Goal: Task Accomplishment & Management: Use online tool/utility

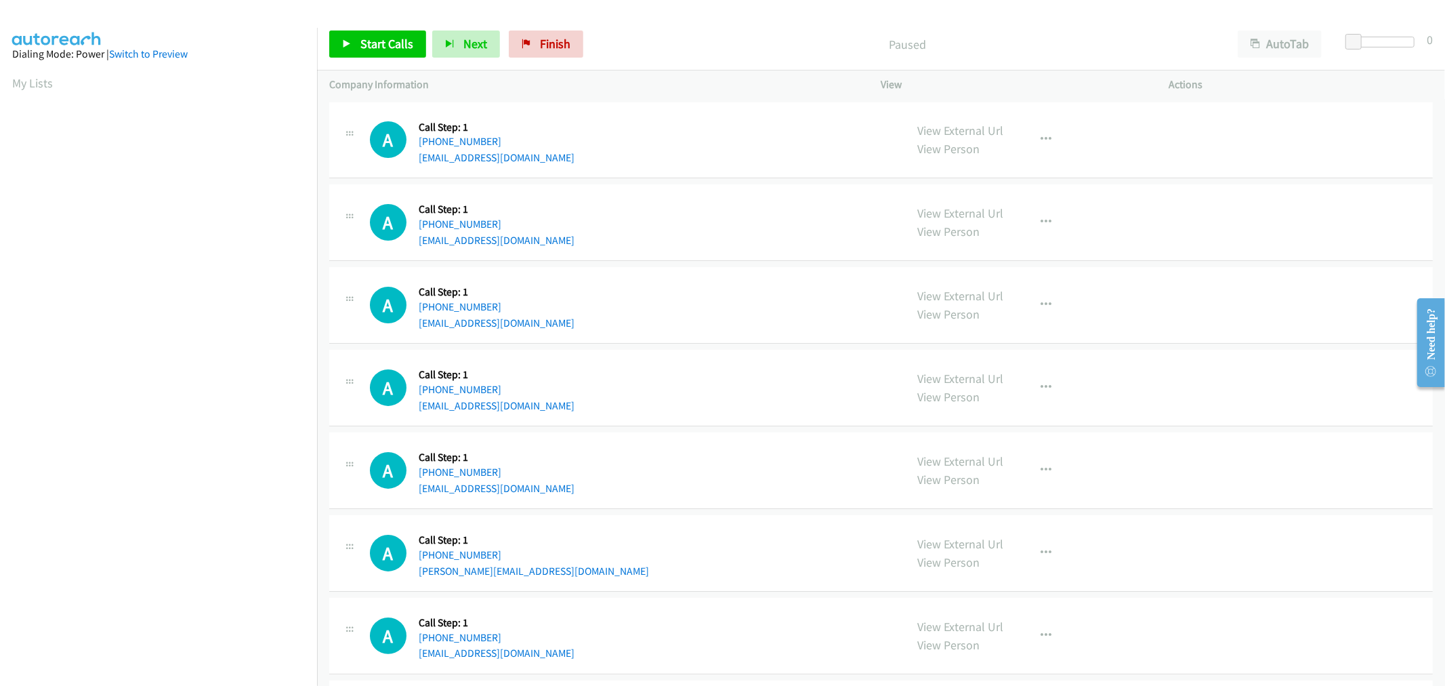
click at [701, 261] on td "A Callback Scheduled Call Step: 1 America/New_York +1 943-227-6749 ooog90baby@i…" at bounding box center [881, 223] width 1128 height 83
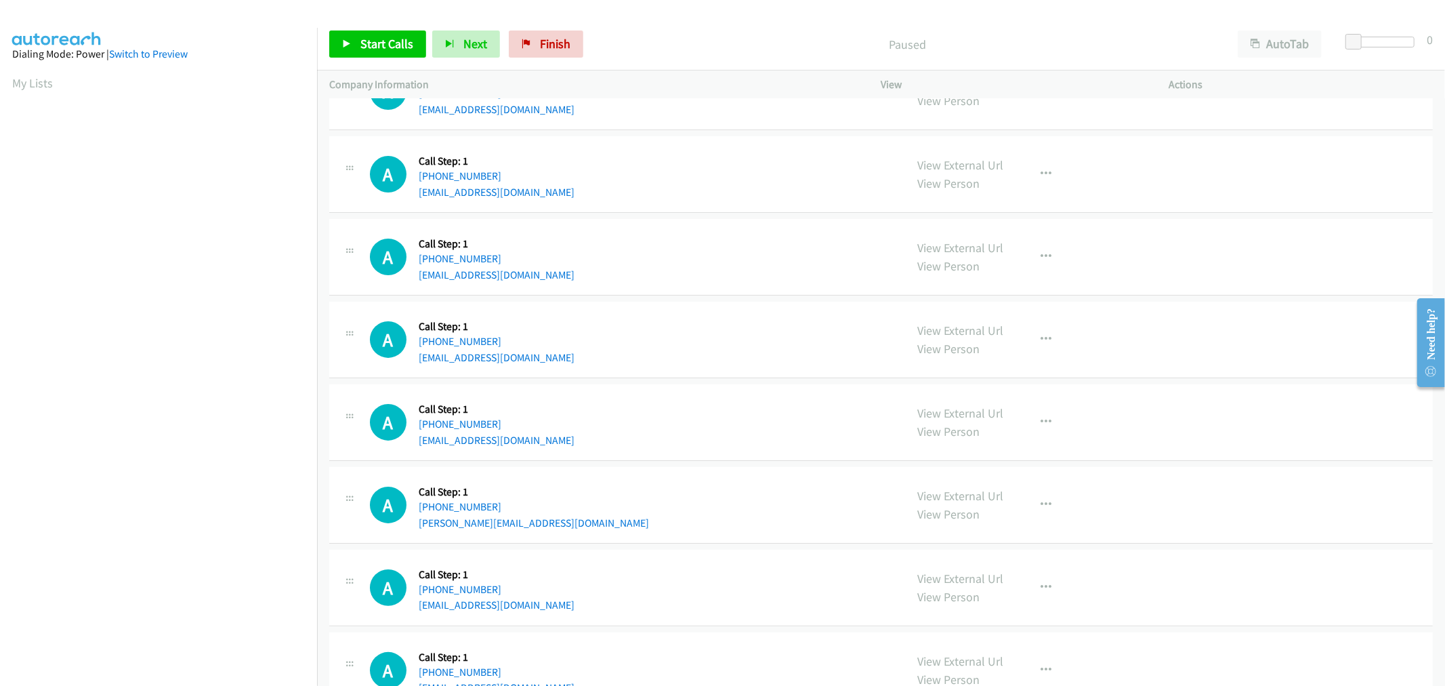
scroll to position [75, 0]
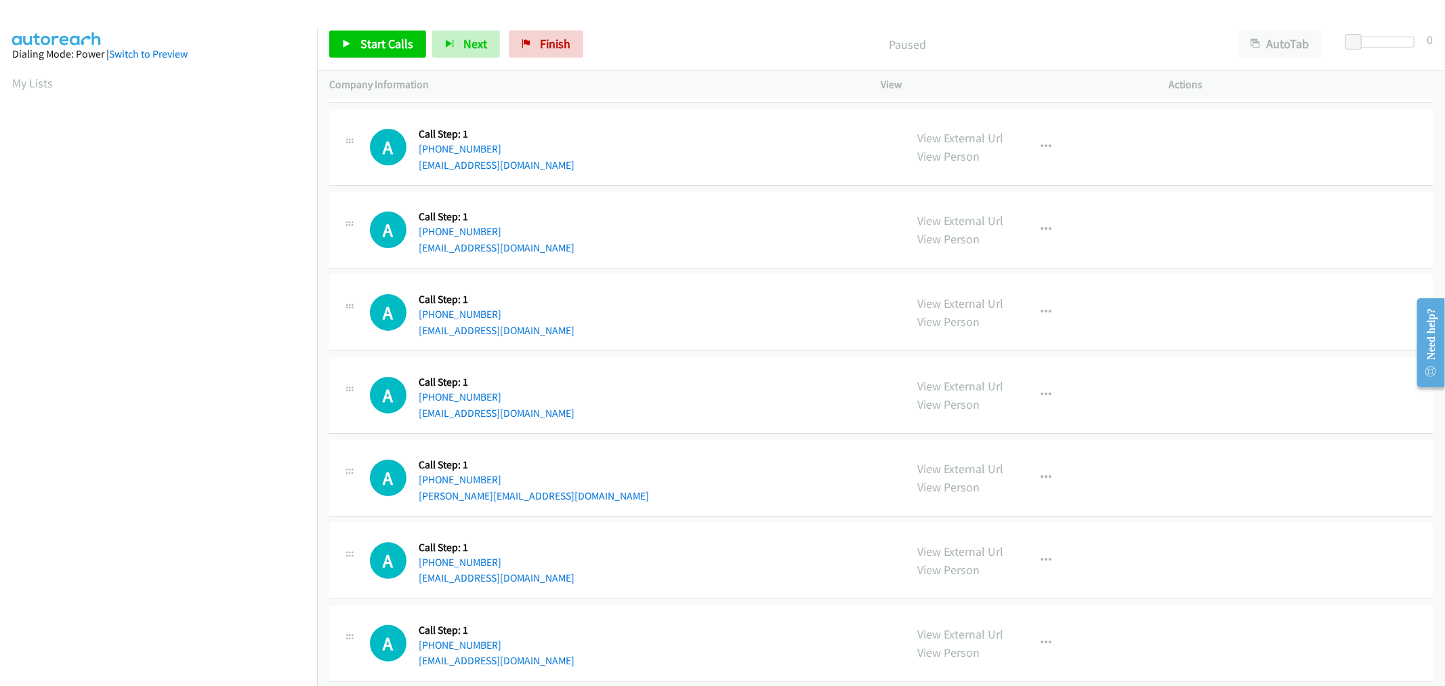
click at [709, 272] on td "A Callback Scheduled Call Step: 1 America/Chicago +1 312-800-3644 suchindrakala…" at bounding box center [881, 313] width 1128 height 83
click at [645, 222] on div "A Callback Scheduled Call Step: 1 America/New_York +1 843-514-6903 micbizo@gmai…" at bounding box center [632, 229] width 524 height 51
click at [706, 267] on div "A Callback Scheduled Call Step: 1 America/New_York +1 843-514-6903 micbizo@gmai…" at bounding box center [880, 230] width 1103 height 77
click at [704, 272] on td "A Callback Scheduled Call Step: 1 America/Chicago +1 312-800-3644 suchindrakala…" at bounding box center [881, 313] width 1128 height 83
drag, startPoint x: 389, startPoint y: 46, endPoint x: 398, endPoint y: 72, distance: 27.8
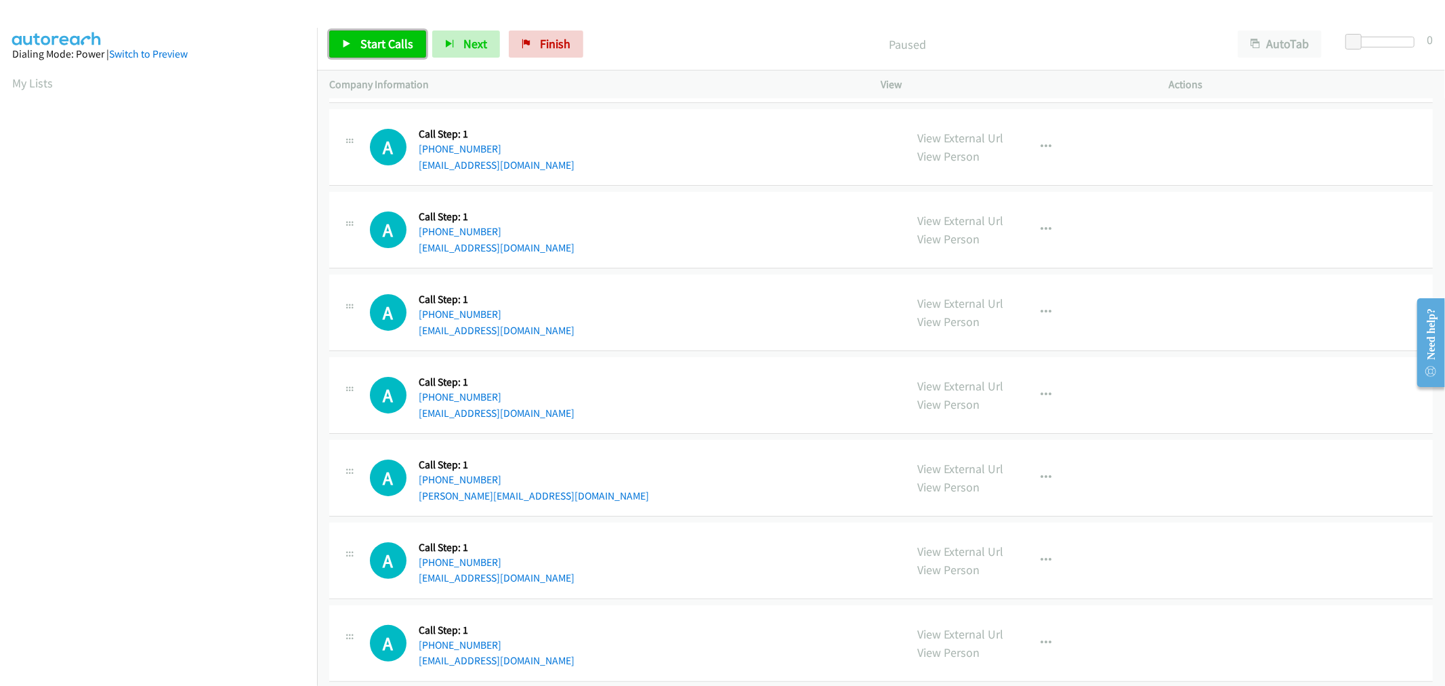
click at [389, 45] on span "Start Calls" at bounding box center [386, 44] width 53 height 16
click at [721, 247] on div "A Callback Scheduled Call Step: 1 America/New_York +1 843-514-6903 micbizo@gmai…" at bounding box center [632, 229] width 524 height 51
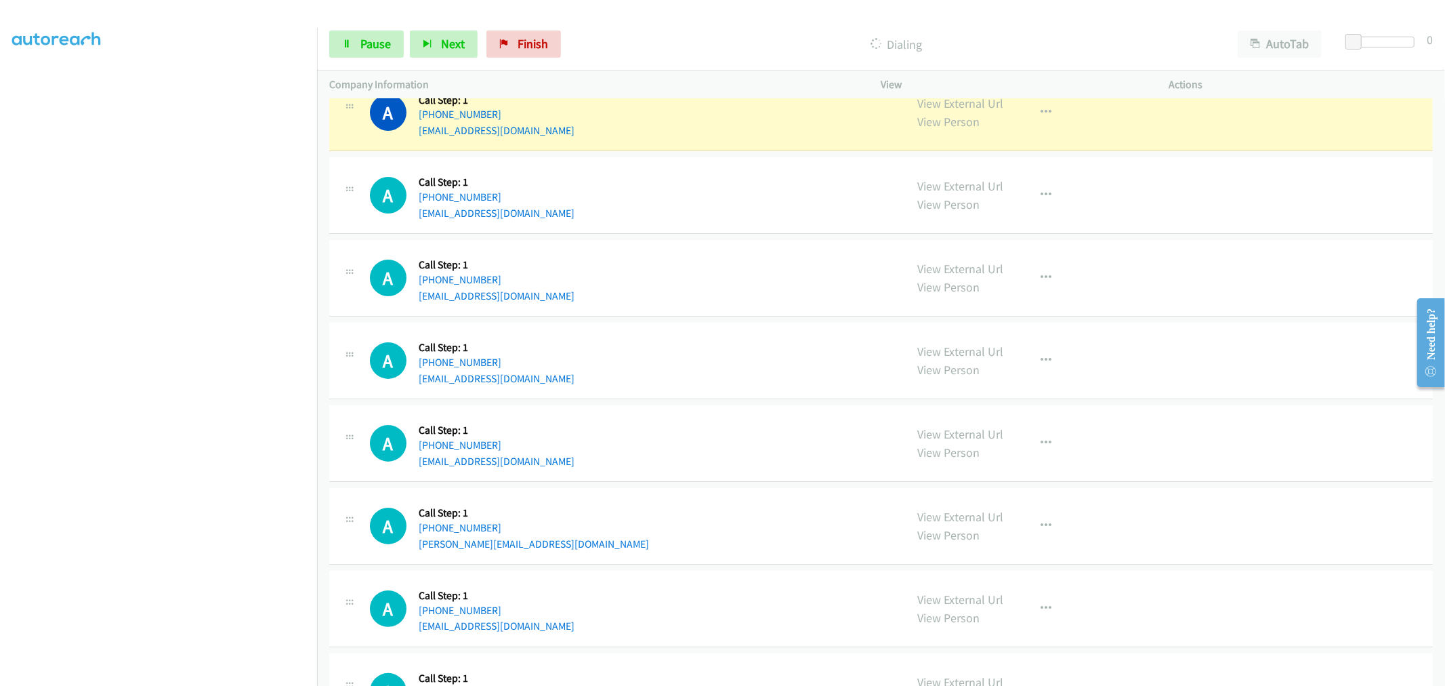
scroll to position [0, 0]
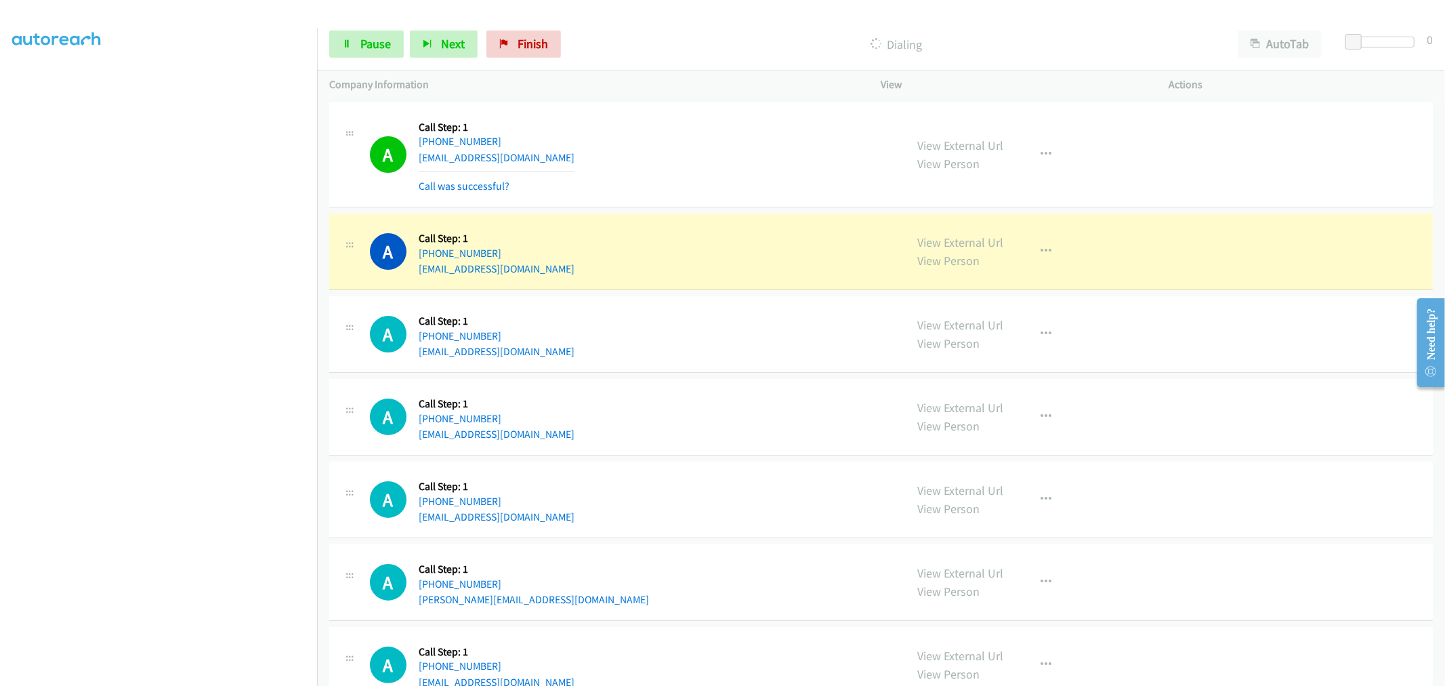
click at [715, 212] on td "A Callback Scheduled Call Step: 1 America/New_York +1 943-227-6749 ooog90baby@i…" at bounding box center [881, 252] width 1128 height 83
click at [822, 184] on div "A Callback Scheduled Call Step: 1 America/New_York +1 201-220-3463 grokkinghors…" at bounding box center [632, 154] width 524 height 81
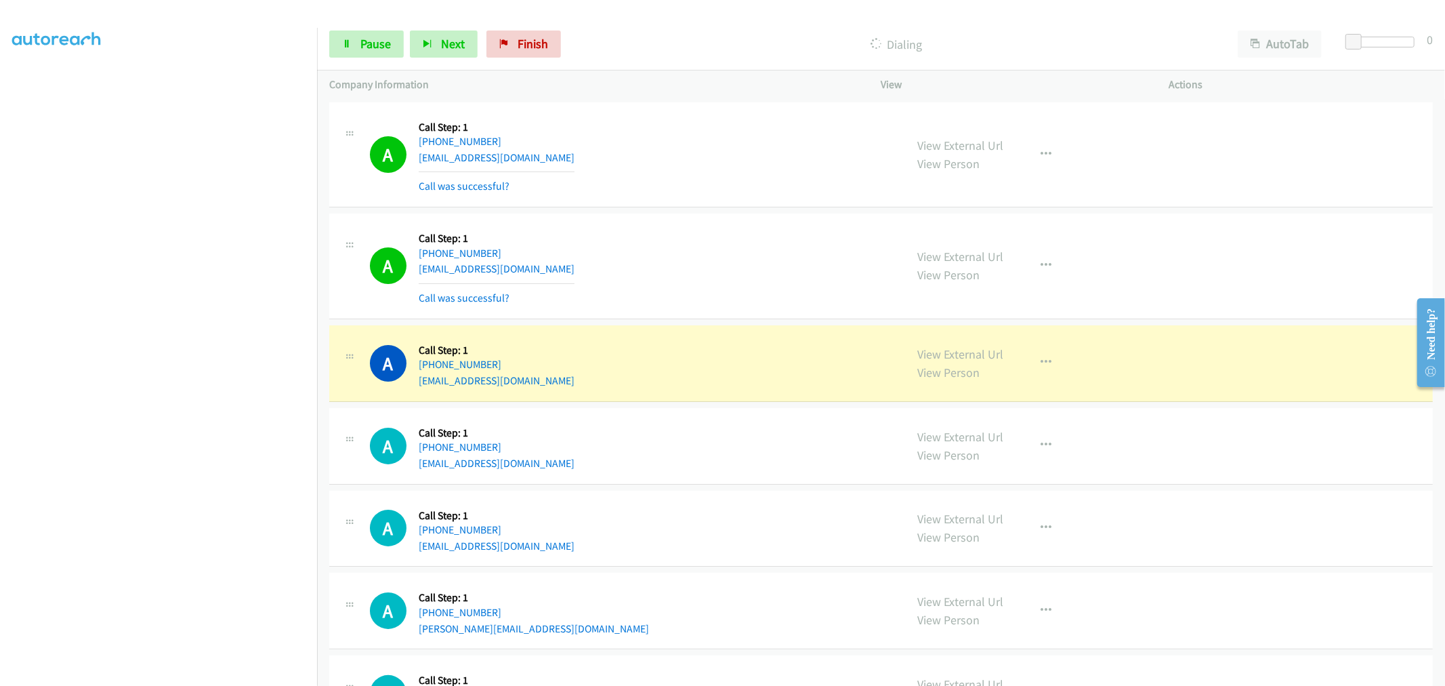
click at [701, 322] on td "A Callback Scheduled Call Step: 1 America/New_York +1 843-514-6903 micbizo@gmai…" at bounding box center [881, 363] width 1128 height 83
click at [702, 207] on div "A Callback Scheduled Call Step: 1 America/New_York +1 201-220-3463 grokkinghors…" at bounding box center [880, 155] width 1103 height 106
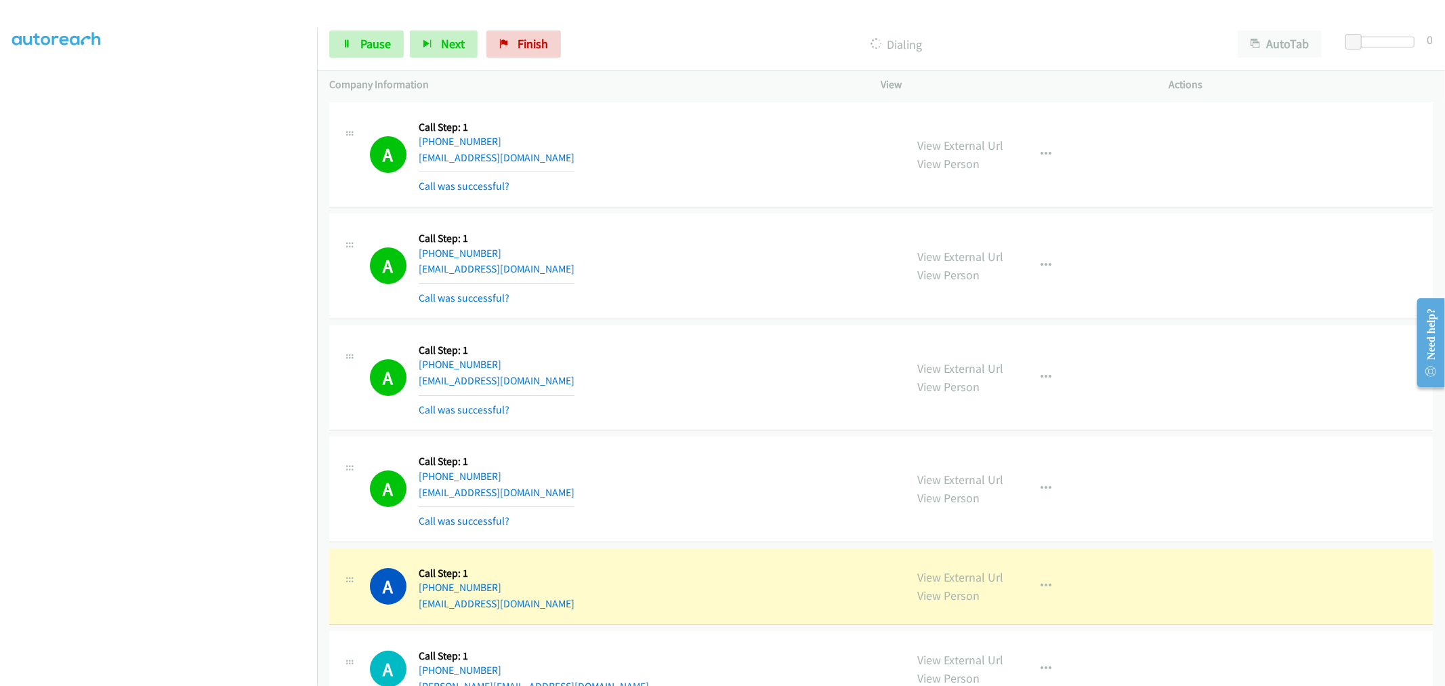
click at [658, 312] on div "A Callback Scheduled Call Step: 1 America/New_York +1 943-227-6749 ooog90baby@i…" at bounding box center [880, 266] width 1103 height 106
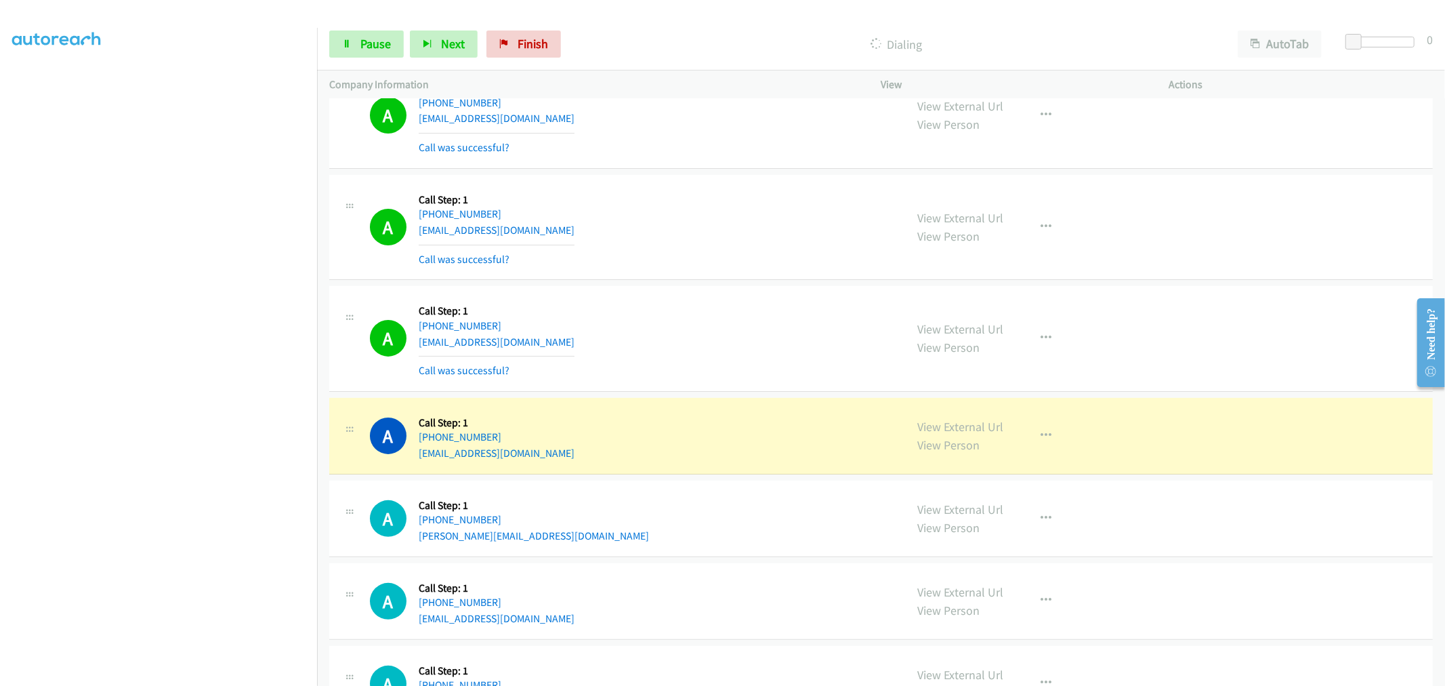
click at [732, 354] on div "A Callback Scheduled Call Step: 1 America/Chicago +1 312-800-3644 suchindrakala…" at bounding box center [632, 338] width 524 height 81
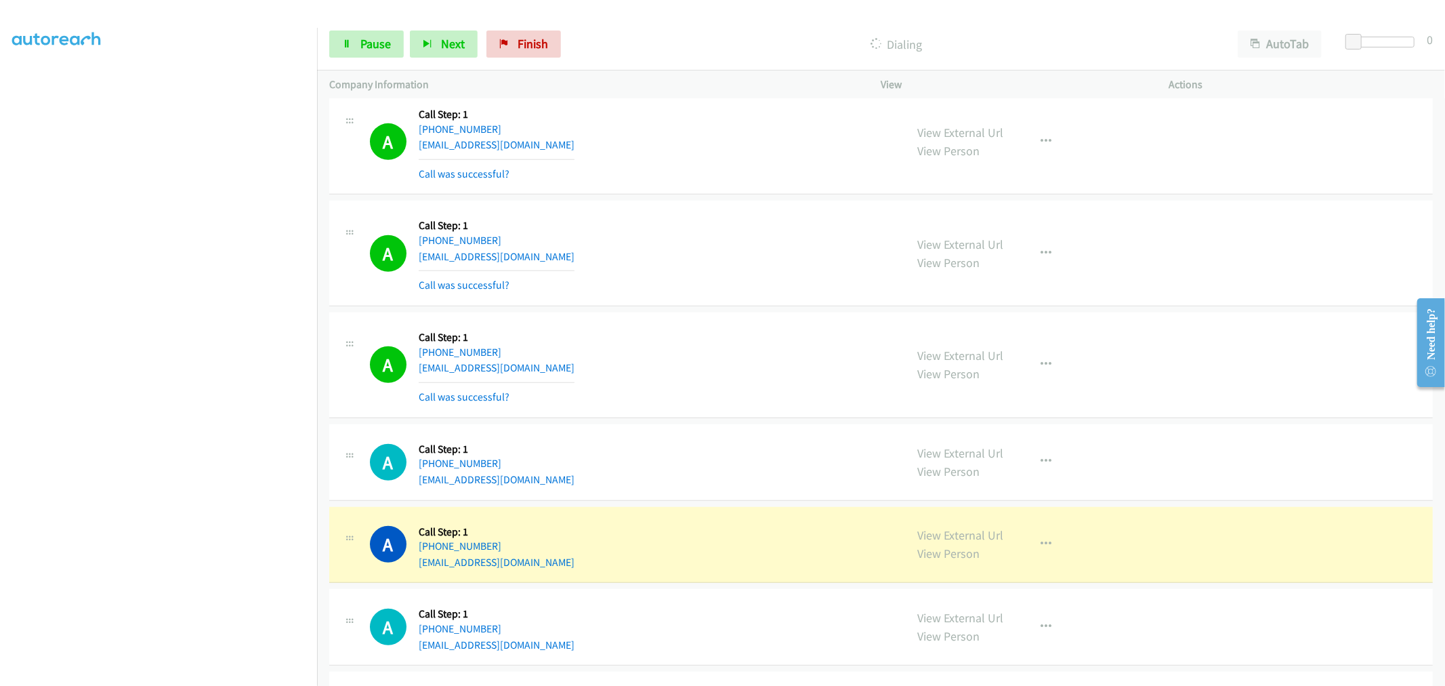
scroll to position [828, 0]
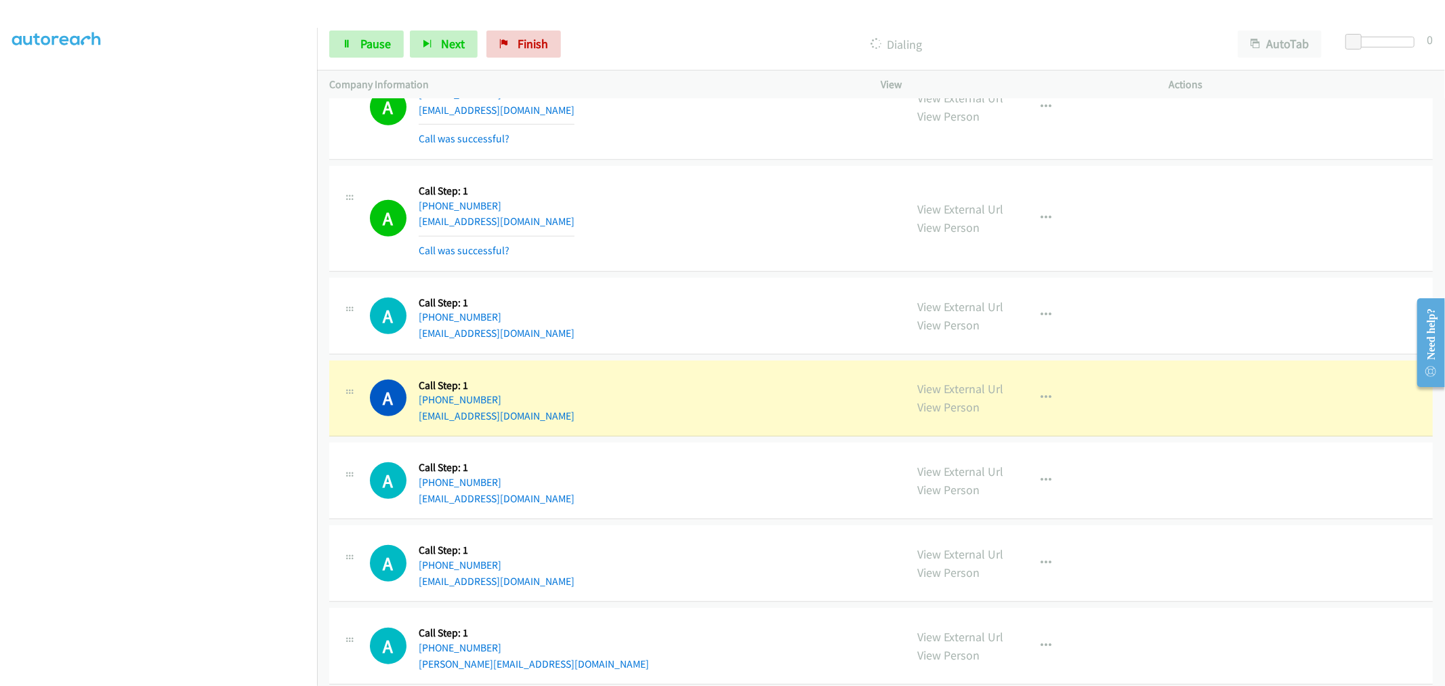
click at [1030, 357] on td "A Callback Scheduled Call Step: 1 America/New_York +1 518-269-8921 mikenatali@o…" at bounding box center [881, 315] width 1128 height 83
click at [1042, 401] on td "A Callback Scheduled Call Step: 1 America/Chicago +1 319-871-4971 suzanneprete@…" at bounding box center [881, 398] width 1128 height 83
click at [1030, 396] on button "button" at bounding box center [1046, 397] width 37 height 27
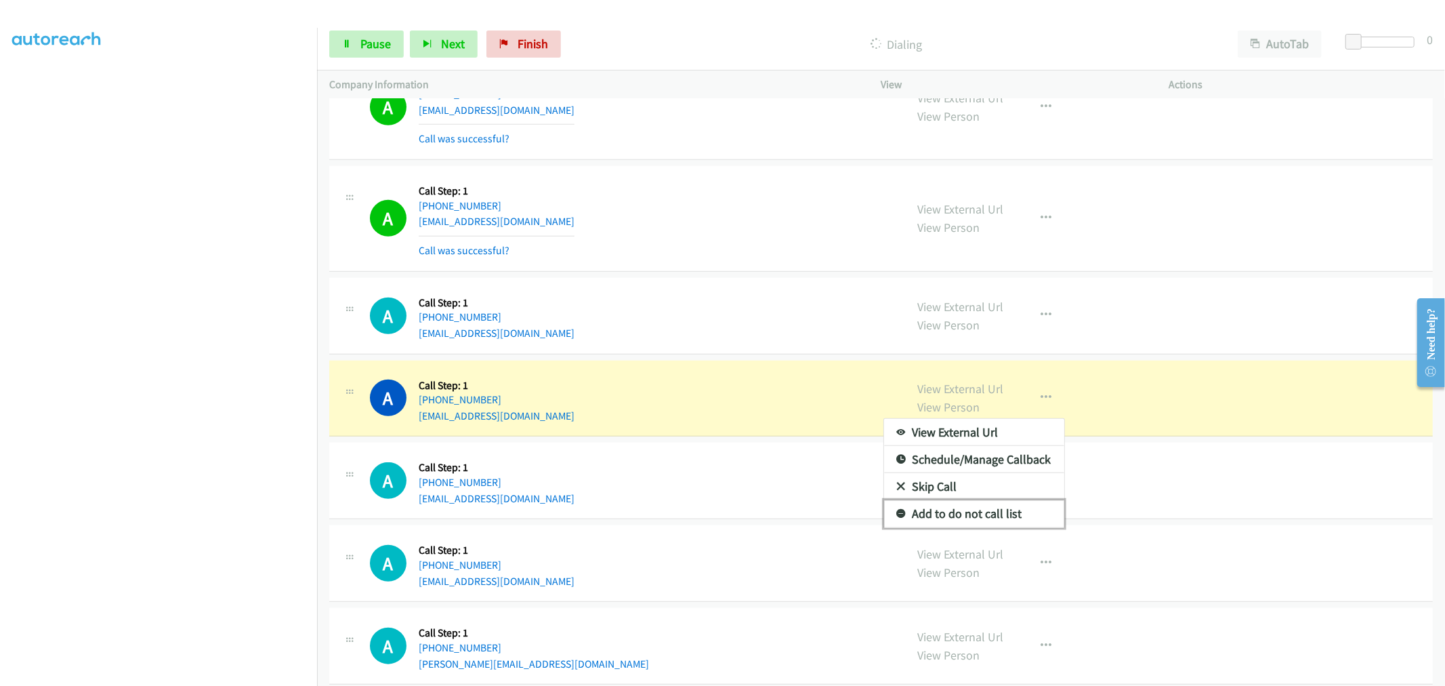
click at [977, 515] on link "Add to do not call list" at bounding box center [974, 513] width 180 height 27
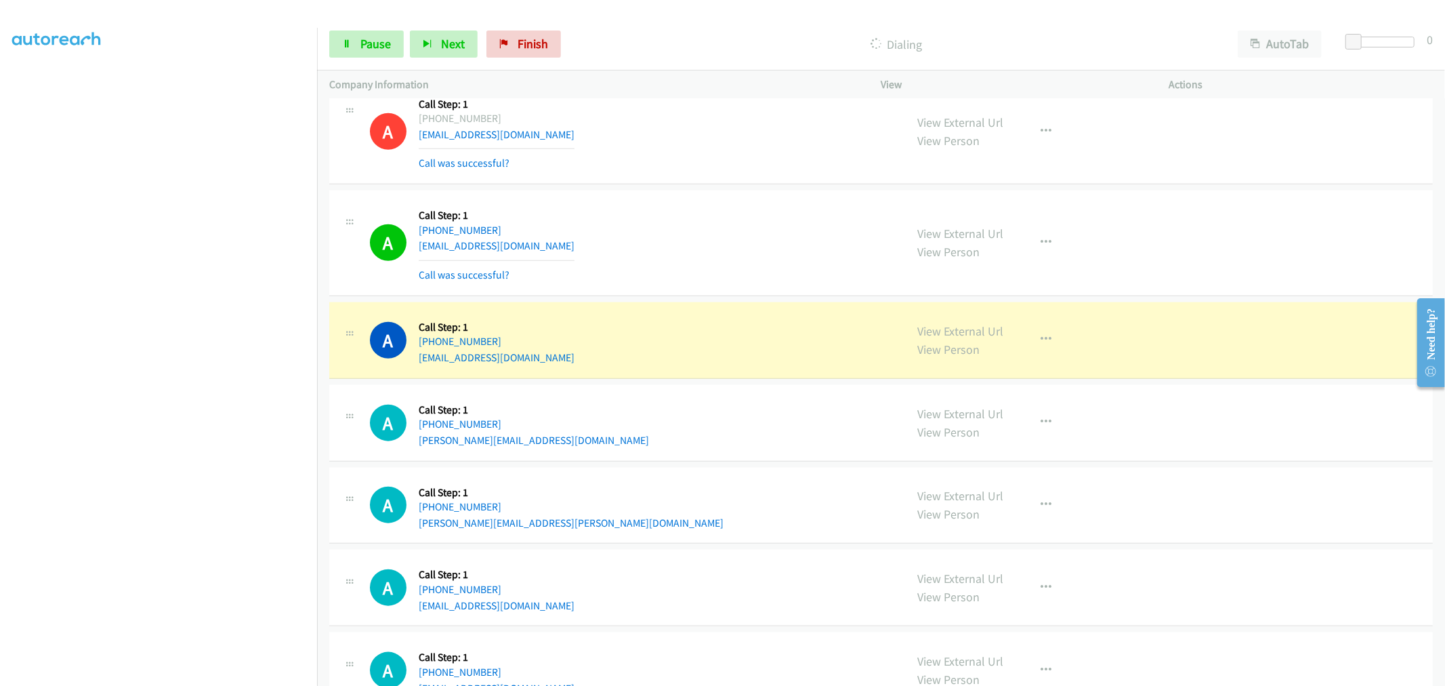
scroll to position [1204, 0]
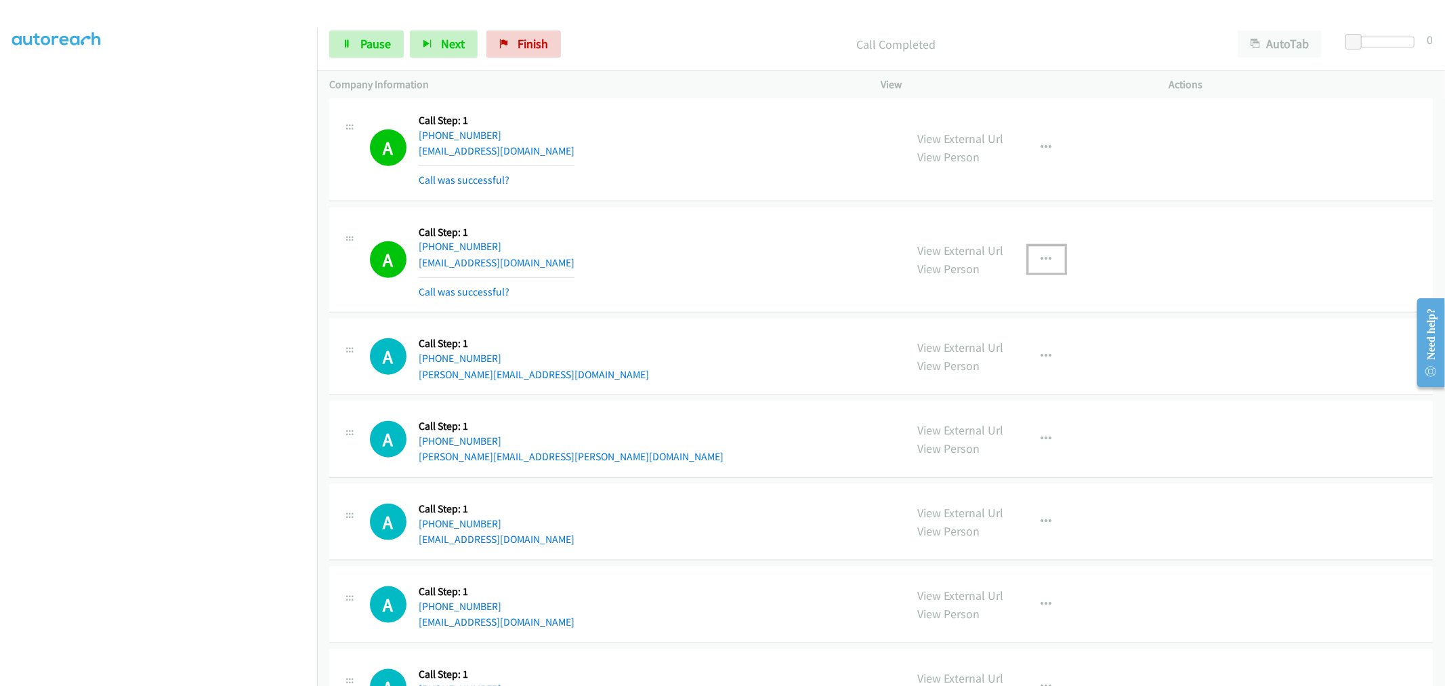
click at [1041, 261] on icon "button" at bounding box center [1046, 259] width 11 height 11
click at [956, 381] on link "Add to do not call list" at bounding box center [974, 375] width 180 height 27
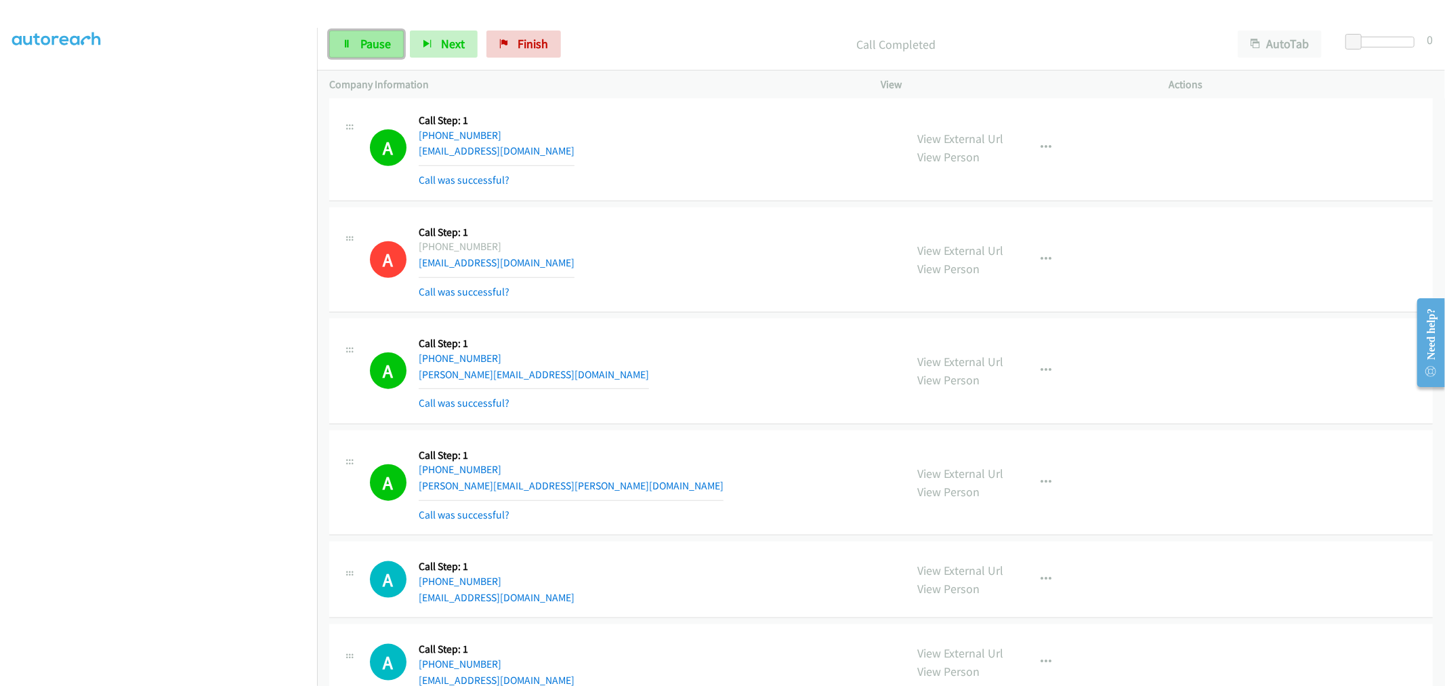
click at [376, 46] on span "Pause" at bounding box center [375, 44] width 30 height 16
click at [353, 35] on link "Start Calls" at bounding box center [377, 43] width 97 height 27
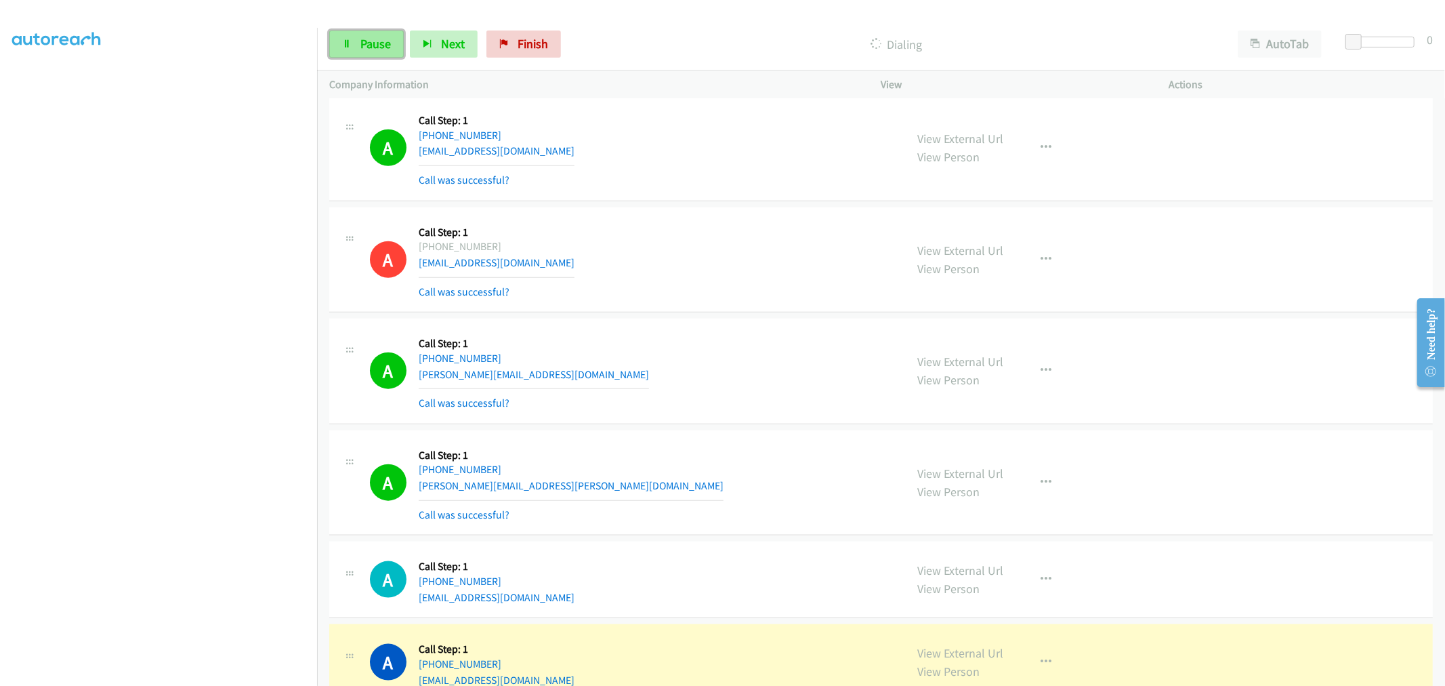
click at [363, 49] on span "Pause" at bounding box center [375, 44] width 30 height 16
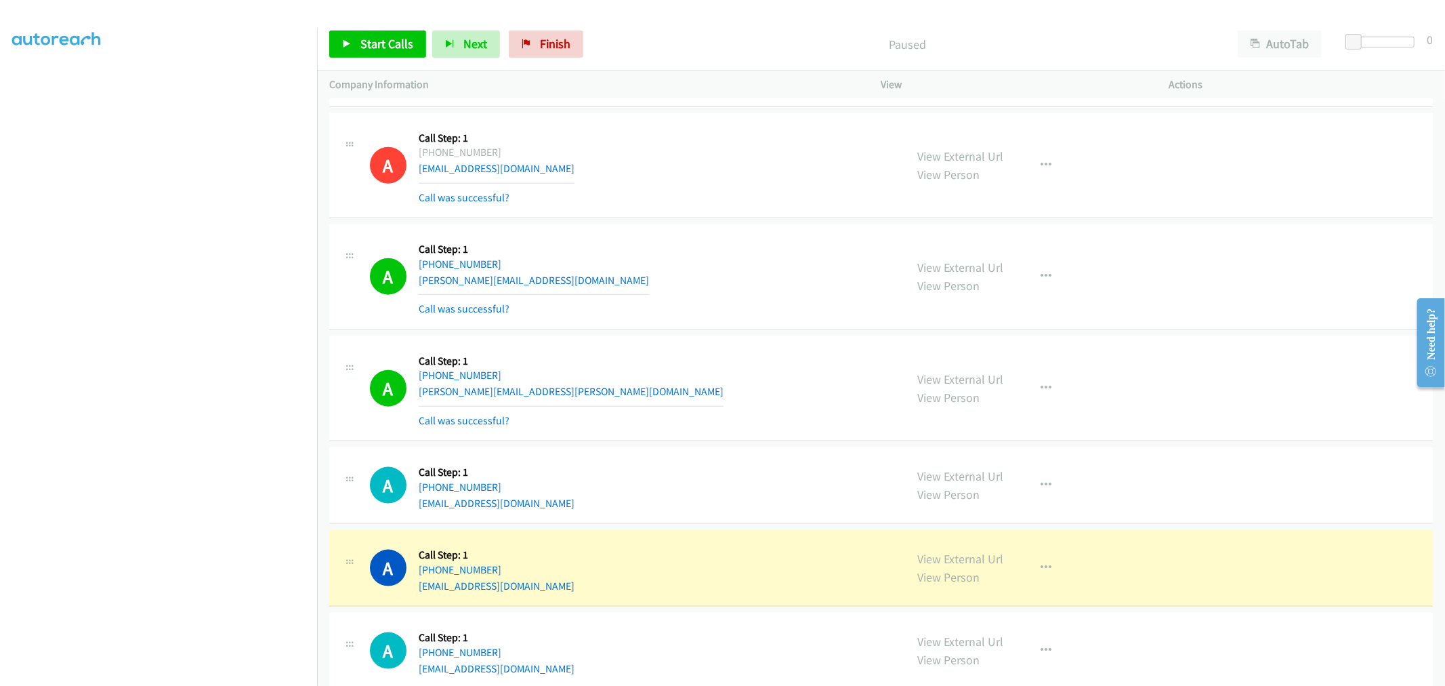
scroll to position [1430, 0]
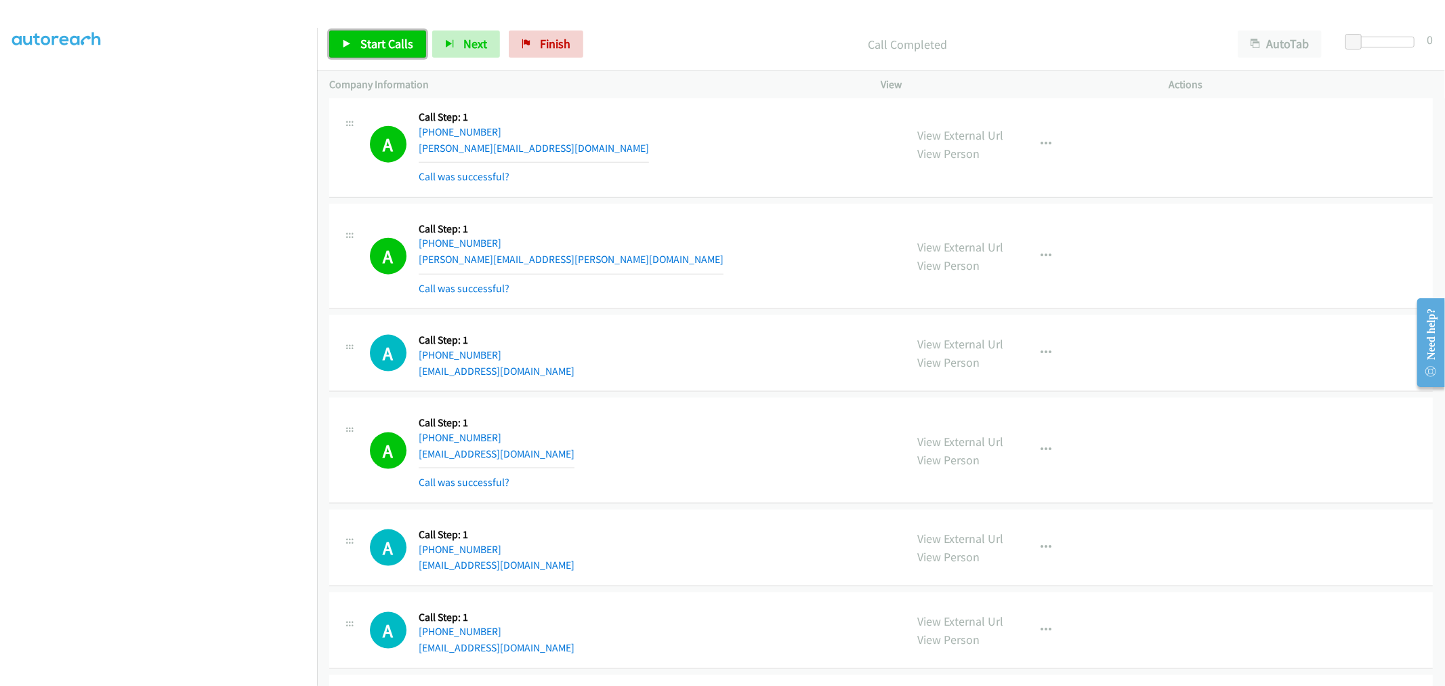
click at [395, 43] on span "Start Calls" at bounding box center [386, 44] width 53 height 16
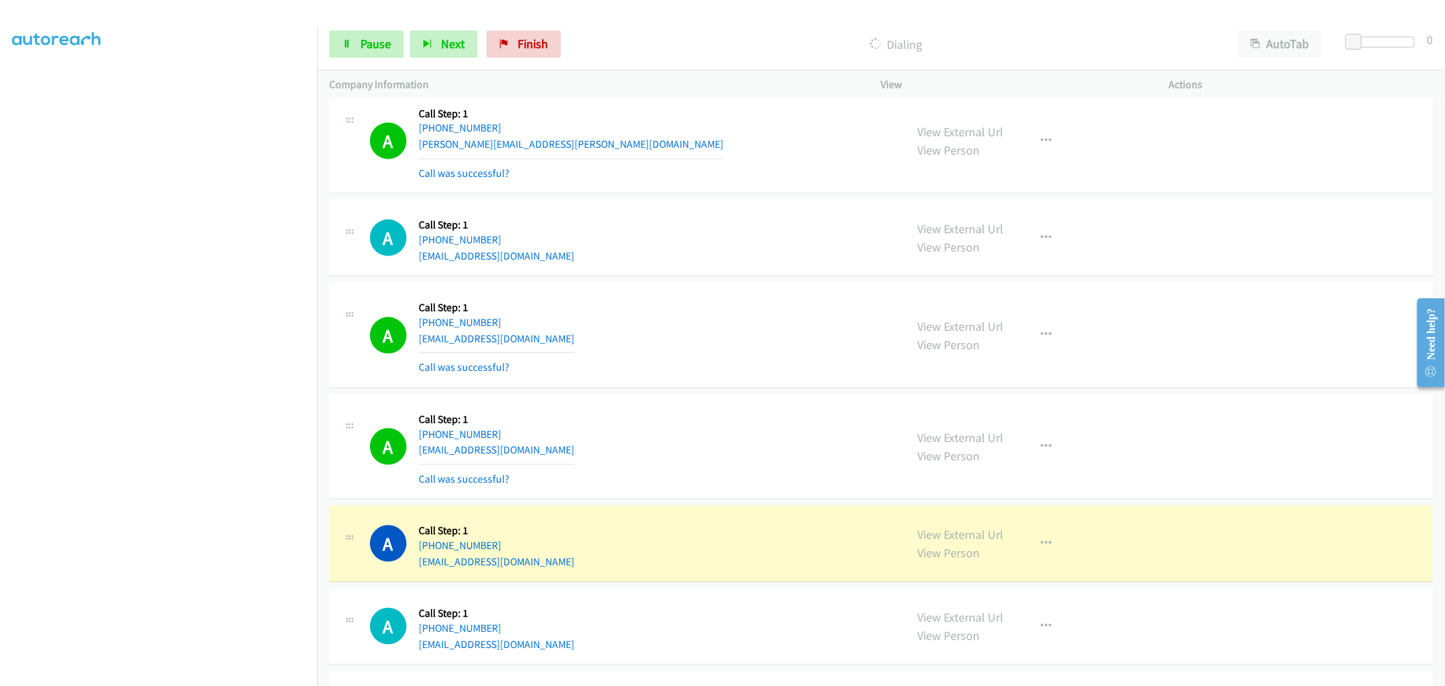
scroll to position [1731, 0]
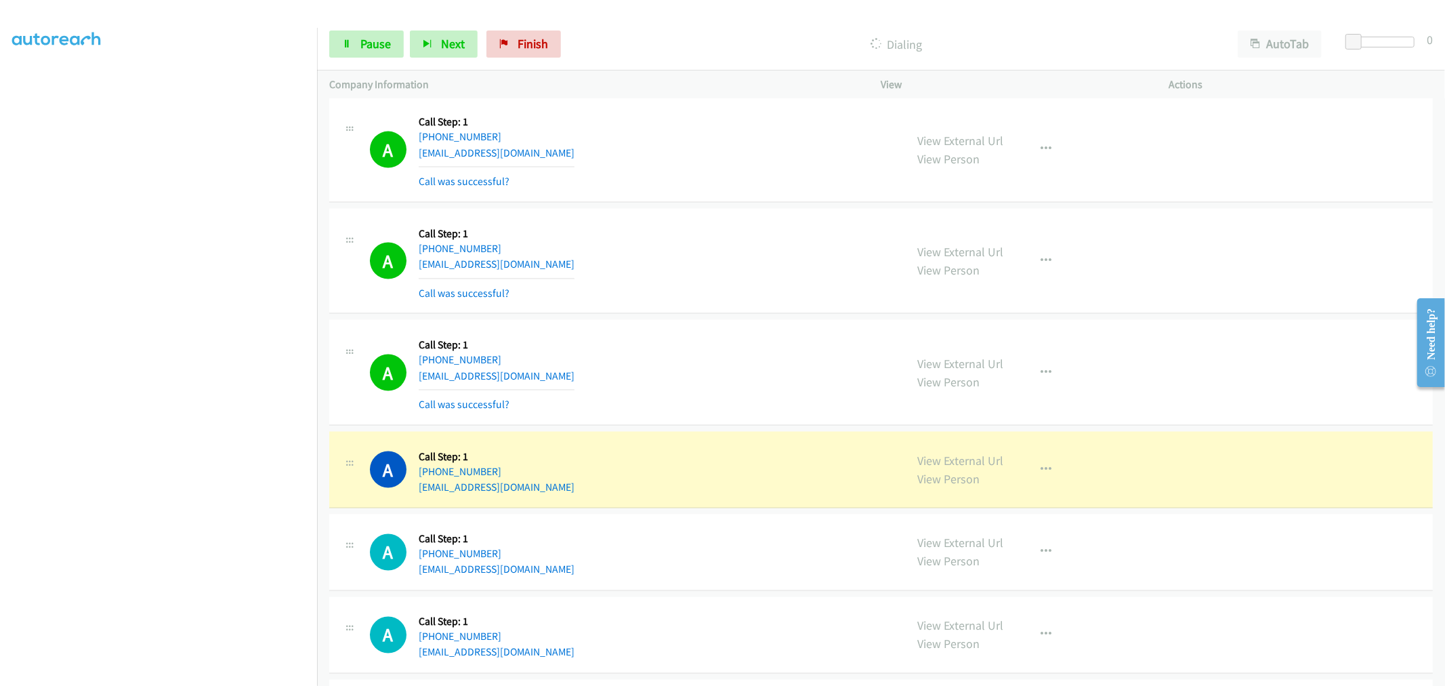
drag, startPoint x: 958, startPoint y: 462, endPoint x: 949, endPoint y: 447, distance: 17.7
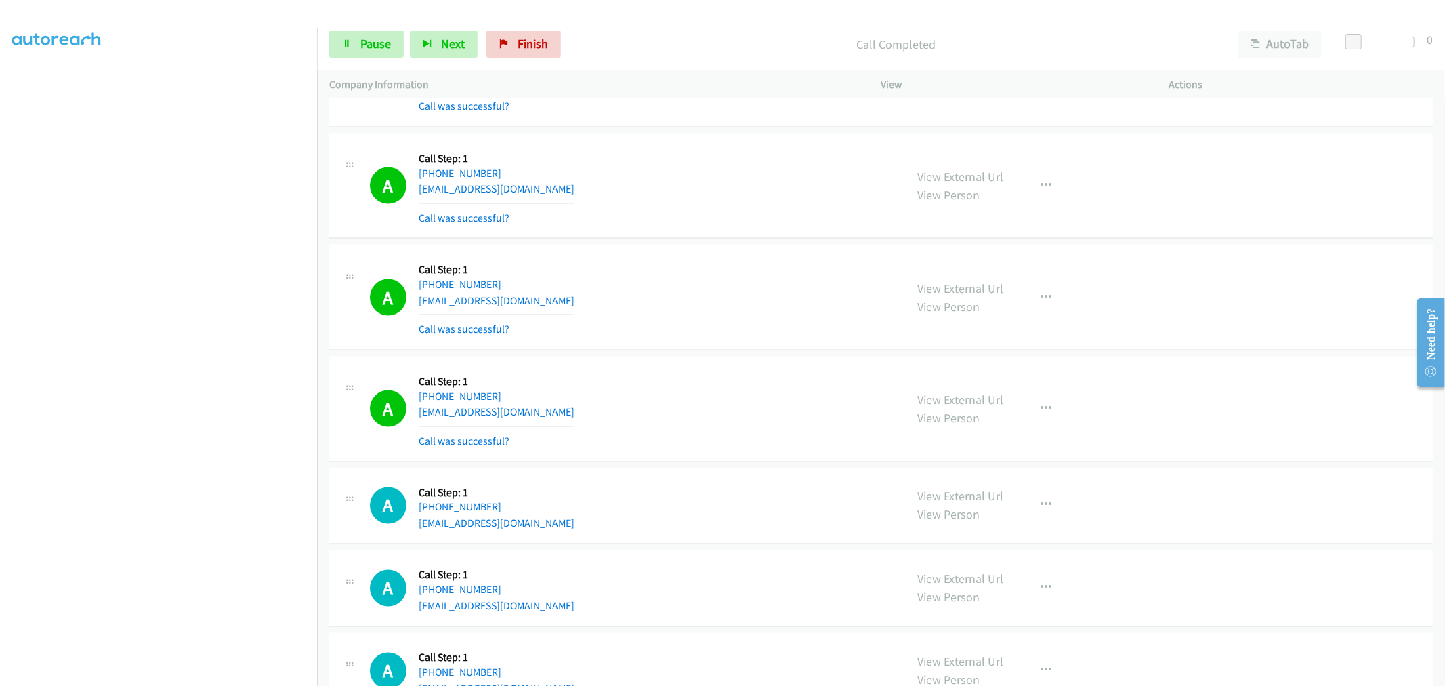
scroll to position [1881, 0]
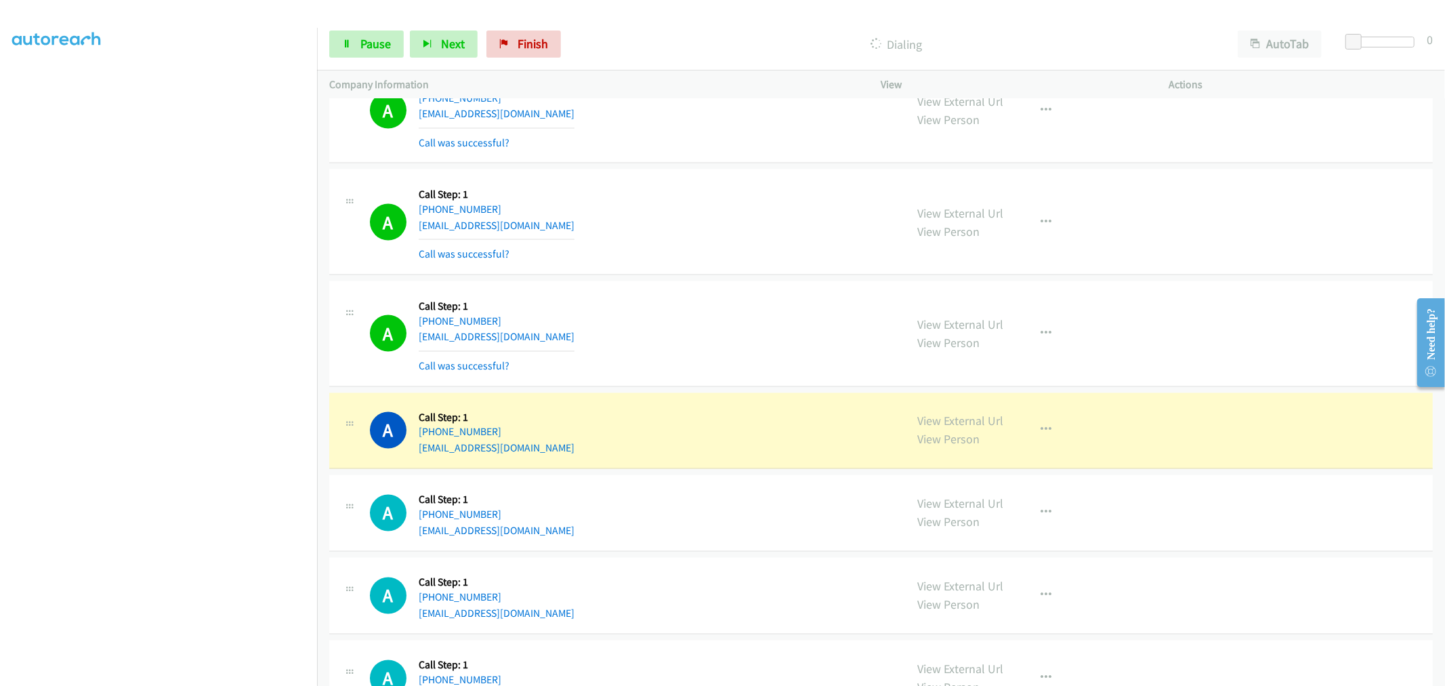
click at [719, 280] on td "A Callback Scheduled Call Step: 1 America/Chicago +1 773-717-0992 cartercaleb90…" at bounding box center [881, 334] width 1128 height 112
click at [715, 276] on td "A Callback Scheduled Call Step: 1 America/Chicago +1 763-228-5190 breahbanks45@…" at bounding box center [881, 223] width 1128 height 112
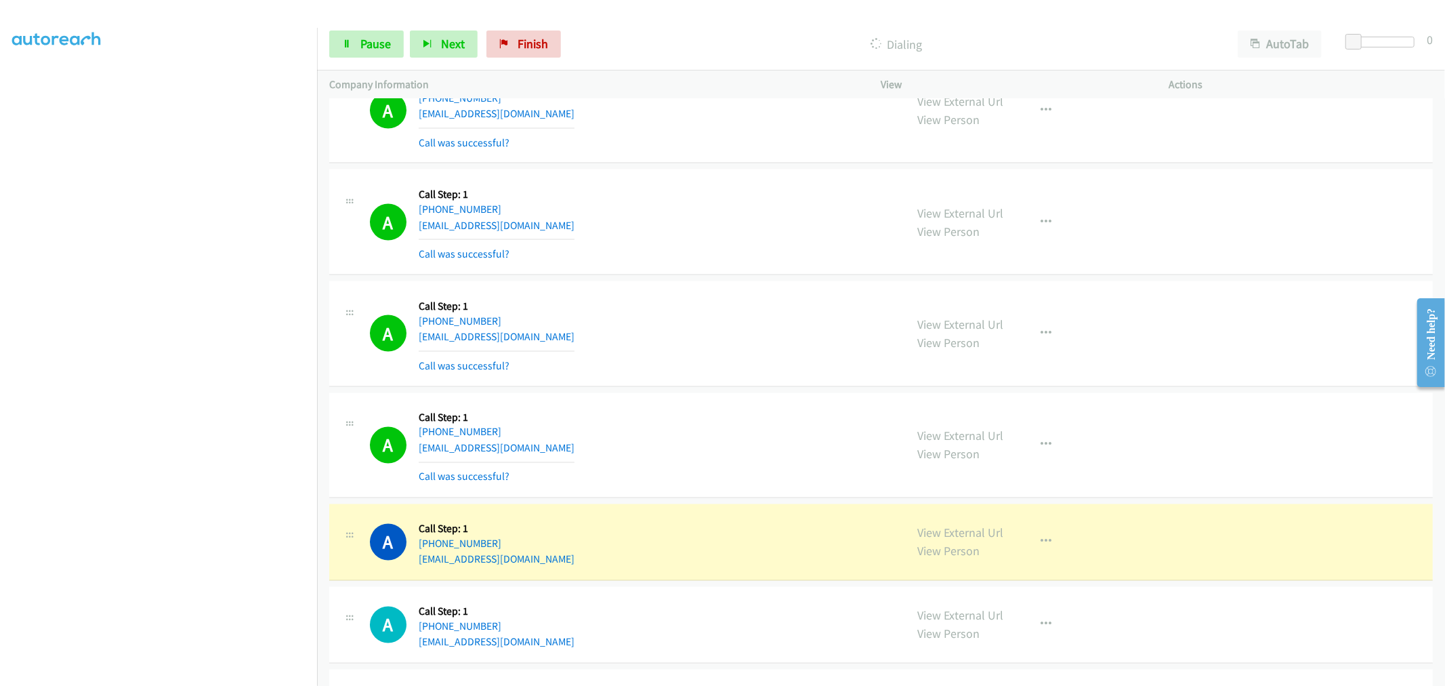
click at [714, 278] on td "A Callback Scheduled Call Step: 1 America/Chicago +1 763-228-5190 breahbanks45@…" at bounding box center [881, 223] width 1128 height 112
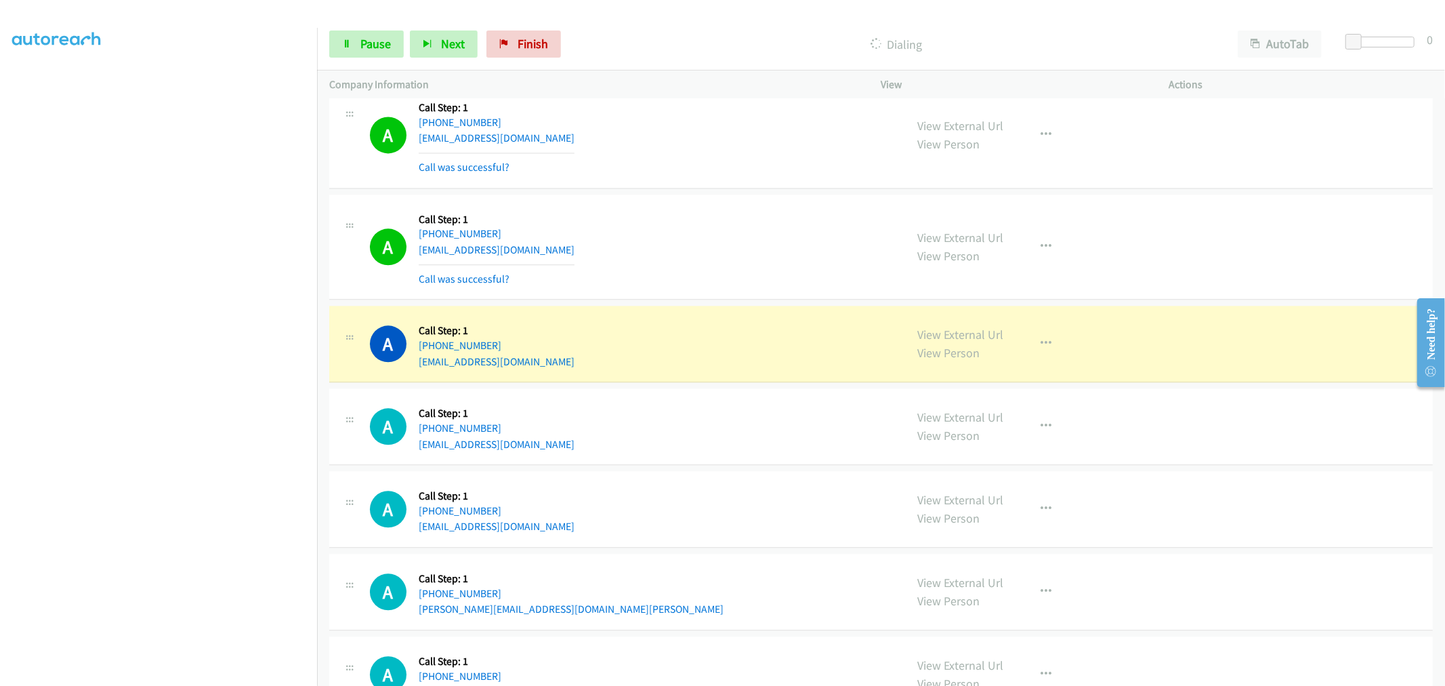
scroll to position [2634, 0]
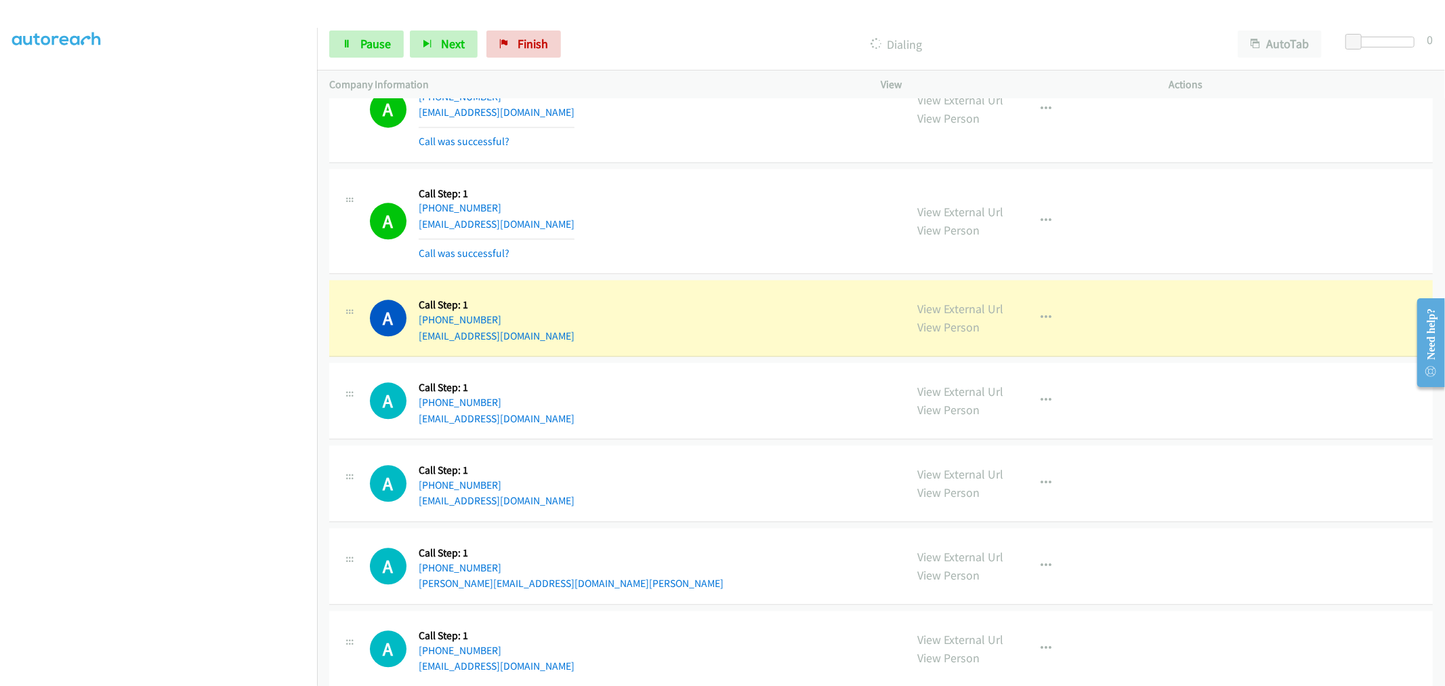
click at [706, 271] on div "A Callback Scheduled Call Step: 1 America/New_York +1 954-649-0531 michaelchin2…" at bounding box center [880, 222] width 1103 height 106
click at [705, 275] on td "A Callback Scheduled Call Step: 1 America/New_York +1 954-649-0531 michaelchin2…" at bounding box center [881, 221] width 1128 height 112
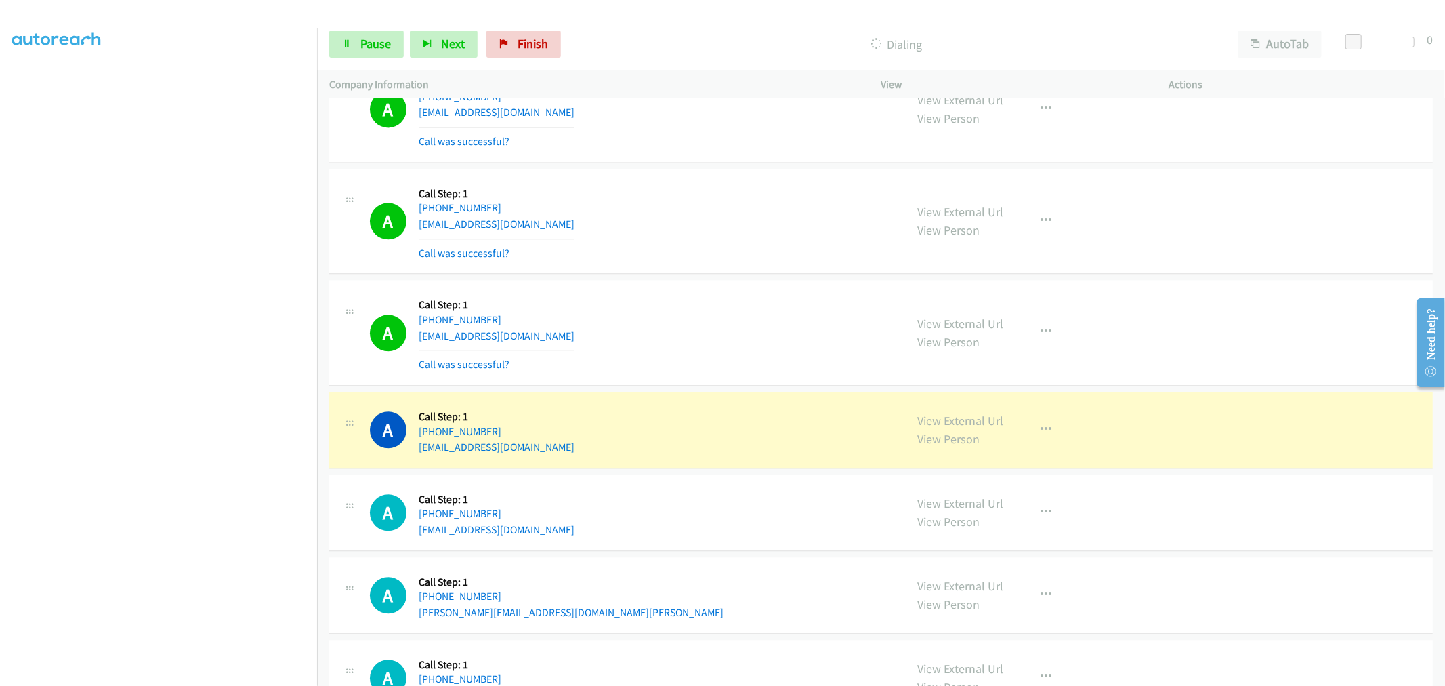
click at [687, 263] on div "A Callback Scheduled Call Step: 1 America/New_York +1 954-649-0531 michaelchin2…" at bounding box center [880, 222] width 1103 height 106
click at [648, 394] on div "A Callback Scheduled Call Step: 1 America/New_York +1 678-438-9075 noelawanka@g…" at bounding box center [880, 430] width 1103 height 77
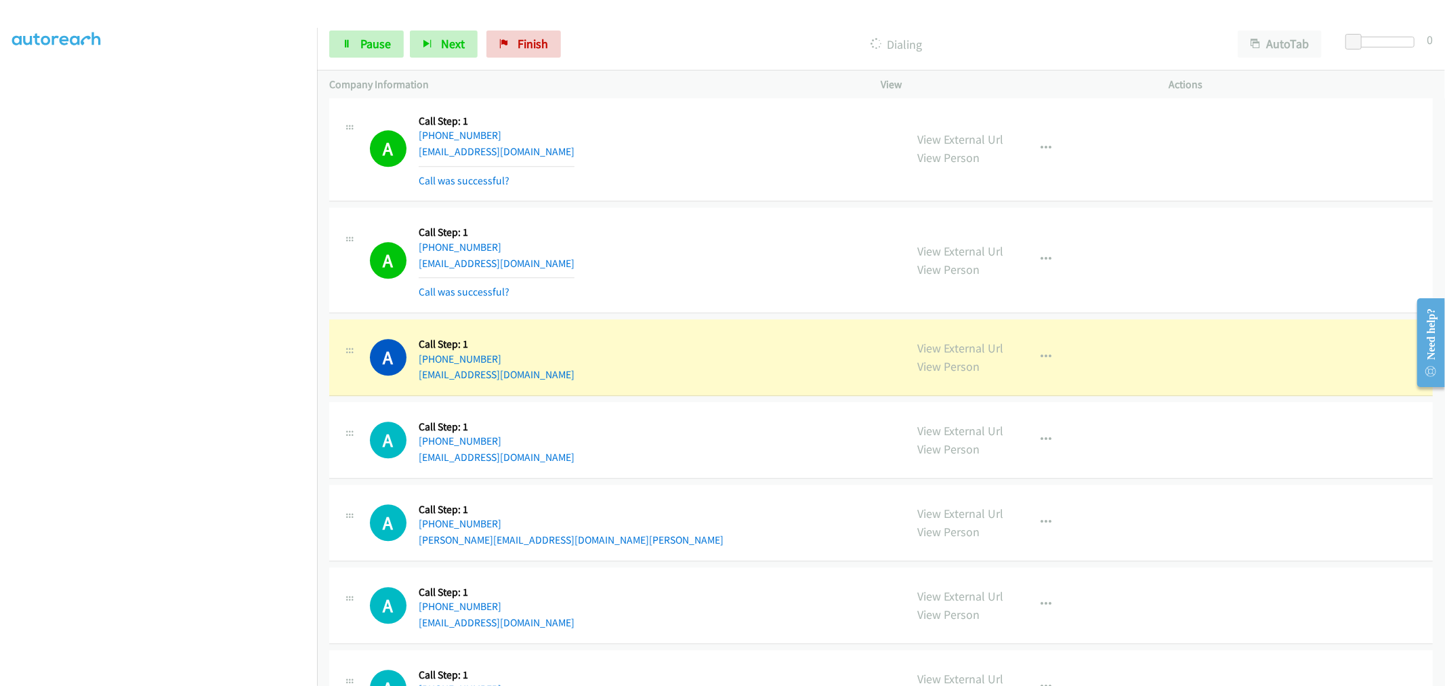
scroll to position [2785, 0]
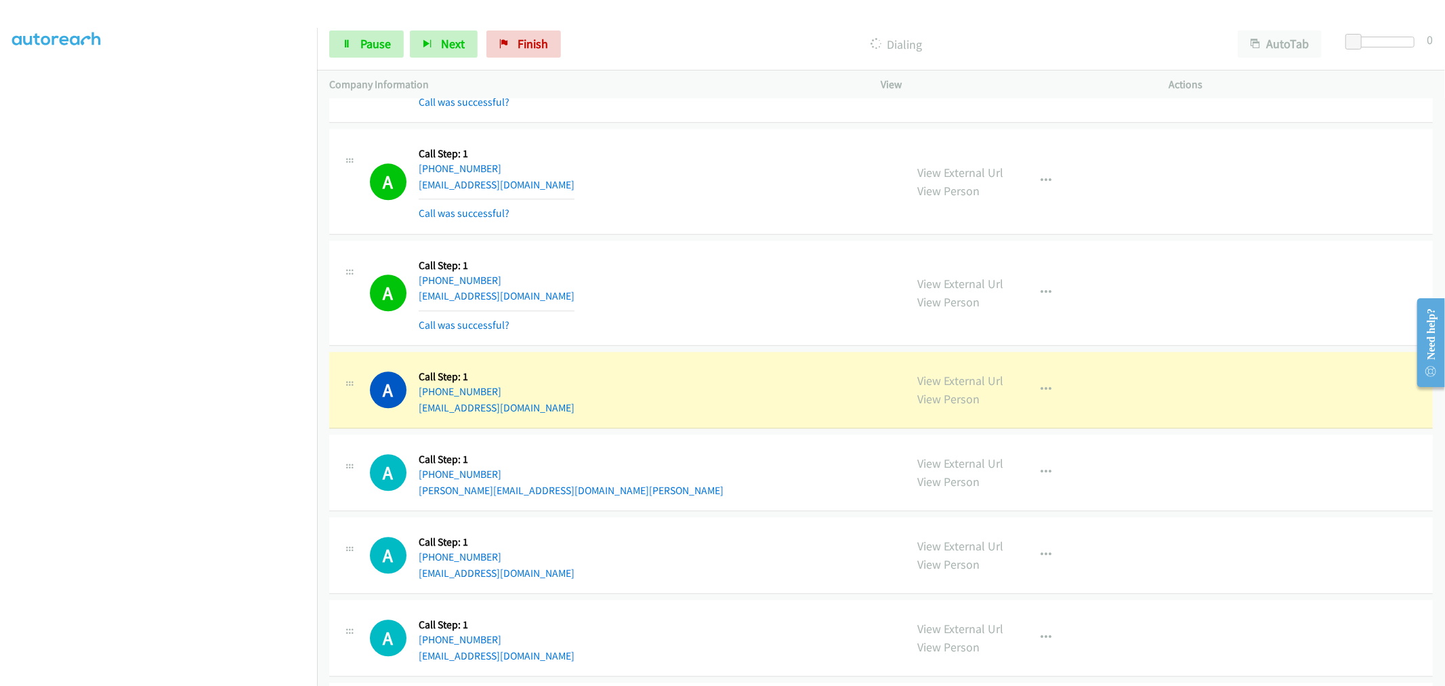
click at [703, 240] on td "A Callback Scheduled Call Step: 1 America/New_York +1 678-438-9075 noelawanka@g…" at bounding box center [881, 293] width 1128 height 112
click at [701, 240] on td "A Callback Scheduled Call Step: 1 America/New_York +1 678-438-9075 noelawanka@g…" at bounding box center [881, 293] width 1128 height 112
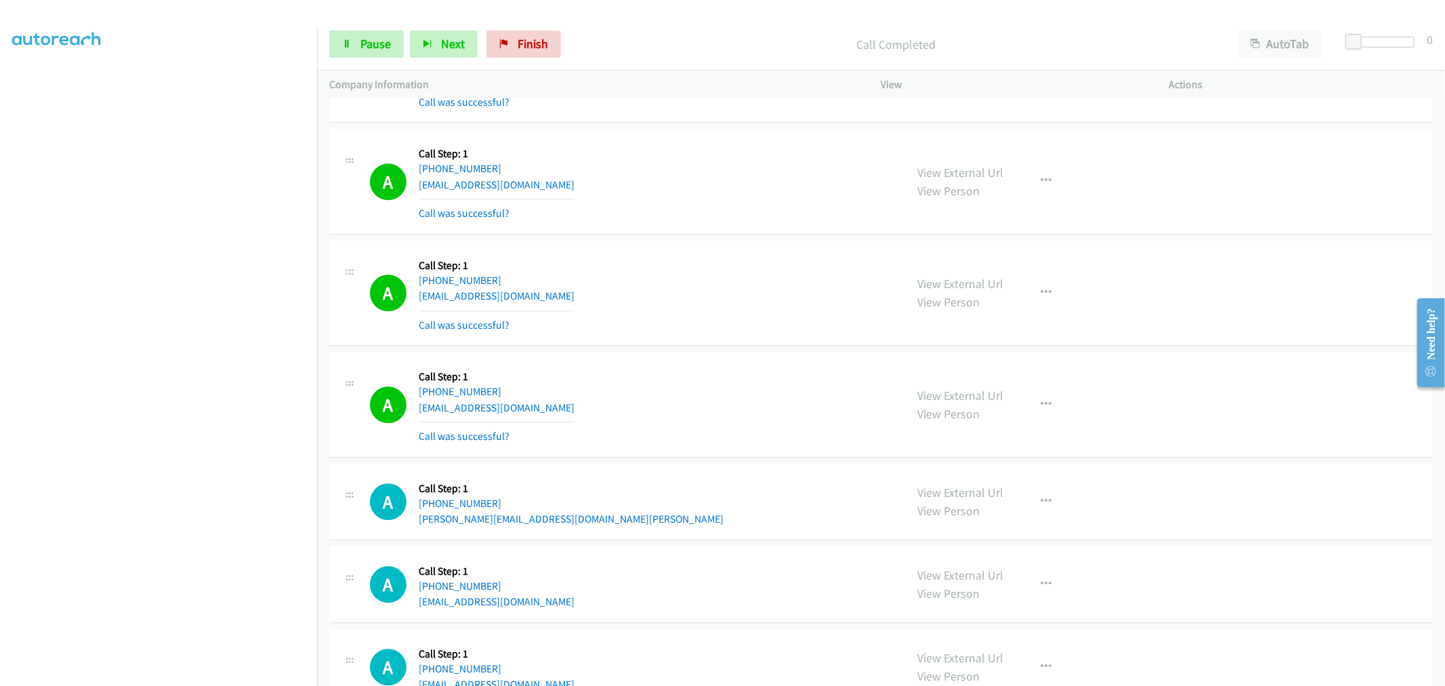
click at [707, 238] on td "A Callback Scheduled Call Step: 1 America/New_York +1 678-438-9075 noelawanka@g…" at bounding box center [881, 293] width 1128 height 112
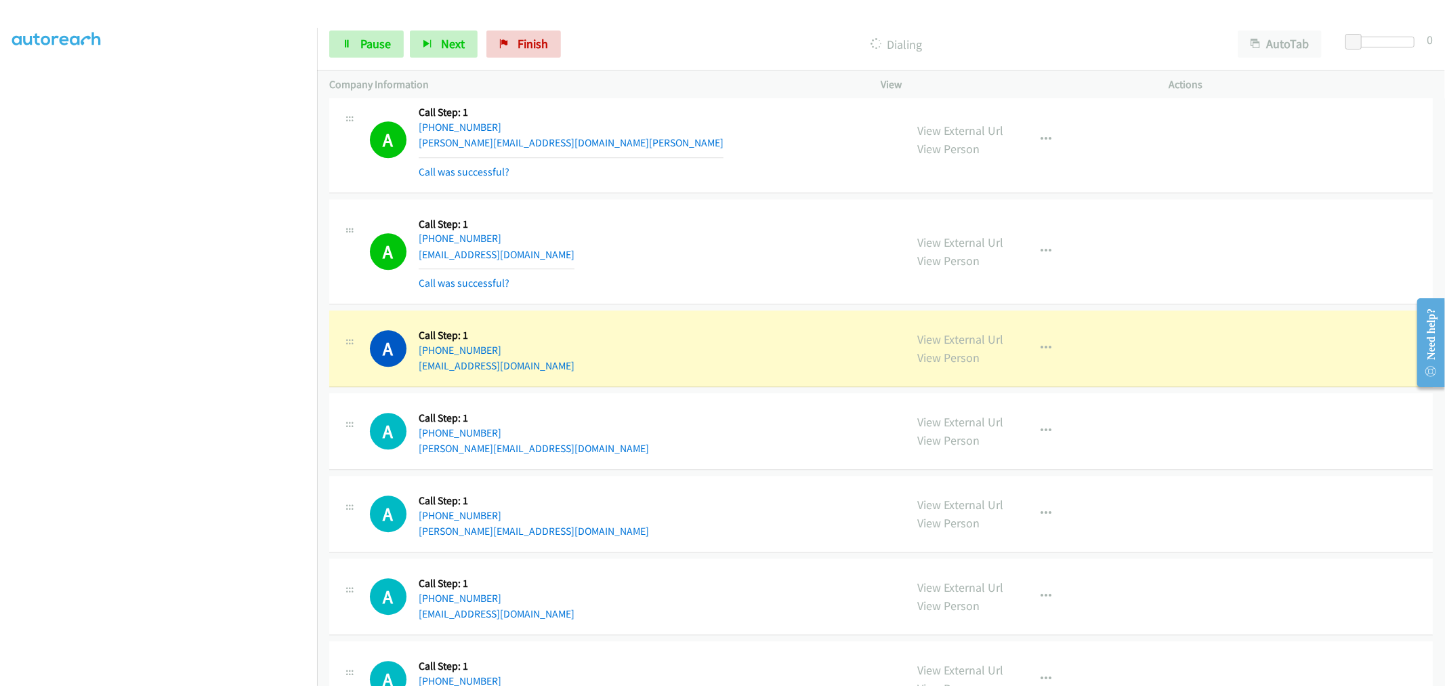
scroll to position [3085, 0]
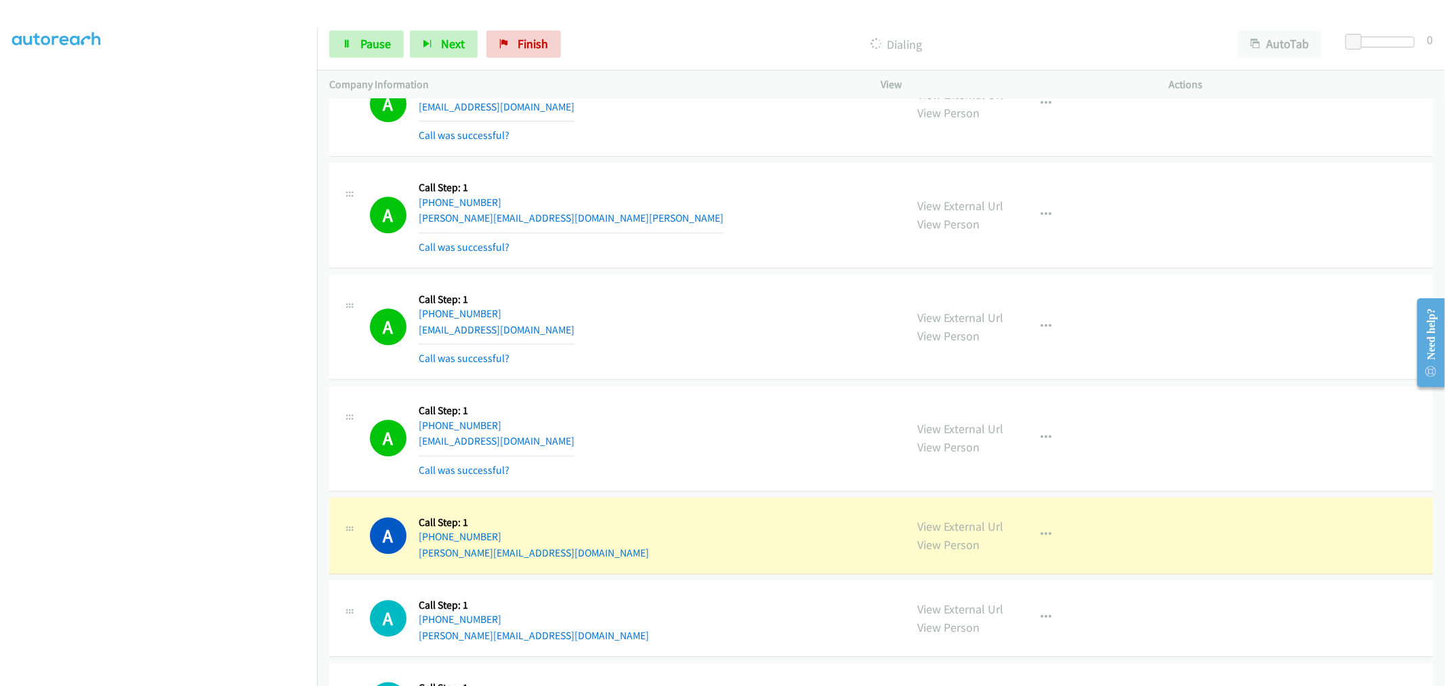
click at [706, 273] on td "A Callback Scheduled Call Step: 1 America/Chicago +1 281-414-5415 rubyjparveen@…" at bounding box center [881, 327] width 1128 height 112
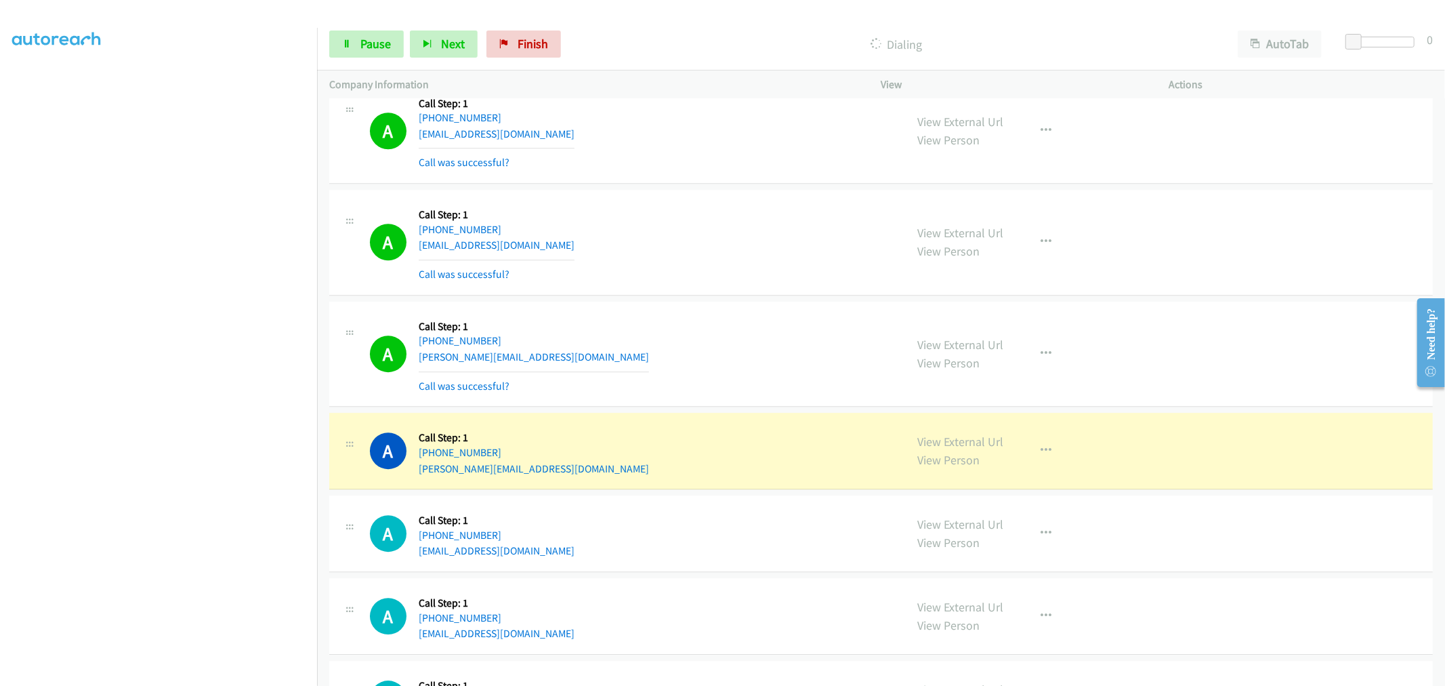
scroll to position [3275, 0]
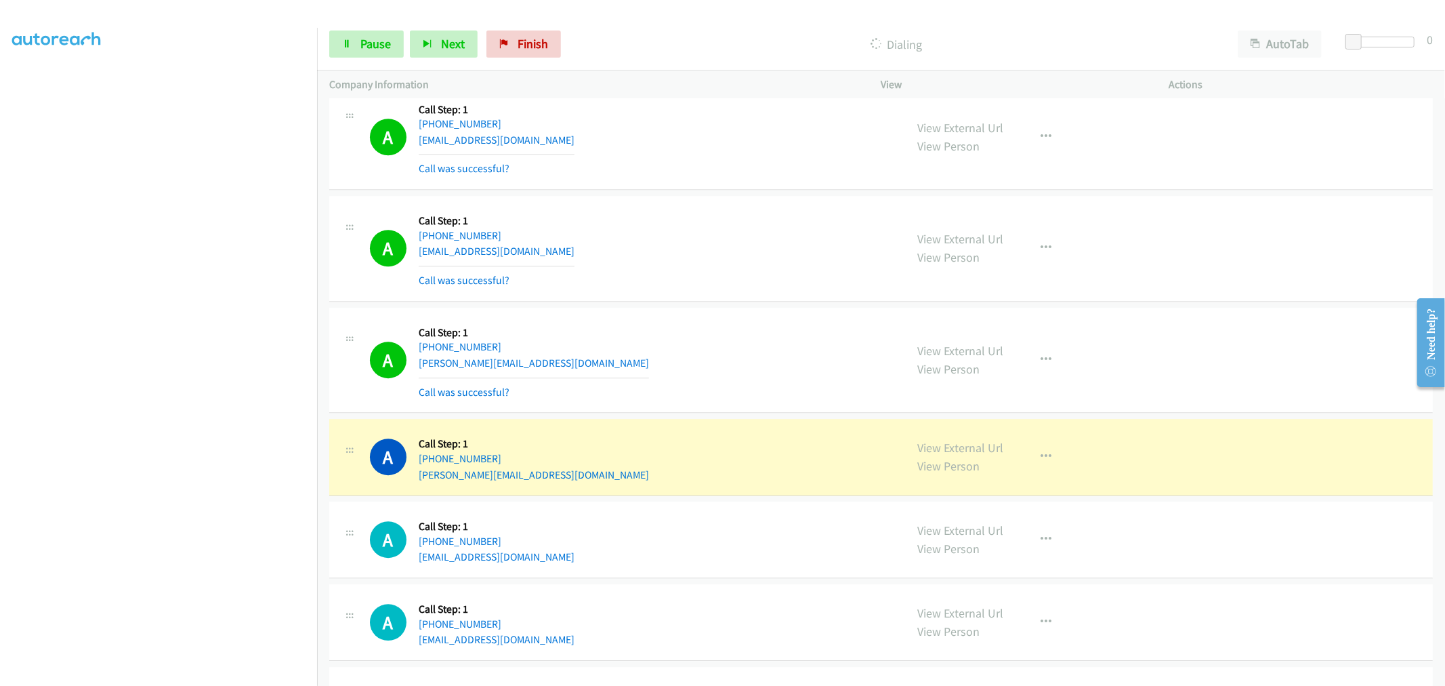
click at [704, 305] on td "A Callback Scheduled Call Step: 1 America/New_York +1 845-750-0654 stnimblette@…" at bounding box center [881, 249] width 1128 height 112
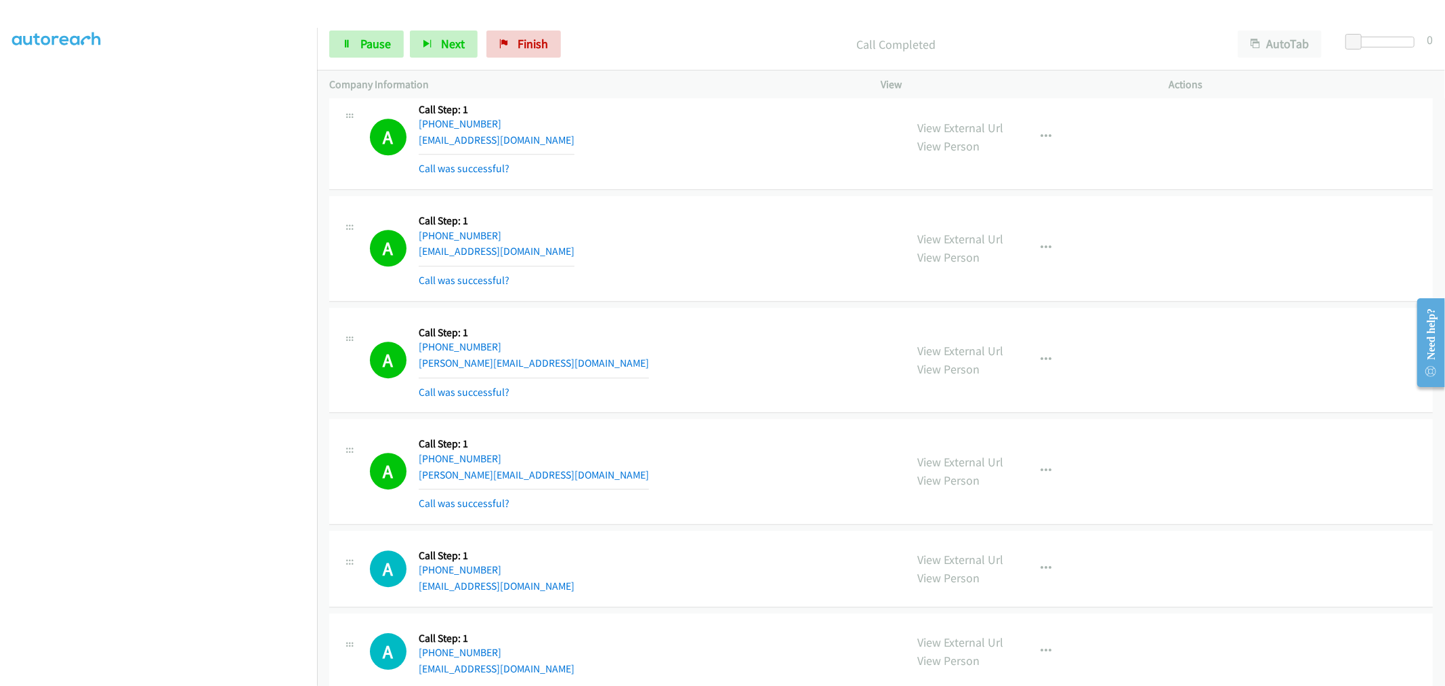
click at [520, 211] on div "Callback Scheduled Call Step: 1 America/New_York +1 845-750-0654 stnimblette@gm…" at bounding box center [497, 248] width 156 height 81
click at [707, 228] on div "A Callback Scheduled Call Step: 1 America/New_York +1 845-750-0654 stnimblette@…" at bounding box center [632, 248] width 524 height 81
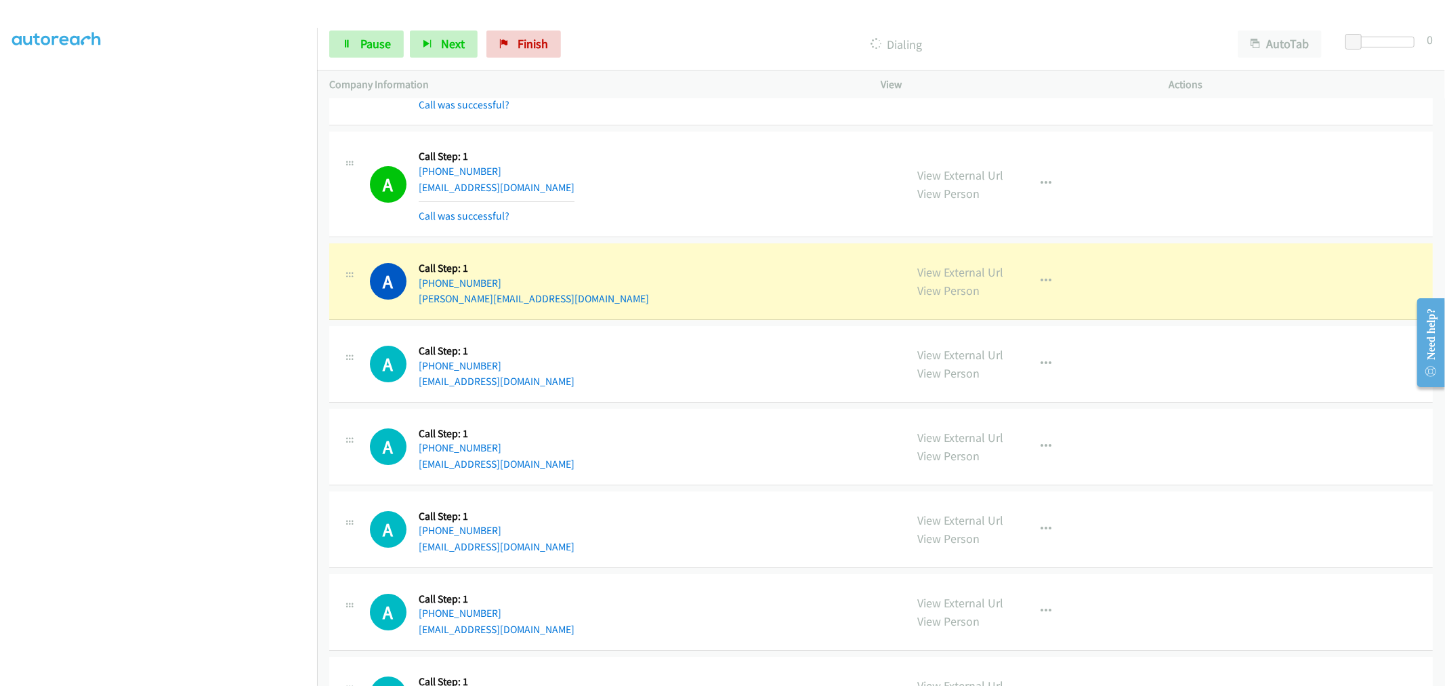
scroll to position [3802, 0]
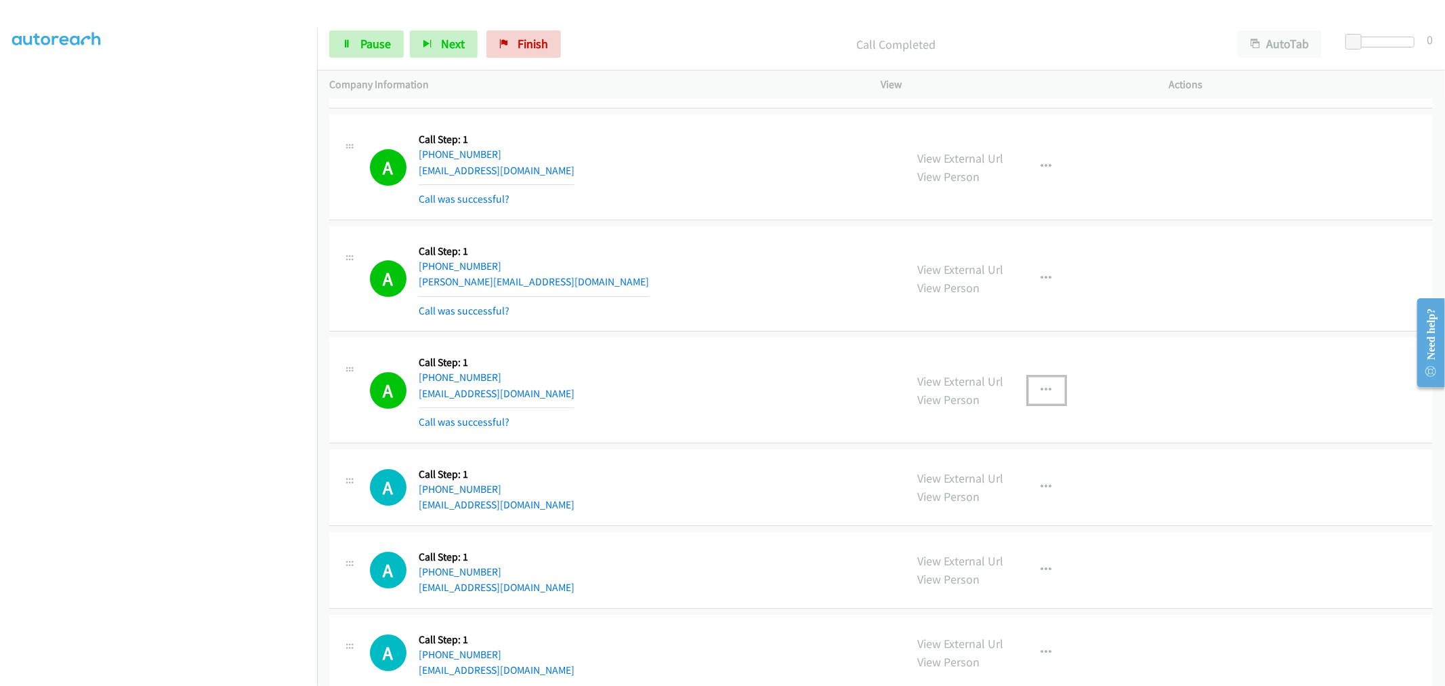
drag, startPoint x: 1051, startPoint y: 389, endPoint x: 1023, endPoint y: 475, distance: 90.4
click at [1051, 389] on button "button" at bounding box center [1046, 390] width 37 height 27
click at [994, 503] on link "Add to do not call list" at bounding box center [974, 505] width 180 height 27
click at [1030, 279] on button "button" at bounding box center [1046, 278] width 37 height 27
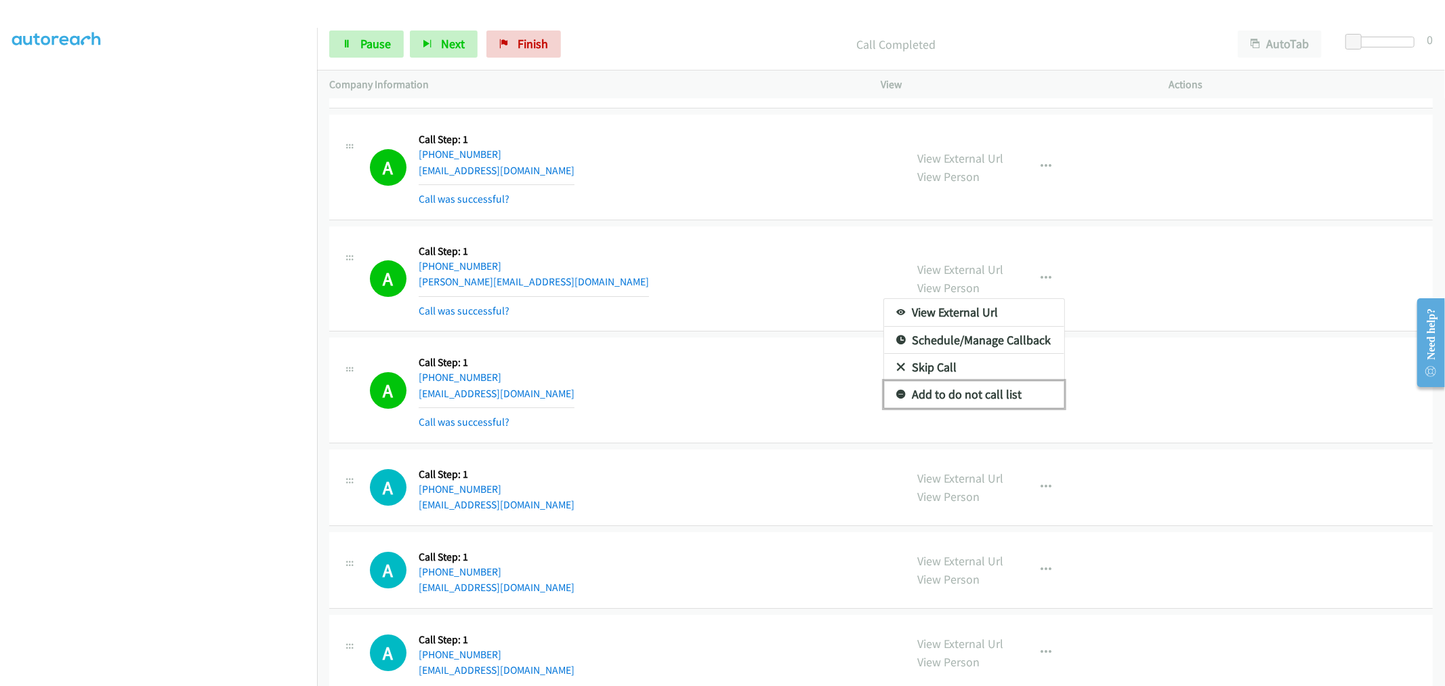
click at [954, 404] on link "Add to do not call list" at bounding box center [974, 394] width 180 height 27
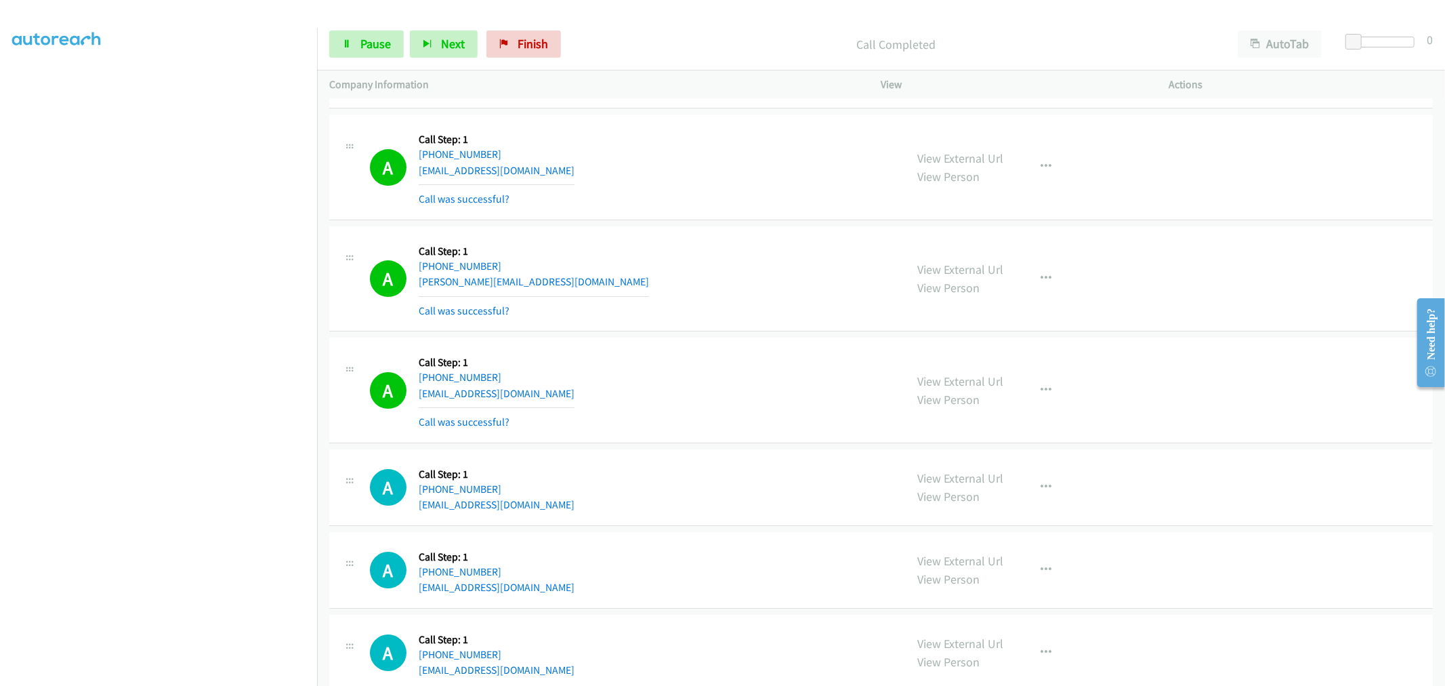
click at [640, 261] on div "A Callback Scheduled Call Step: 1 America/New_York +1 518-257-0169 julieann@dia…" at bounding box center [632, 278] width 524 height 81
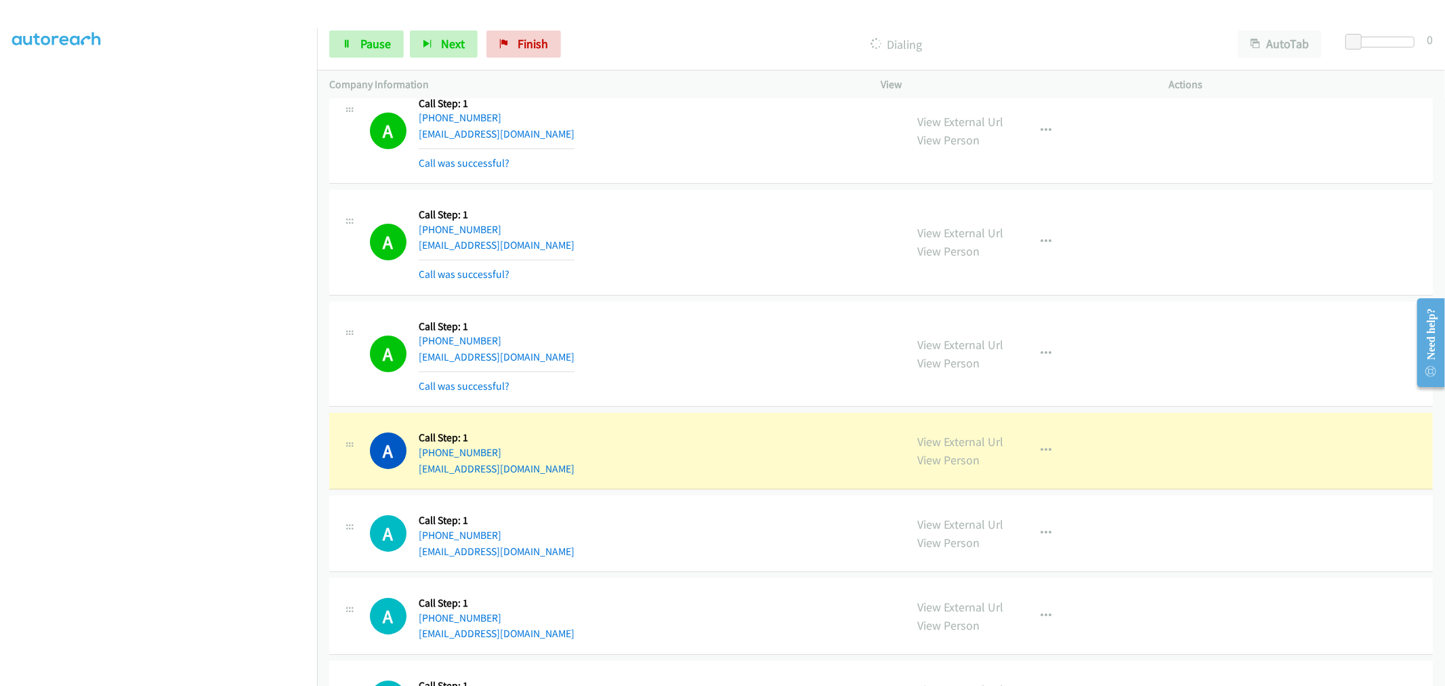
scroll to position [4299, 0]
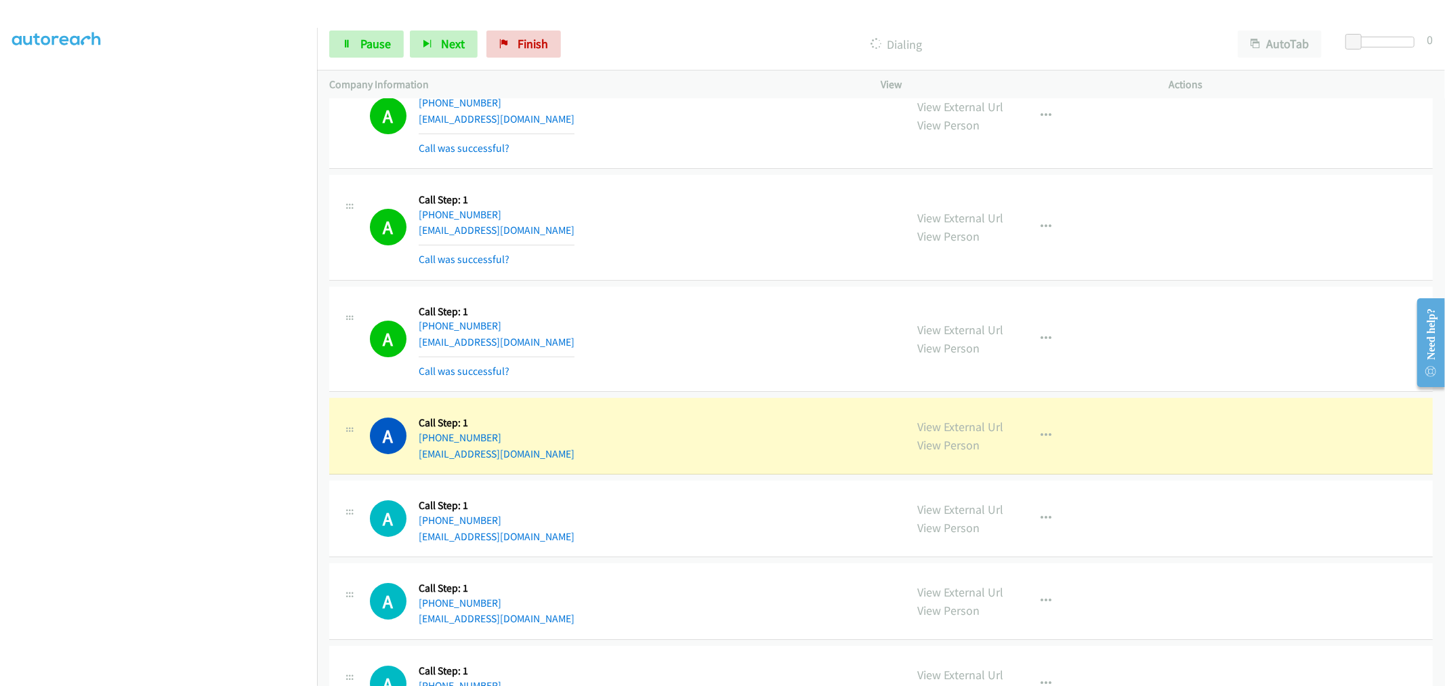
click at [822, 400] on div "A Callback Scheduled Call Step: 1 America/Chicago +1 469-544-9215 gisselmonje01…" at bounding box center [880, 436] width 1103 height 77
click at [368, 53] on link "Pause" at bounding box center [366, 43] width 75 height 27
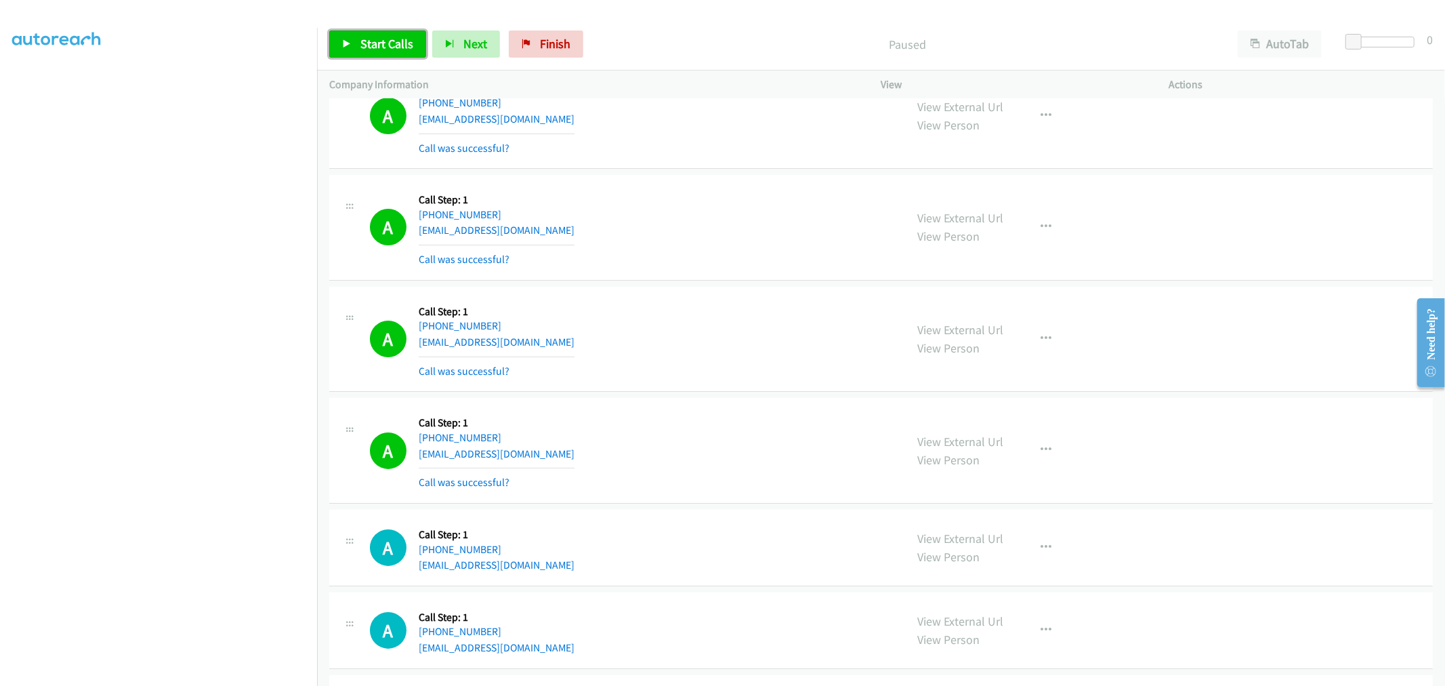
click at [398, 45] on span "Start Calls" at bounding box center [386, 44] width 53 height 16
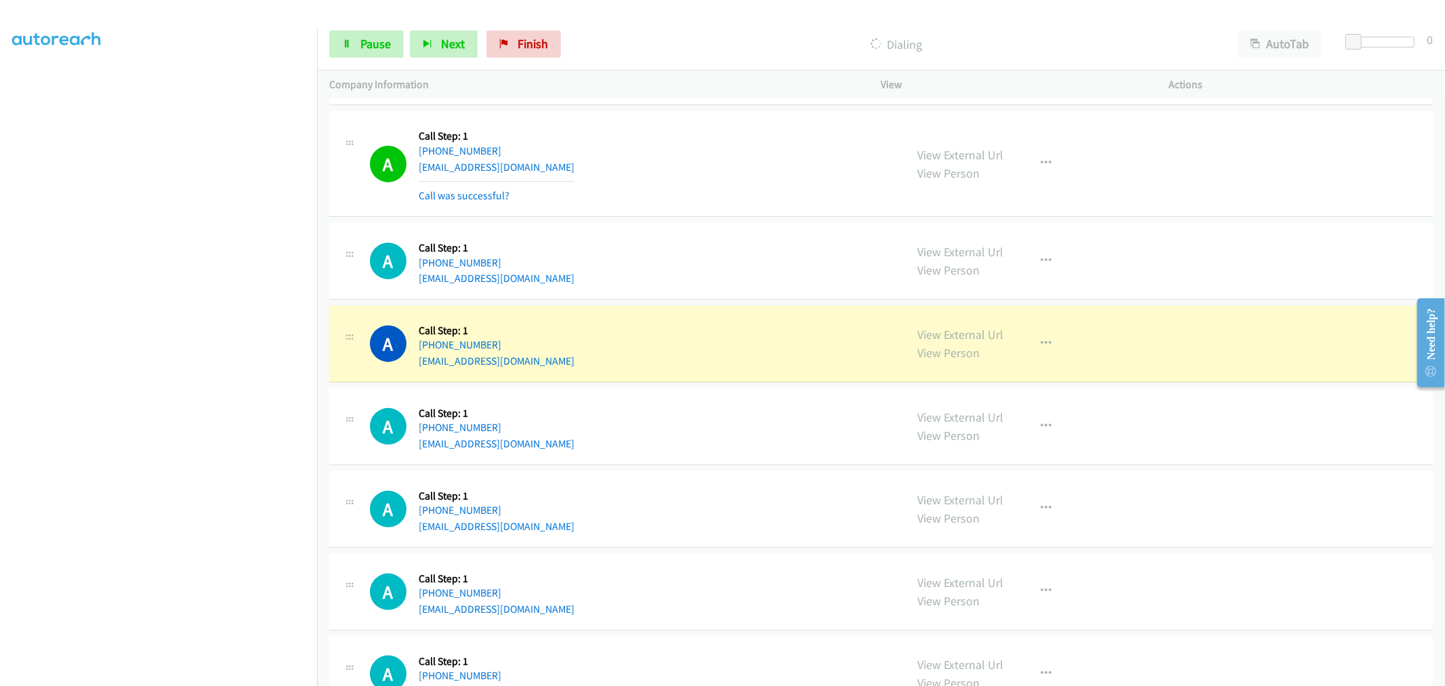
scroll to position [4601, 0]
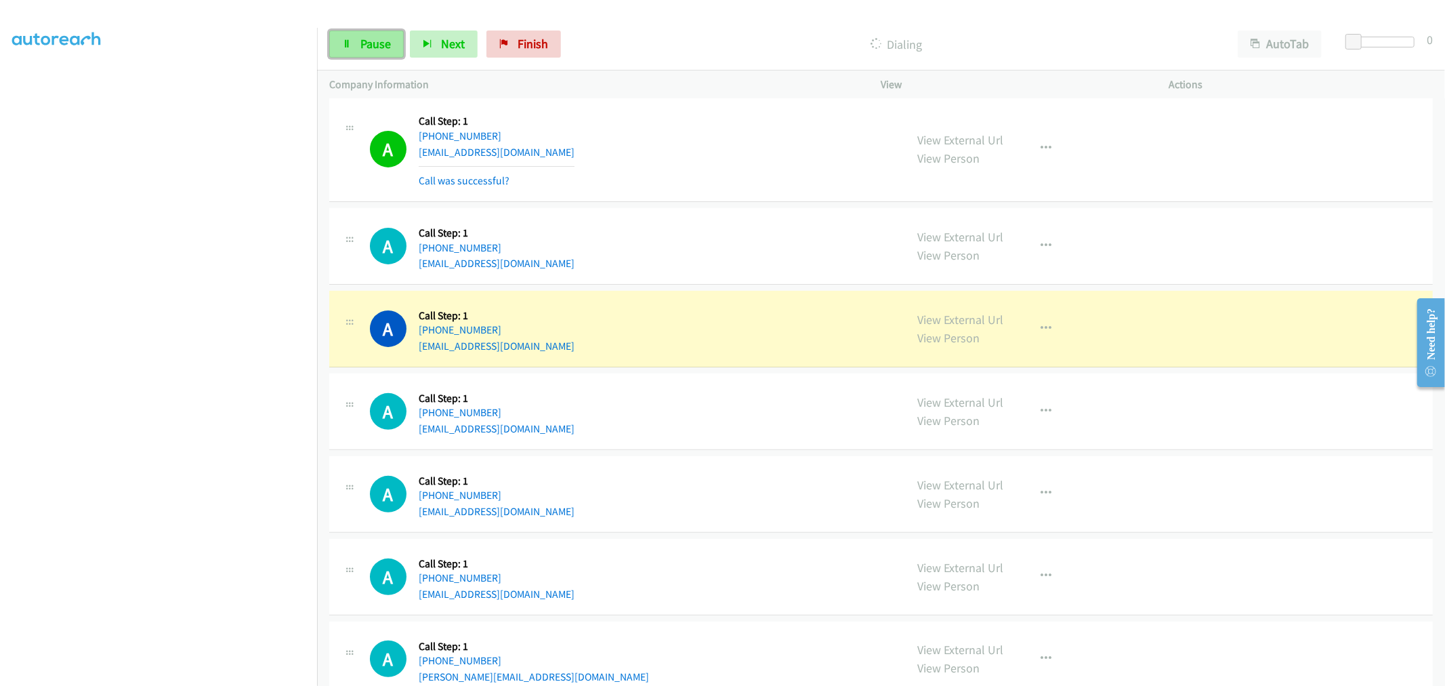
click at [378, 41] on span "Pause" at bounding box center [375, 44] width 30 height 16
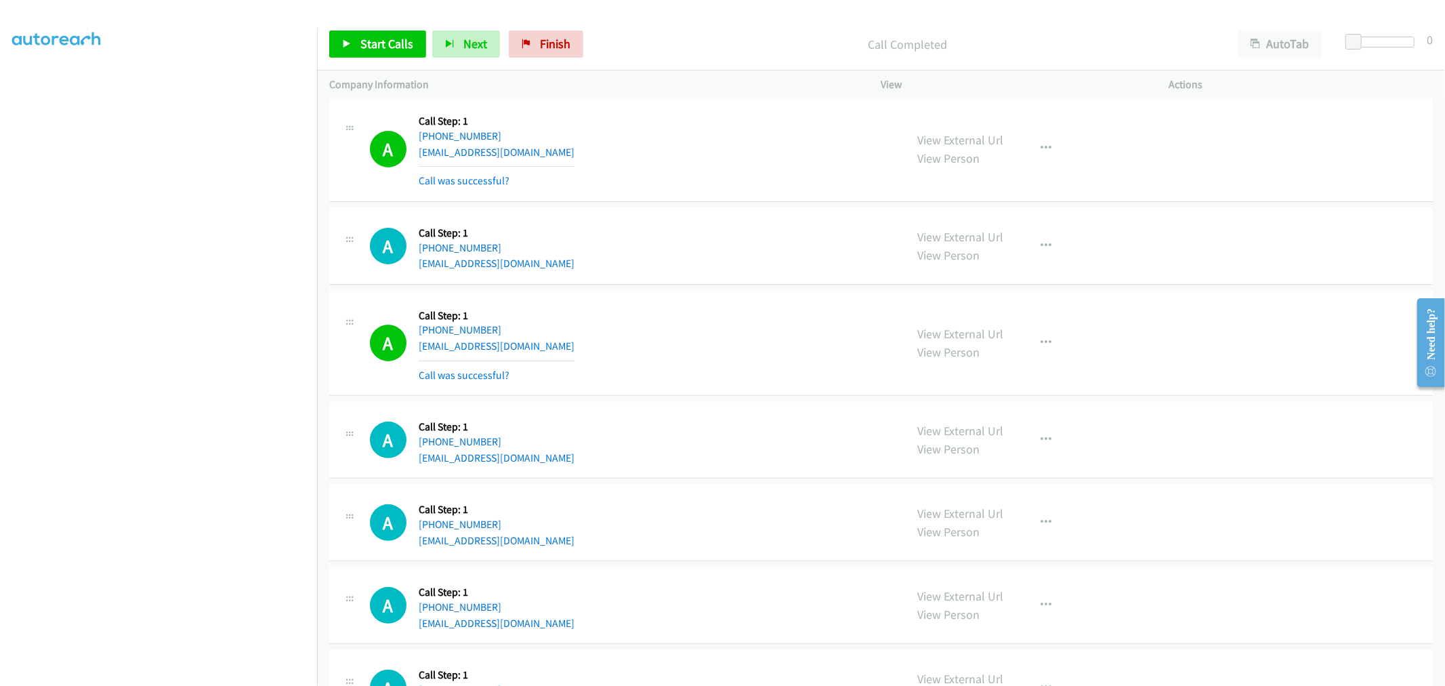
click at [803, 292] on td "A Callback Scheduled Call Step: 1 America/New_York +1 732-890-8133 hareeshnalaj…" at bounding box center [881, 343] width 1128 height 112
click at [398, 49] on span "Start Calls" at bounding box center [386, 44] width 53 height 16
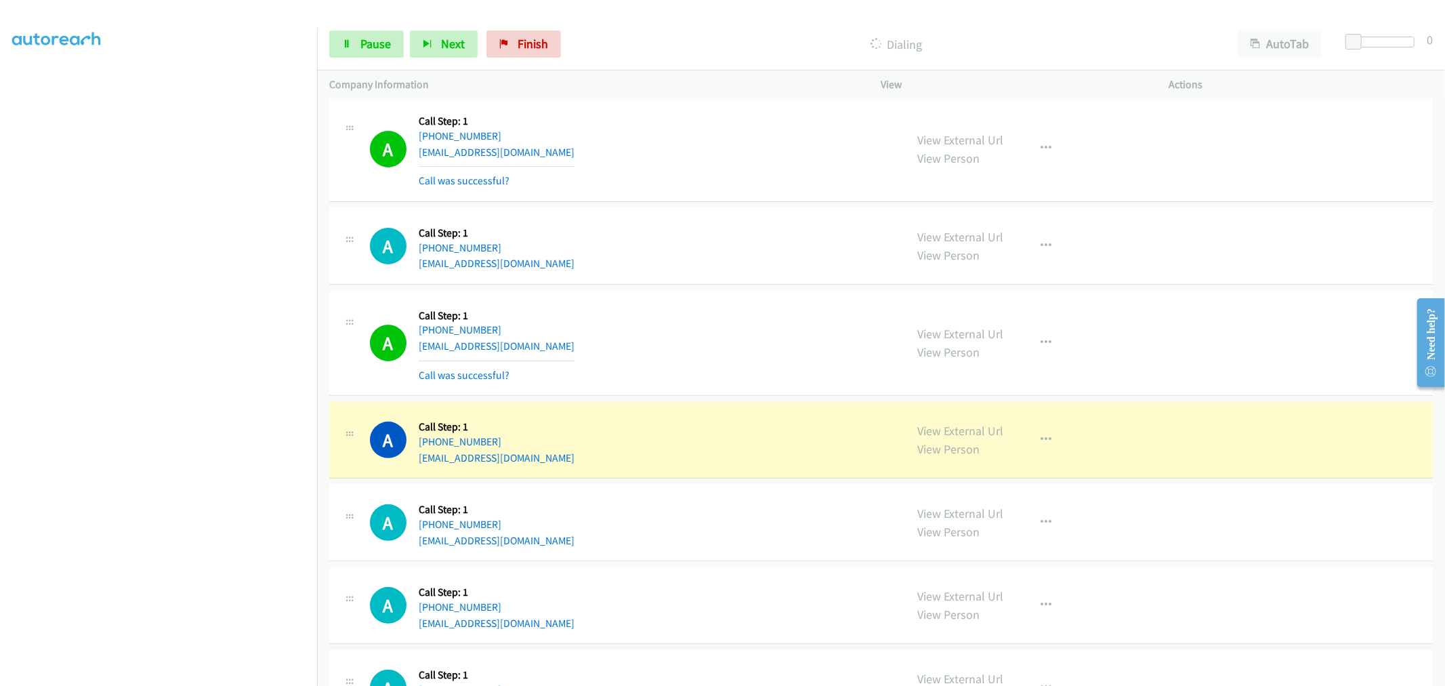
click at [639, 188] on div "A Callback Scheduled Call Step: 1 America/Chicago +1 469-544-9215 gisselmonje01…" at bounding box center [632, 148] width 524 height 81
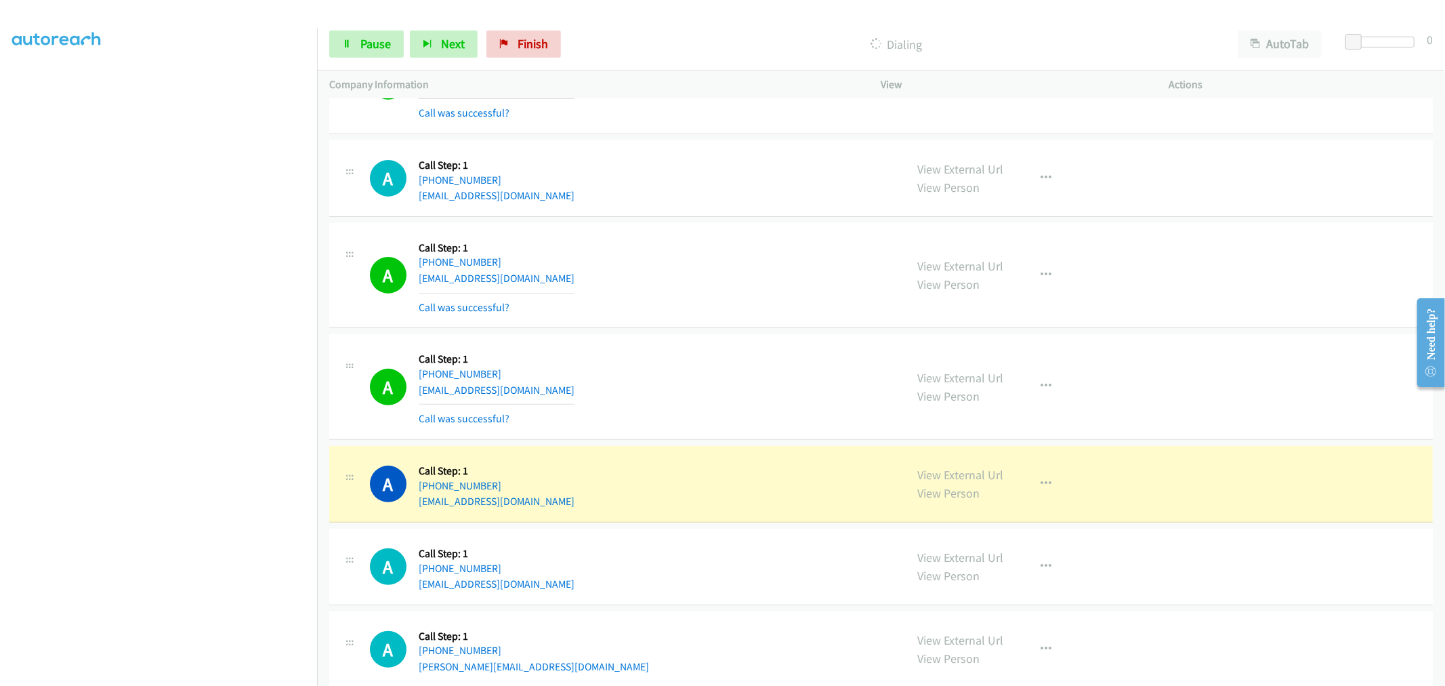
scroll to position [4859, 0]
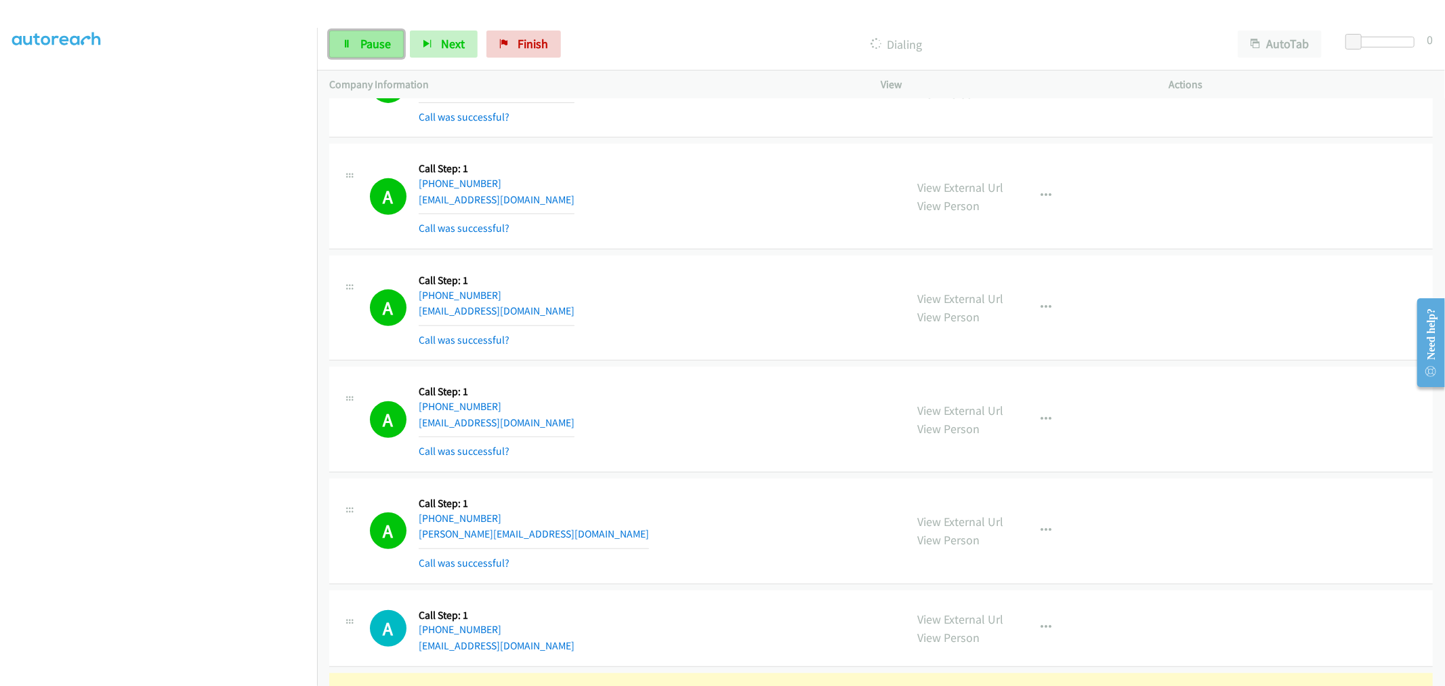
click at [383, 51] on link "Pause" at bounding box center [366, 43] width 75 height 27
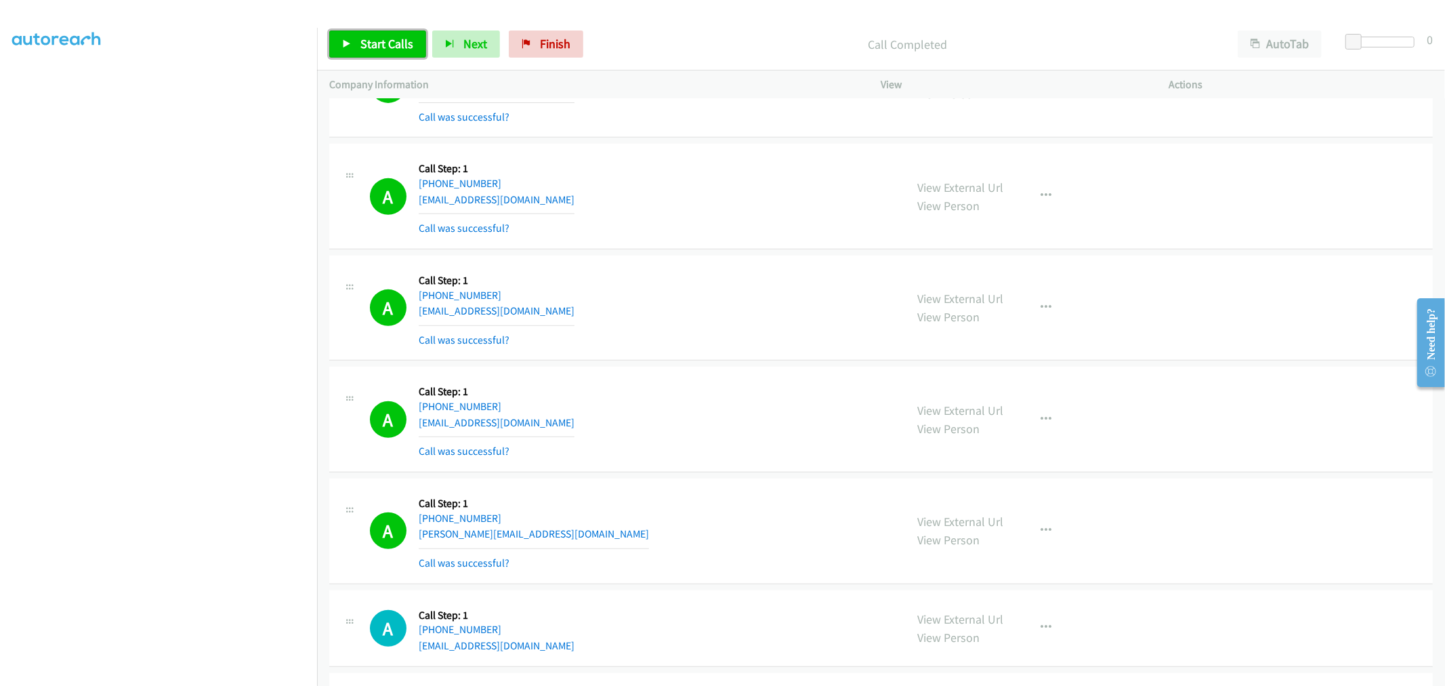
click at [409, 57] on link "Start Calls" at bounding box center [377, 43] width 97 height 27
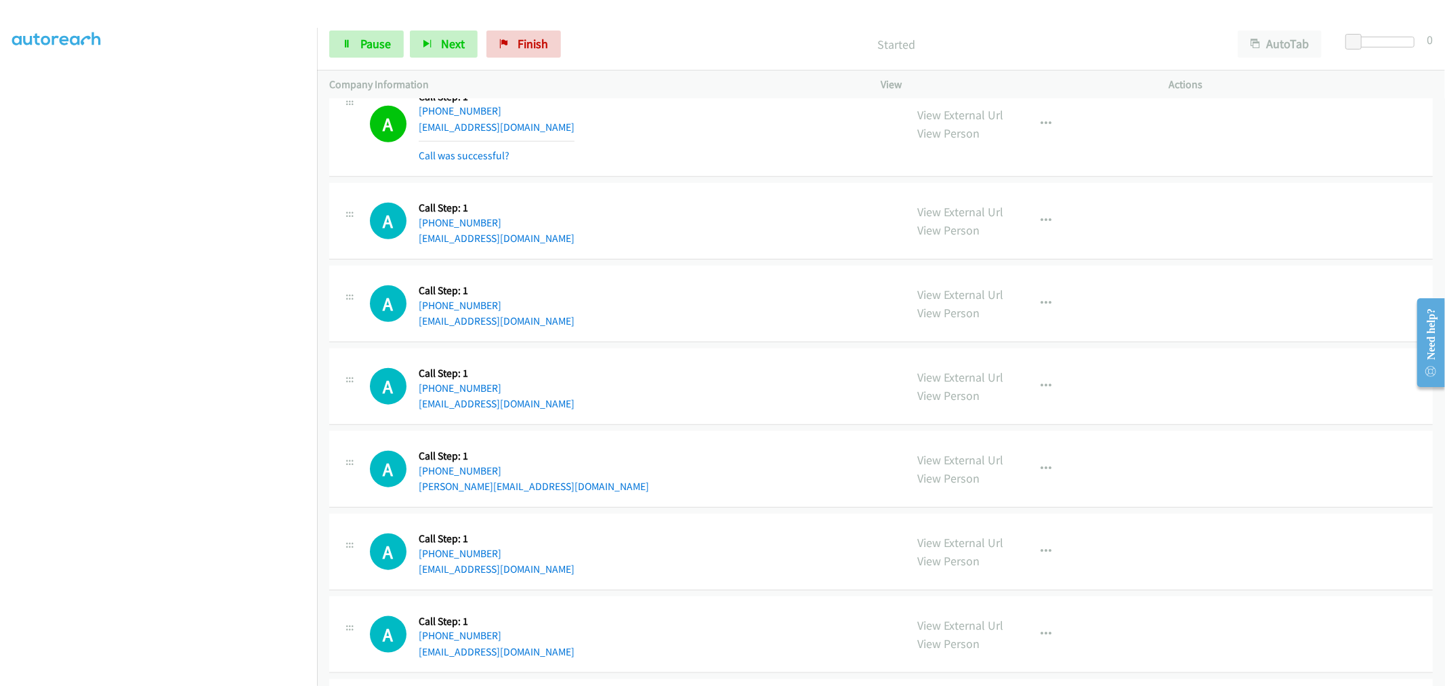
scroll to position [5311, 0]
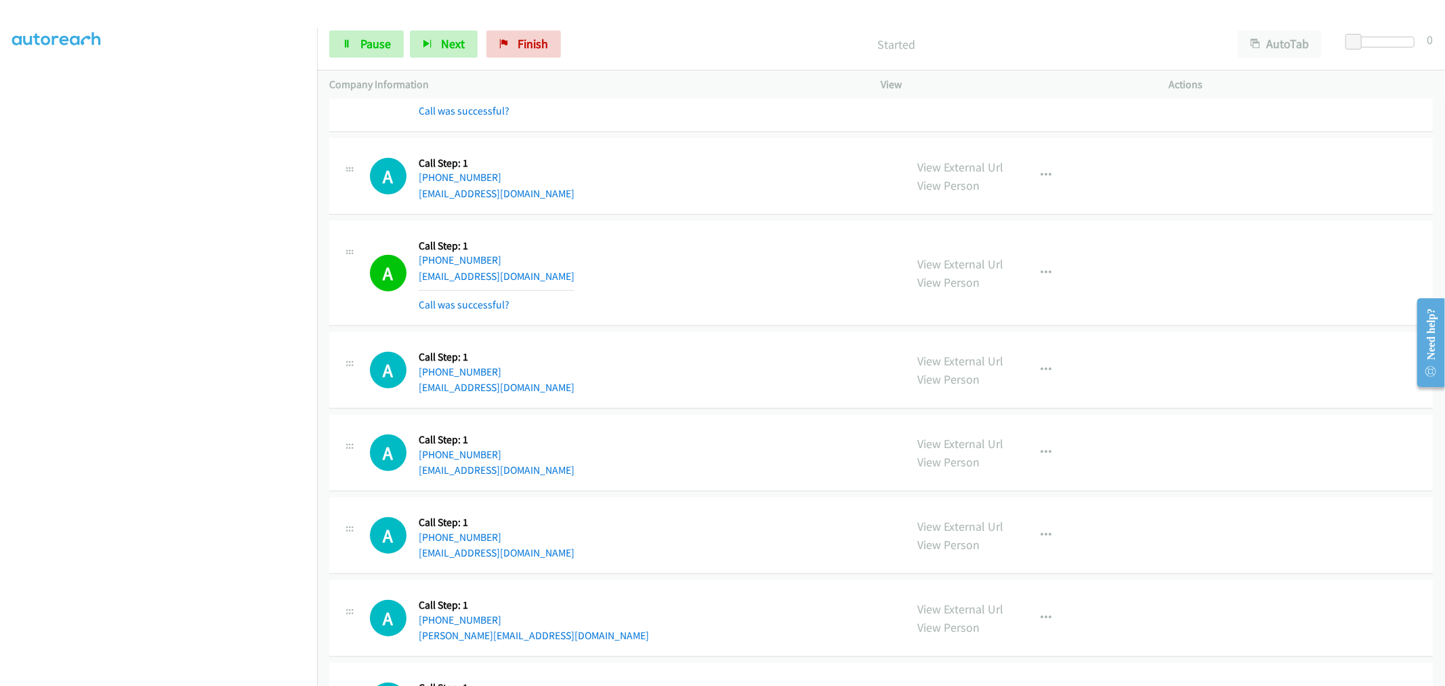
click at [768, 296] on div "A Callback Scheduled Call Step: 1 America/Chicago +1 479-322-1248 beshearsworks…" at bounding box center [632, 273] width 524 height 81
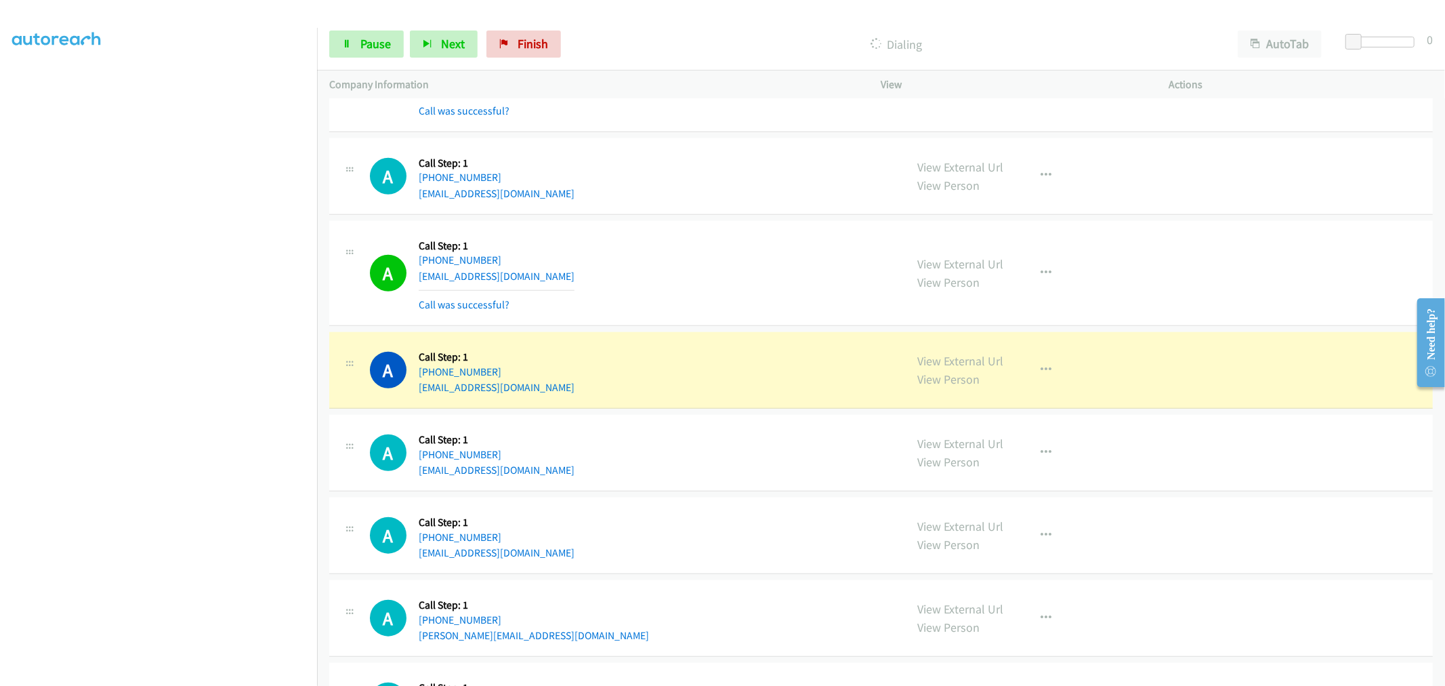
drag, startPoint x: 607, startPoint y: 387, endPoint x: 570, endPoint y: 420, distance: 49.9
click at [610, 383] on div "A Callback Scheduled Call Step: 1 America/Chicago +1 903-245-9253 cmpianta9@gma…" at bounding box center [632, 369] width 524 height 51
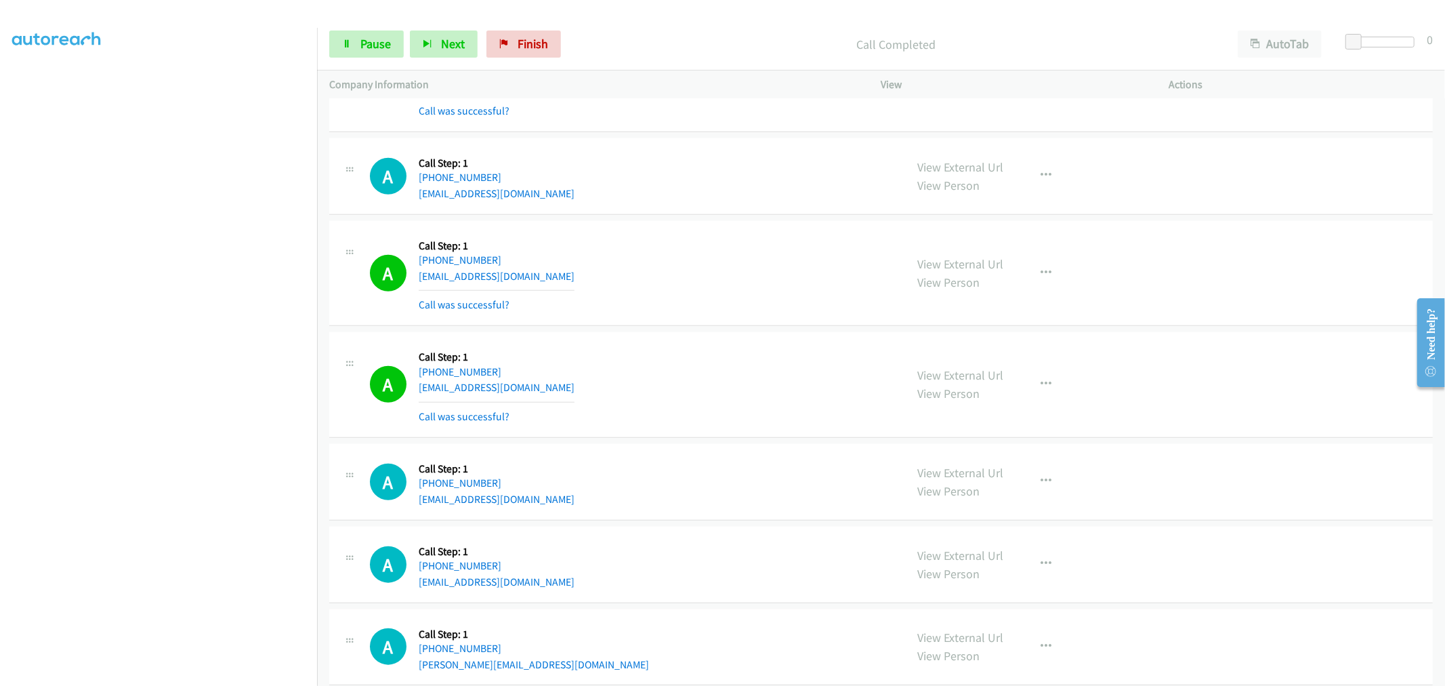
click at [660, 196] on div "A Callback Scheduled Call Step: 1 America/New_York +1 609-865-3492 ademir.sarce…" at bounding box center [632, 175] width 524 height 51
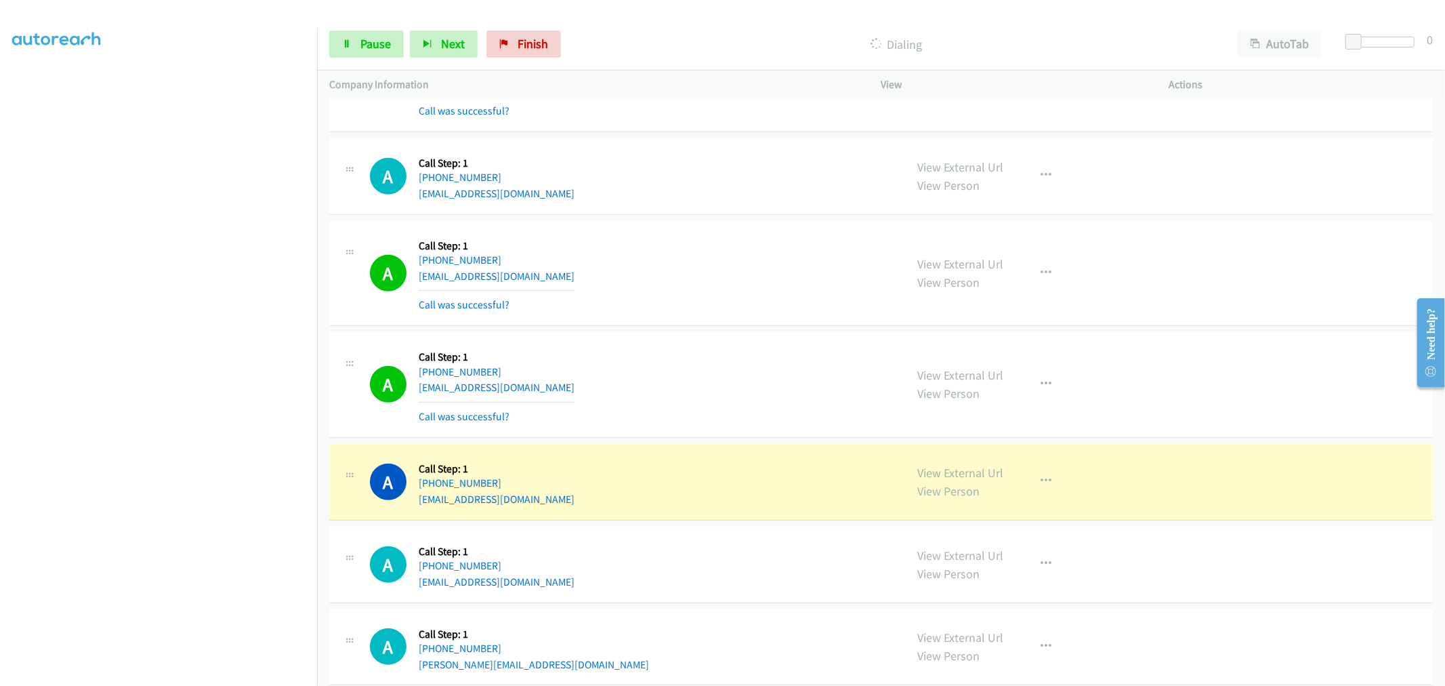
click at [822, 350] on div "A Callback Scheduled Call Step: 1 America/Chicago +1 903-245-9253 cmpianta9@gma…" at bounding box center [632, 384] width 524 height 81
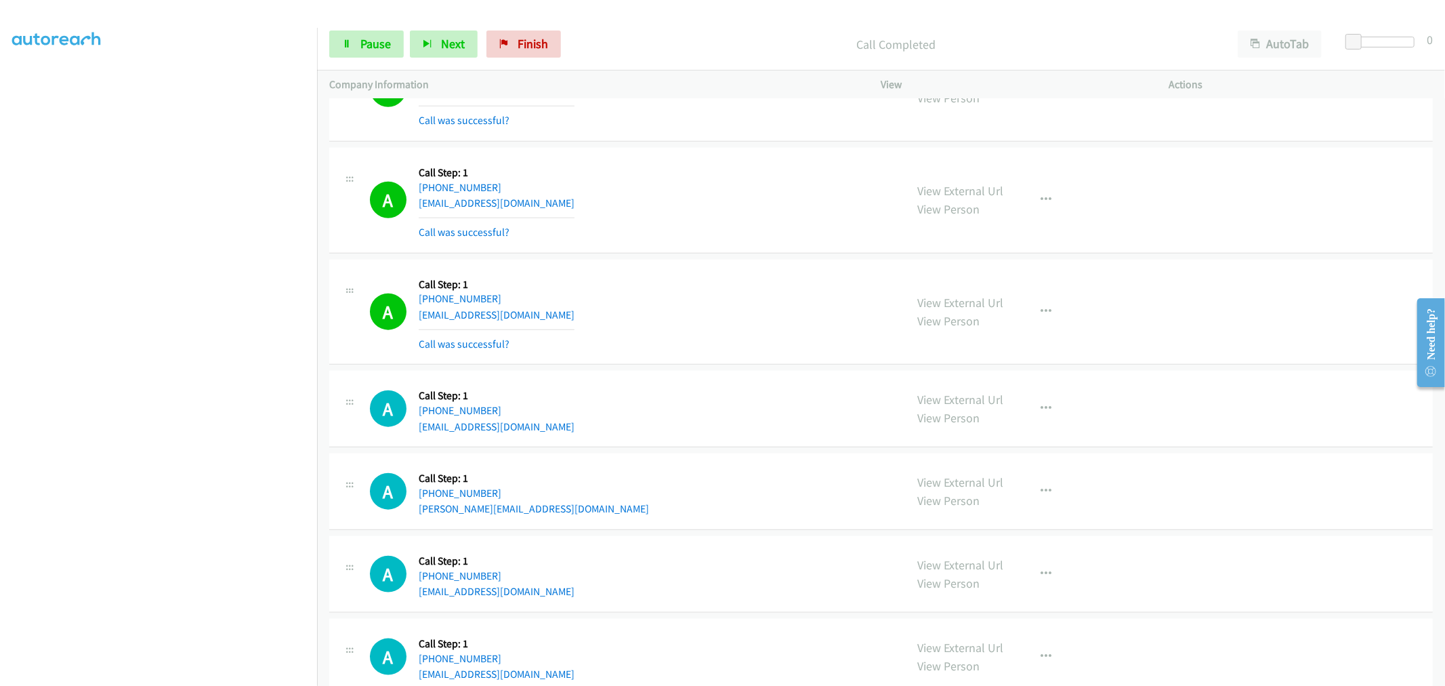
scroll to position [5461, 0]
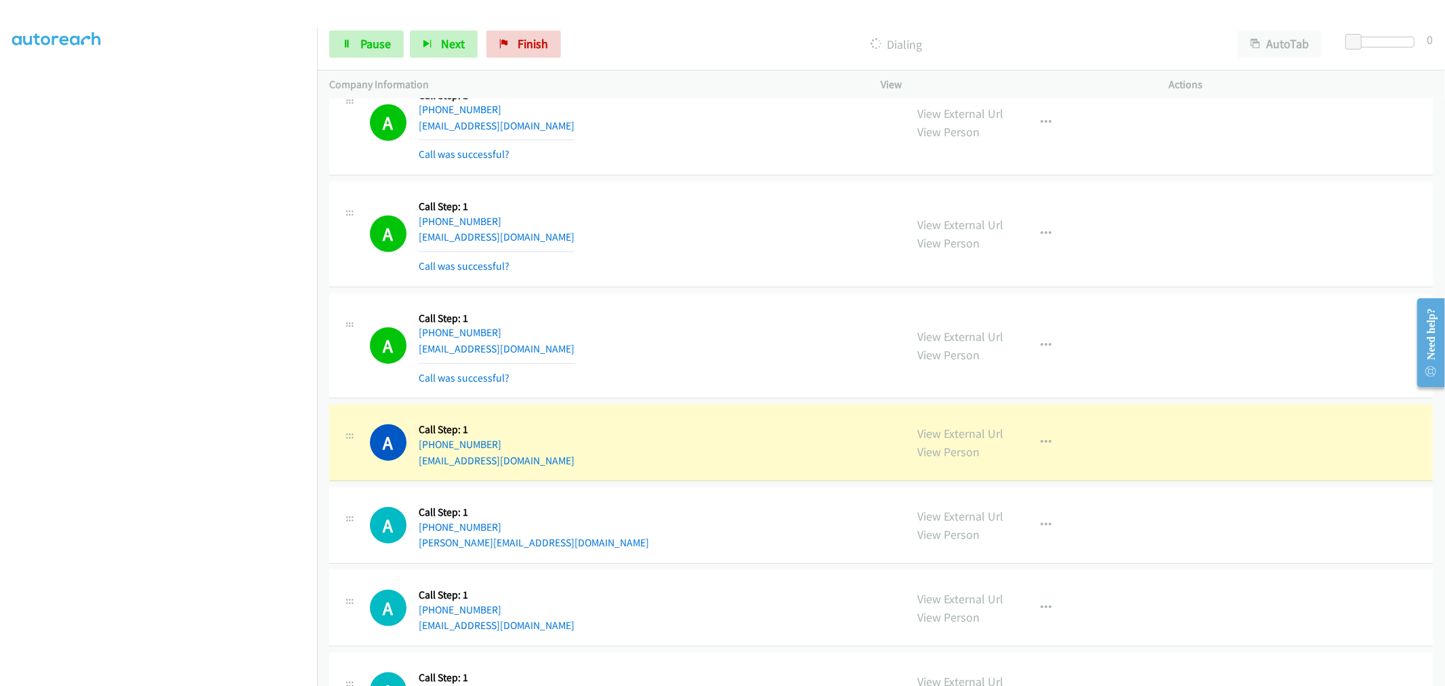
click at [690, 291] on td "A Callback Scheduled Call Step: 1 America/Chicago +1 903-245-9253 cmpianta9@gma…" at bounding box center [881, 235] width 1128 height 112
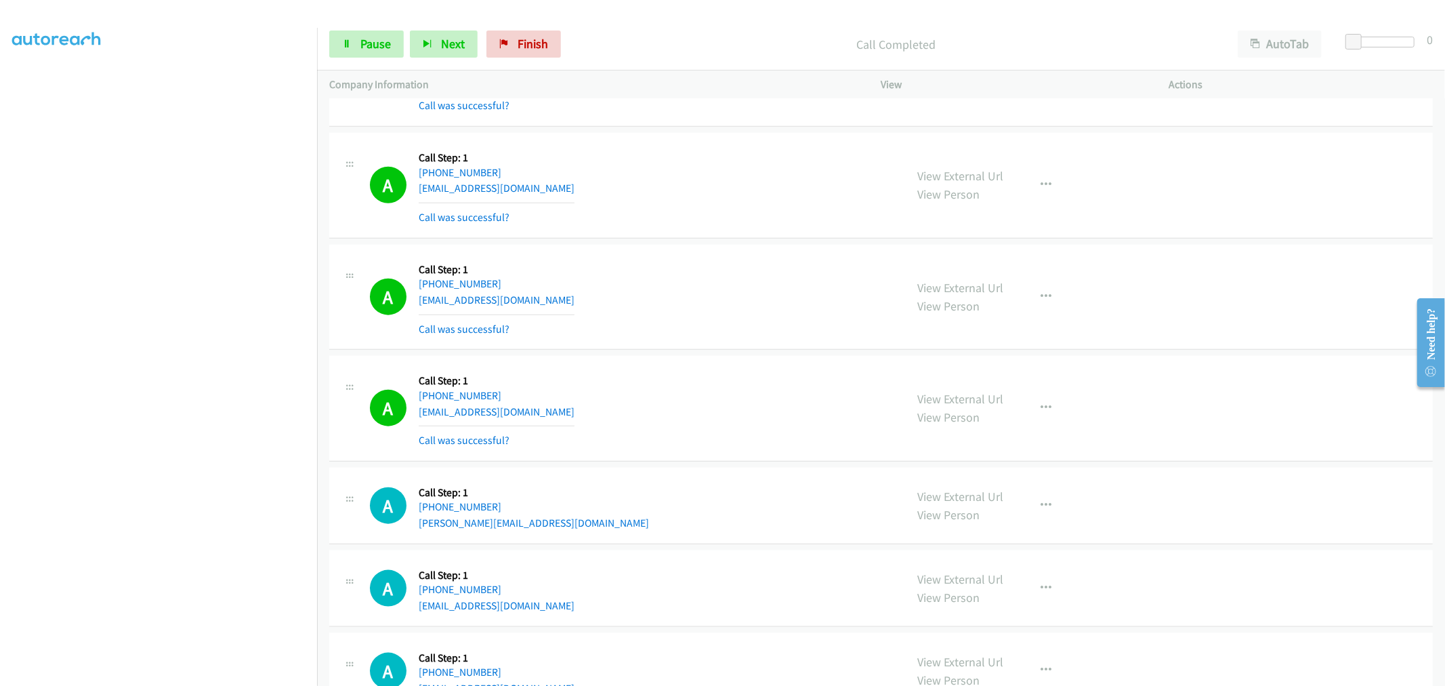
scroll to position [5611, 0]
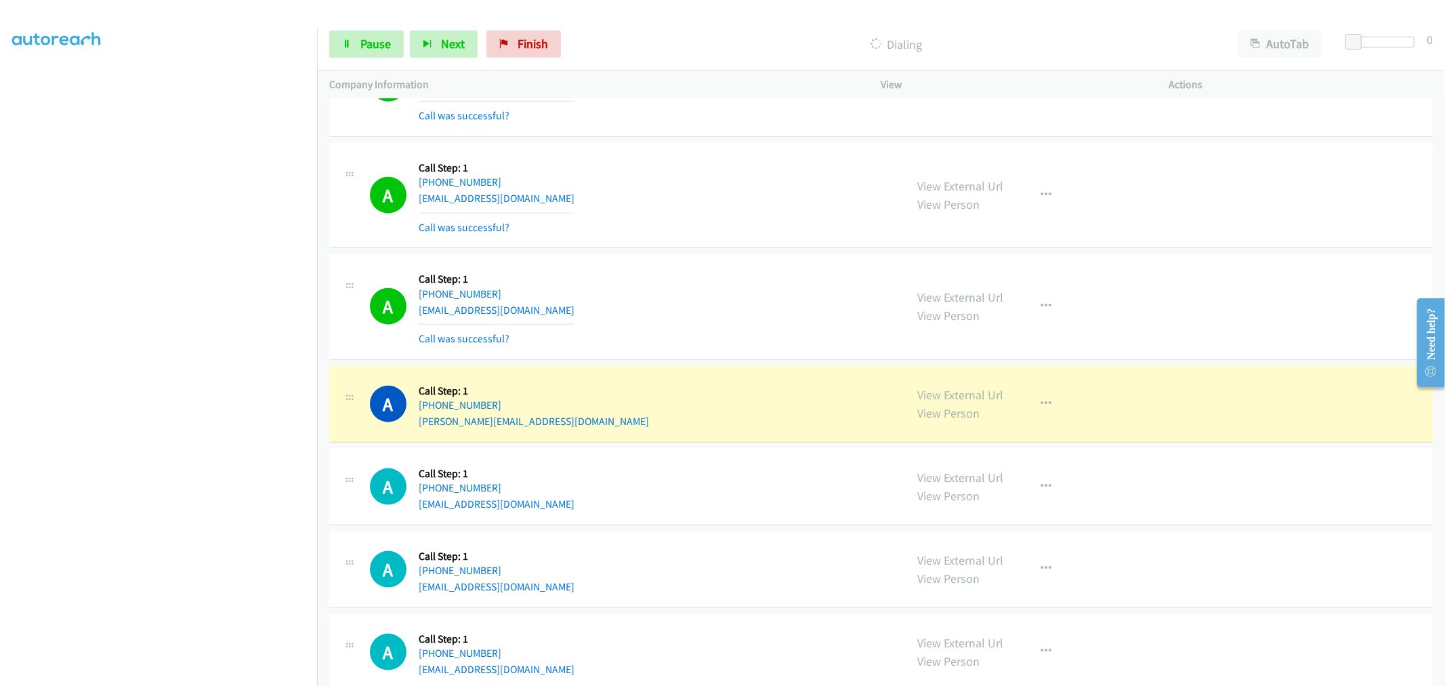
click at [696, 251] on td "A Callback Scheduled Call Step: 1 America/New_York +1 703-814-6566 armanthearmy…" at bounding box center [881, 196] width 1128 height 112
click at [698, 249] on div "A Callback Scheduled Call Step: 1 America/New_York +1 703-814-6566 armanthearmy…" at bounding box center [880, 196] width 1103 height 106
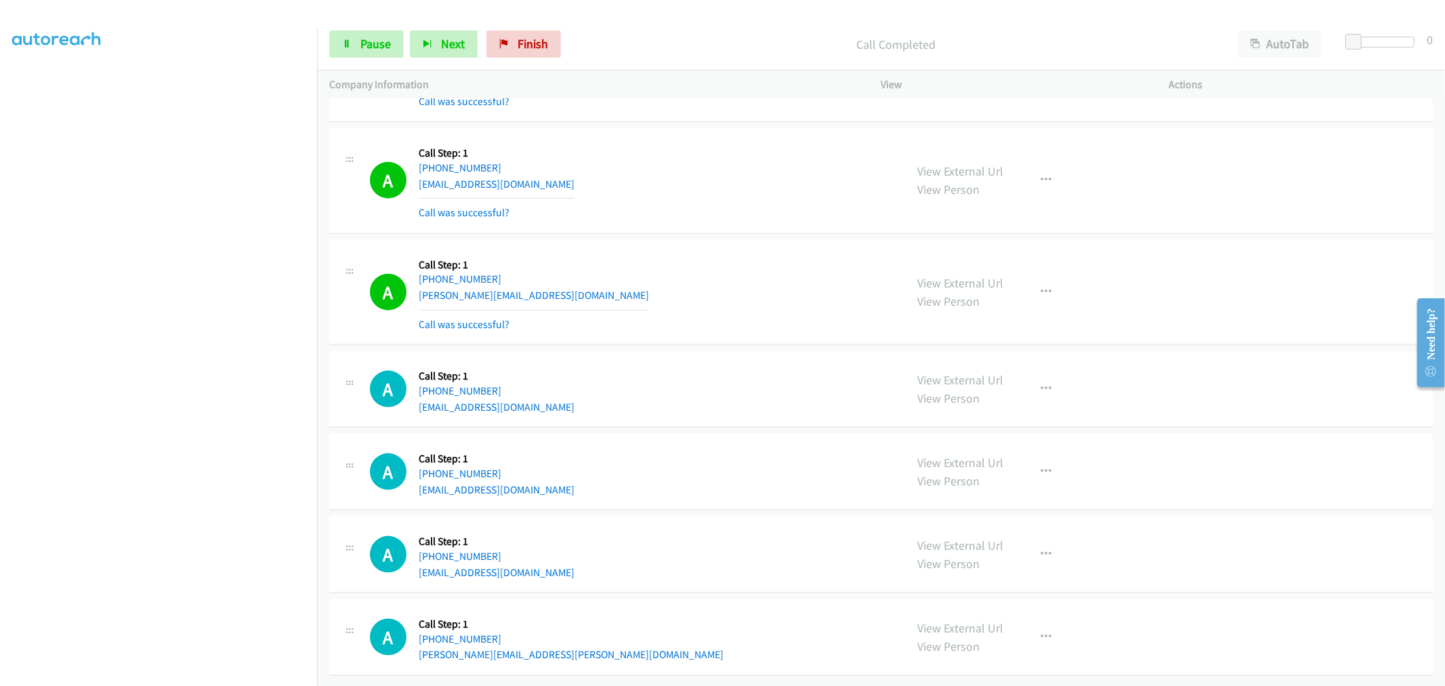
scroll to position [5752, 0]
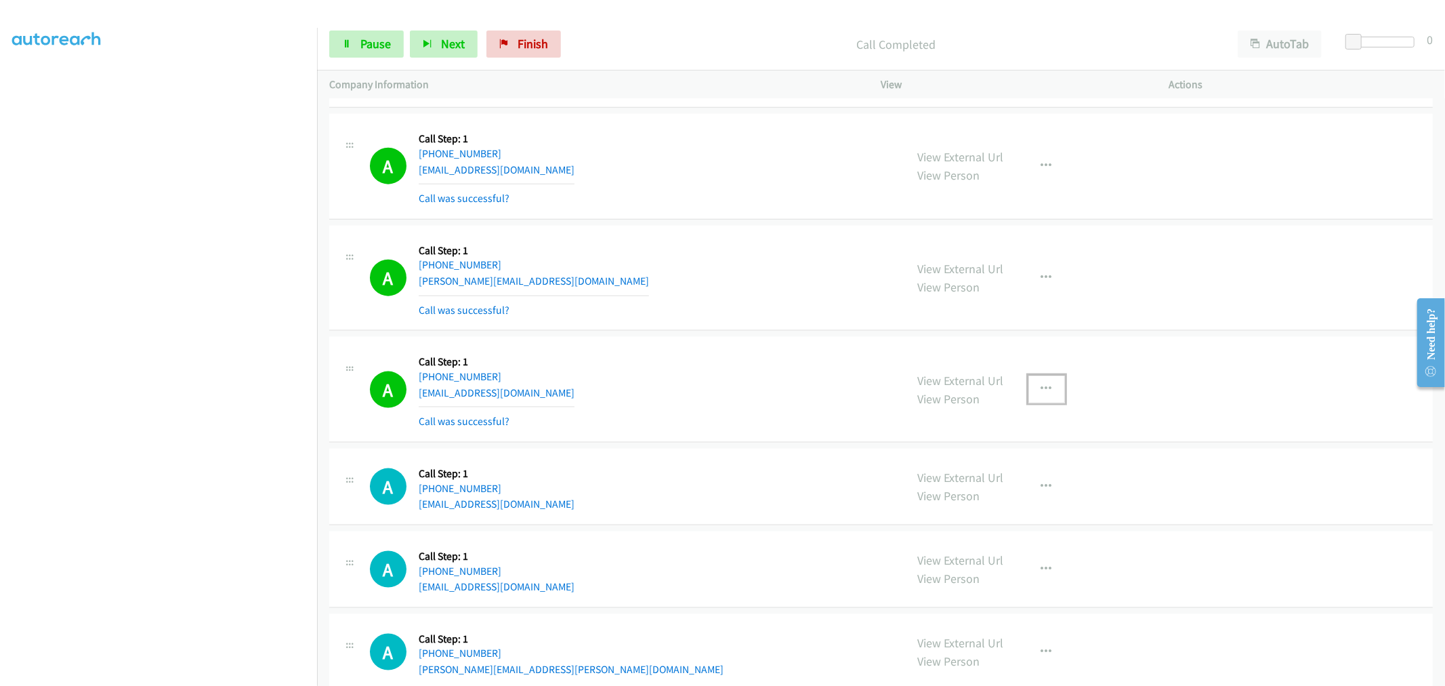
click at [1033, 394] on button "button" at bounding box center [1046, 388] width 37 height 27
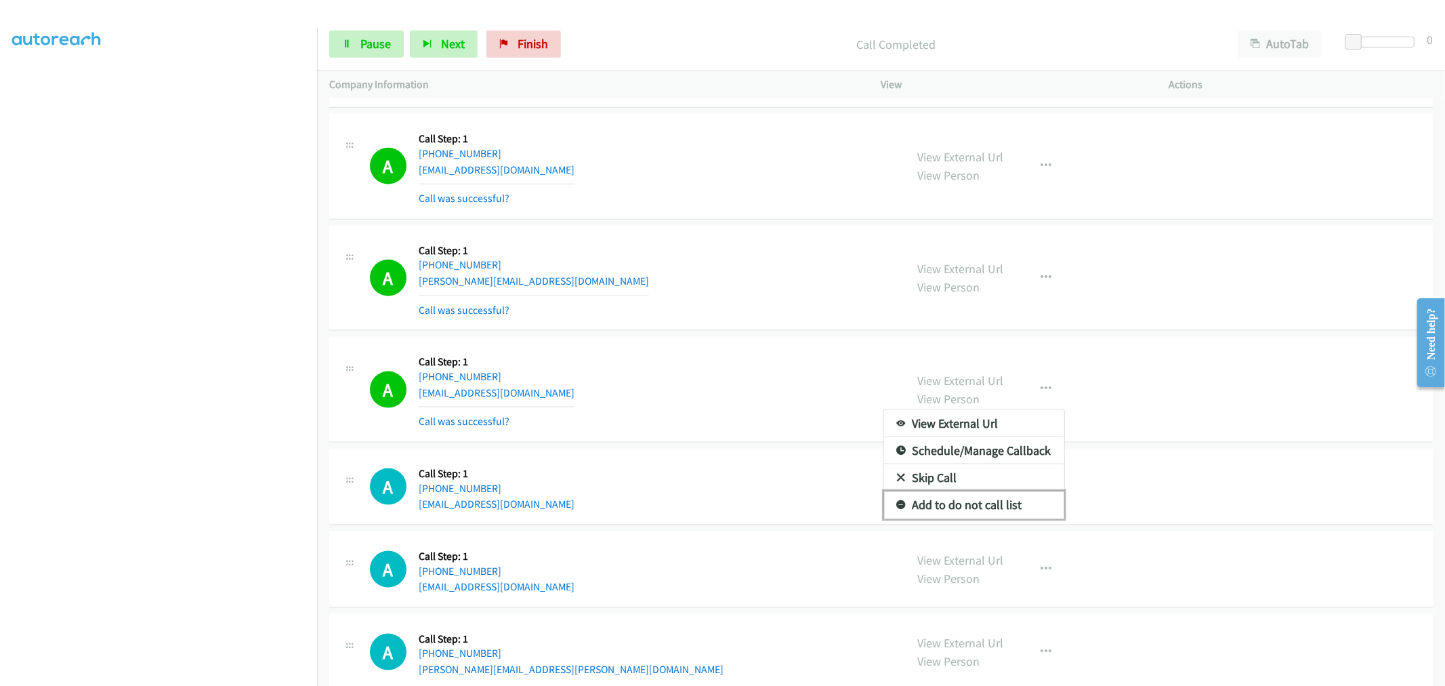
click at [950, 511] on link "Add to do not call list" at bounding box center [974, 504] width 180 height 27
click at [691, 331] on div "A Callback Scheduled Call Step: 1 America/New_York +1 813-597-5409 frank@gurume…" at bounding box center [880, 279] width 1103 height 106
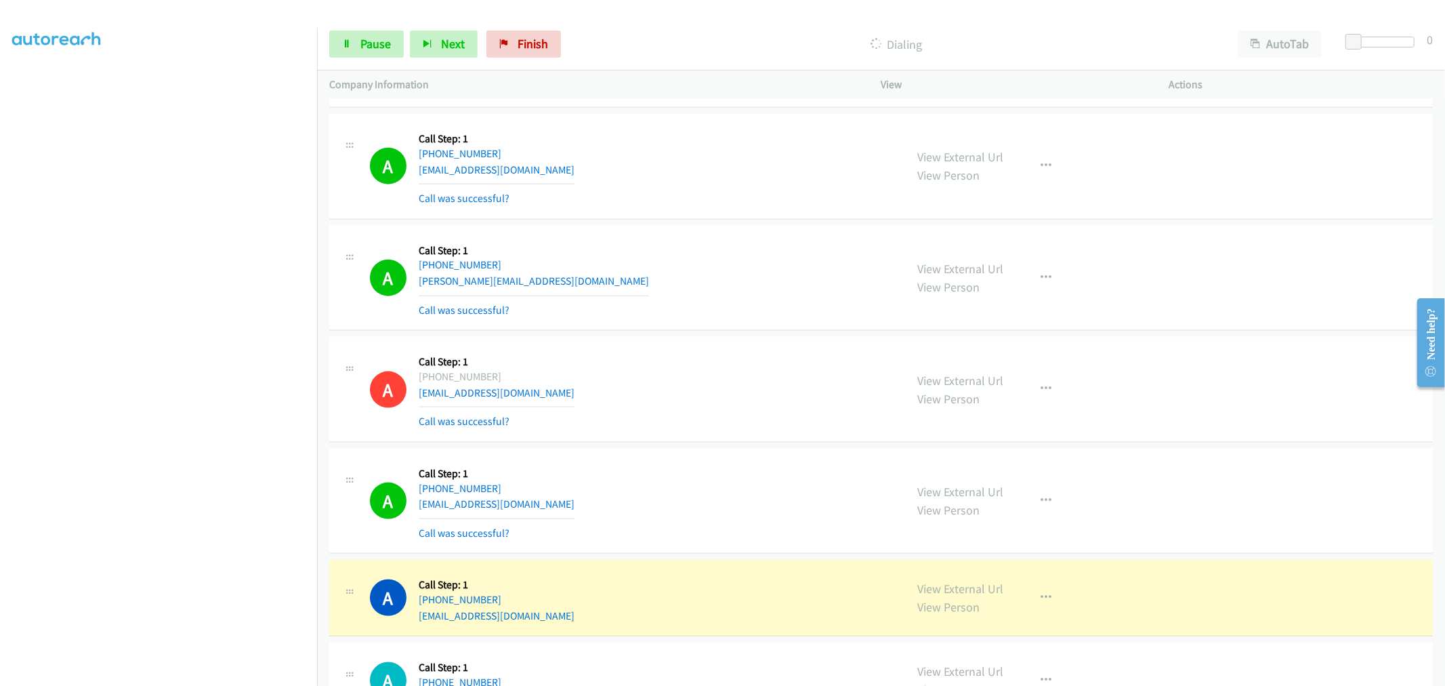
click at [734, 326] on div "A Callback Scheduled Call Step: 1 America/New_York +1 813-597-5409 frank@gurume…" at bounding box center [880, 279] width 1103 height 106
click at [660, 368] on div "A Callback Scheduled Call Step: 1 America/New_York +1 765-642-4500 bburke@edmar…" at bounding box center [632, 389] width 524 height 81
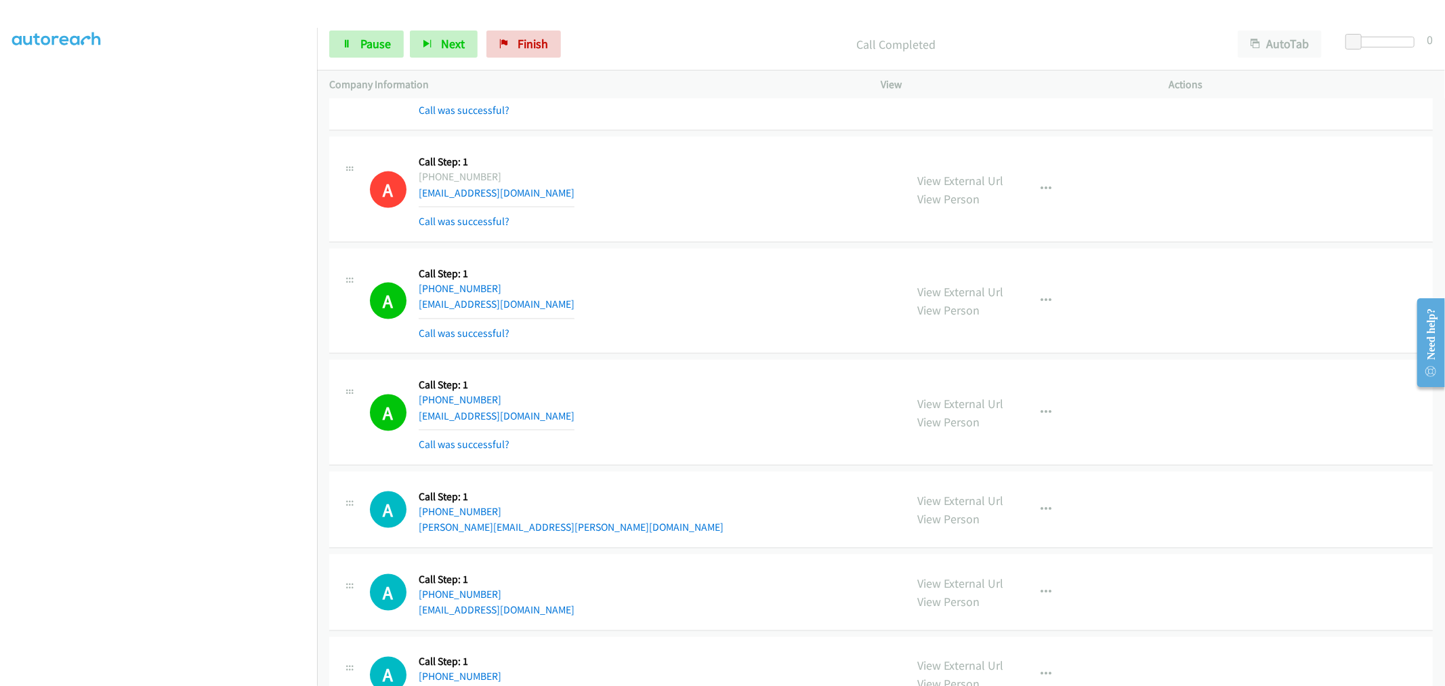
scroll to position [6052, 0]
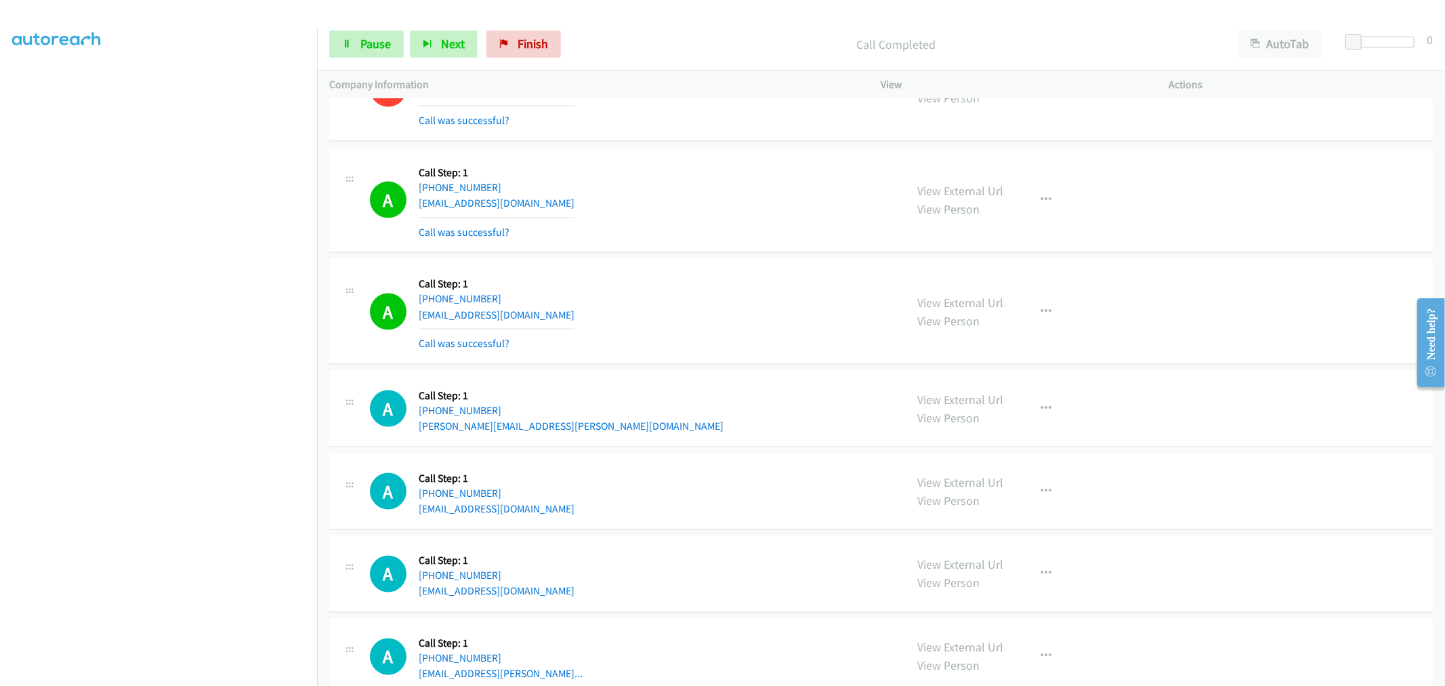
drag, startPoint x: 508, startPoint y: 301, endPoint x: 428, endPoint y: 309, distance: 80.3
click at [428, 307] on div "+1 786-689-0209" at bounding box center [497, 299] width 156 height 16
copy link "786-689-0209"
click at [681, 322] on div "A Callback Scheduled Call Step: 1 America/New_York +1 786-689-0209 avabanks94@g…" at bounding box center [632, 311] width 524 height 81
click at [381, 43] on span "Pause" at bounding box center [375, 44] width 30 height 16
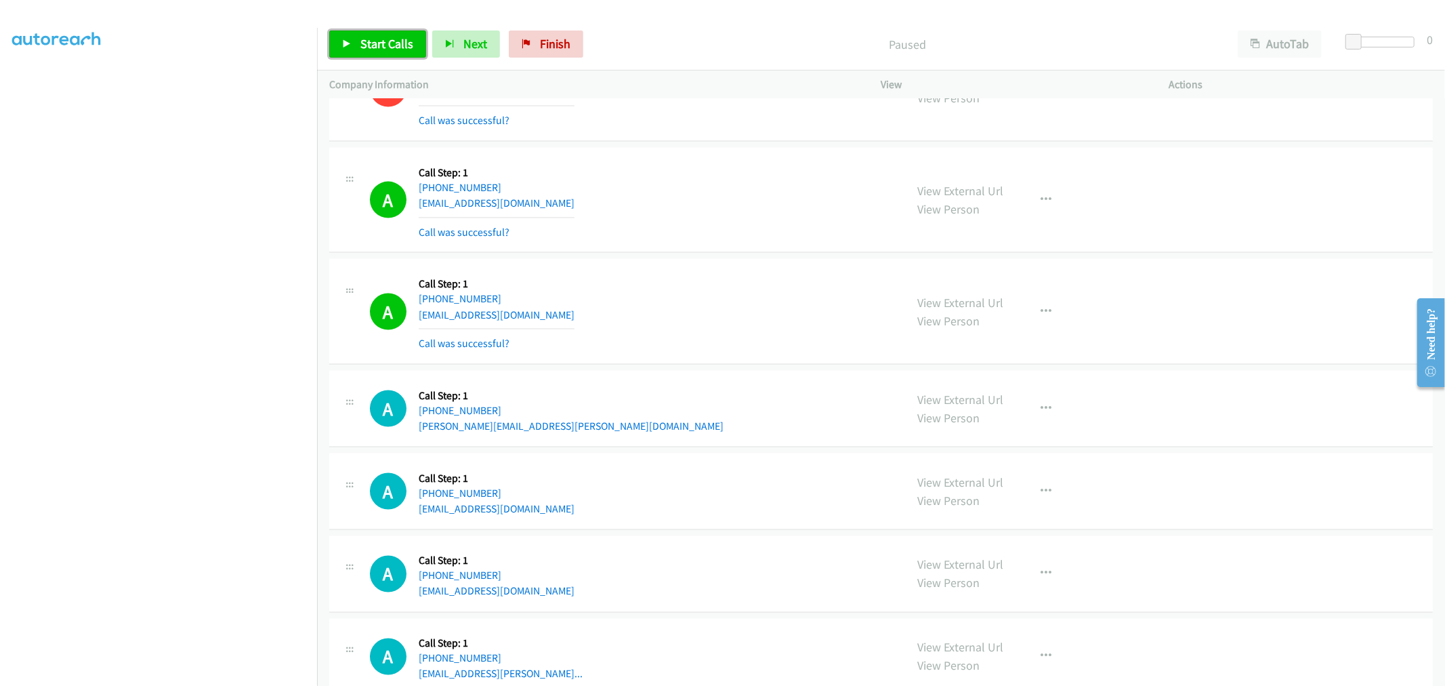
click at [381, 42] on span "Start Calls" at bounding box center [386, 44] width 53 height 16
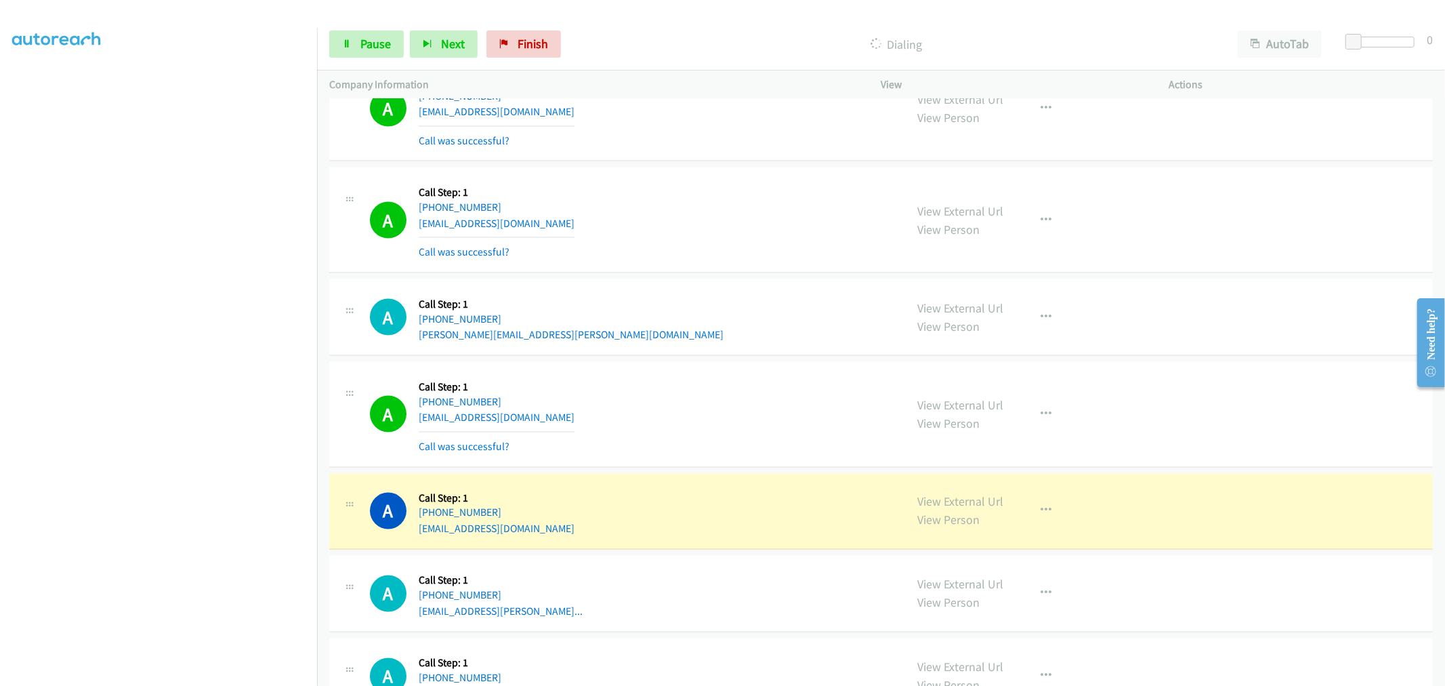
scroll to position [6174, 0]
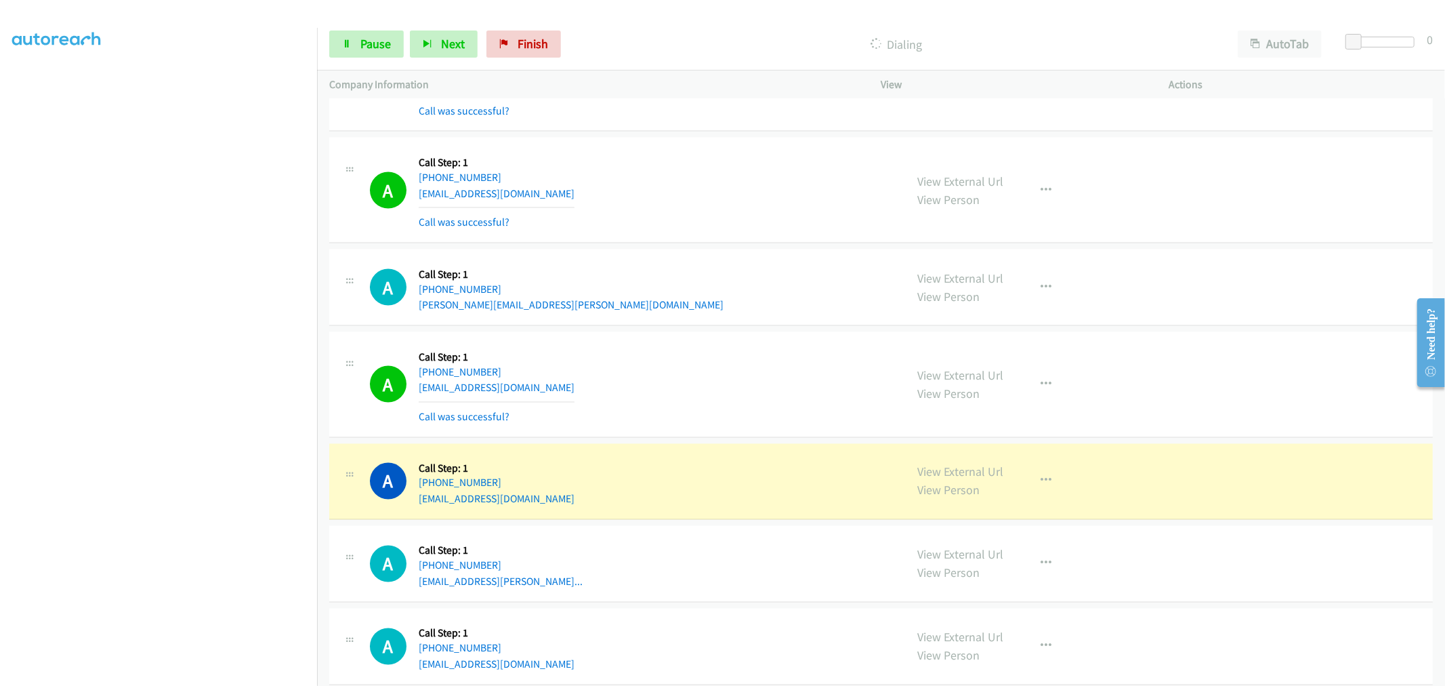
click at [730, 364] on div "A Callback Scheduled Call Step: 1 America/New_York +1 704-907-1559 nelloy2k@yah…" at bounding box center [632, 384] width 524 height 81
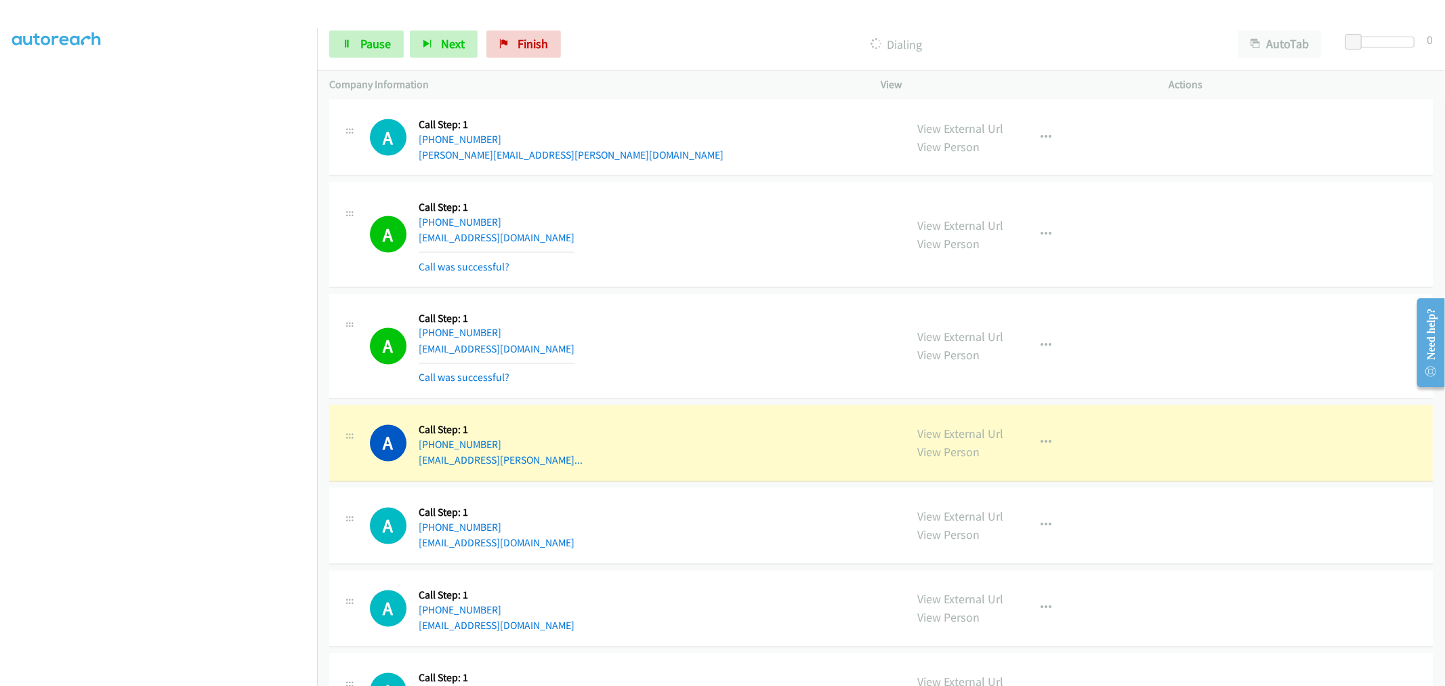
scroll to position [6474, 0]
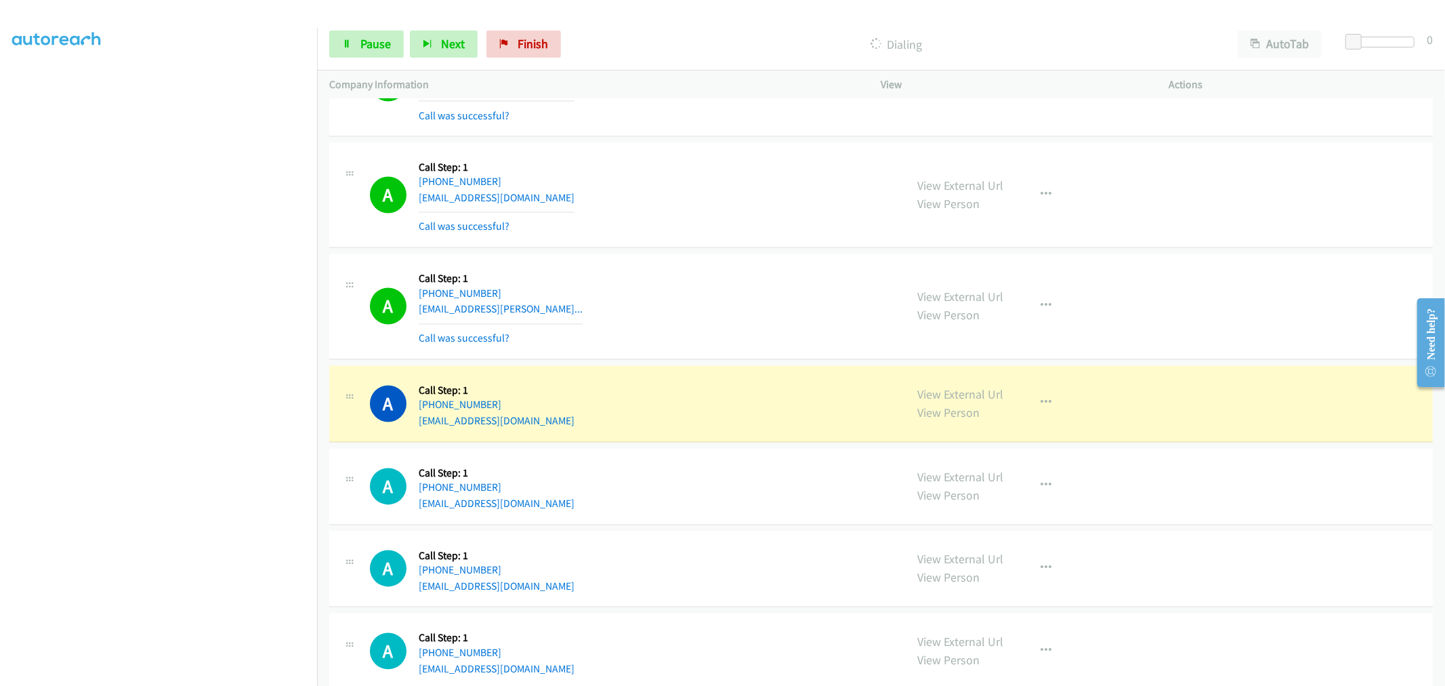
drag, startPoint x: 760, startPoint y: 335, endPoint x: 606, endPoint y: 438, distance: 185.4
click at [759, 334] on div "A Callback Scheduled Call Step: 1 America/New_York +1 321-412-7135 alexander.j.…" at bounding box center [632, 306] width 524 height 81
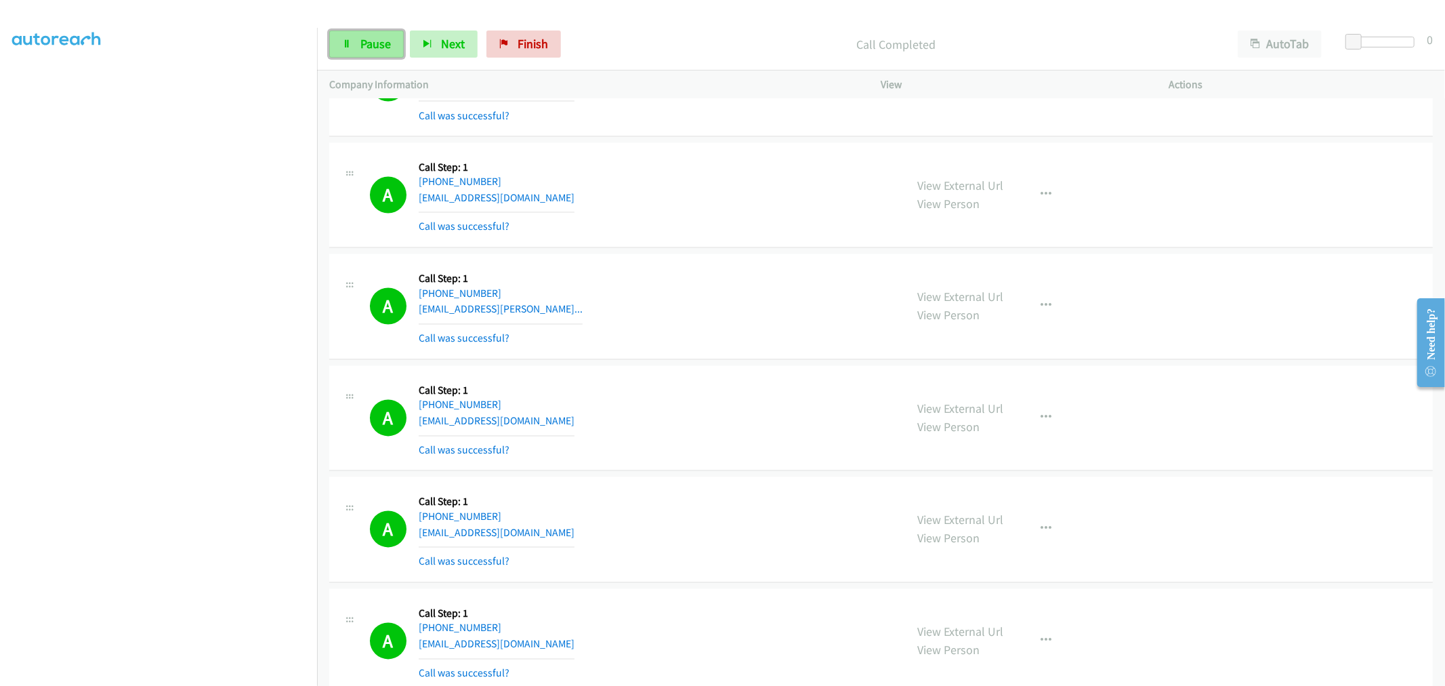
click at [398, 30] on link "Pause" at bounding box center [366, 43] width 75 height 27
click at [357, 41] on link "Start Calls" at bounding box center [377, 43] width 97 height 27
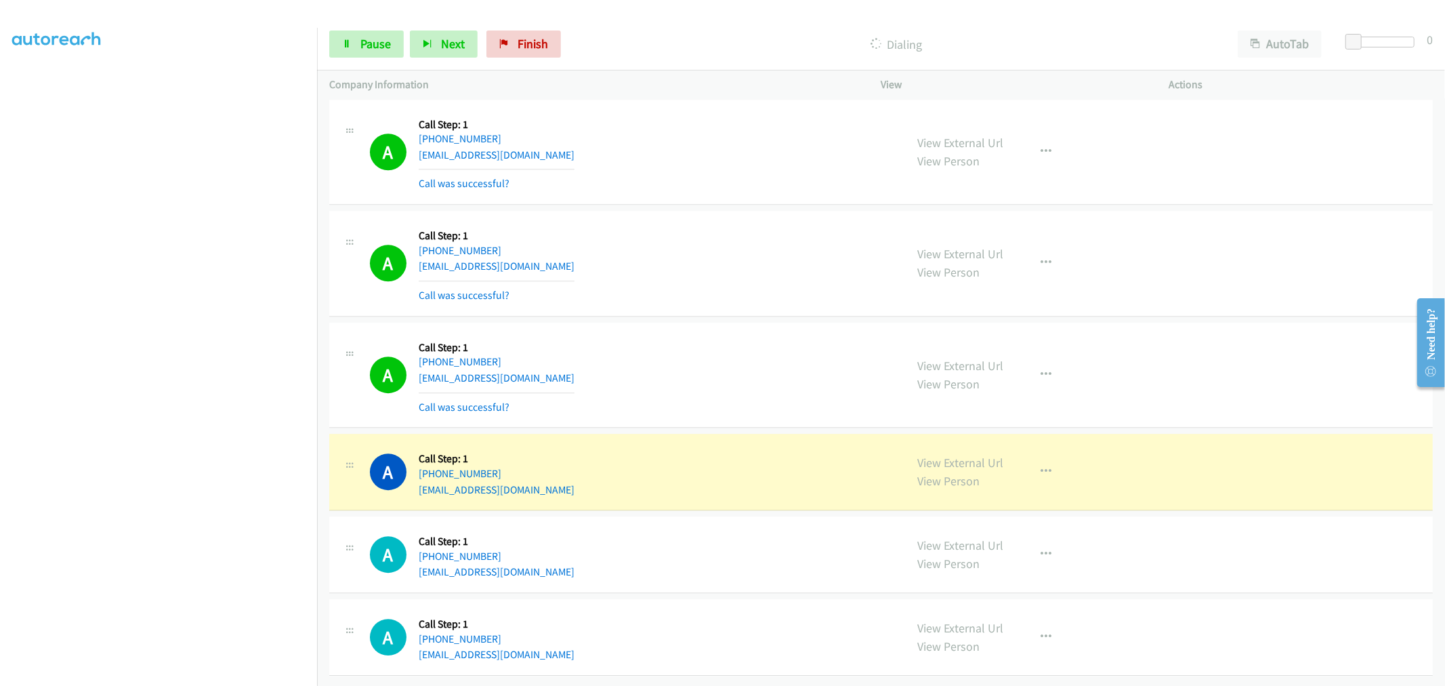
scroll to position [7618, 0]
click at [623, 387] on div "A Callback Scheduled Call Step: 1 America/New_York +1 203-435-7200 robertberke@…" at bounding box center [632, 375] width 524 height 81
click at [604, 240] on div "A Callback Scheduled Call Step: 1 America/New_York +1 616-558-3732 noahagkent@i…" at bounding box center [632, 263] width 524 height 81
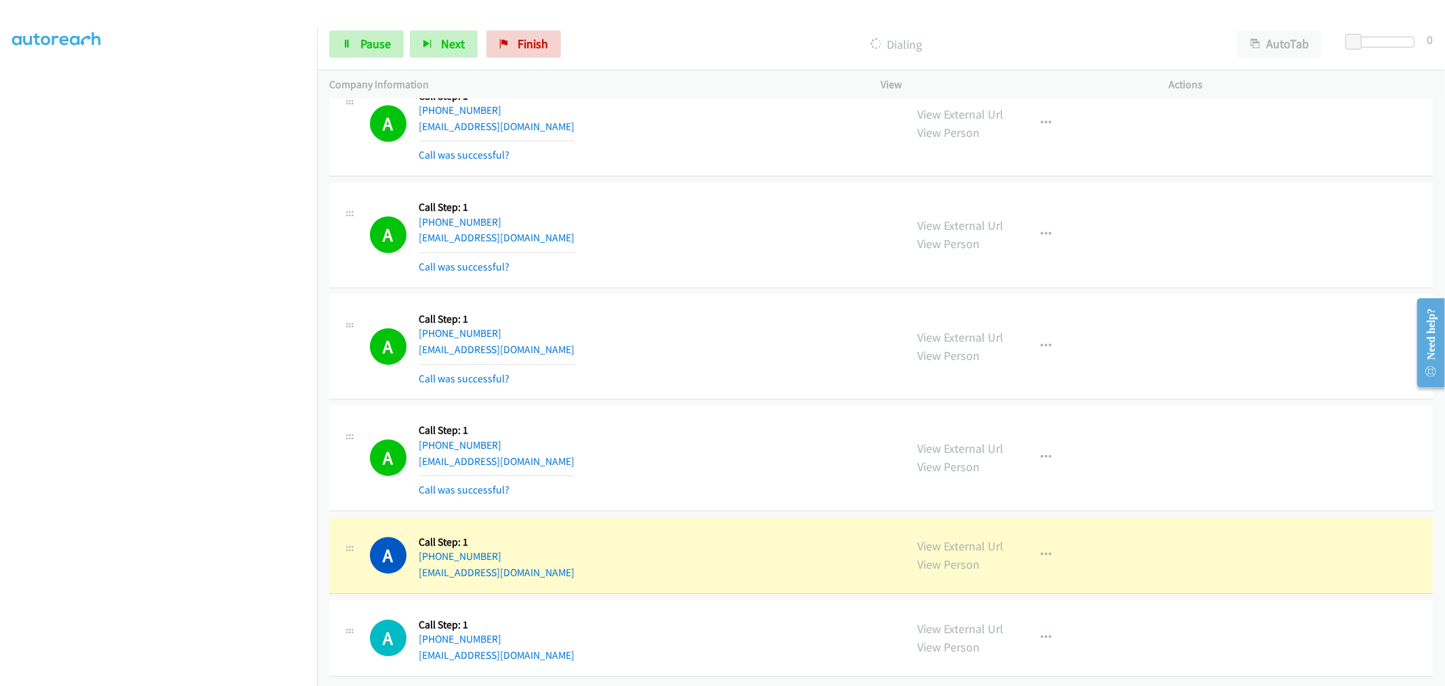
scroll to position [7648, 0]
drag, startPoint x: 967, startPoint y: 526, endPoint x: 956, endPoint y: 522, distance: 11.8
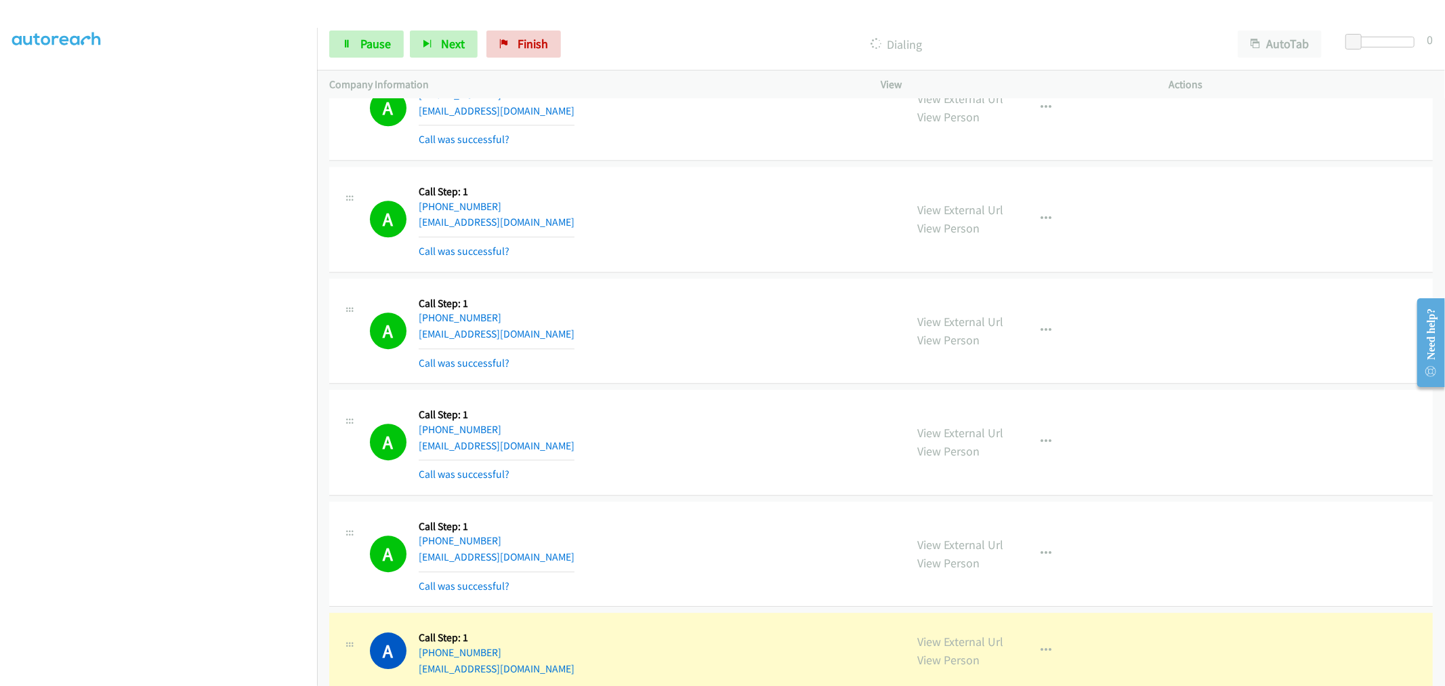
scroll to position [7677, 0]
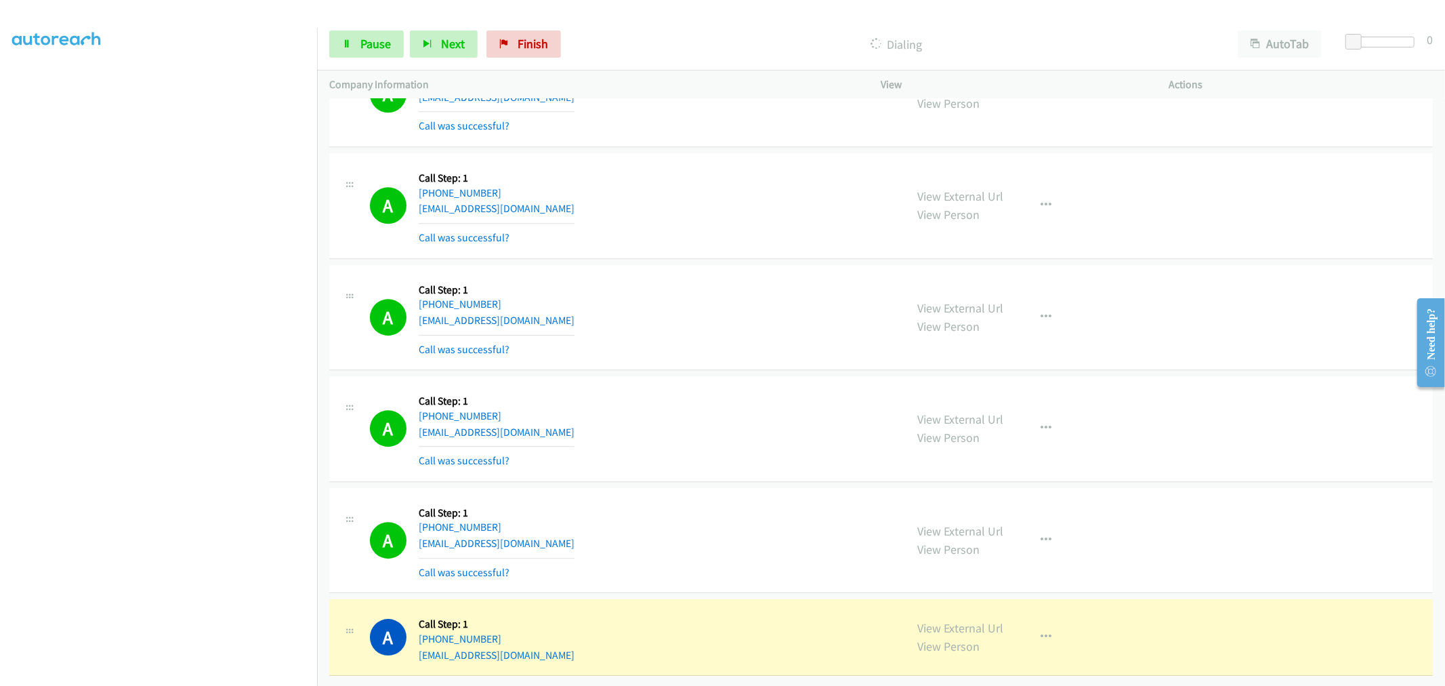
drag, startPoint x: 958, startPoint y: 610, endPoint x: 741, endPoint y: 228, distance: 439.2
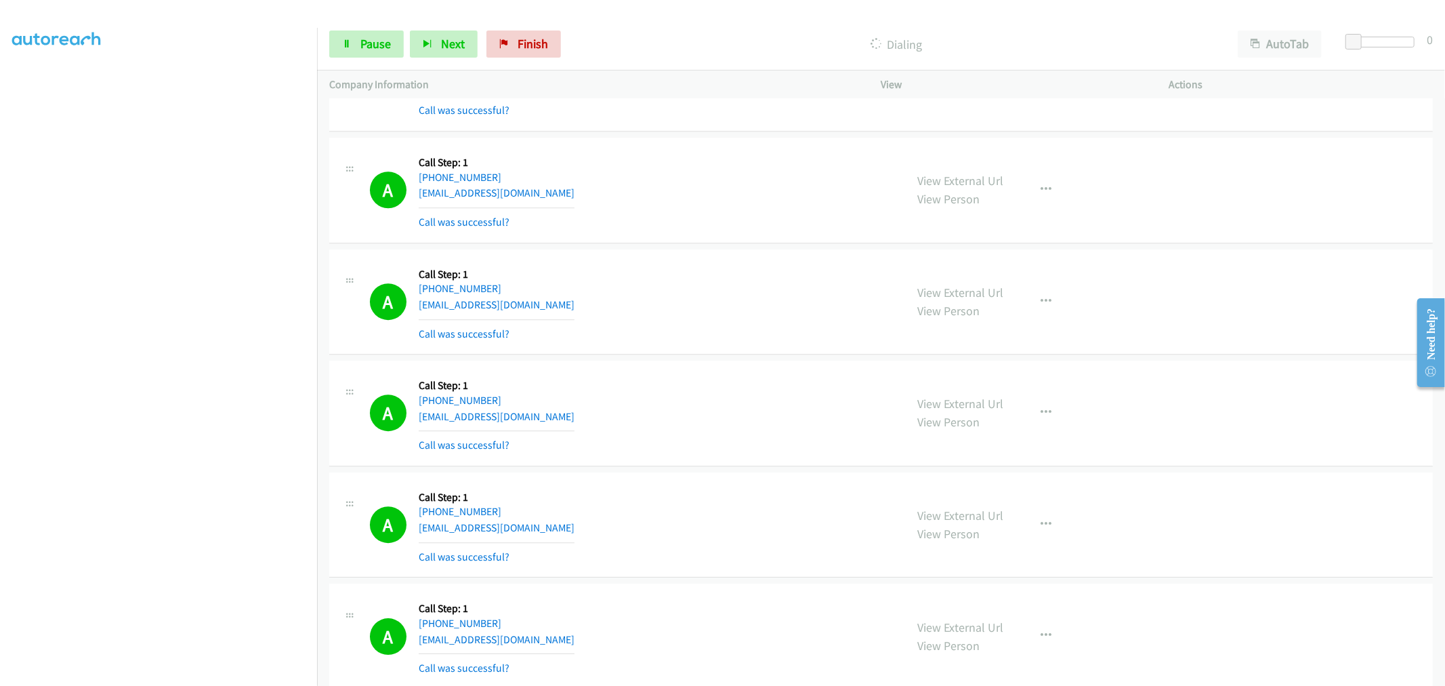
click at [720, 249] on td "A Callback Scheduled Call Step: 1 America/New_York +1 203-435-7200 robertberke@…" at bounding box center [881, 302] width 1128 height 112
click at [718, 249] on td "A Callback Scheduled Call Step: 1 America/New_York +1 203-435-7200 robertberke@…" at bounding box center [881, 302] width 1128 height 112
click at [805, 301] on div "A Callback Scheduled Call Step: 1 America/New_York +1 203-435-7200 robertberke@…" at bounding box center [632, 301] width 524 height 81
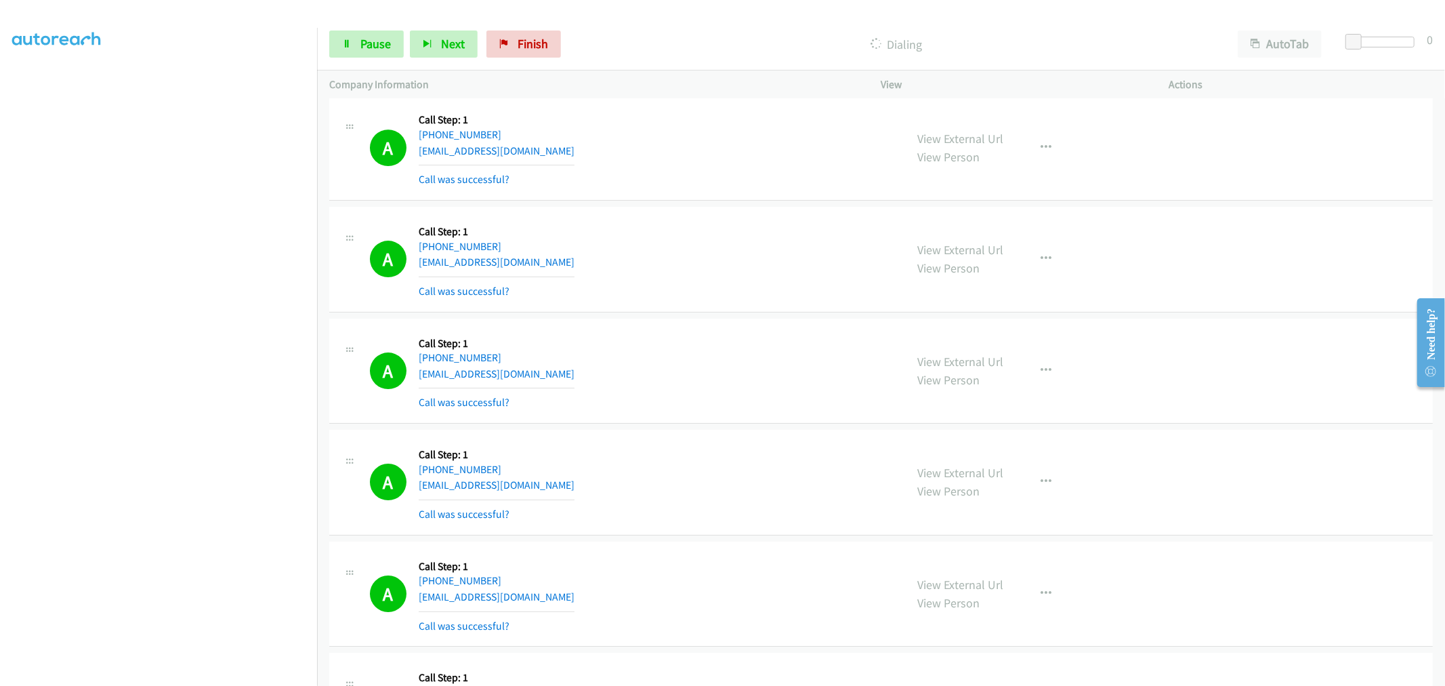
click at [713, 211] on td "A Callback Scheduled Call Step: 1 America/New_York +1 313-283-6411 kirkl3rk@gma…" at bounding box center [881, 259] width 1128 height 112
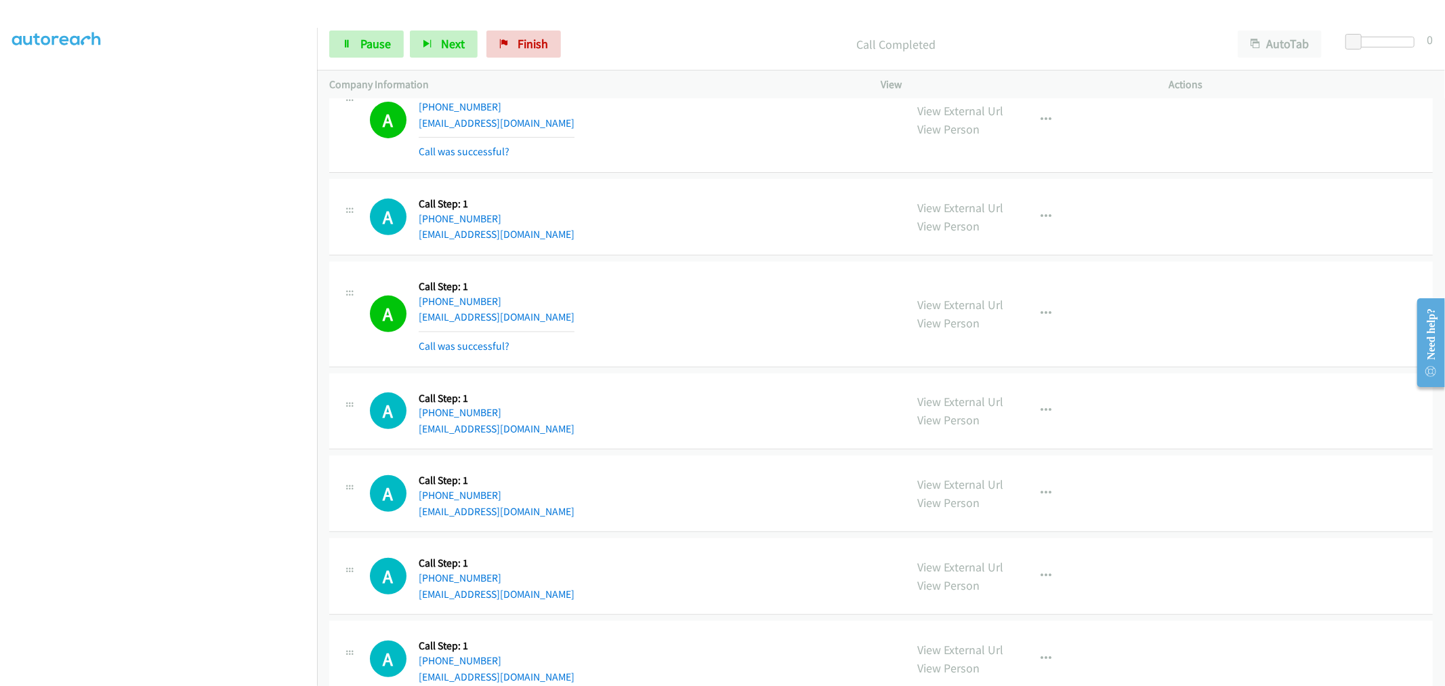
scroll to position [9136, 0]
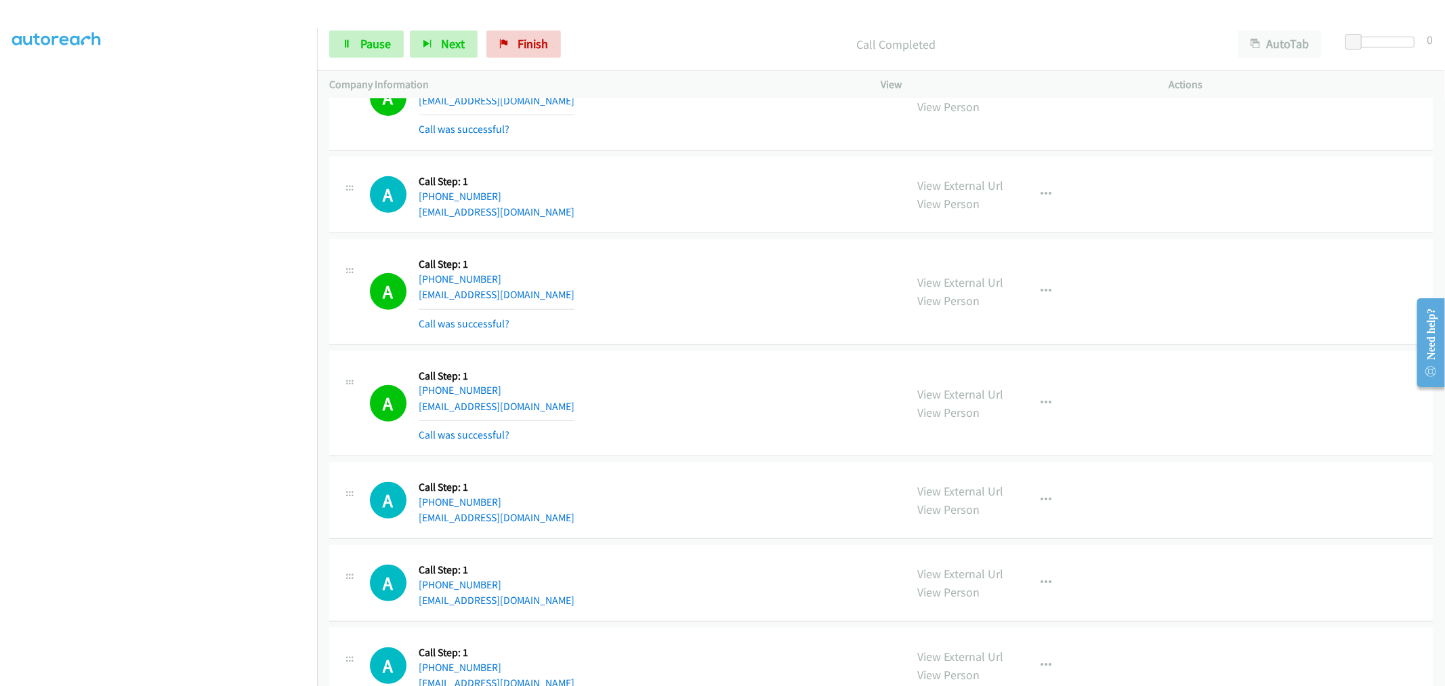
click at [360, 28] on div "Start Calls Pause Next Finish Call Completed AutoTab AutoTab 0" at bounding box center [881, 44] width 1128 height 52
click at [359, 39] on link "Pause" at bounding box center [366, 43] width 75 height 27
click at [375, 51] on link "Start Calls" at bounding box center [377, 43] width 97 height 27
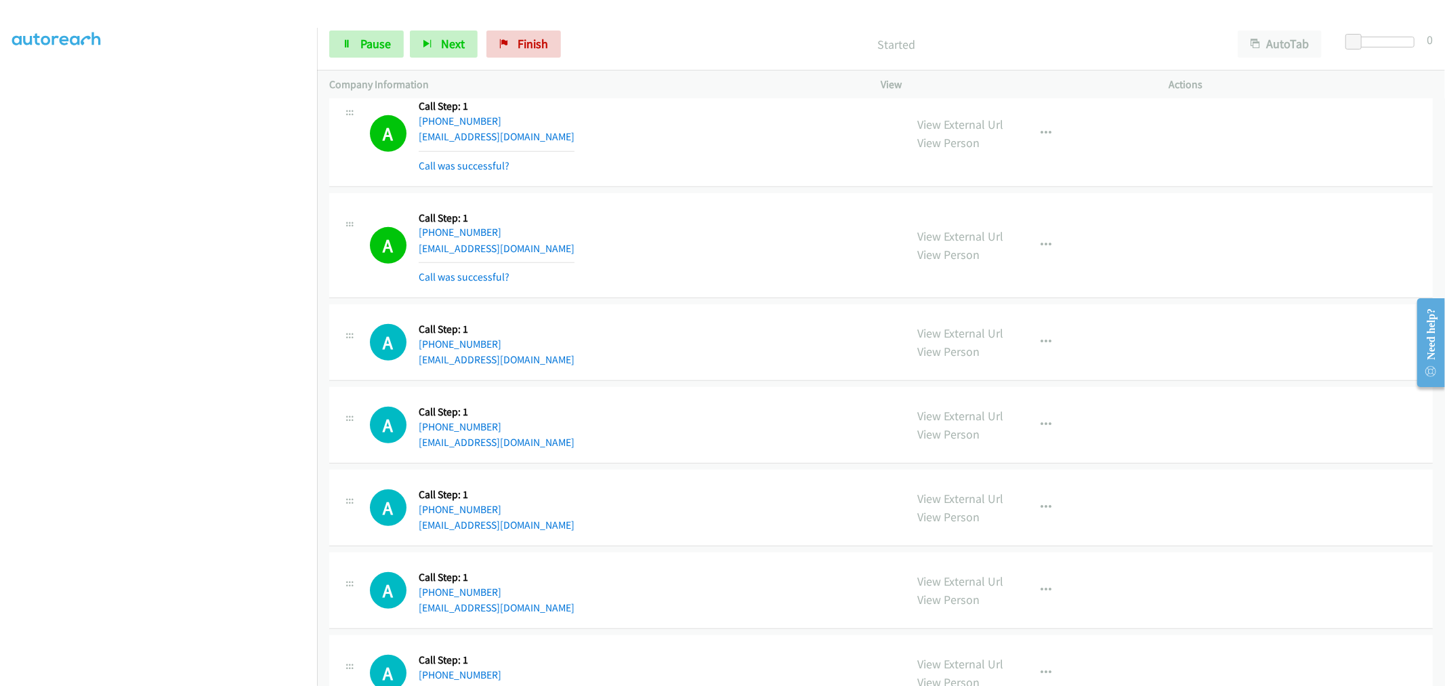
scroll to position [9270, 0]
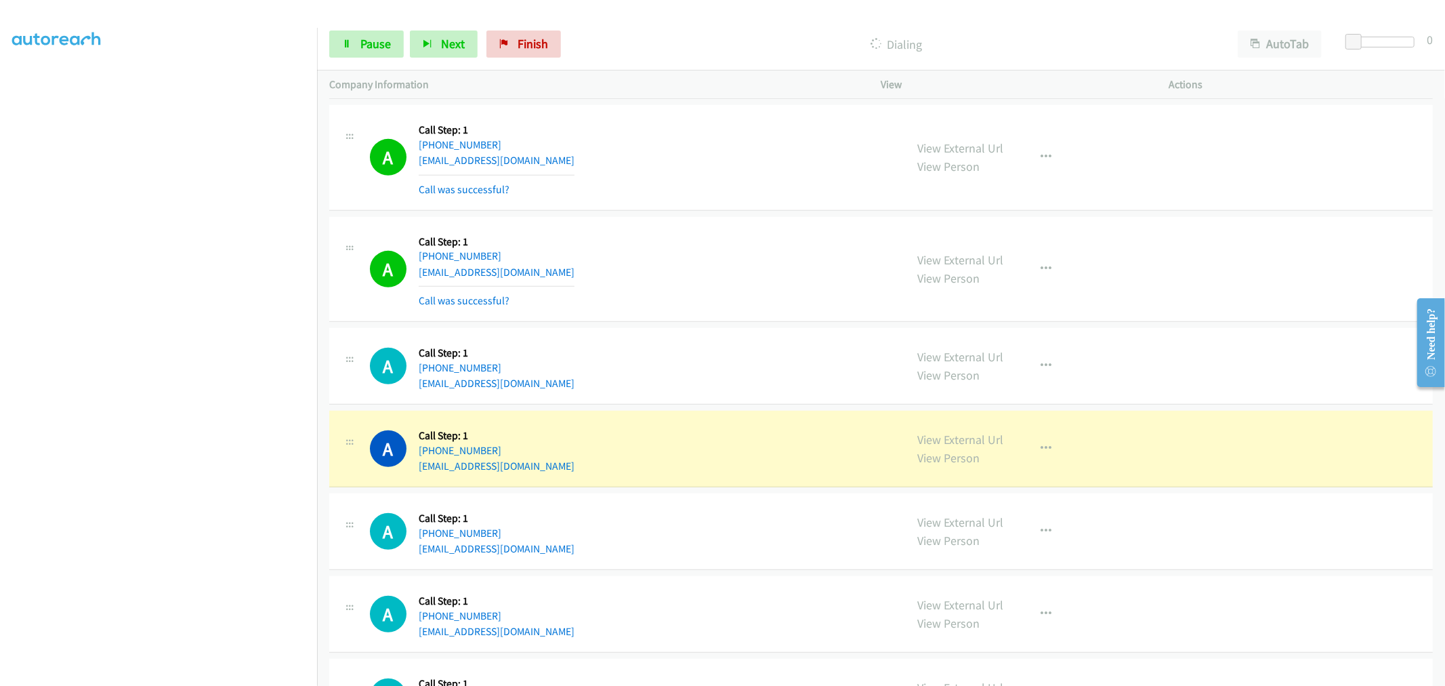
click at [716, 226] on div "A Callback Scheduled Call Step: 1 America/Denver +1 719-640-5570 iplaypargolf@g…" at bounding box center [880, 270] width 1103 height 106
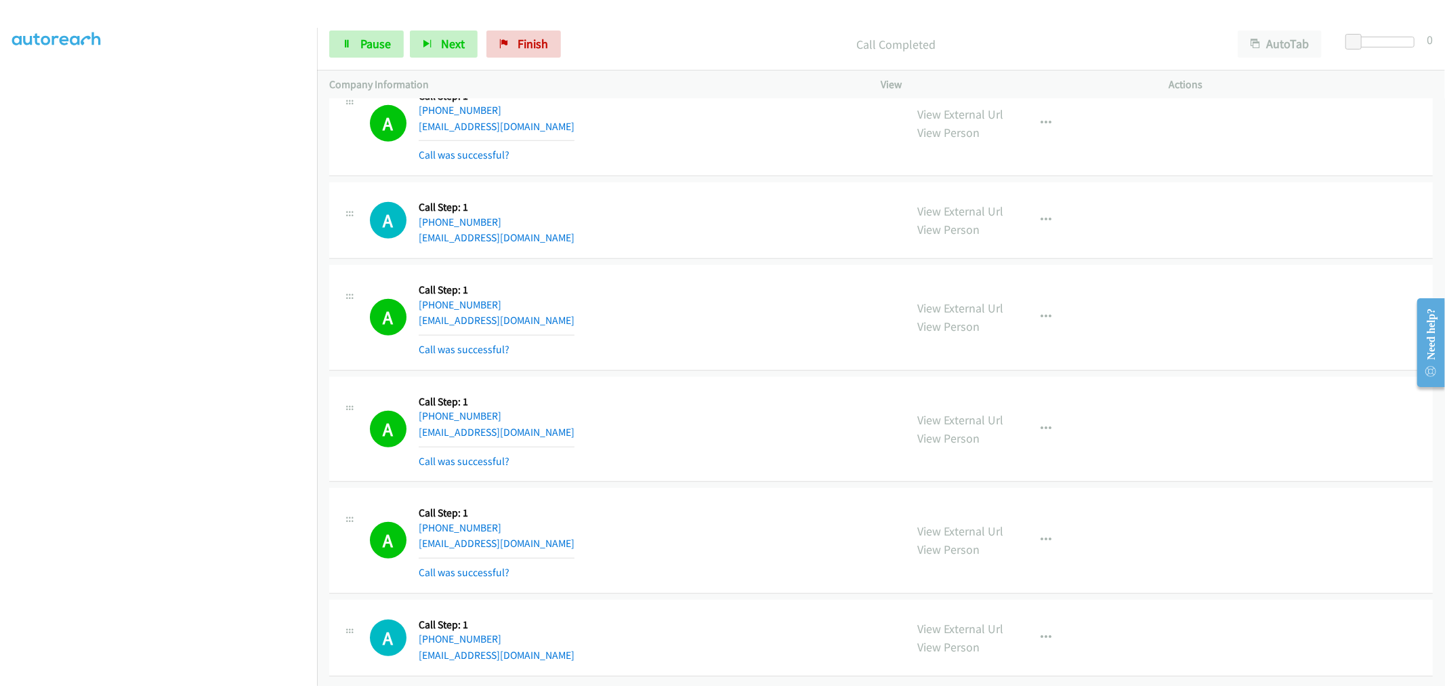
scroll to position [9432, 0]
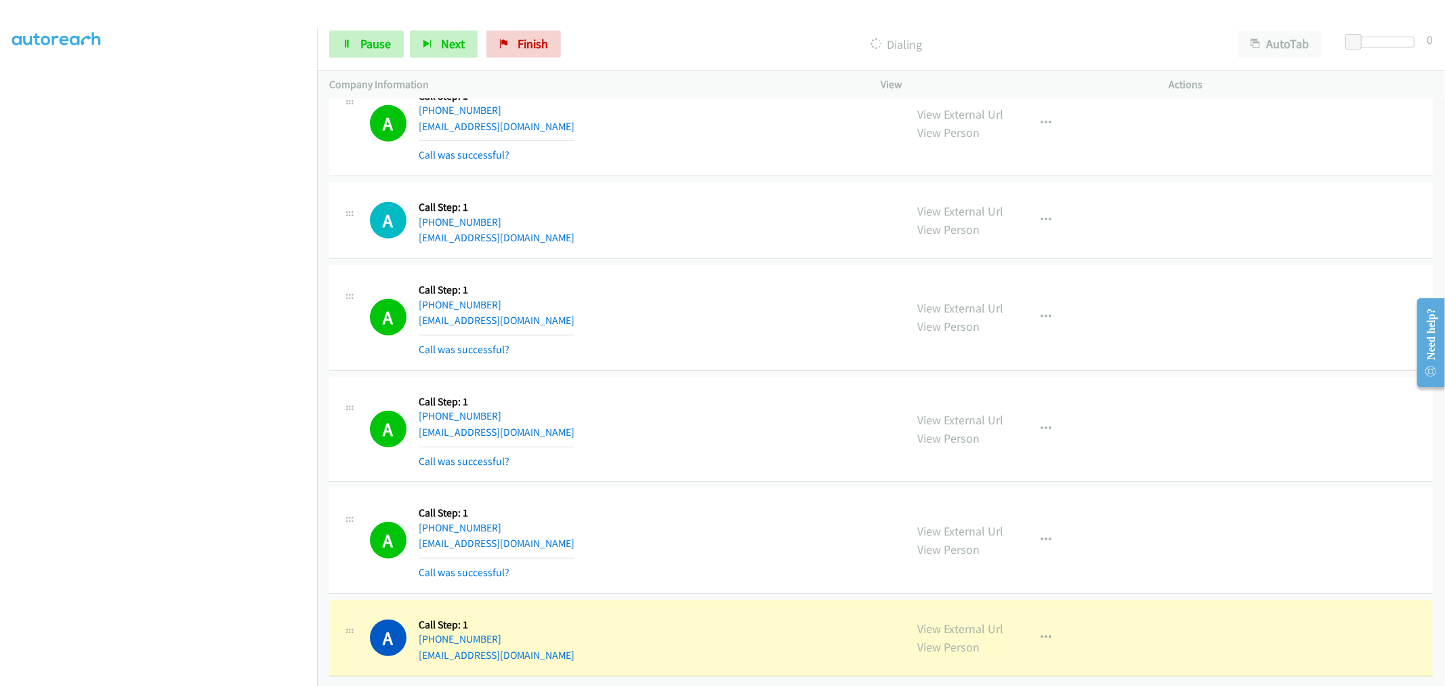
click at [694, 212] on div "A Callback Scheduled Call Step: 1 America/Chicago +1 608-606-3193 welladjusted3…" at bounding box center [632, 219] width 524 height 51
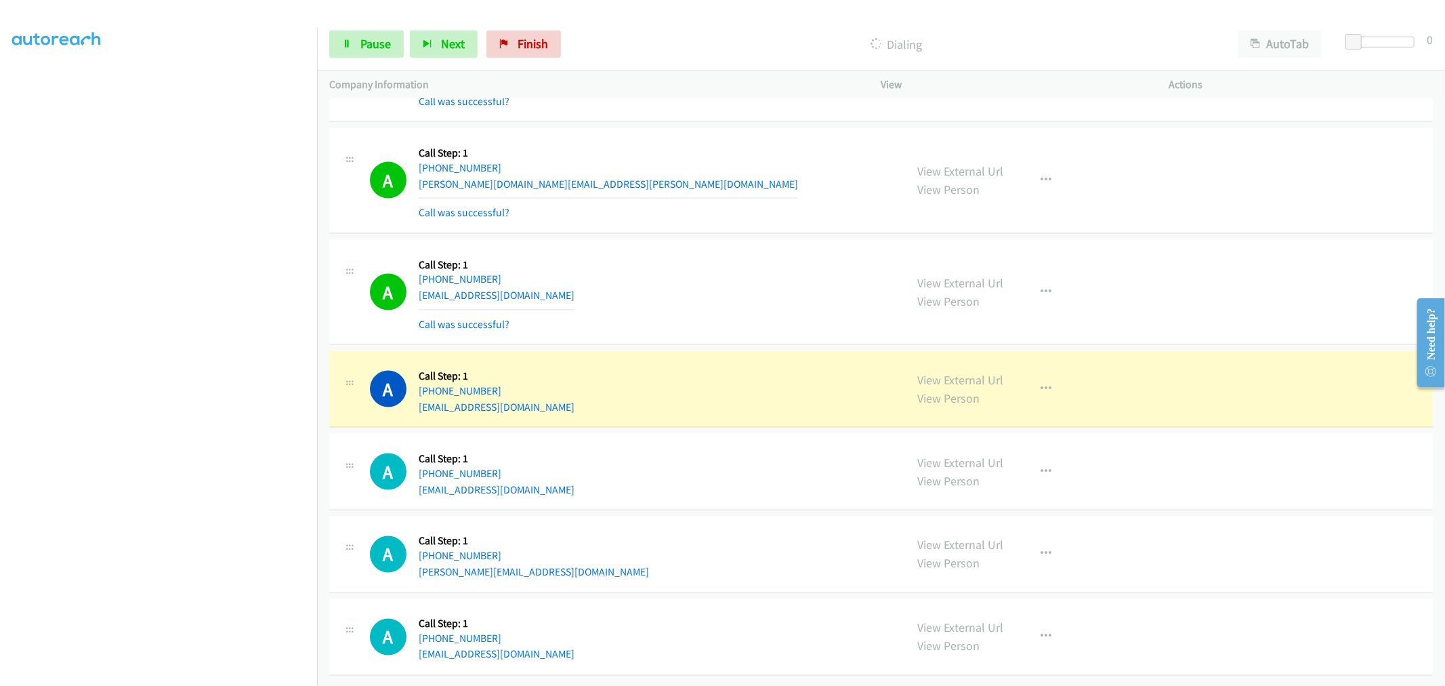
scroll to position [10407, 0]
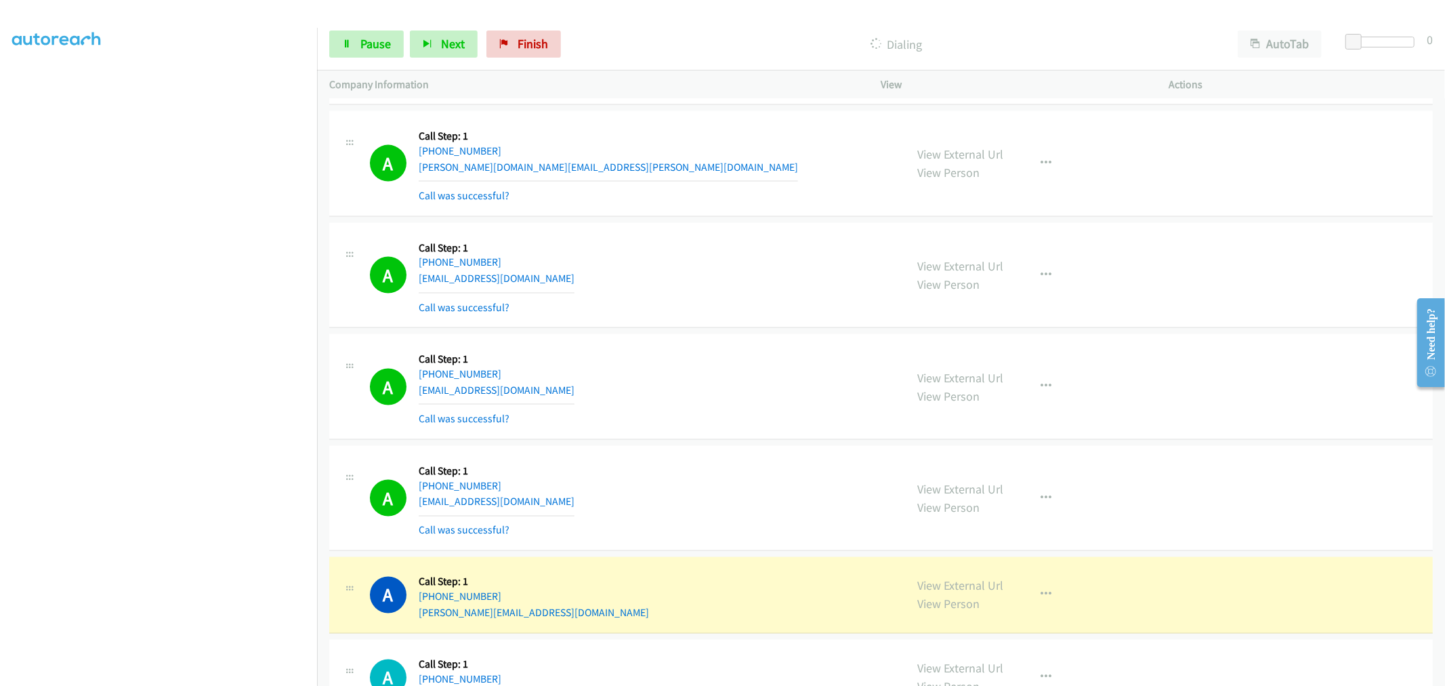
drag, startPoint x: 931, startPoint y: 592, endPoint x: 822, endPoint y: 442, distance: 184.8
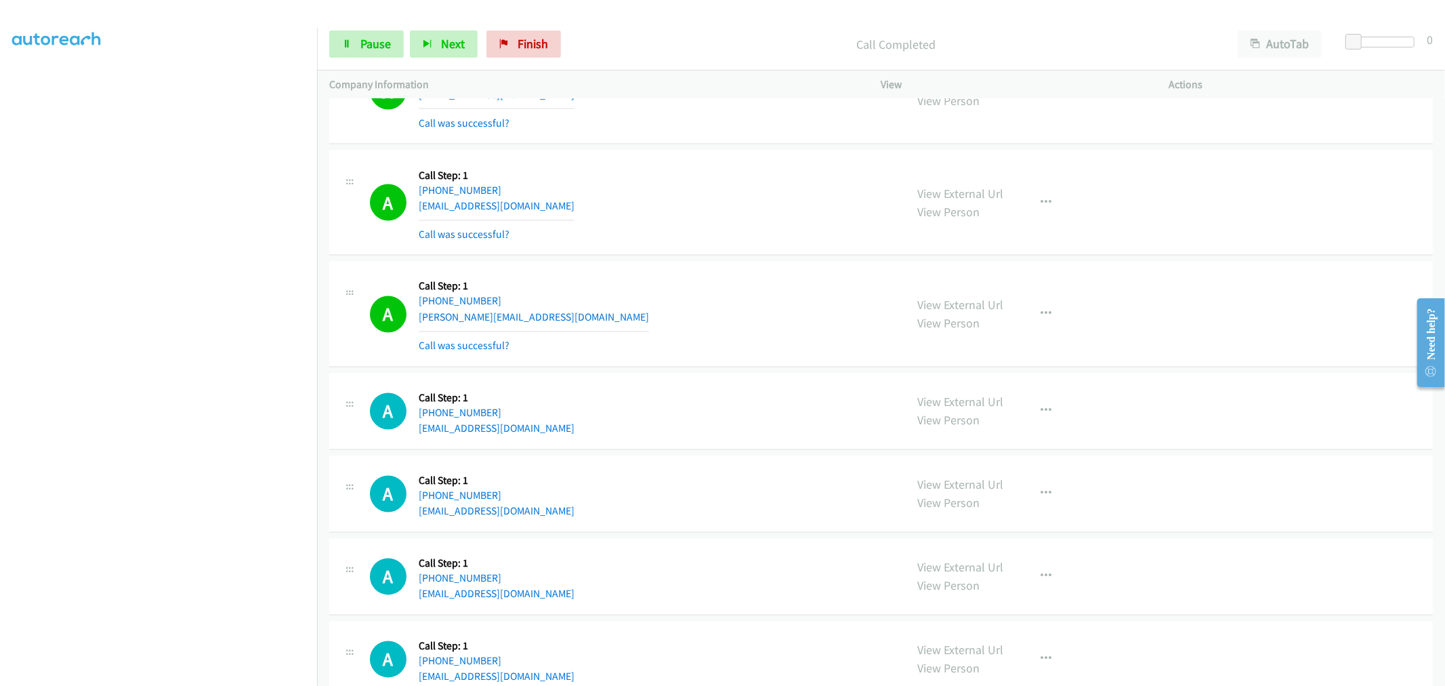
scroll to position [10708, 0]
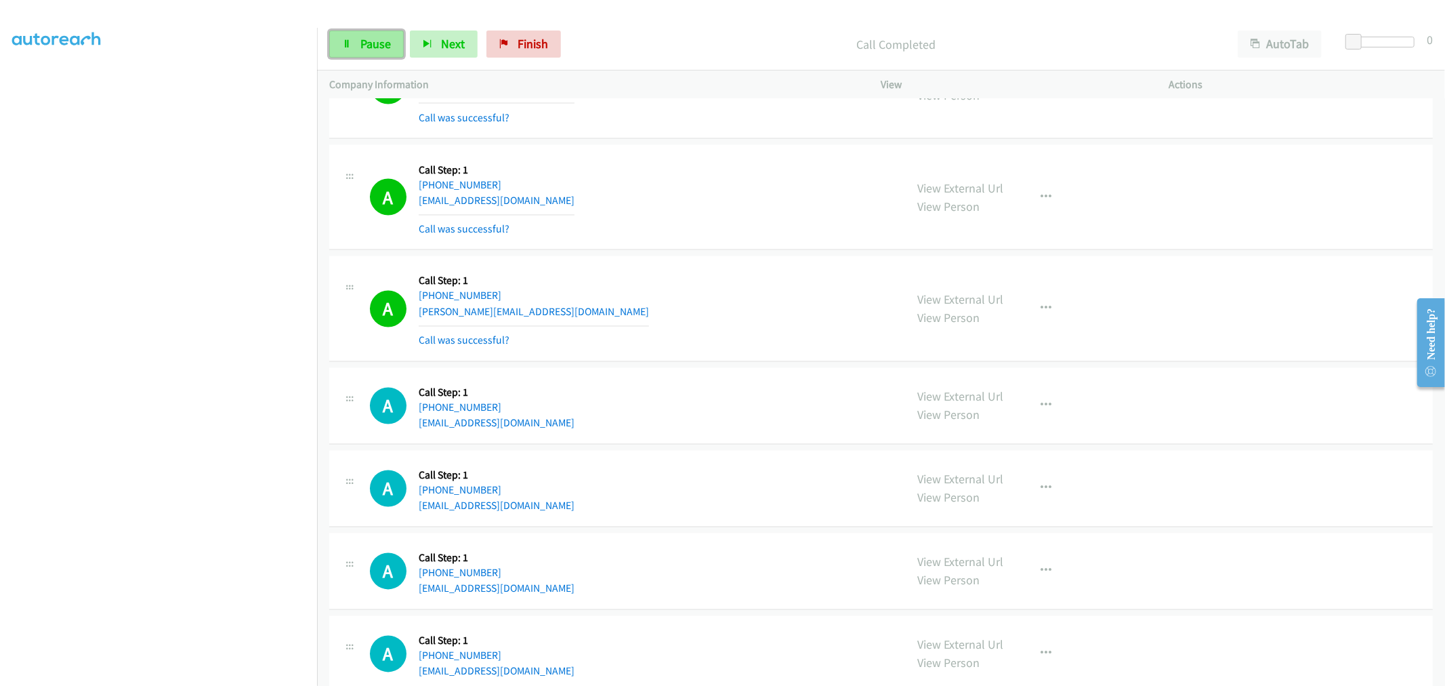
click at [368, 49] on span "Pause" at bounding box center [375, 44] width 30 height 16
click at [702, 321] on div "A Callback Scheduled Call Step: 1 America/Chicago +1 312-659-2626 philhannon@me…" at bounding box center [632, 308] width 524 height 81
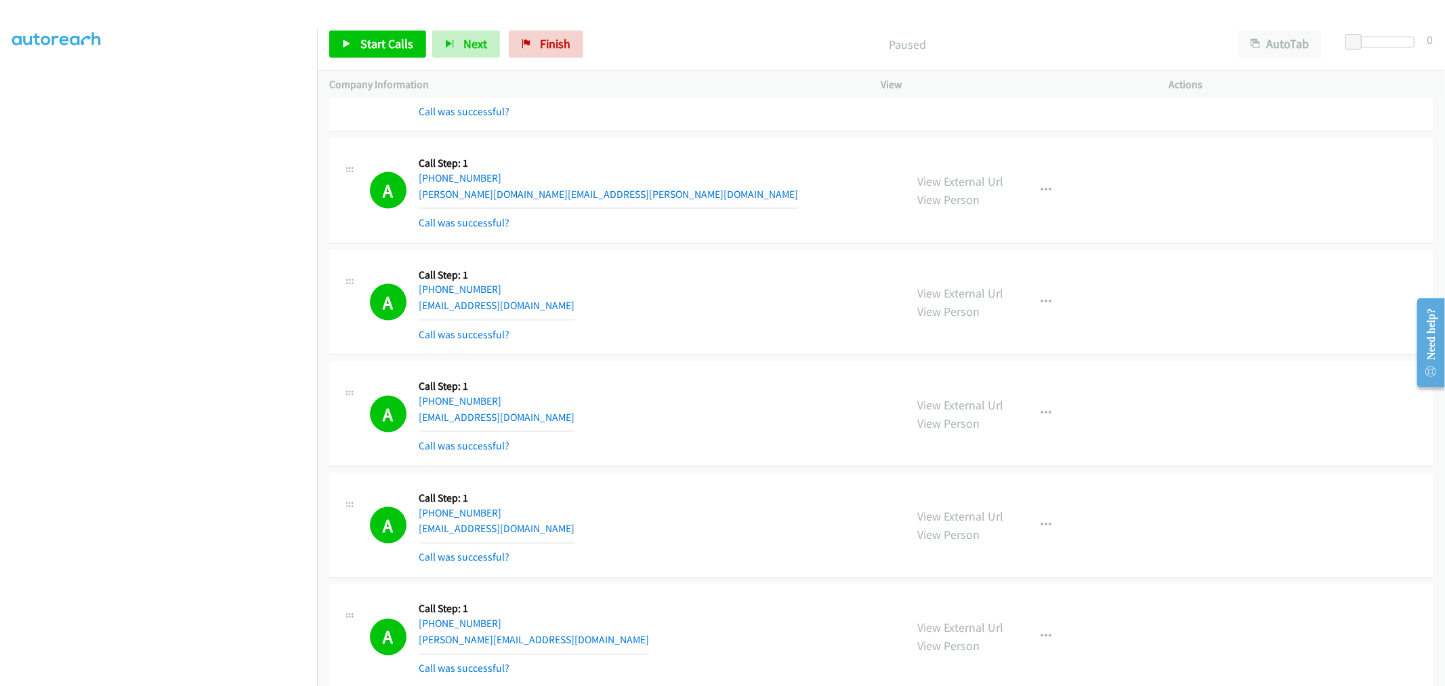
scroll to position [10407, 0]
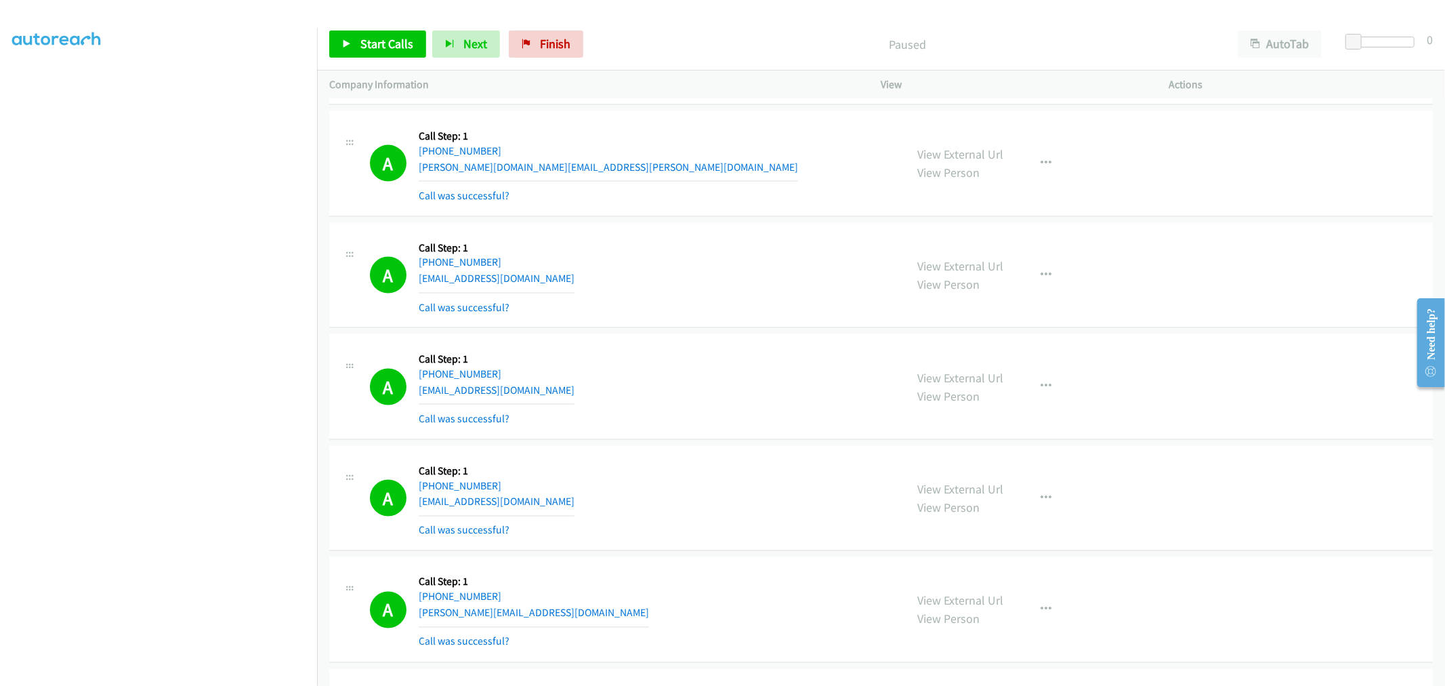
click at [671, 231] on div "A Callback Scheduled Call Step: 1 America/Chicago +1 712-260-2190 madsen3537@ho…" at bounding box center [880, 276] width 1103 height 106
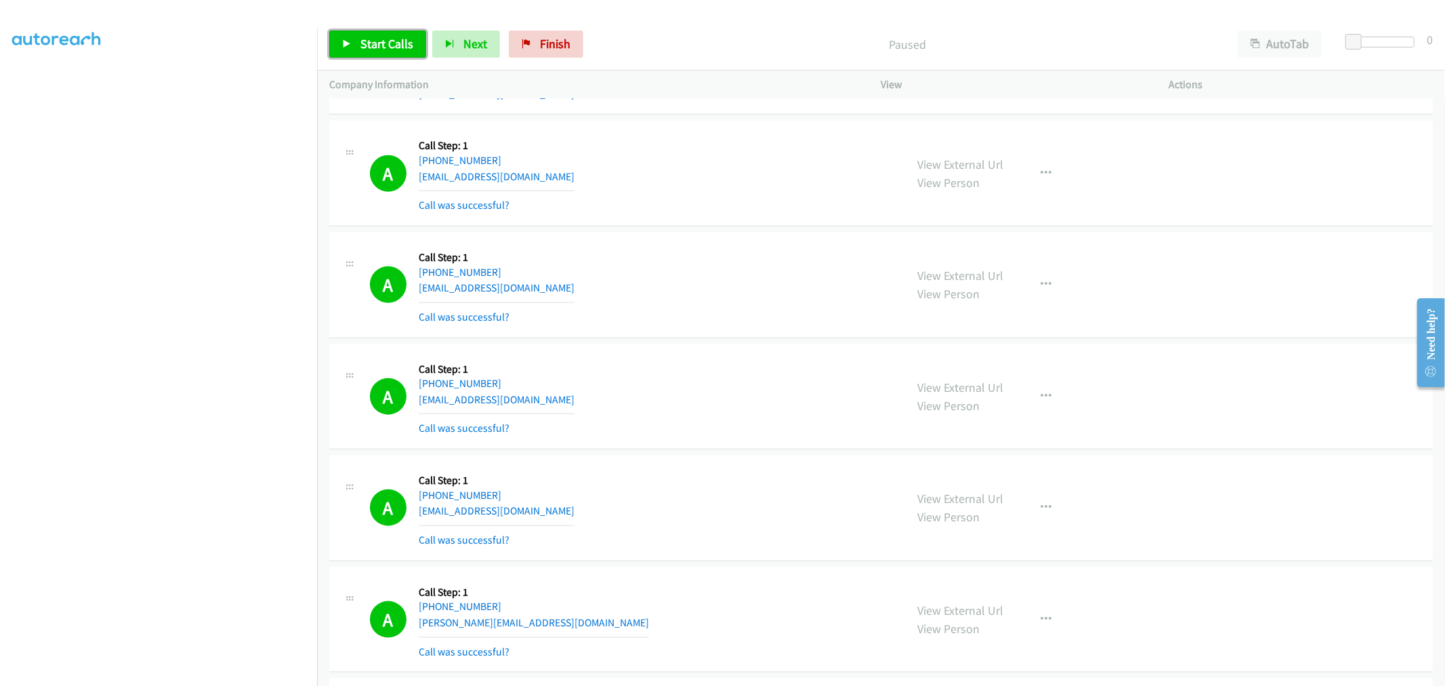
drag, startPoint x: 381, startPoint y: 45, endPoint x: 526, endPoint y: 72, distance: 146.8
click at [381, 45] on span "Start Calls" at bounding box center [386, 44] width 53 height 16
click at [745, 256] on div "A Callback Scheduled Call Step: 1 America/Chicago +1 903-245-9253 cmpianta9@gma…" at bounding box center [632, 285] width 524 height 81
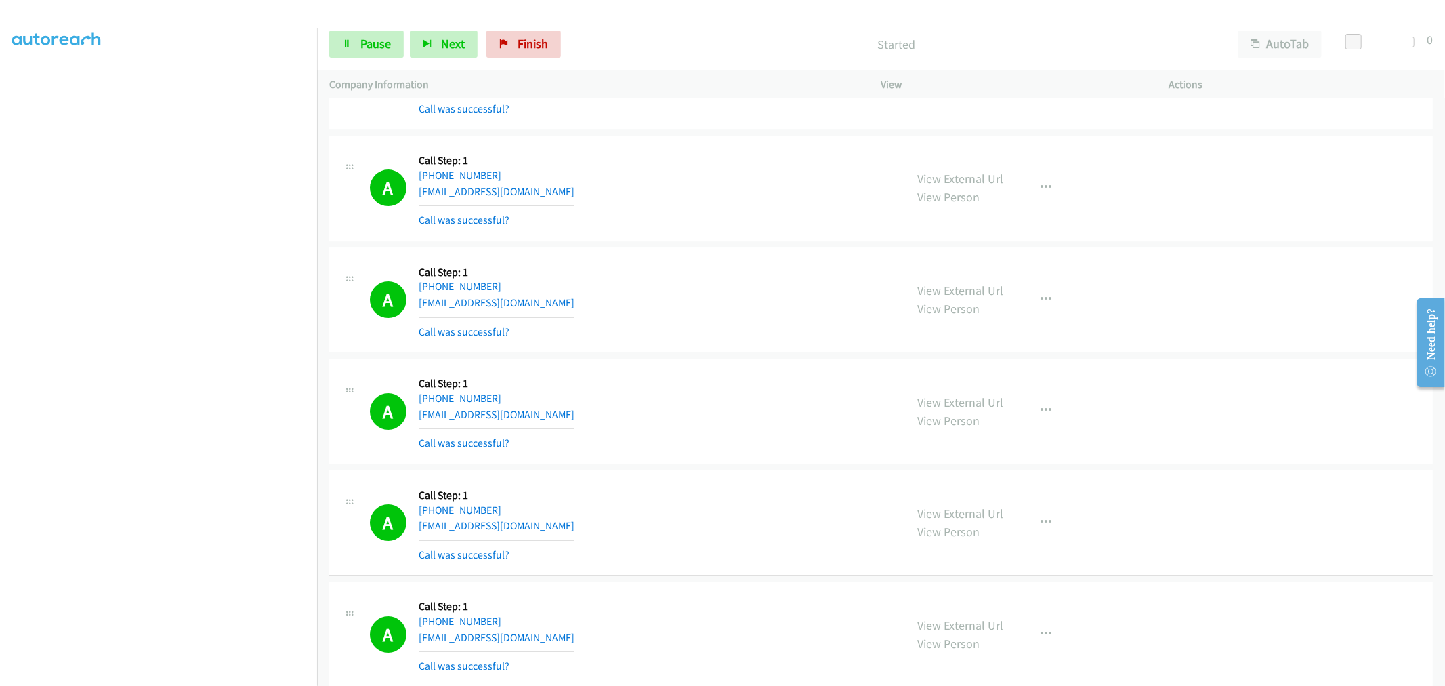
scroll to position [8282, 0]
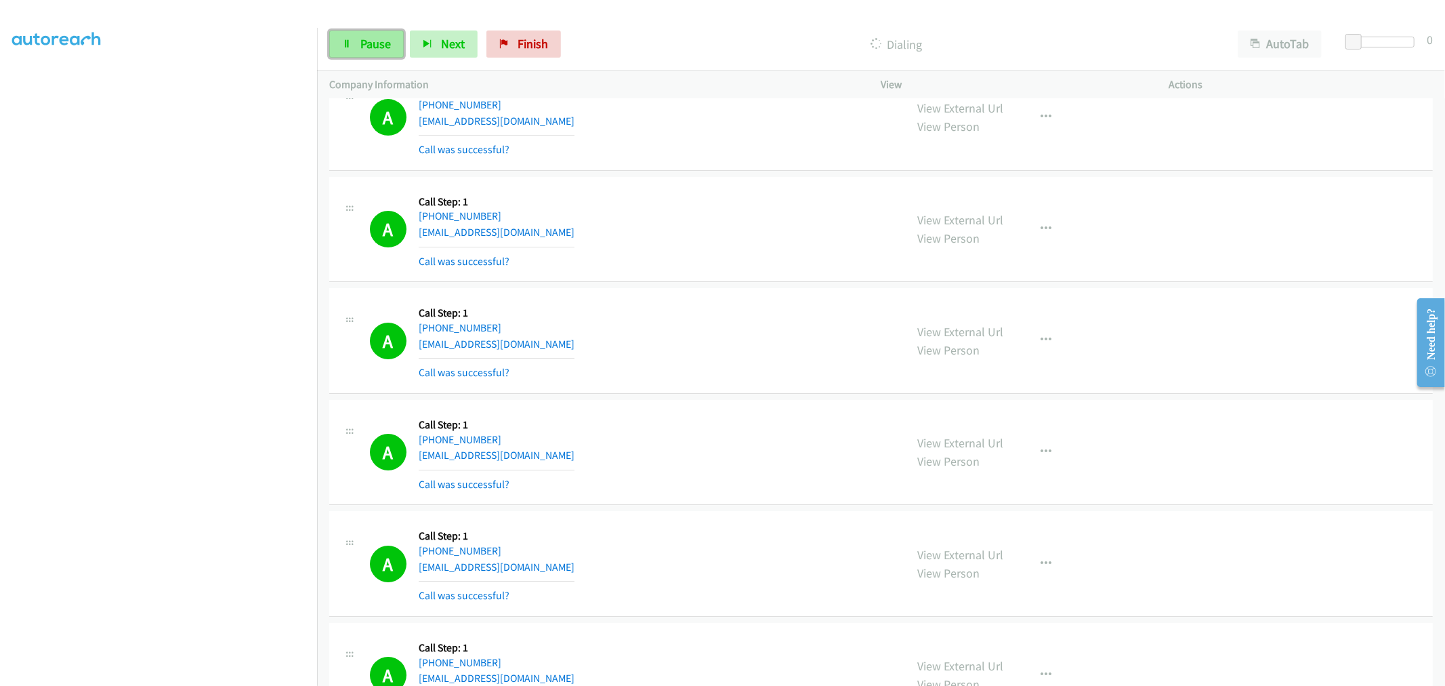
click at [375, 41] on span "Pause" at bounding box center [375, 44] width 30 height 16
drag, startPoint x: 376, startPoint y: 41, endPoint x: 515, endPoint y: 187, distance: 201.7
click at [376, 39] on span "Start Calls" at bounding box center [386, 44] width 53 height 16
click at [384, 38] on span "Pause" at bounding box center [375, 44] width 30 height 16
drag, startPoint x: 686, startPoint y: 184, endPoint x: 687, endPoint y: 171, distance: 13.6
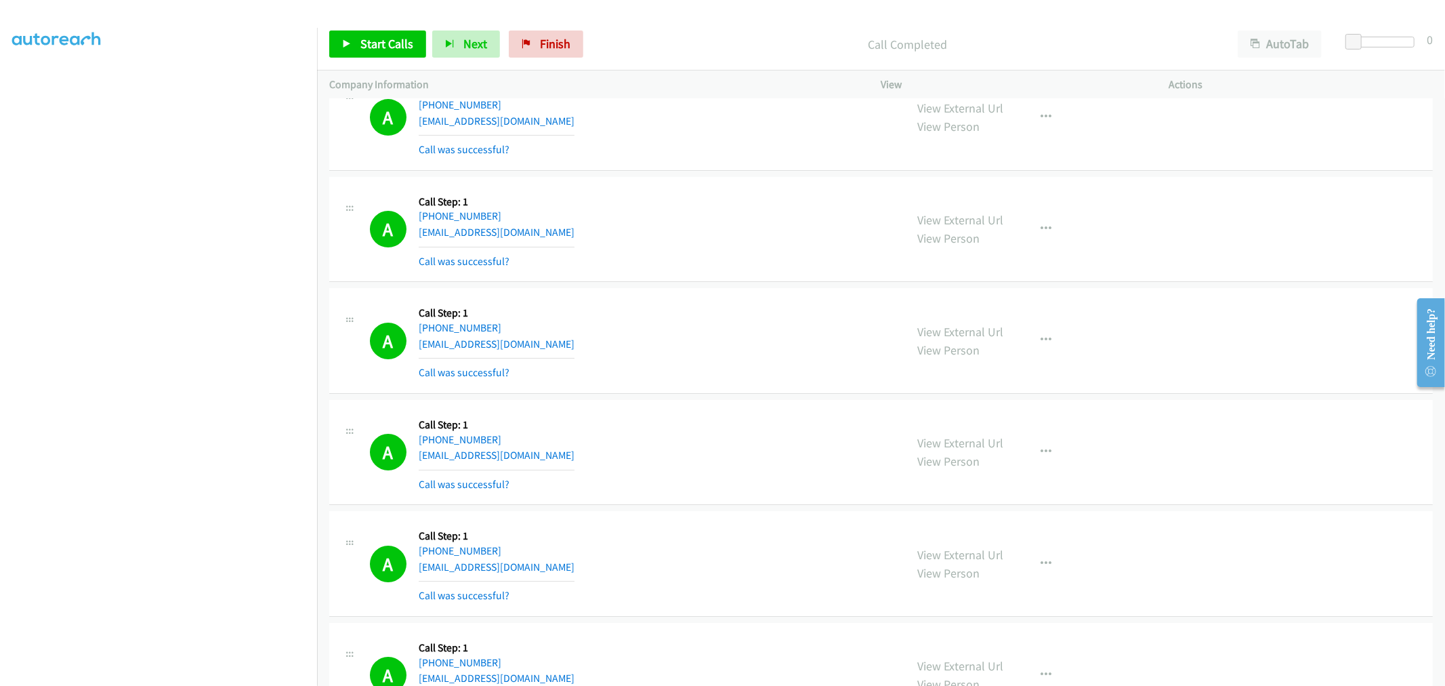
click at [687, 183] on div "A Callback Scheduled Call Step: 1 America/Toronto +1 354-822-5472 bej@isl.is Ca…" at bounding box center [880, 230] width 1103 height 106
click at [660, 270] on div "A Callback Scheduled Call Step: 1 America/Toronto +1 354-822-5472 bej@isl.is Ca…" at bounding box center [632, 229] width 524 height 81
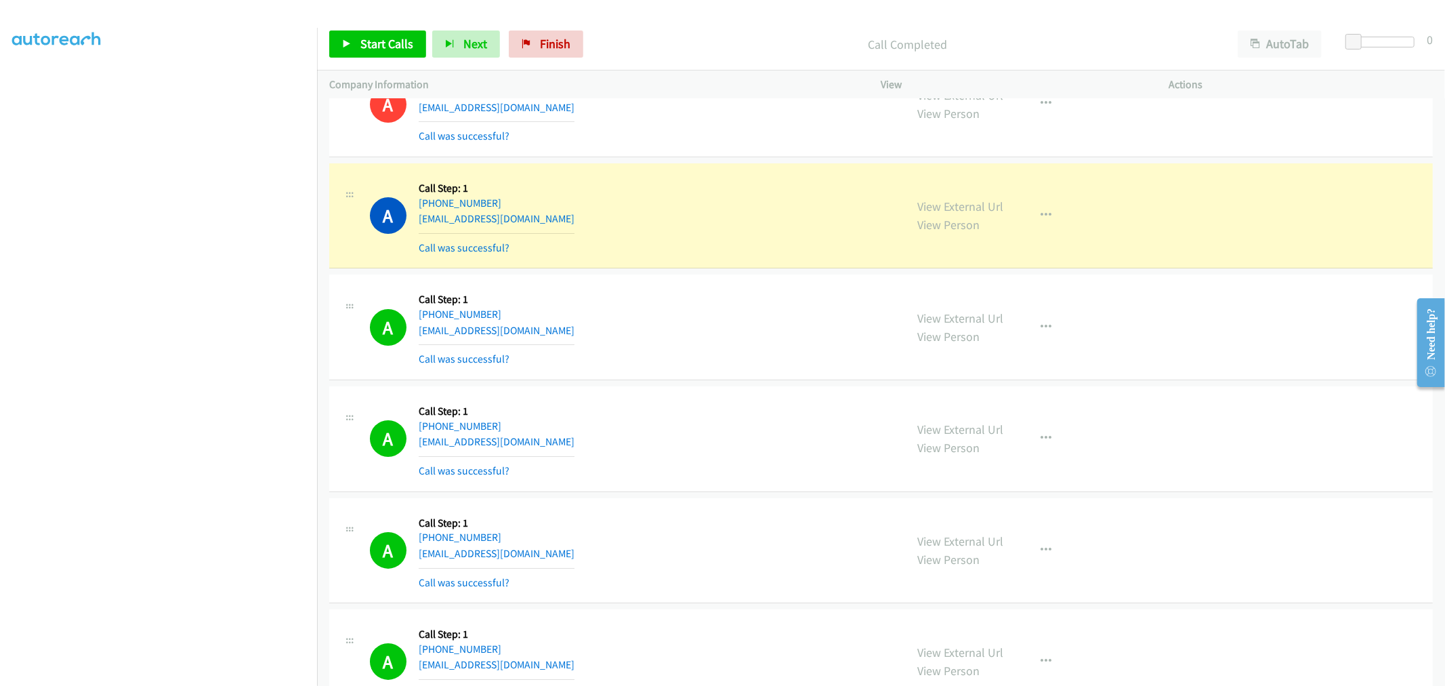
scroll to position [4141, 0]
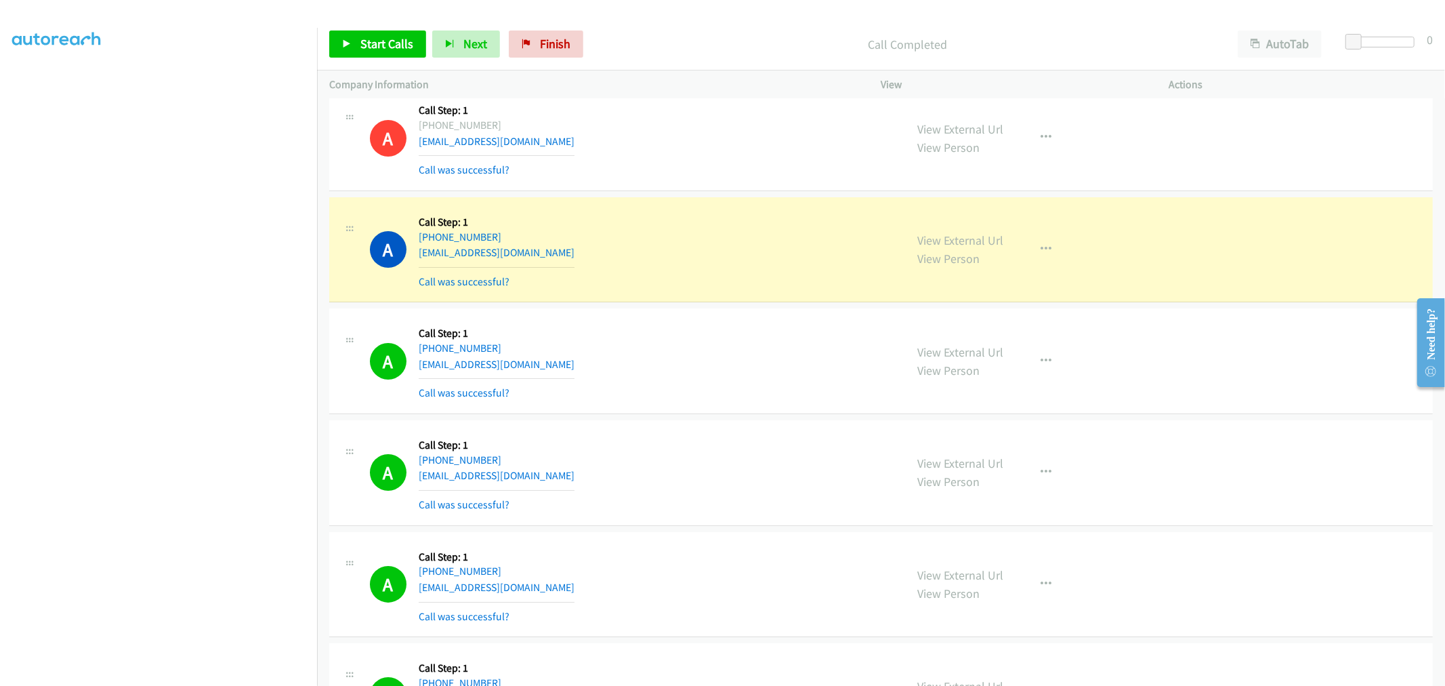
drag, startPoint x: 639, startPoint y: 424, endPoint x: 692, endPoint y: 442, distance: 56.6
click at [639, 424] on div "A Callback Scheduled Call Step: 1 America/Chicago +1 712-830-7642 hailey.bates2…" at bounding box center [880, 473] width 1103 height 106
click at [364, 34] on link "Start Calls" at bounding box center [377, 43] width 97 height 27
drag, startPoint x: 689, startPoint y: 215, endPoint x: 703, endPoint y: 209, distance: 15.5
click at [690, 213] on div "A Callback Scheduled Call Step: 1 America/New_York +1 301-204-2002 tapiwaak@gma…" at bounding box center [632, 249] width 524 height 81
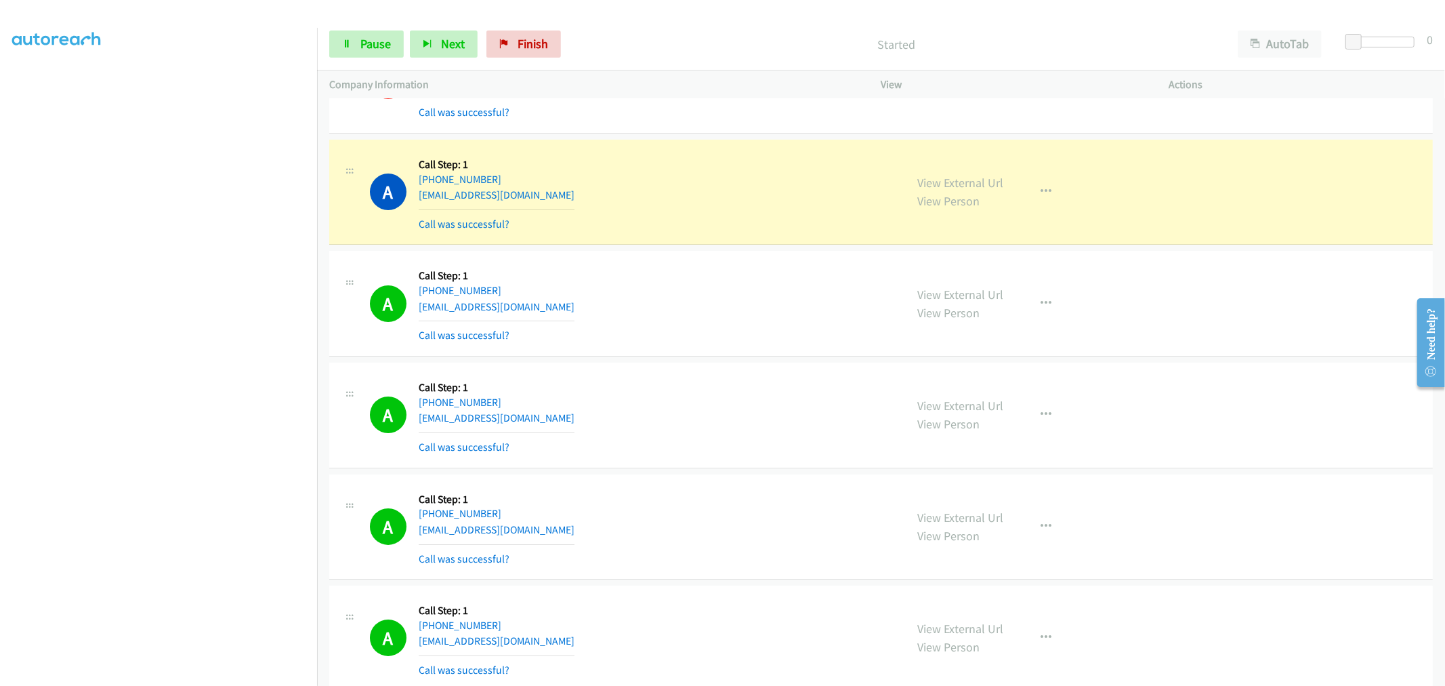
scroll to position [4291, 0]
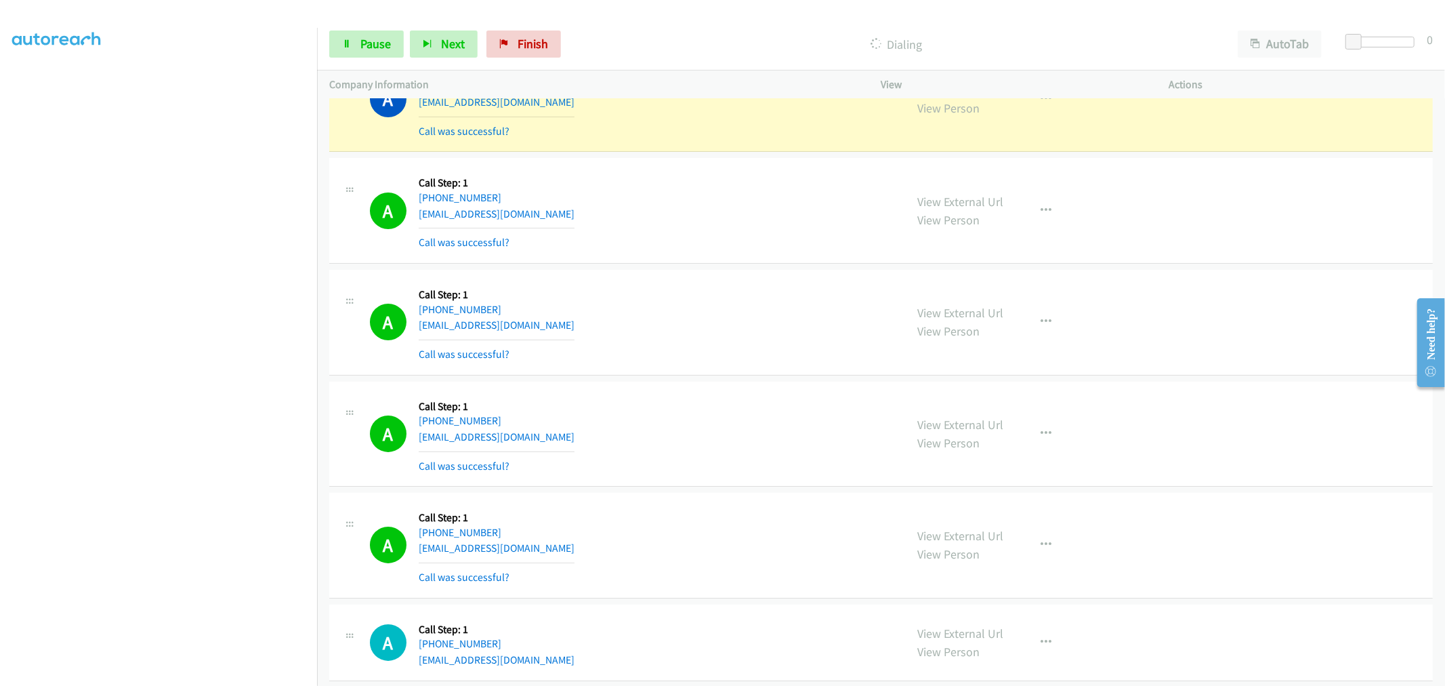
drag, startPoint x: 746, startPoint y: 299, endPoint x: 807, endPoint y: 359, distance: 86.2
click at [746, 299] on div "A Callback Scheduled Call Step: 1 America/Chicago +1 712-830-7642 hailey.bates2…" at bounding box center [632, 322] width 524 height 81
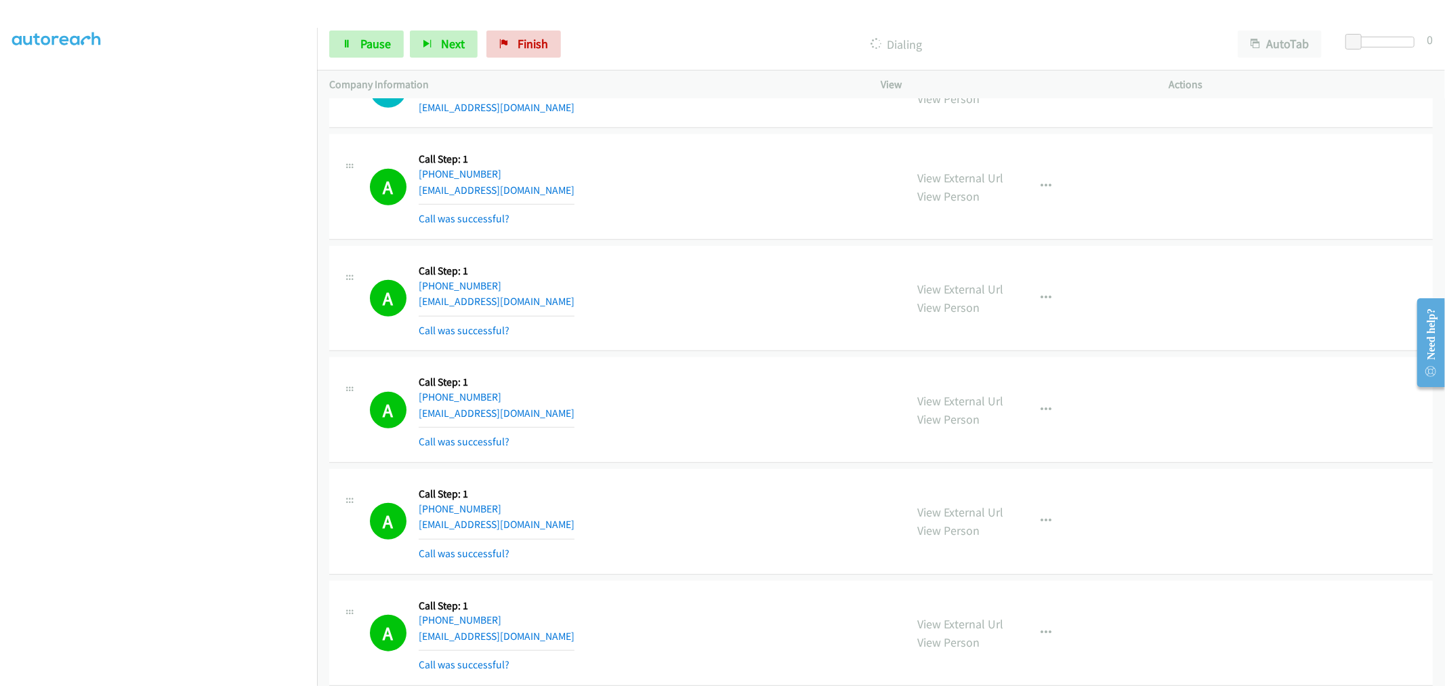
scroll to position [9785, 0]
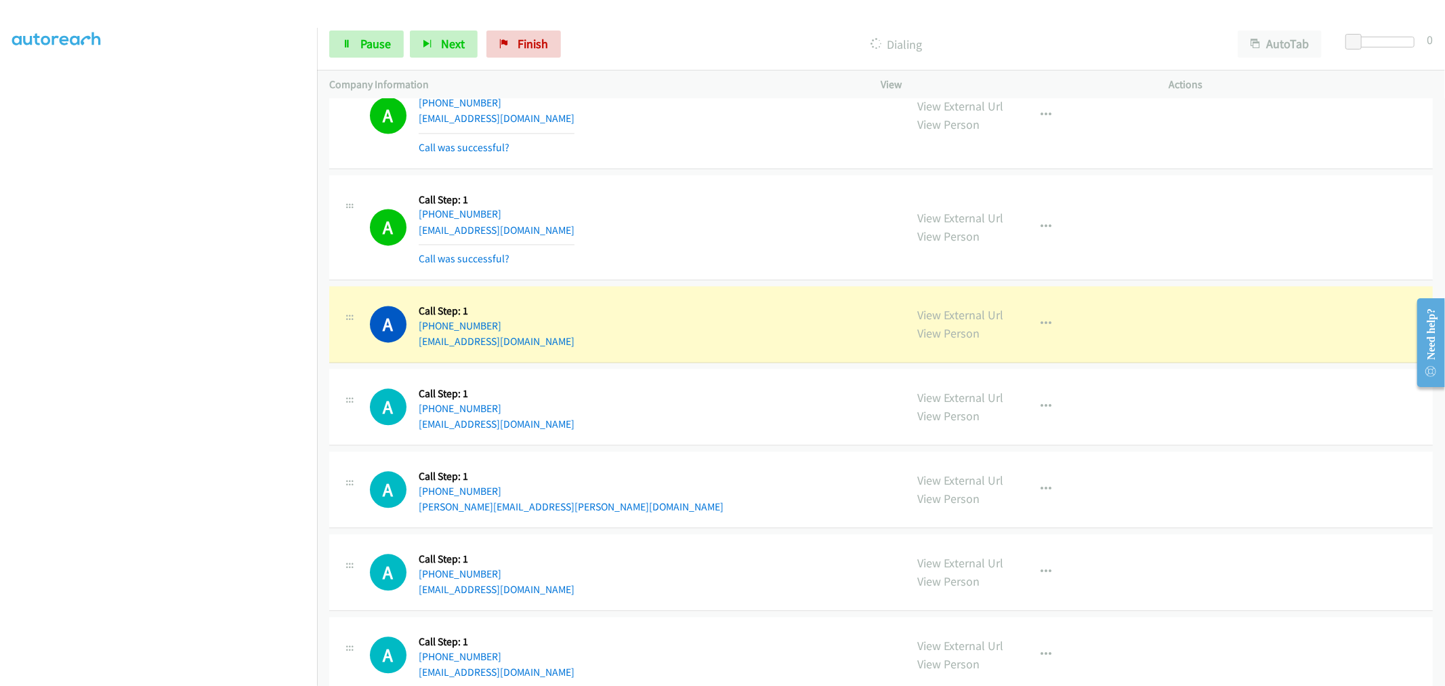
scroll to position [11140, 0]
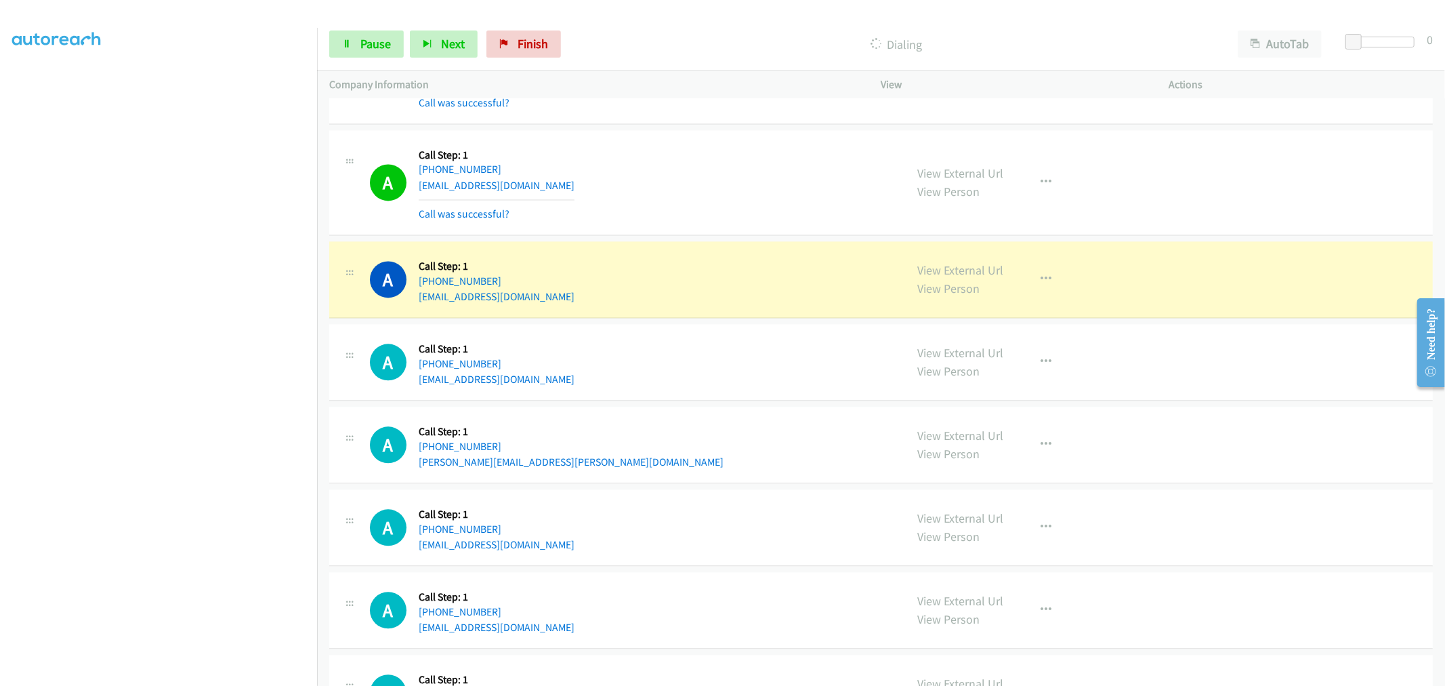
click at [726, 219] on div "A Callback Scheduled Call Step: 1 America/New_York +1 260-417-9757 cdecker_26@y…" at bounding box center [632, 182] width 524 height 81
drag, startPoint x: 966, startPoint y: 282, endPoint x: 937, endPoint y: 262, distance: 34.6
drag, startPoint x: 354, startPoint y: 53, endPoint x: 354, endPoint y: 96, distance: 42.7
click at [354, 53] on link "Pause" at bounding box center [366, 43] width 75 height 27
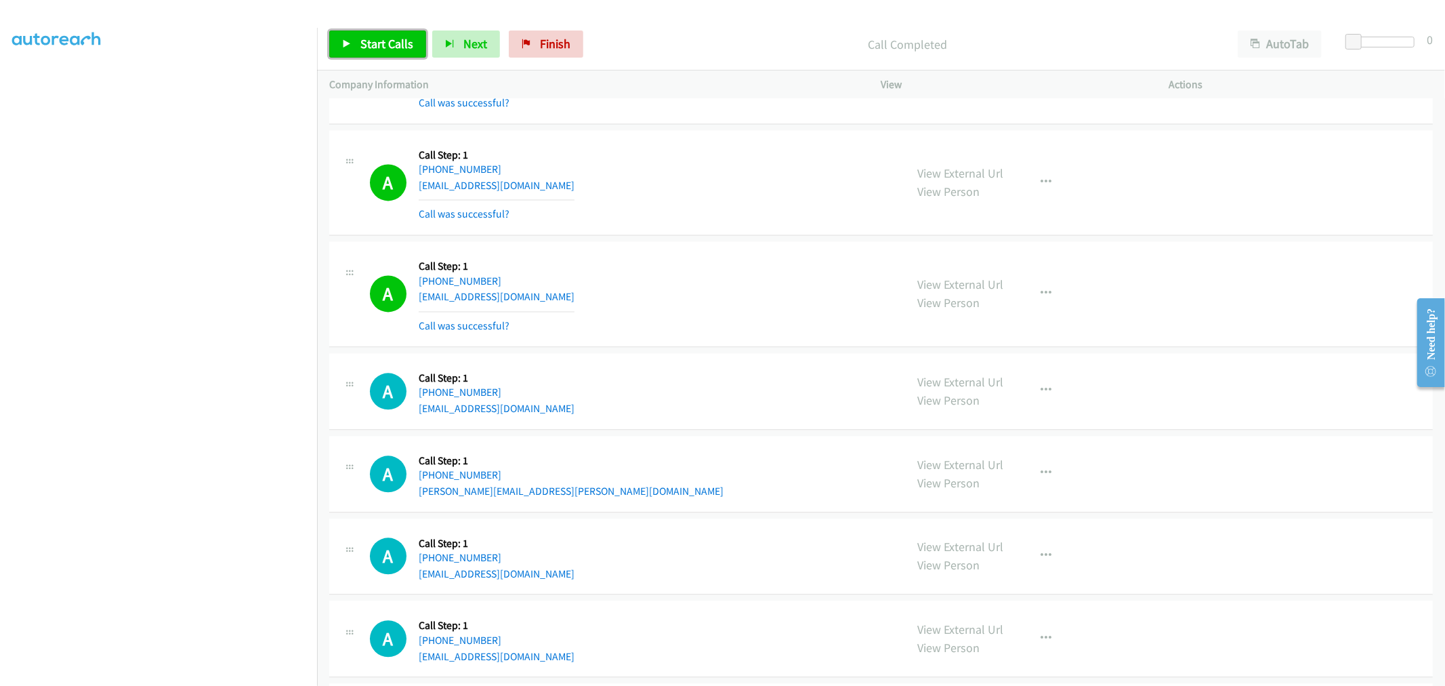
click at [376, 35] on link "Start Calls" at bounding box center [377, 43] width 97 height 27
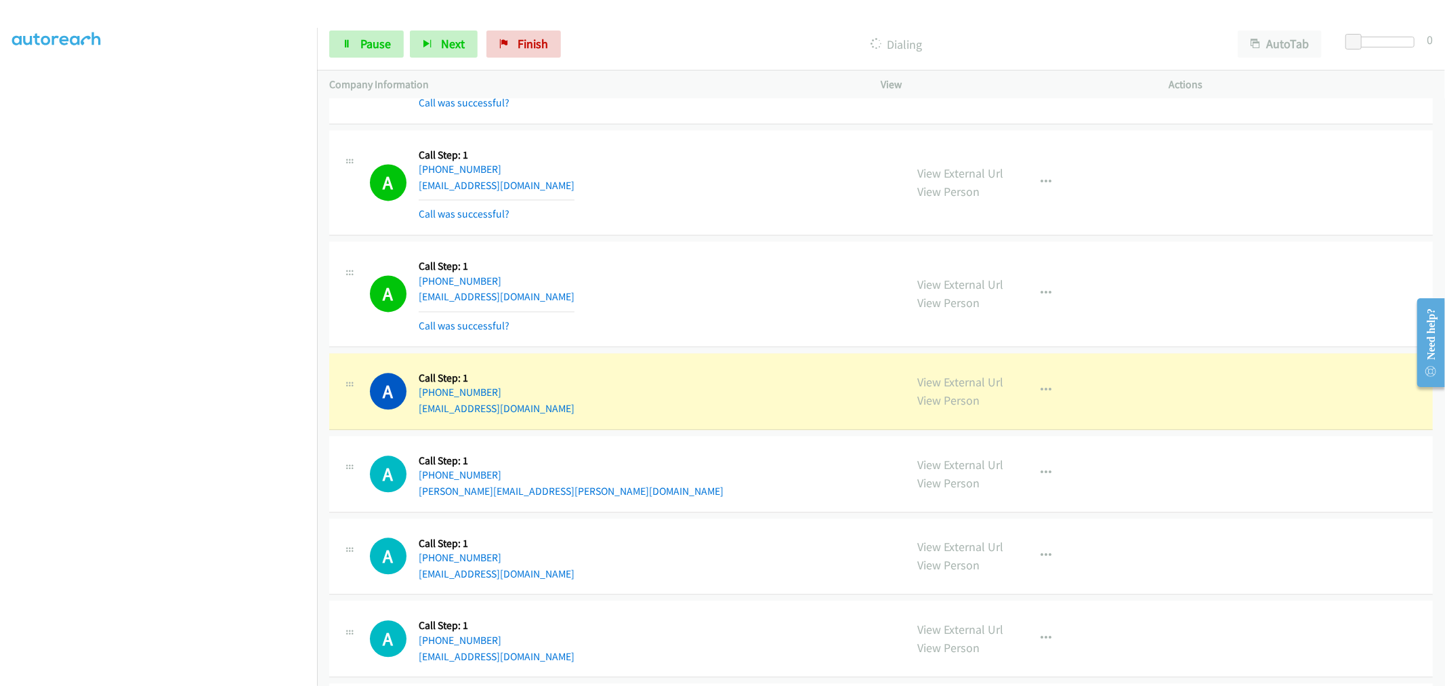
click at [757, 328] on div "A Callback Scheduled Call Step: 1 America/New_York +1 617-905-9541 robertarezil…" at bounding box center [632, 293] width 524 height 81
click at [699, 292] on div "A Callback Scheduled Call Step: 1 America/New_York +1 617-905-9541 robertarezil…" at bounding box center [632, 293] width 524 height 81
click at [676, 322] on div "A Callback Scheduled Call Step: 1 America/New_York +1 617-905-9541 robertarezil…" at bounding box center [632, 293] width 524 height 81
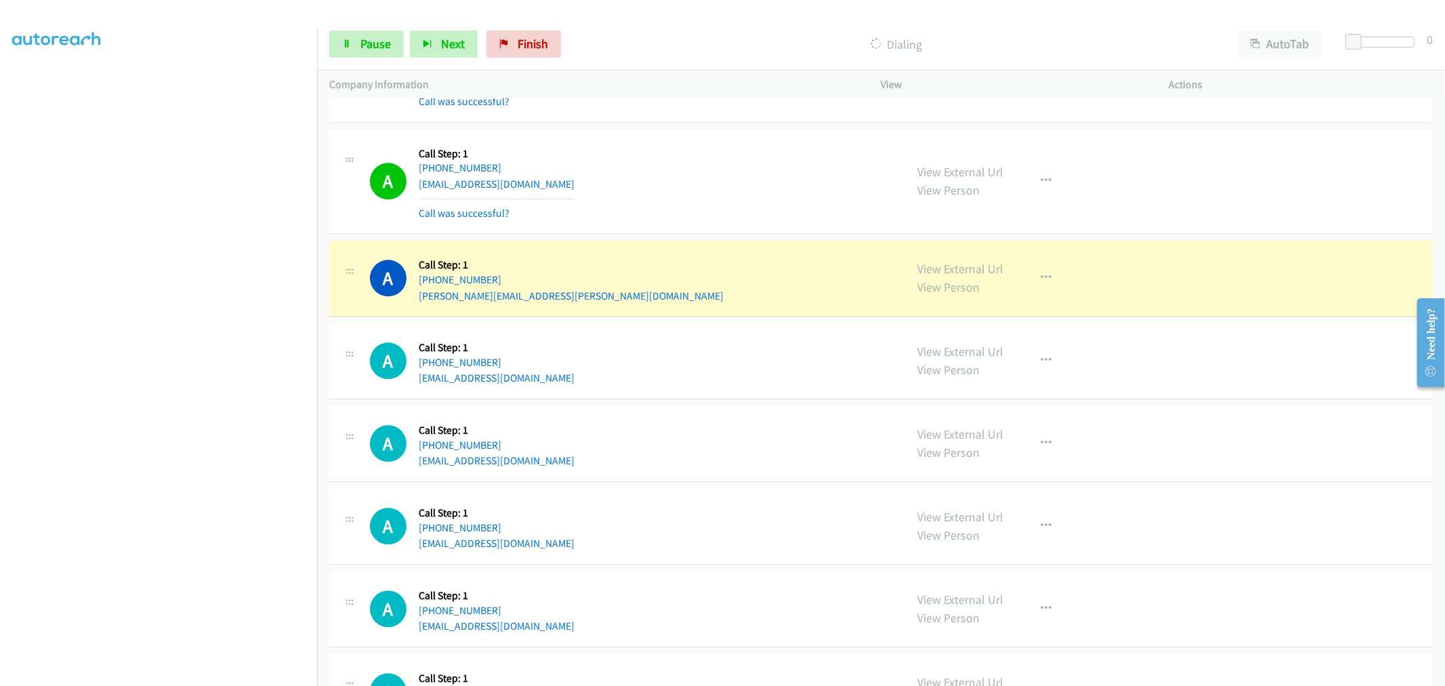
scroll to position [11366, 0]
drag, startPoint x: 935, startPoint y: 274, endPoint x: 769, endPoint y: 177, distance: 192.2
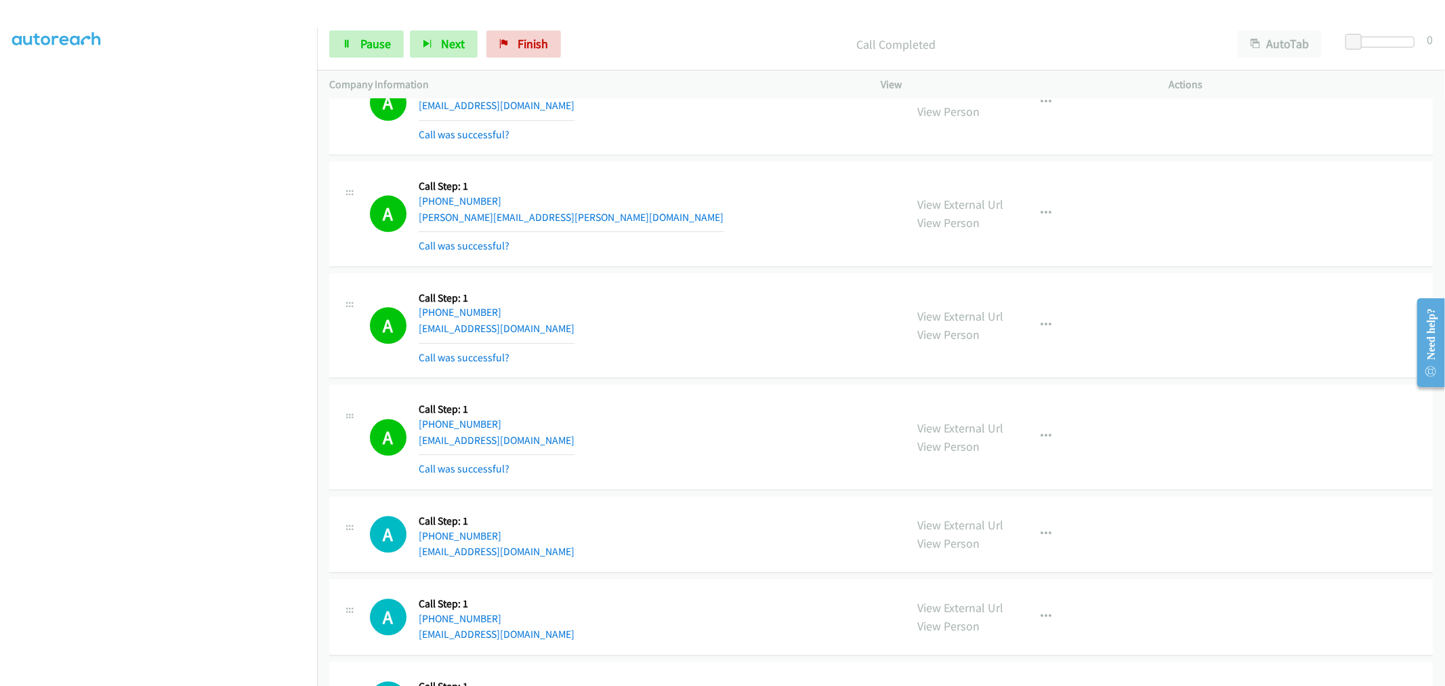
scroll to position [11523, 0]
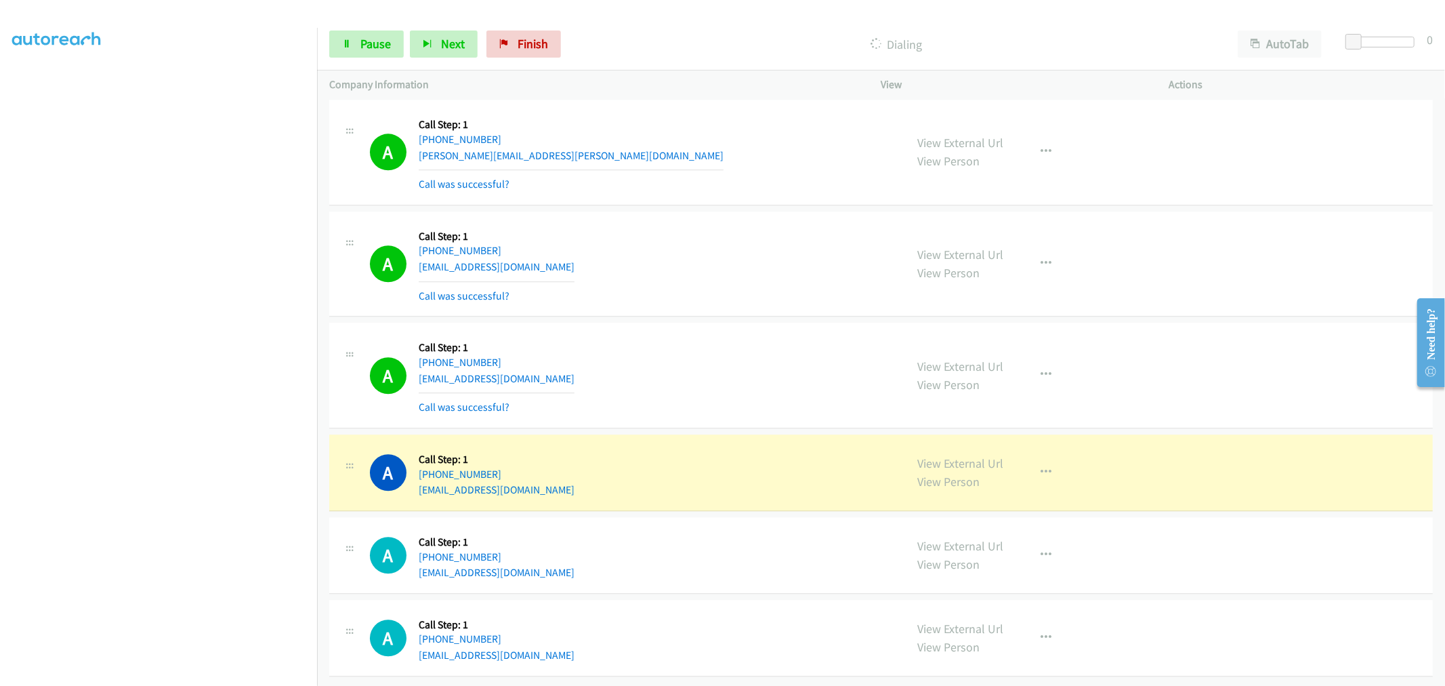
click at [811, 322] on div "A Callback Scheduled Call Step: 1 America/New_York +1 240-678-5325 kaylaedonald…" at bounding box center [880, 375] width 1103 height 106
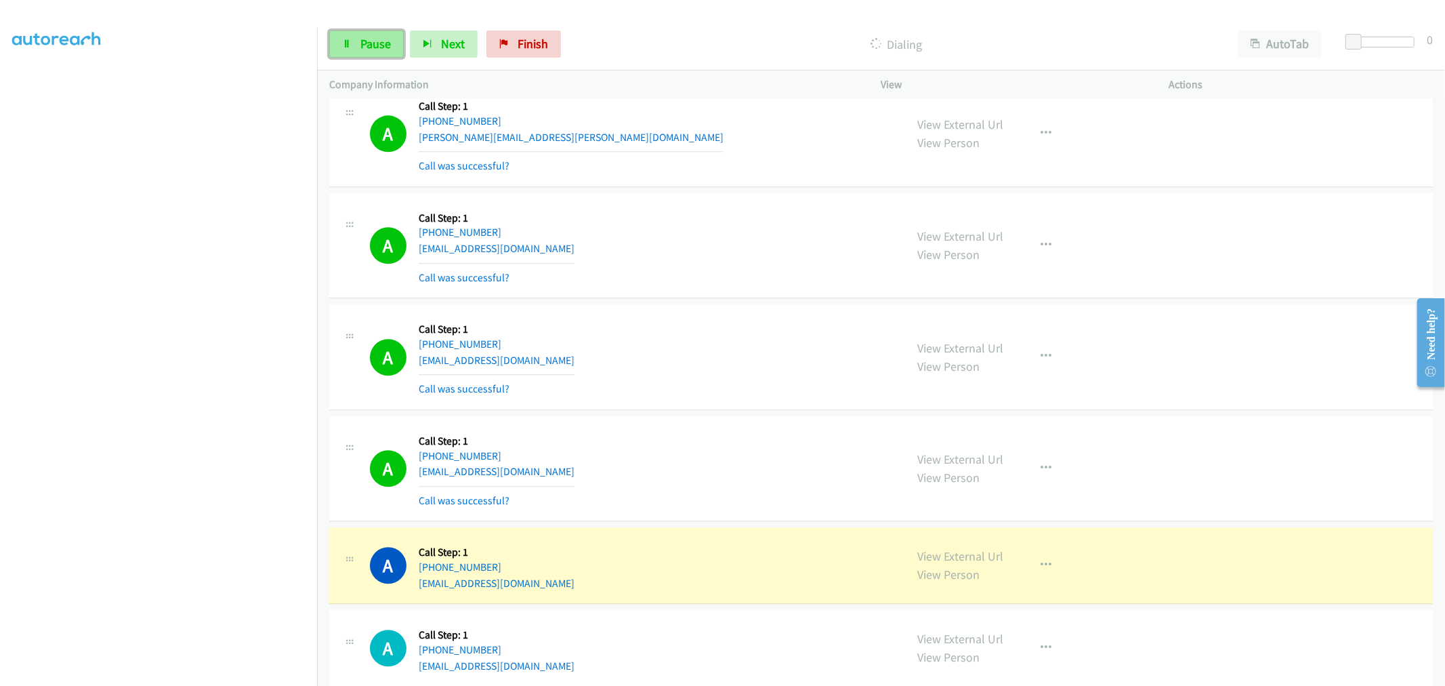
click at [366, 38] on span "Pause" at bounding box center [375, 44] width 30 height 16
click at [698, 274] on div "A Callback Scheduled Call Step: 1 America/New_York +1 631-793-0313 johndoughty5…" at bounding box center [632, 245] width 524 height 81
drag, startPoint x: 969, startPoint y: 566, endPoint x: 905, endPoint y: 490, distance: 99.5
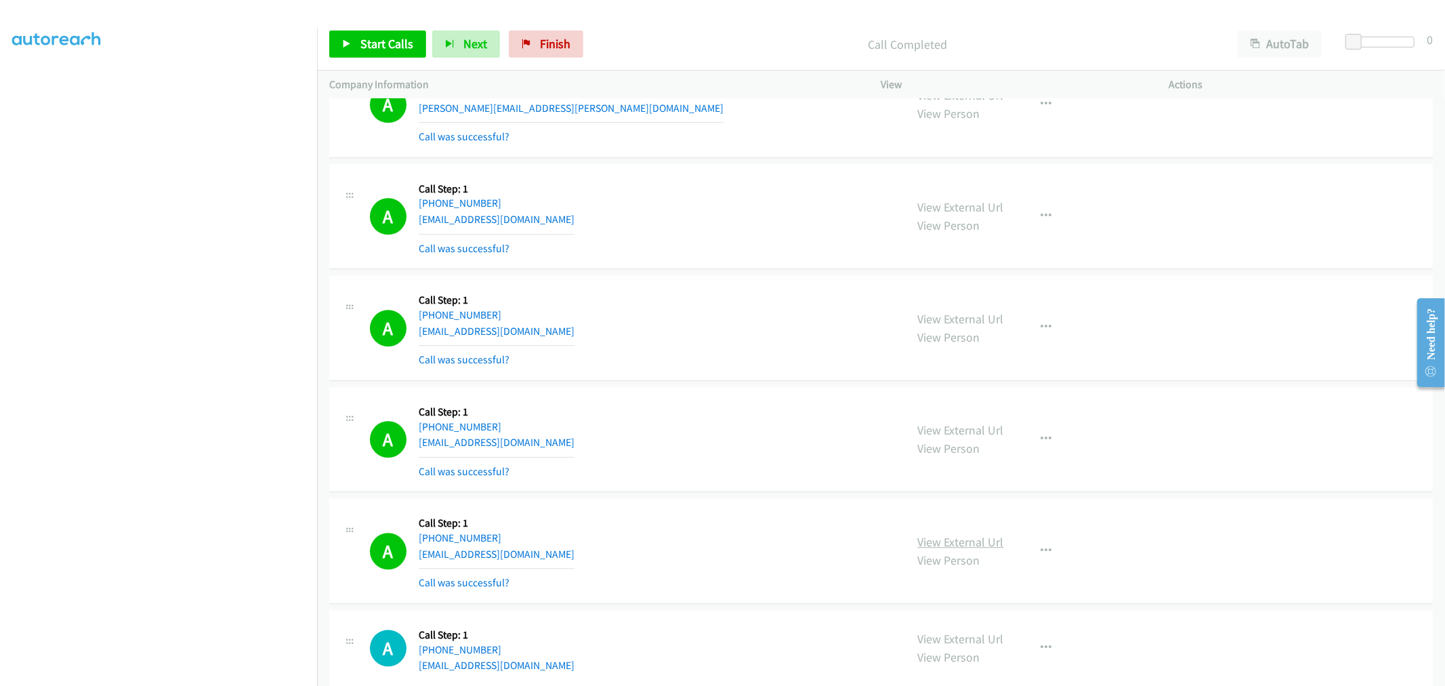
scroll to position [11580, 0]
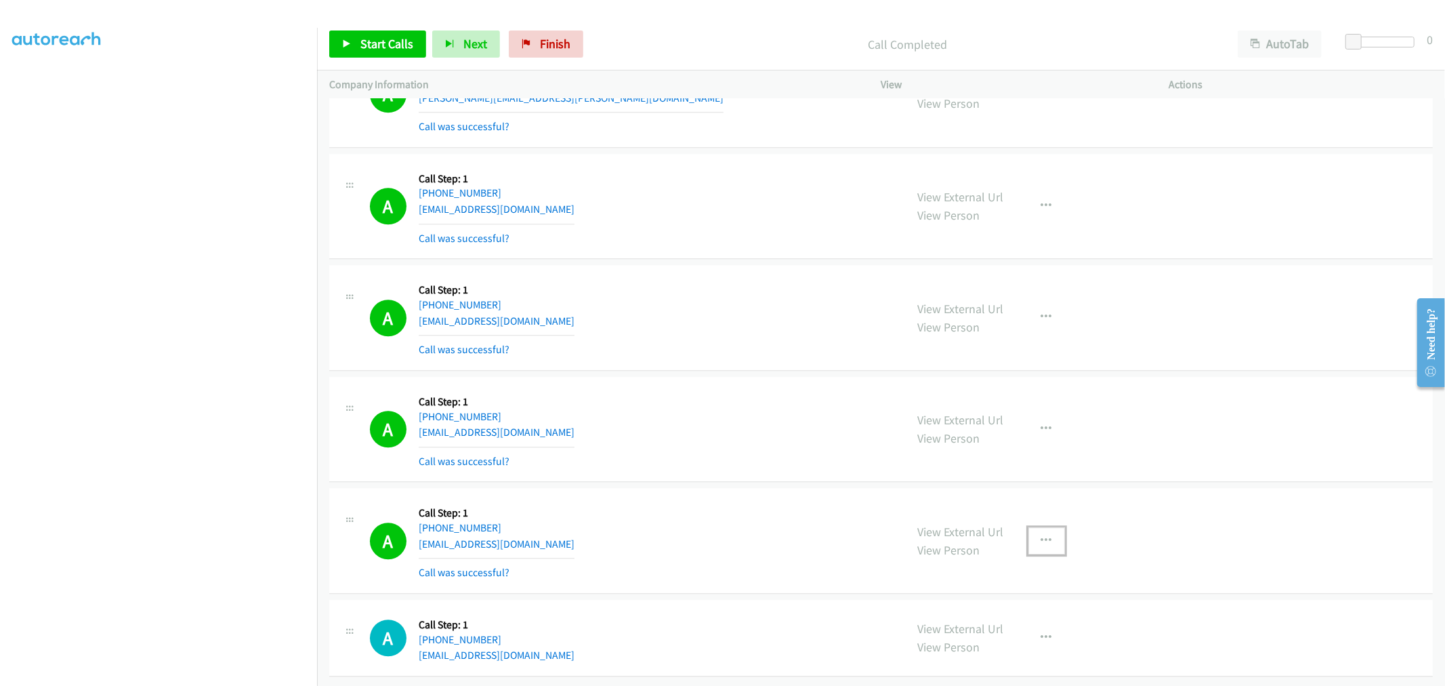
click at [1039, 541] on button "button" at bounding box center [1046, 540] width 37 height 27
click at [927, 649] on link "Add to do not call list" at bounding box center [974, 656] width 180 height 27
drag, startPoint x: 702, startPoint y: 282, endPoint x: 741, endPoint y: 328, distance: 59.6
click at [702, 282] on div "A Callback Scheduled Call Step: 1 America/New_York +1 240-678-5325 kaylaedonald…" at bounding box center [632, 317] width 524 height 81
click at [405, 24] on div "Start Calls Pause Next Finish Call Completed AutoTab AutoTab 0" at bounding box center [881, 44] width 1128 height 52
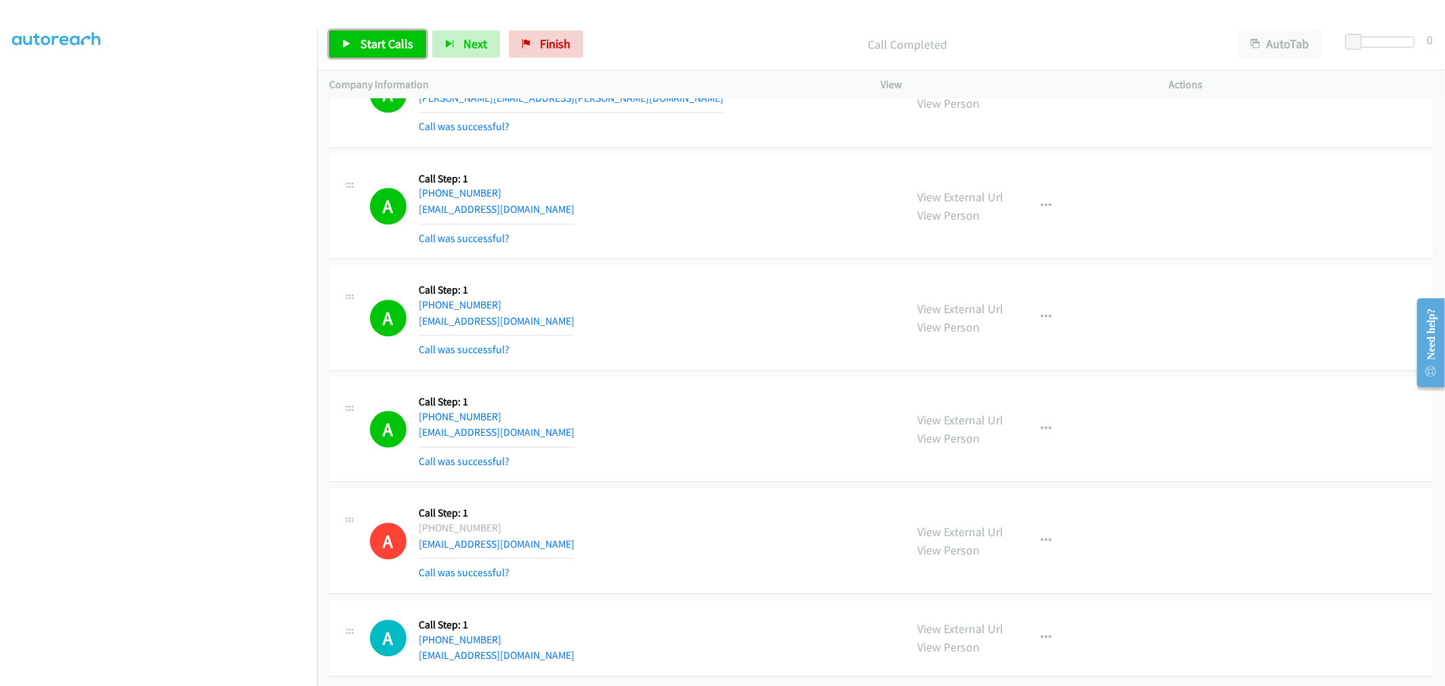
click at [402, 38] on span "Start Calls" at bounding box center [386, 44] width 53 height 16
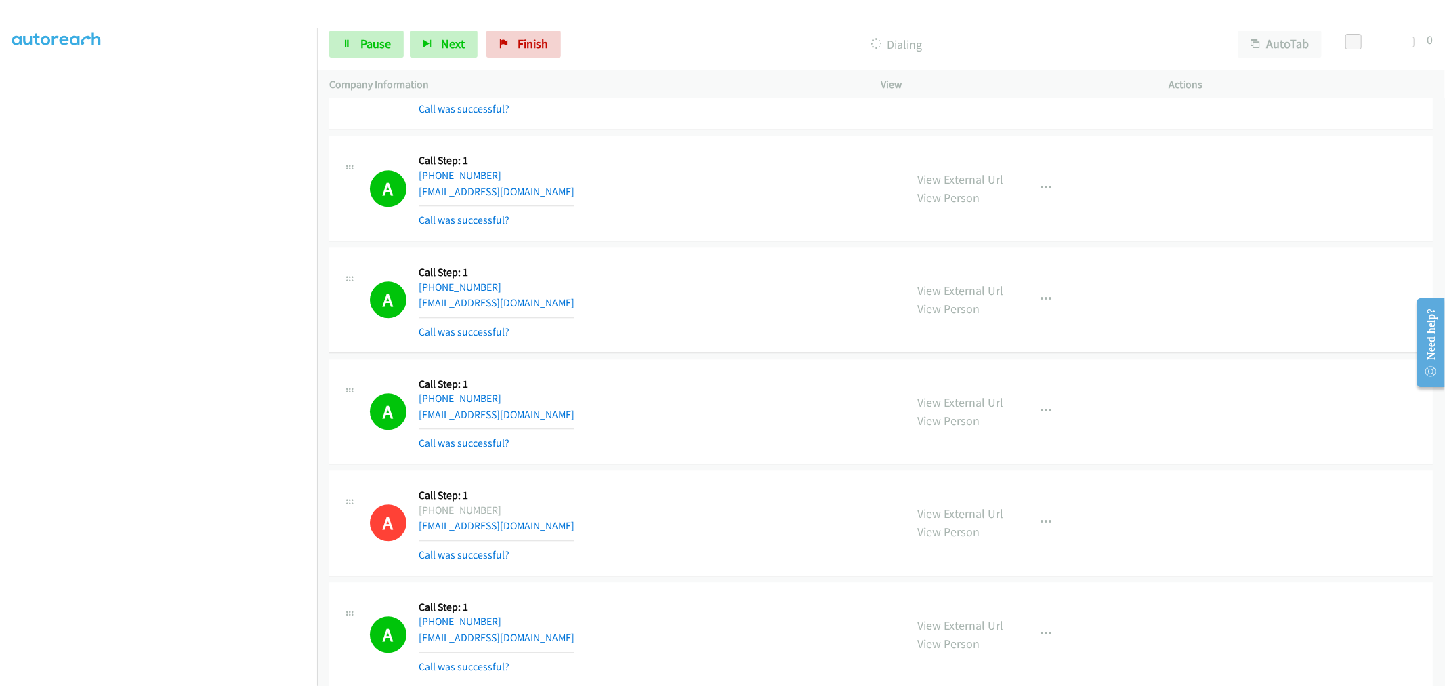
scroll to position [4216, 0]
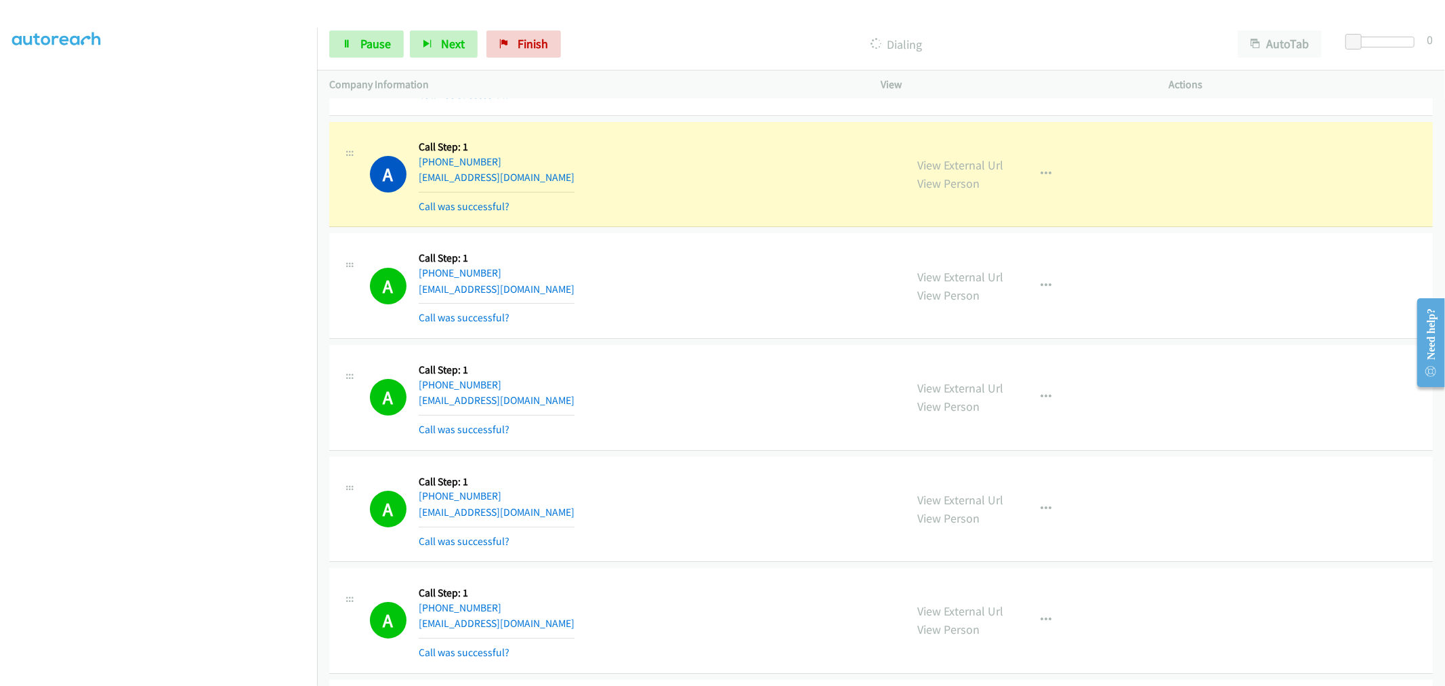
click at [716, 323] on div "A Callback Scheduled Call Step: 1 America/New_York +1 802-829-5471 kelsiew1027@…" at bounding box center [632, 285] width 524 height 81
click at [805, 370] on div "A Callback Scheduled Call Step: 1 America/Chicago +1 712-830-7642 hailey.bates2…" at bounding box center [632, 397] width 524 height 81
click at [696, 366] on div "A Callback Scheduled Call Step: 1 America/Chicago +1 712-830-7642 hailey.bates2…" at bounding box center [632, 397] width 524 height 81
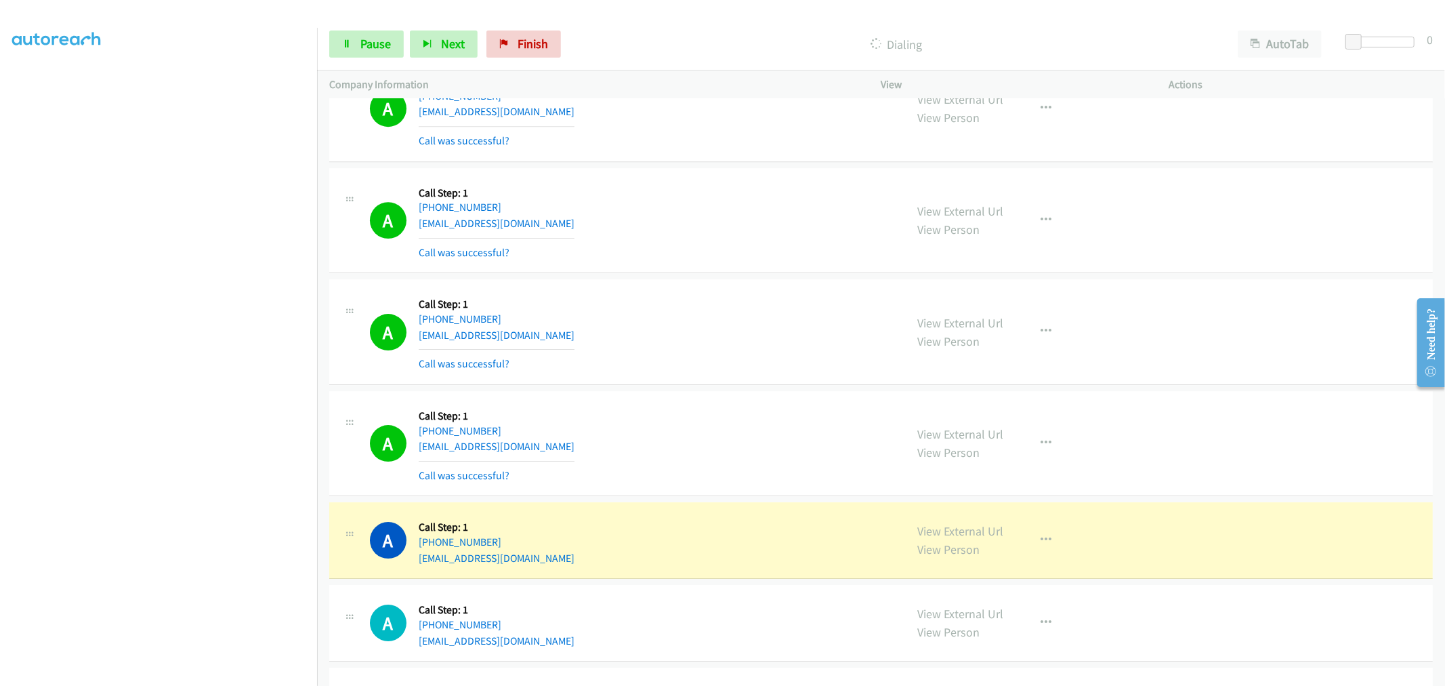
scroll to position [12415, 0]
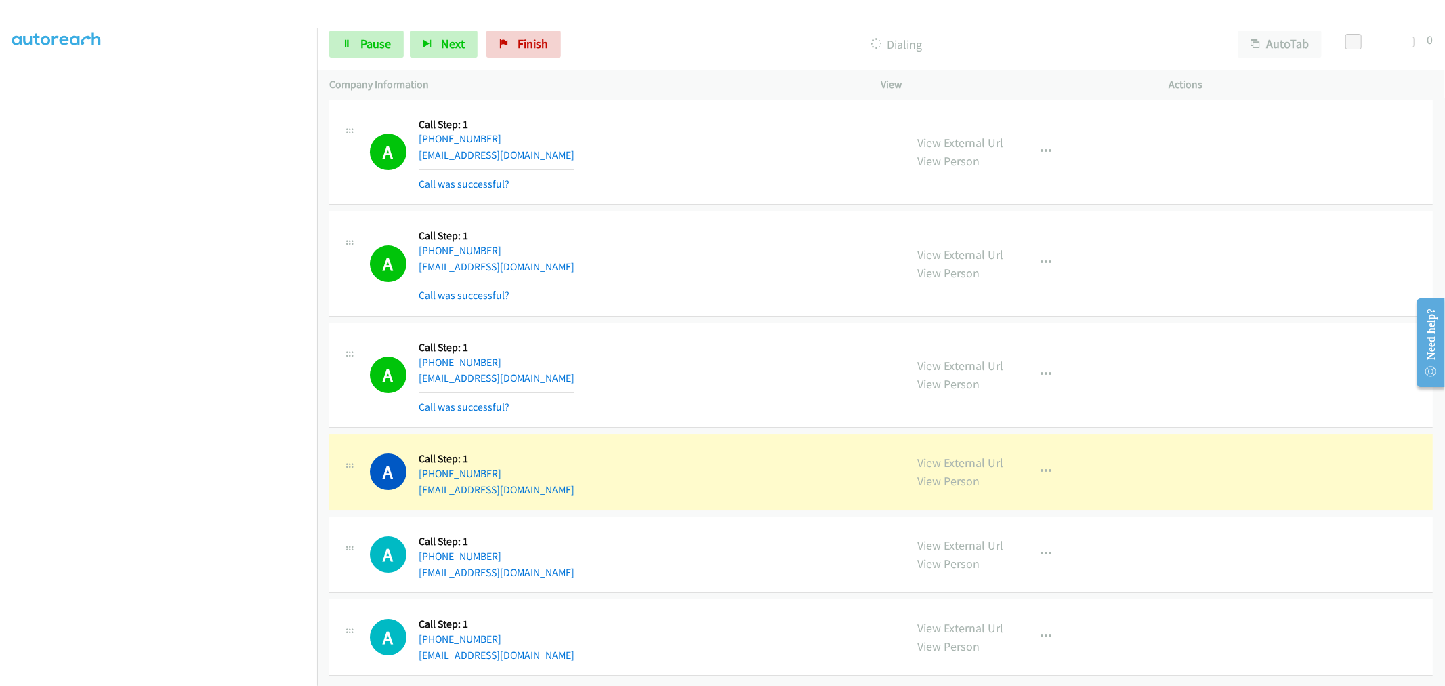
click at [688, 303] on div "A Callback Scheduled Call Step: 1 America/New_York +1 732-614-1117 ruby120@yaho…" at bounding box center [880, 264] width 1103 height 106
click at [728, 322] on div "A Callback Scheduled Call Step: 1 America/Chicago +1 847-302-2843 mauneel@gmail…" at bounding box center [880, 375] width 1103 height 106
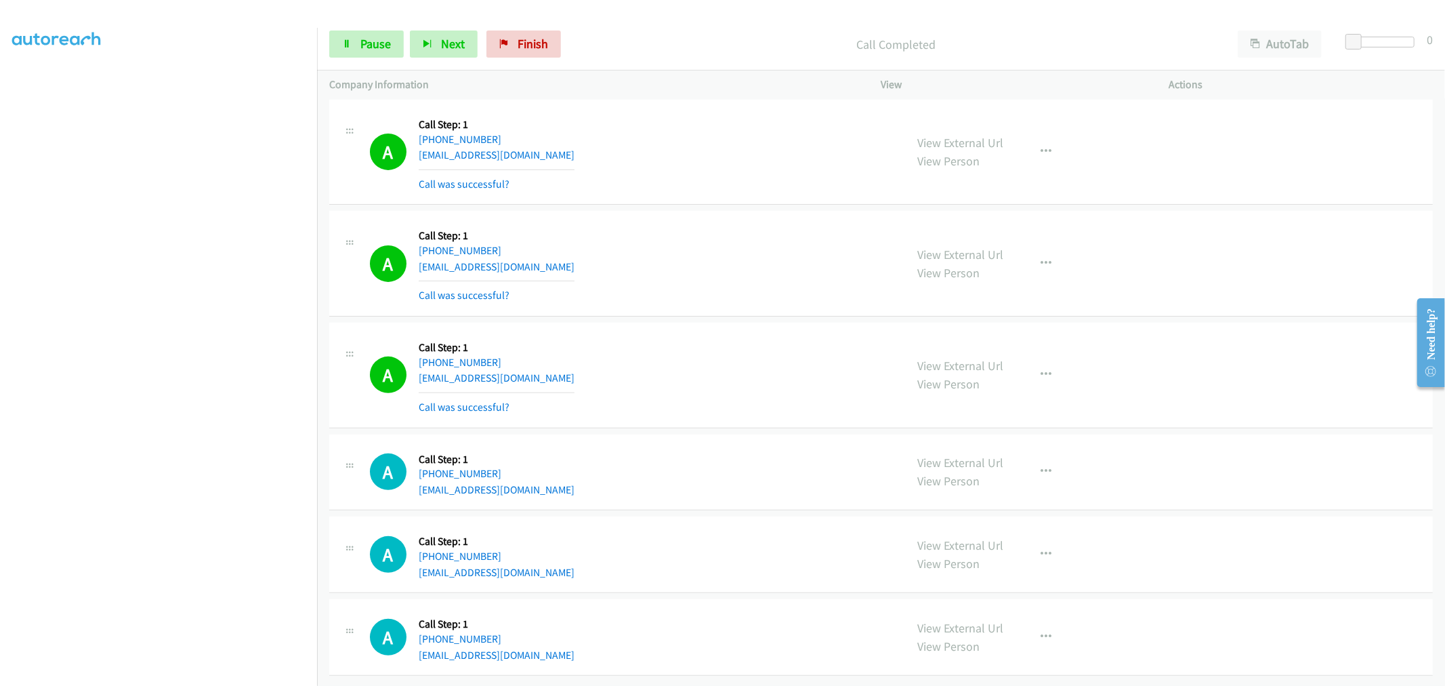
scroll to position [13336, 0]
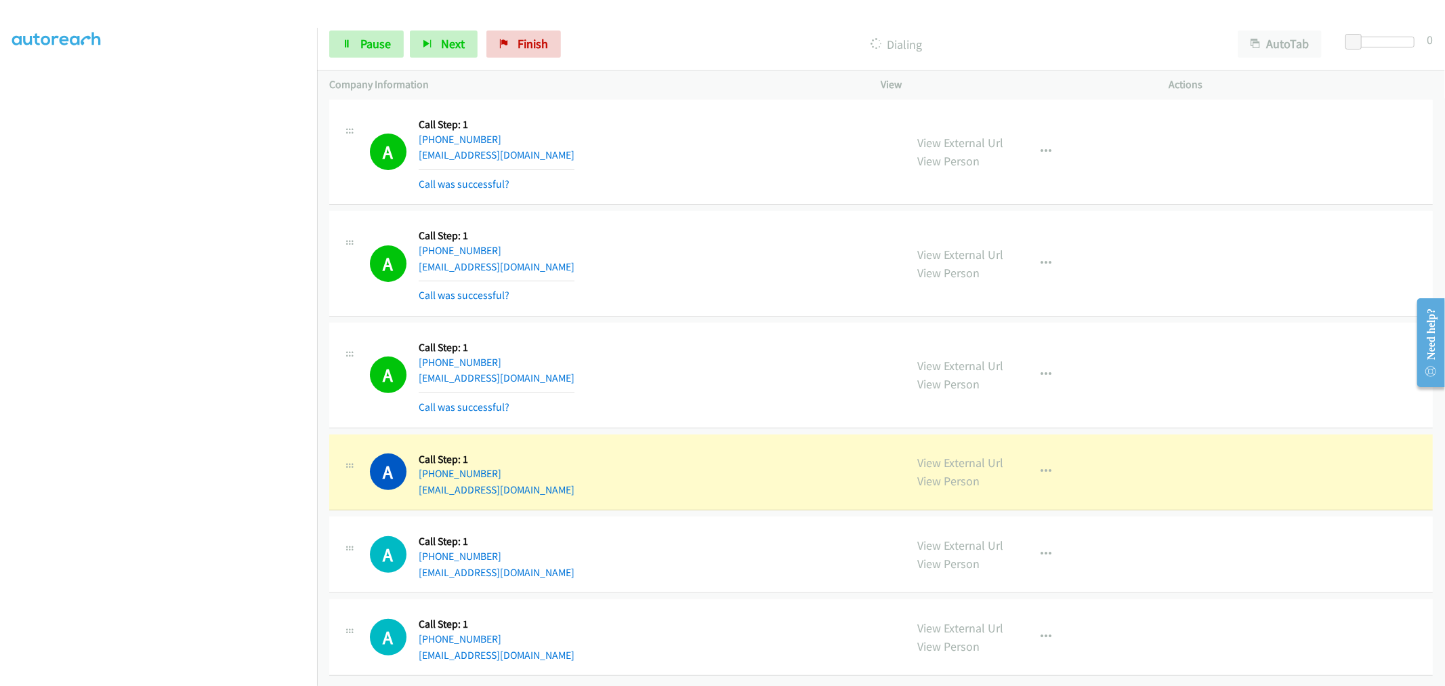
click at [701, 322] on div "A Callback Scheduled Call Step: 1 America/Chicago +1 469-219-7281 truqjof@gmail…" at bounding box center [880, 375] width 1103 height 106
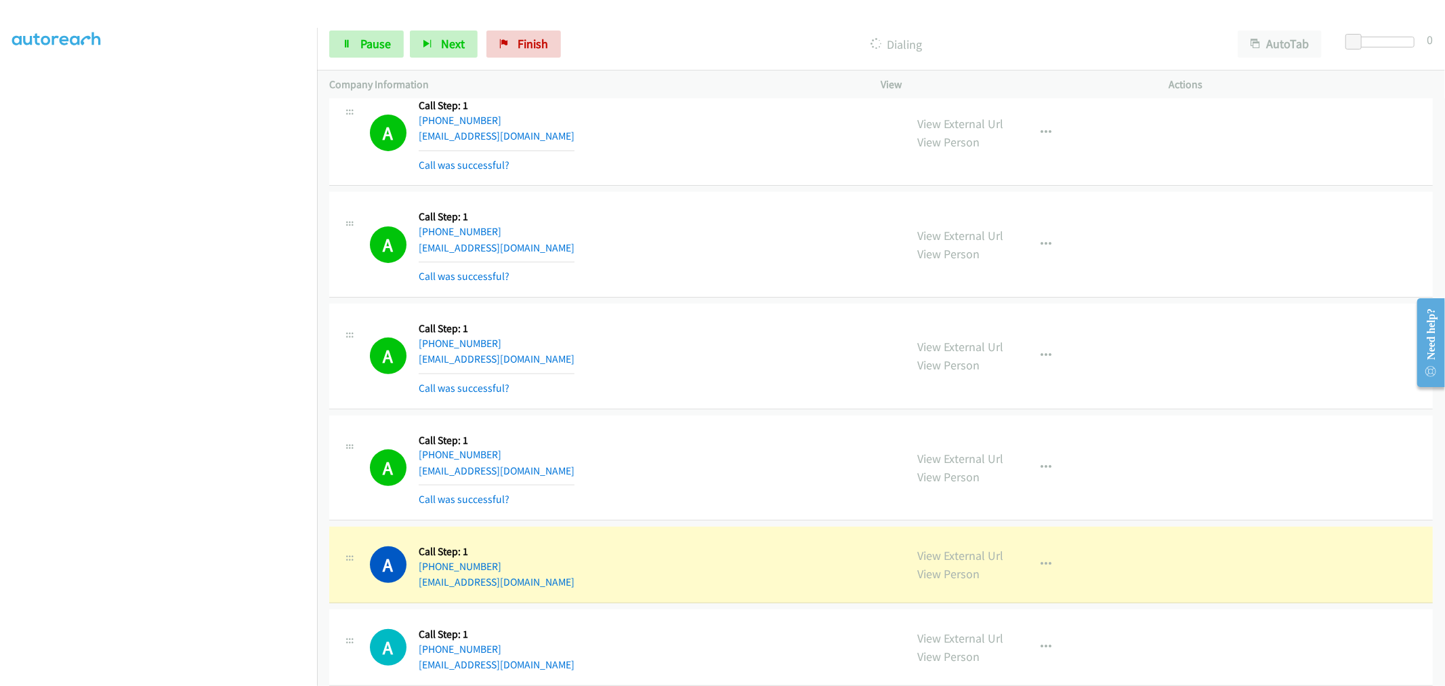
scroll to position [13365, 0]
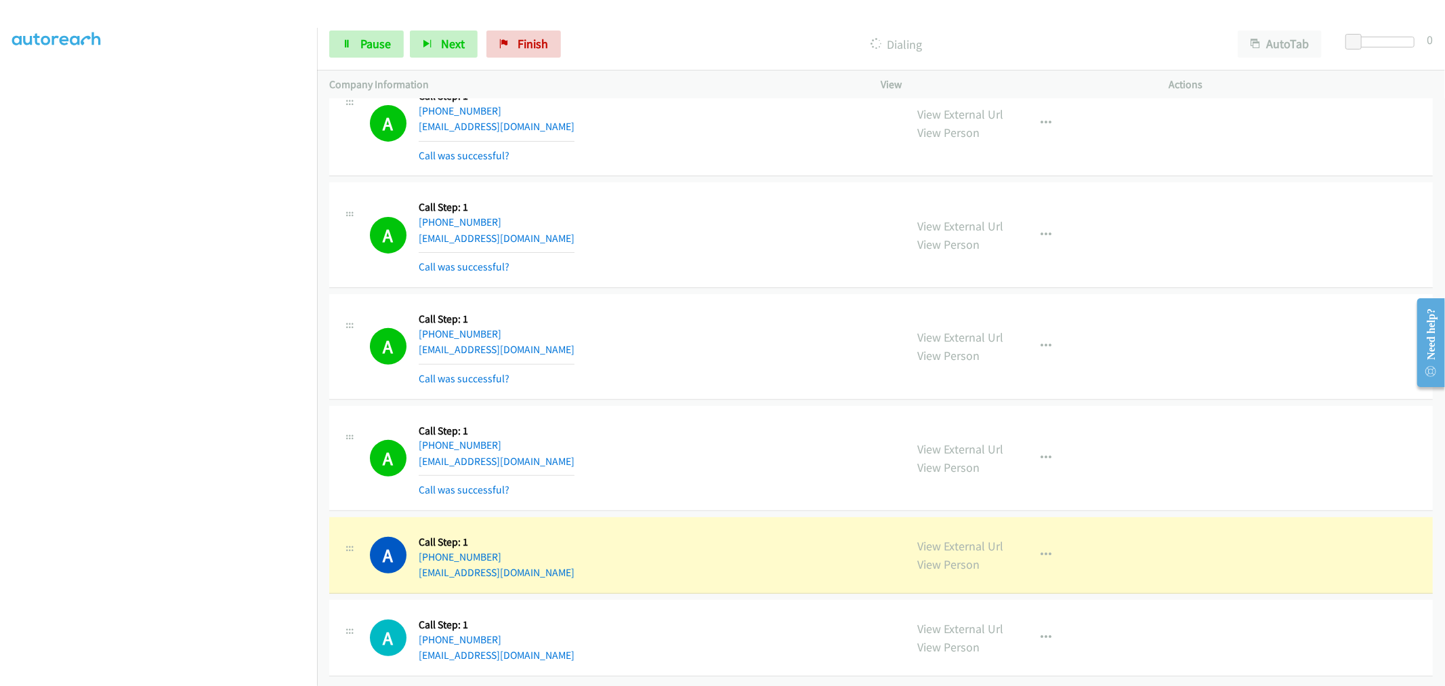
drag, startPoint x: 954, startPoint y: 530, endPoint x: 864, endPoint y: 398, distance: 159.3
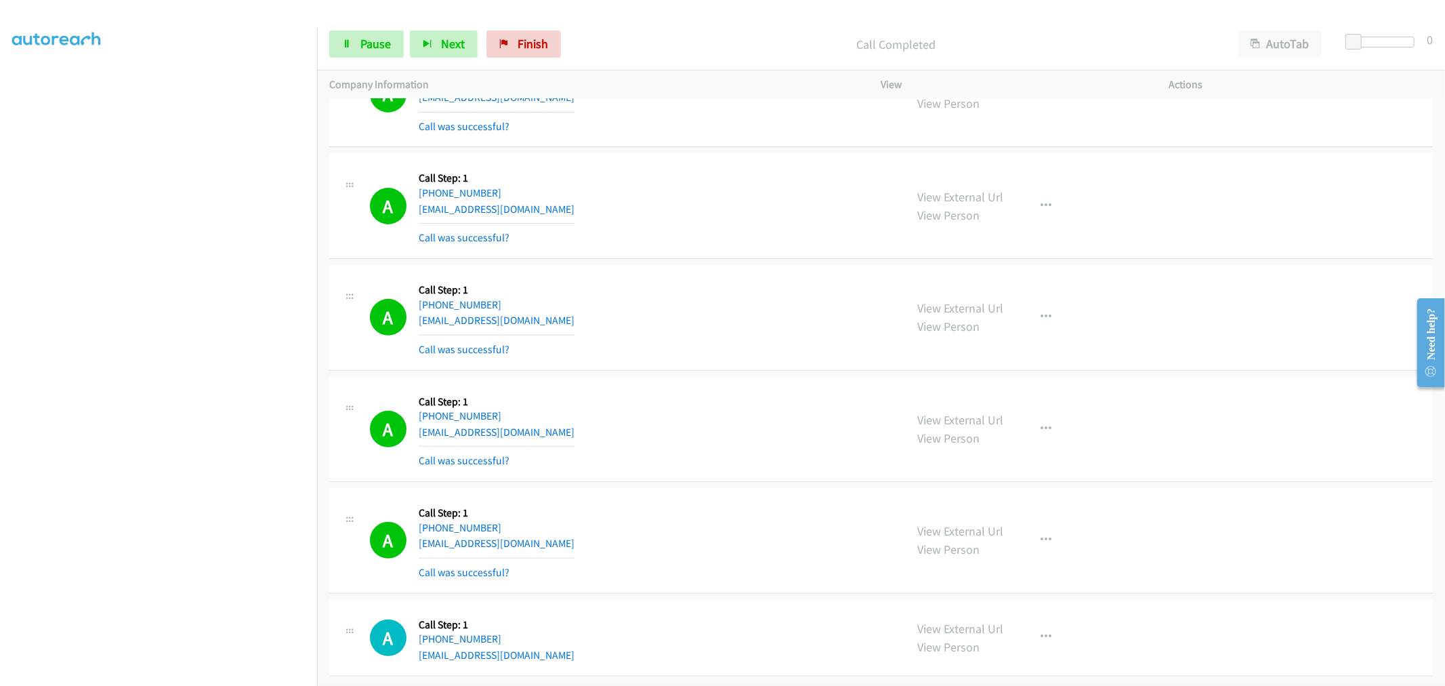
scroll to position [13394, 0]
click at [1031, 534] on button "button" at bounding box center [1046, 539] width 37 height 27
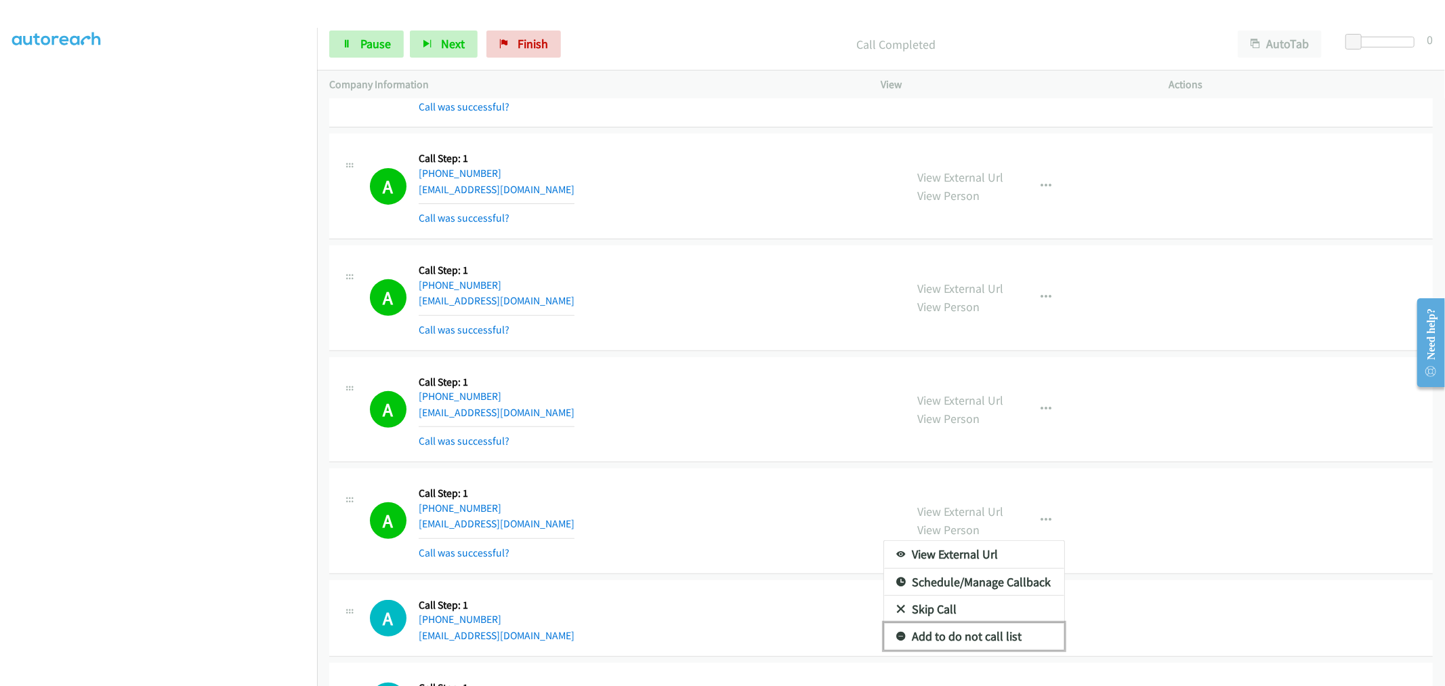
click at [976, 641] on link "Add to do not call list" at bounding box center [974, 636] width 180 height 27
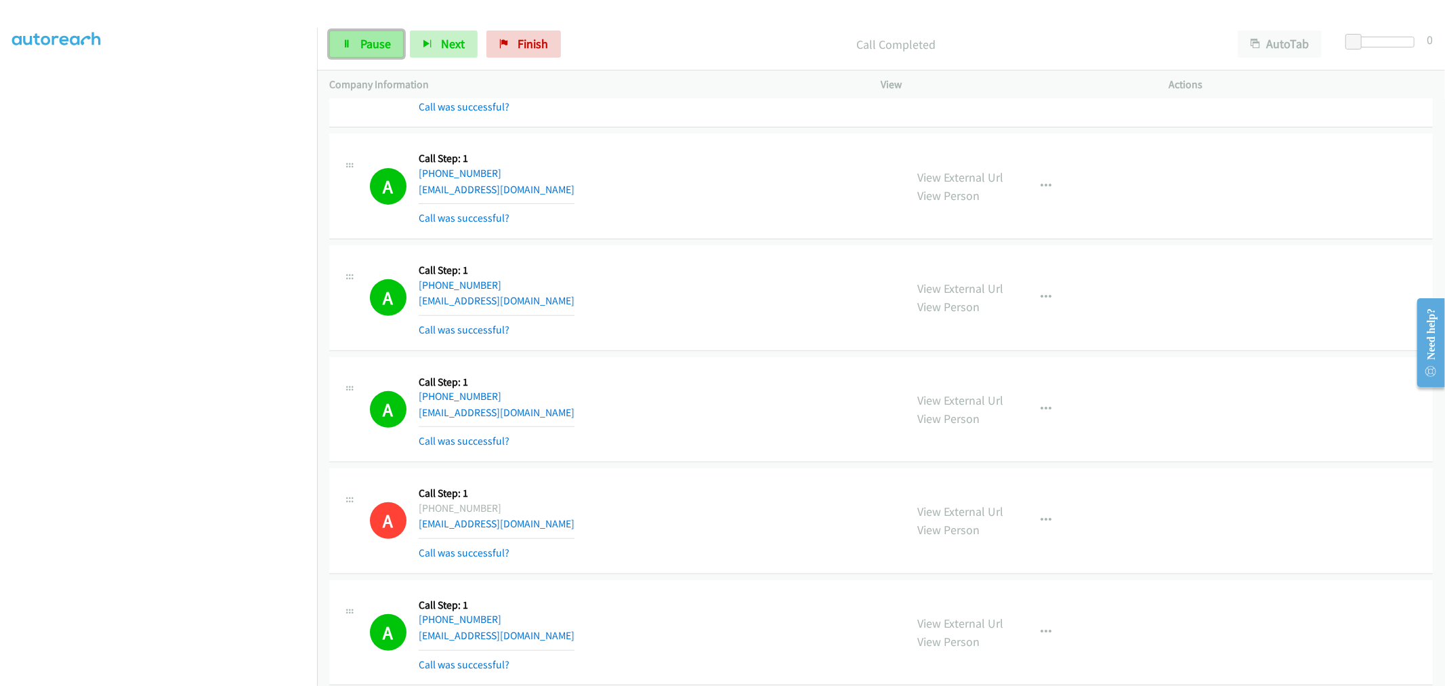
click at [363, 42] on span "Pause" at bounding box center [375, 44] width 30 height 16
click at [392, 48] on span "Start Calls" at bounding box center [386, 44] width 53 height 16
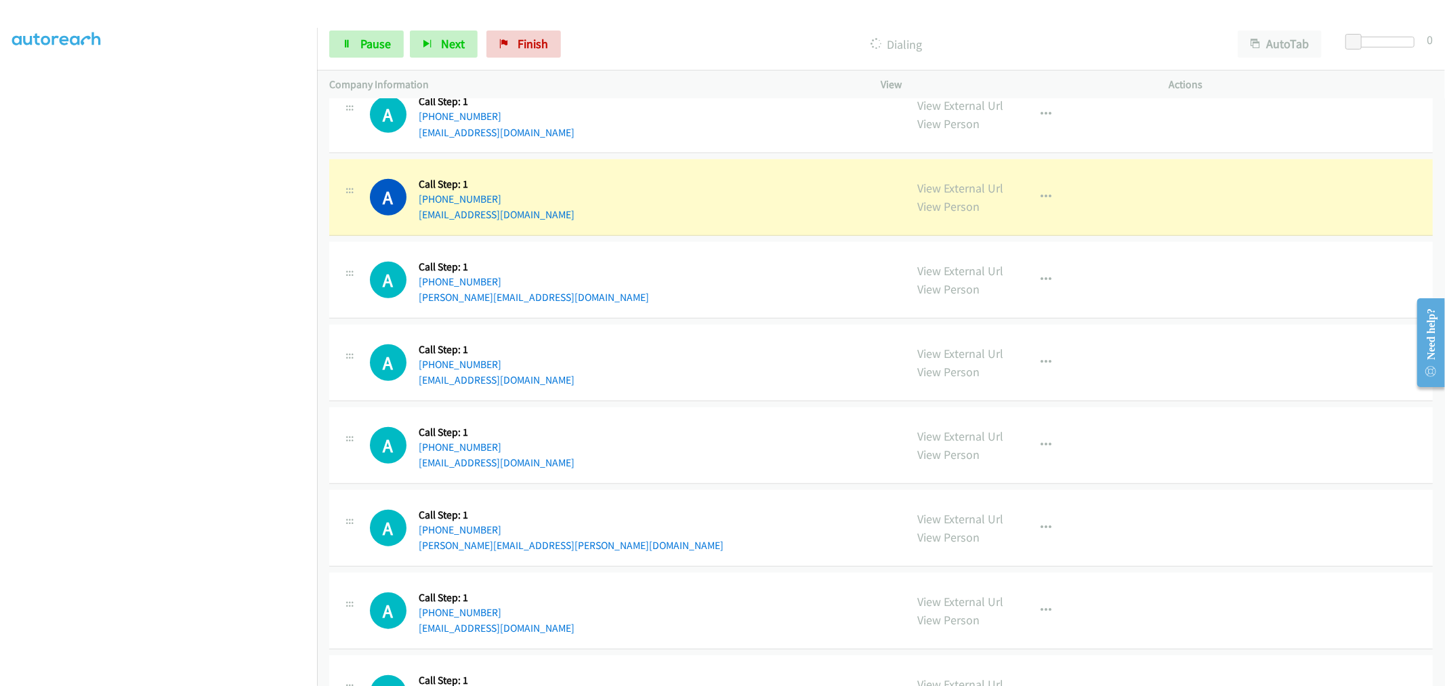
scroll to position [13934, 0]
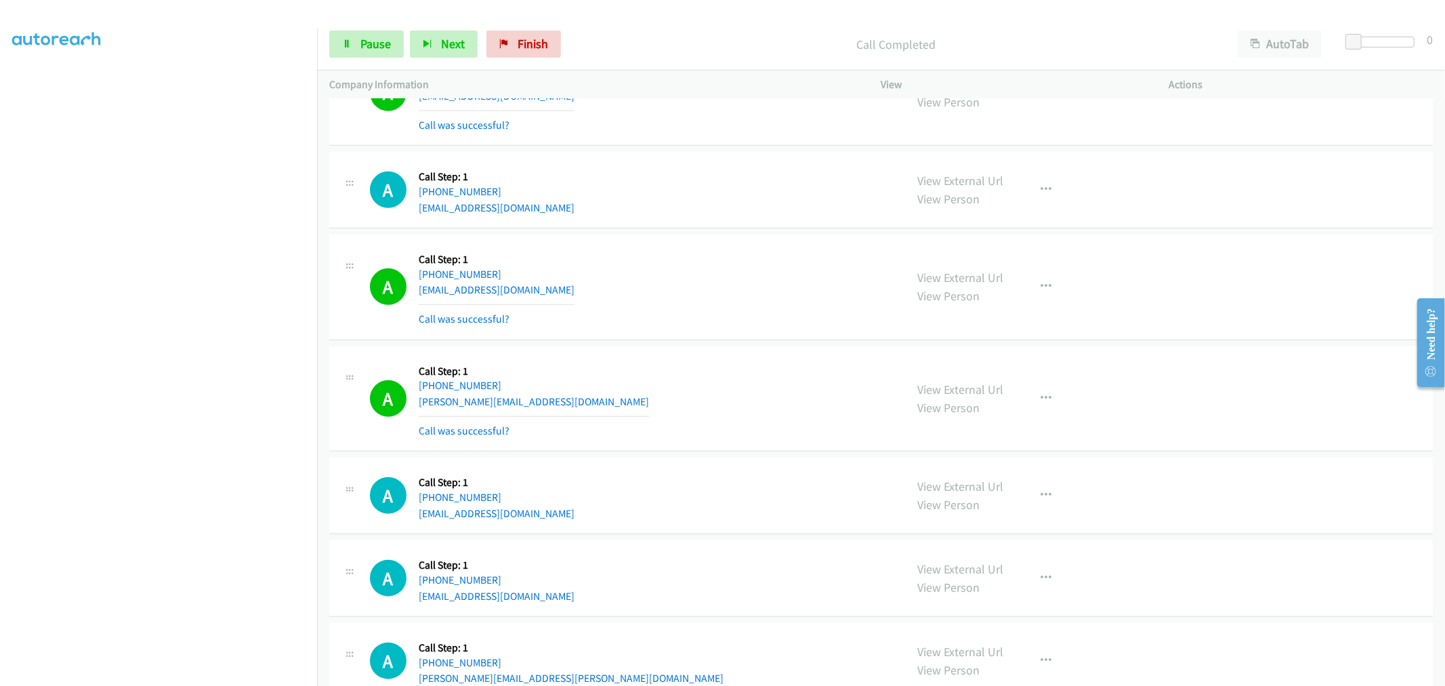
click at [396, 60] on div "Start Calls Pause Next Finish Call Completed AutoTab AutoTab 0" at bounding box center [881, 44] width 1128 height 52
drag, startPoint x: 383, startPoint y: 51, endPoint x: 448, endPoint y: 84, distance: 73.0
click at [383, 51] on span "Pause" at bounding box center [375, 44] width 30 height 16
click at [378, 43] on span "Start Calls" at bounding box center [386, 44] width 53 height 16
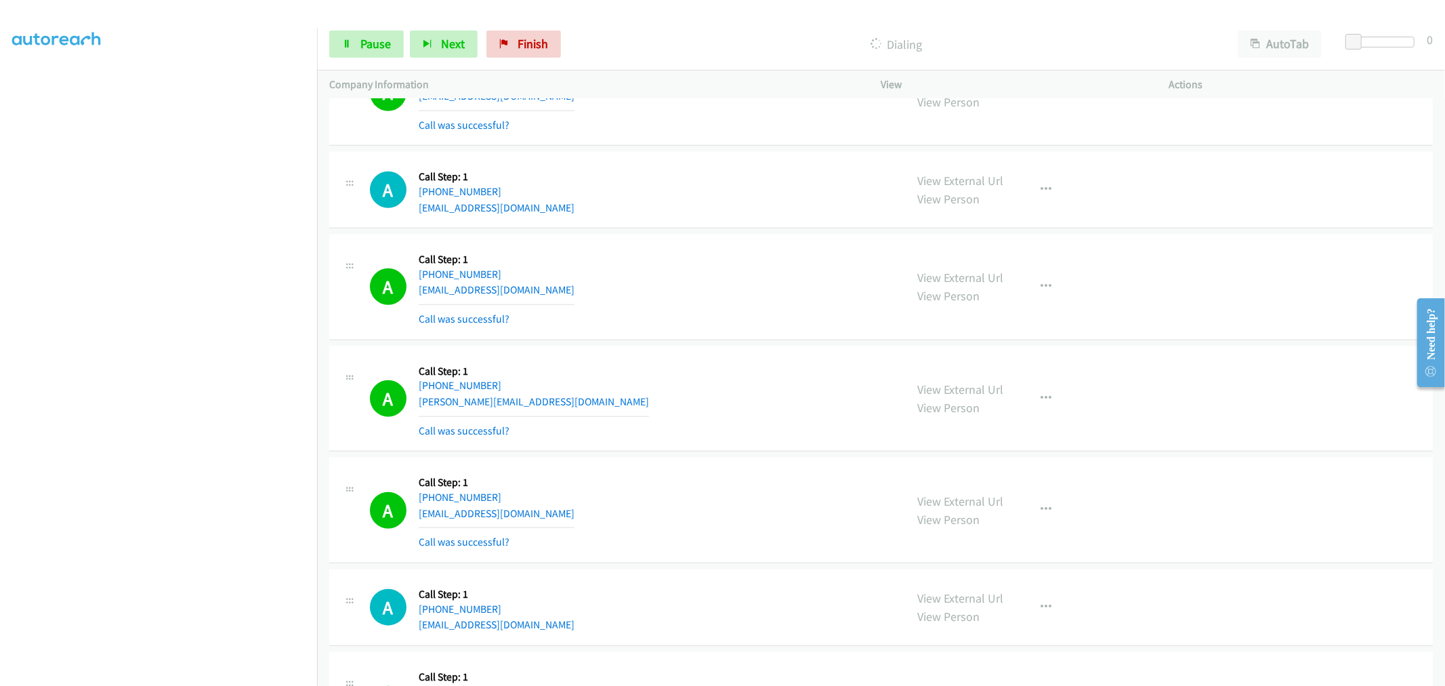
click at [775, 292] on div "A Callback Scheduled Call Step: 1 America/Los_Angeles +1 424-256-9723 surenbenn…" at bounding box center [632, 287] width 524 height 81
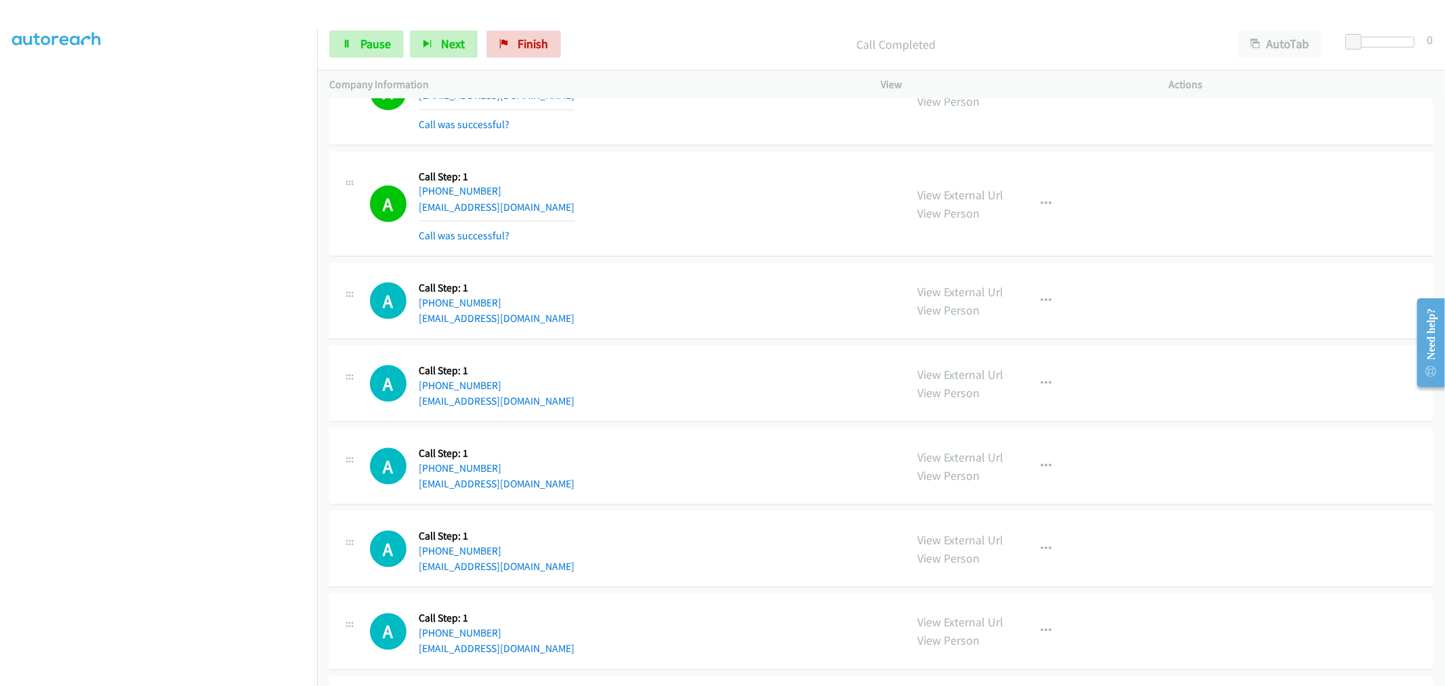
scroll to position [14715, 0]
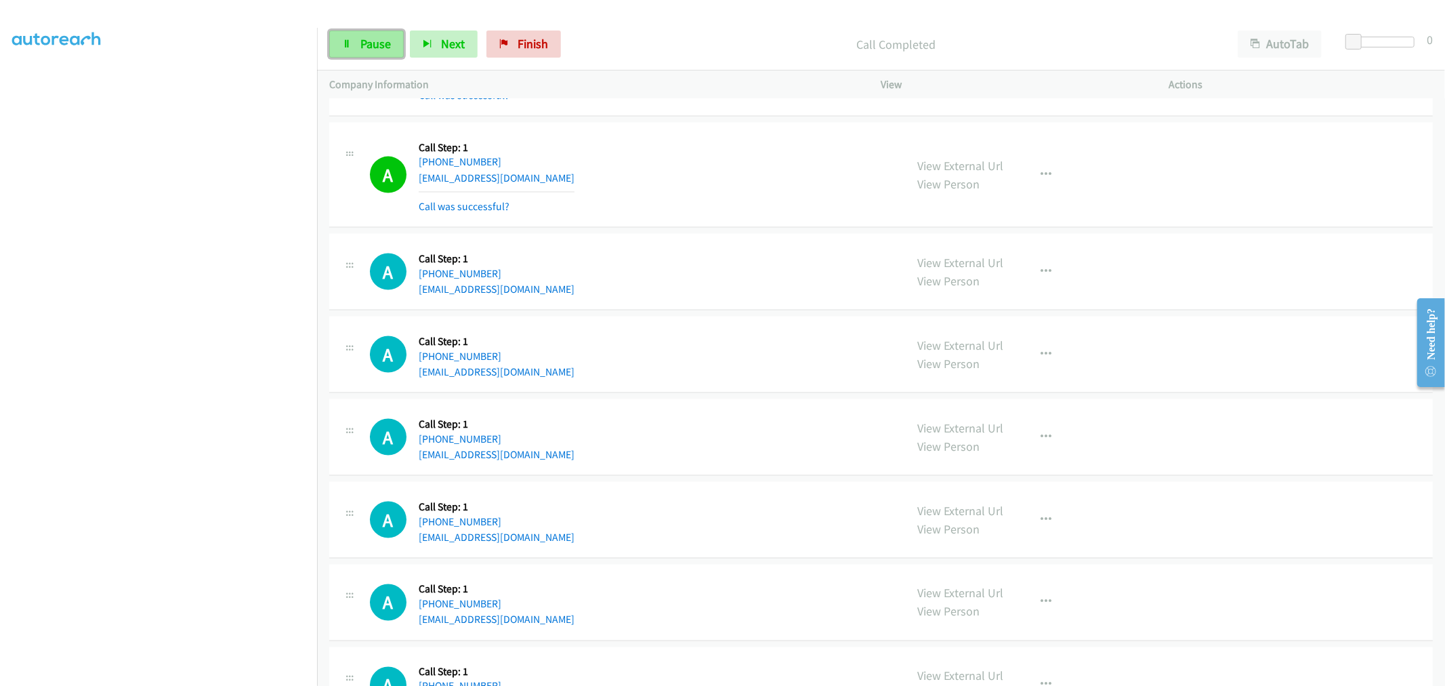
click at [371, 43] on span "Pause" at bounding box center [375, 44] width 30 height 16
click at [675, 227] on div "A Callback Scheduled Call Step: 1 America/Los_Angeles +1 415-531-8583 kedon@ked…" at bounding box center [880, 176] width 1103 height 106
click at [649, 310] on div "A Callback Scheduled Call Step: 1 America/Los_Angeles +1 805-501-9528 tracysomm…" at bounding box center [880, 272] width 1103 height 77
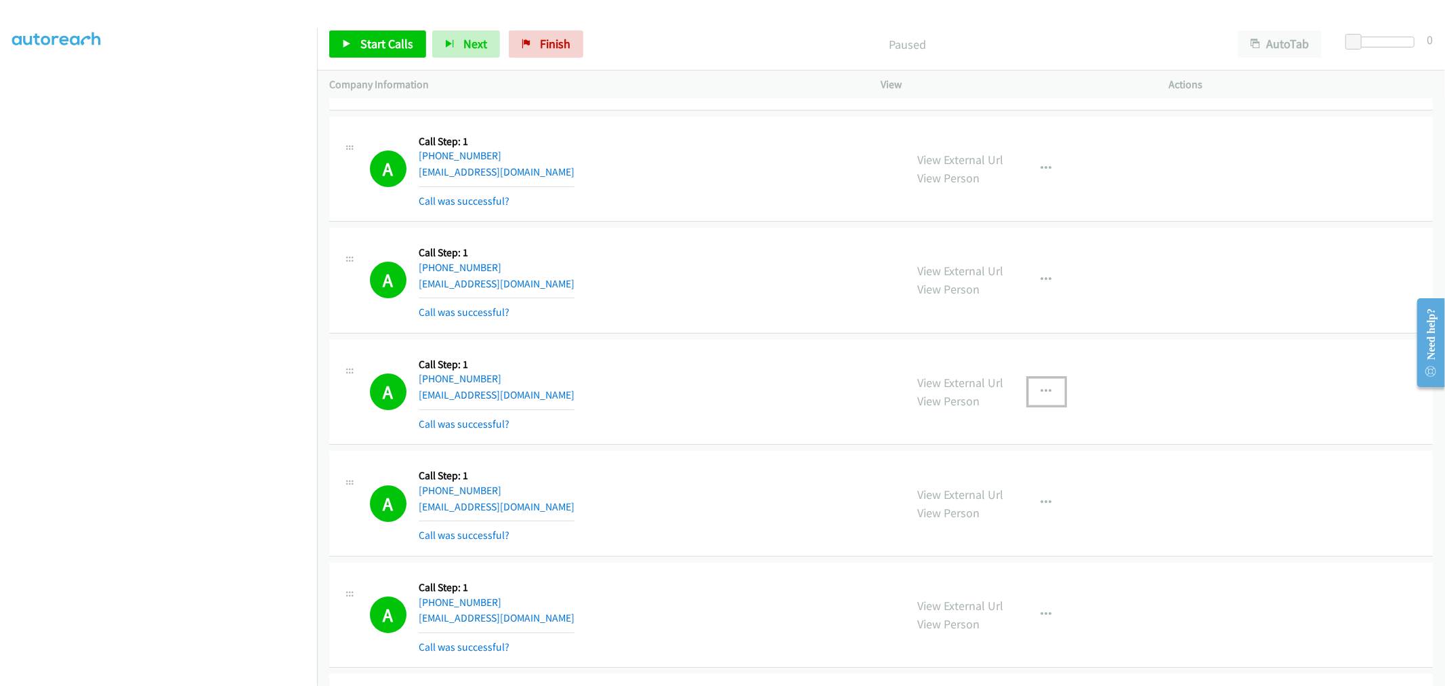
click at [1054, 397] on button "button" at bounding box center [1046, 391] width 37 height 27
click at [954, 511] on link "Add to do not call list" at bounding box center [974, 507] width 180 height 27
drag, startPoint x: 677, startPoint y: 400, endPoint x: 1004, endPoint y: 120, distance: 430.4
click at [679, 398] on div "A Callback Scheduled Call Step: 1 America/New_York +1 631-944-2388 antoniarice2…" at bounding box center [632, 392] width 524 height 81
click at [646, 222] on div "A Callback Scheduled Call Step: 1 America/New_York +1 941-456-1163 jfiedler54@g…" at bounding box center [880, 170] width 1103 height 106
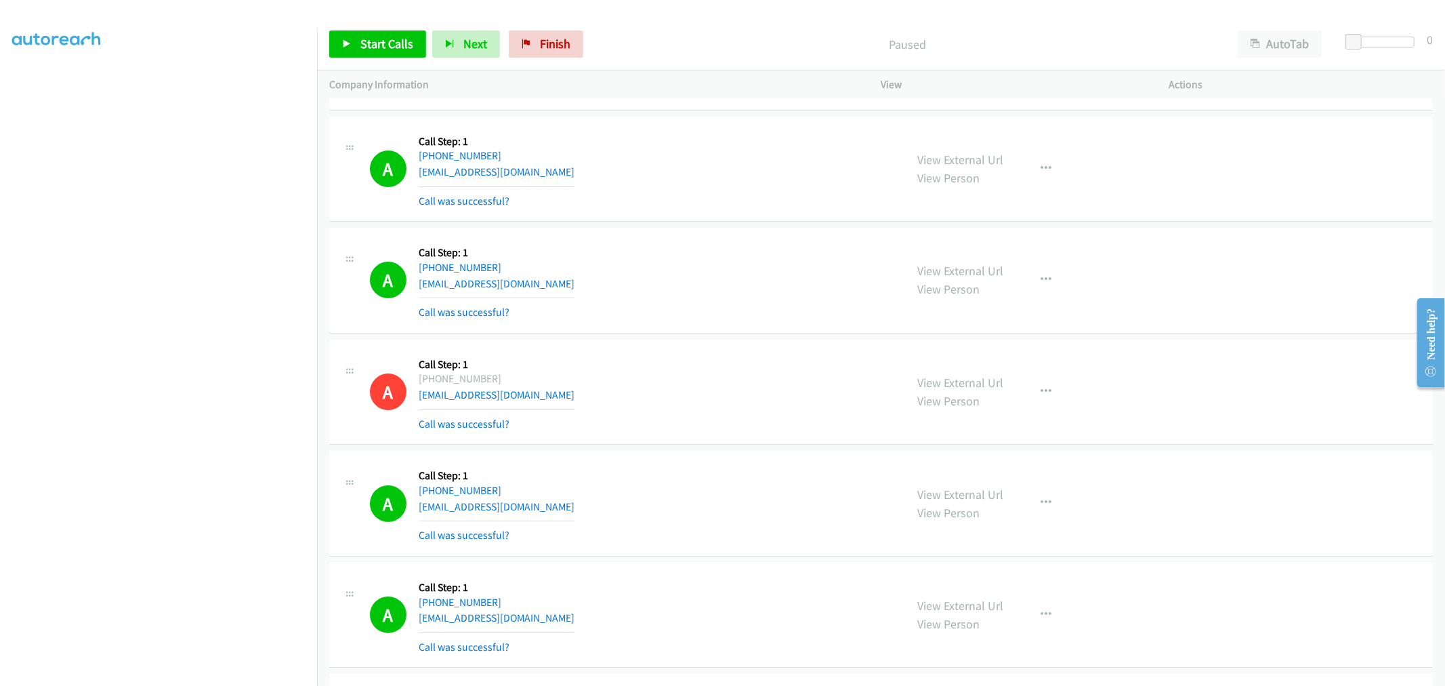
click at [701, 225] on td "A Callback Scheduled Call Step: 1 America/New_York +1 941-456-1163 jfiedler54@g…" at bounding box center [881, 169] width 1128 height 112
click at [710, 225] on td "A Callback Scheduled Call Step: 1 America/New_York +1 941-456-1163 jfiedler54@g…" at bounding box center [881, 169] width 1128 height 112
click at [707, 225] on td "A Callback Scheduled Call Step: 1 America/New_York +1 941-456-1163 jfiedler54@g…" at bounding box center [881, 169] width 1128 height 112
click at [342, 32] on link "Start Calls" at bounding box center [377, 43] width 97 height 27
click at [644, 289] on div "A Callback Scheduled Call Step: 1 America/Chicago +1 713-254-9072 deionehill7@g…" at bounding box center [632, 280] width 524 height 81
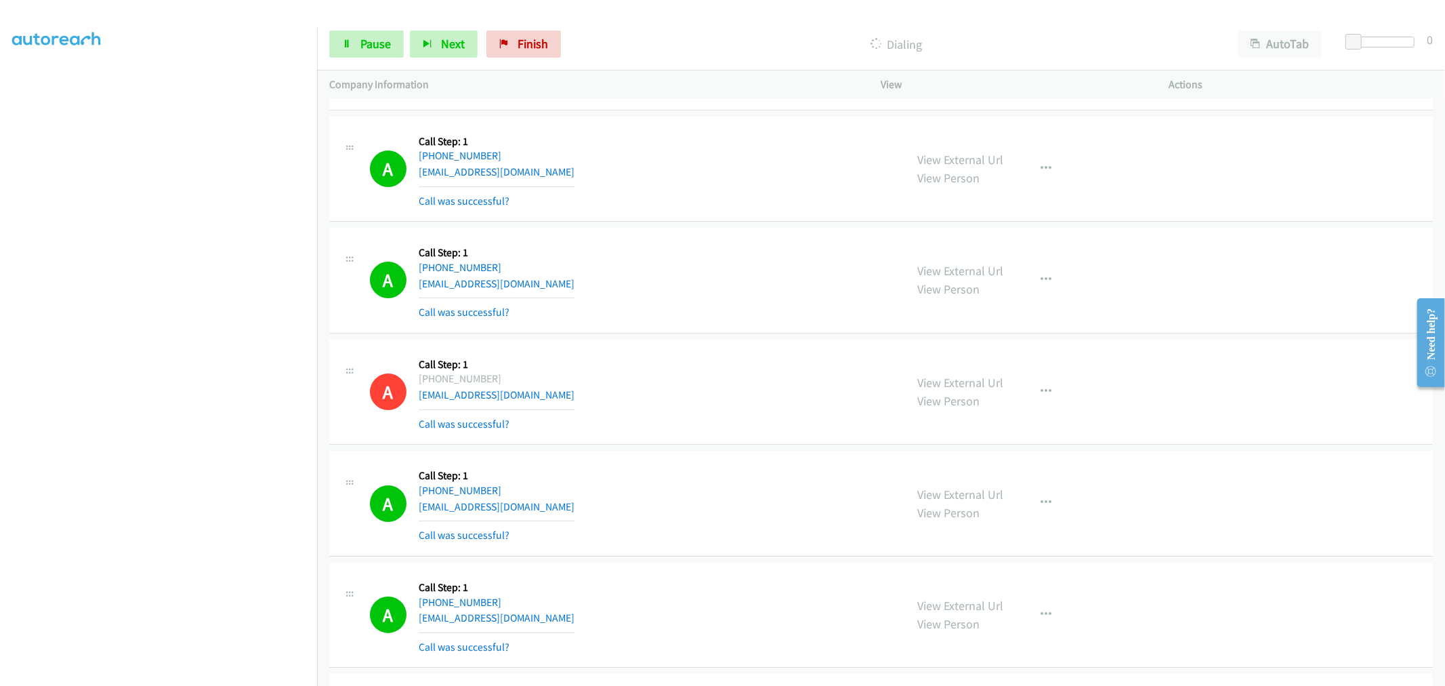
click at [694, 222] on div "A Callback Scheduled Call Step: 1 America/New_York +1 941-456-1163 jfiedler54@g…" at bounding box center [880, 170] width 1103 height 106
click at [699, 222] on div "A Callback Scheduled Call Step: 1 America/New_York +1 941-456-1163 jfiedler54@g…" at bounding box center [880, 170] width 1103 height 106
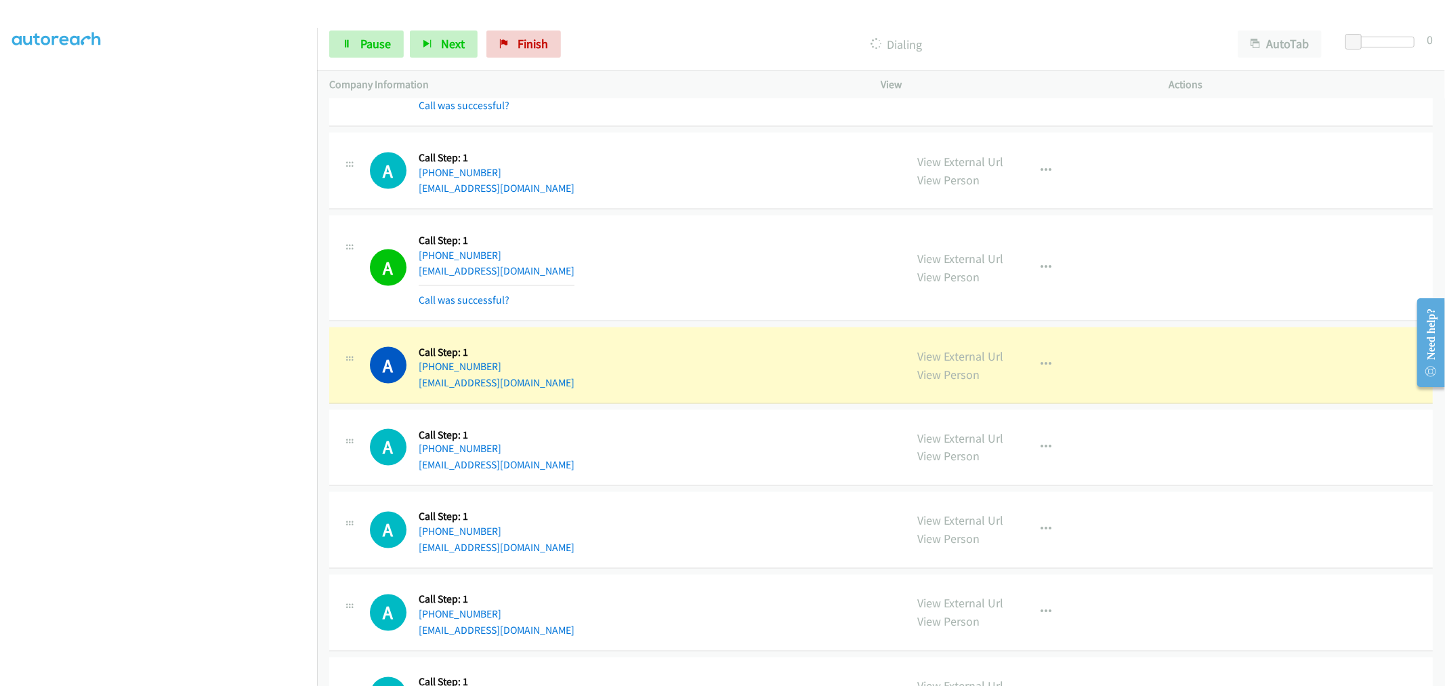
scroll to position [14893, 0]
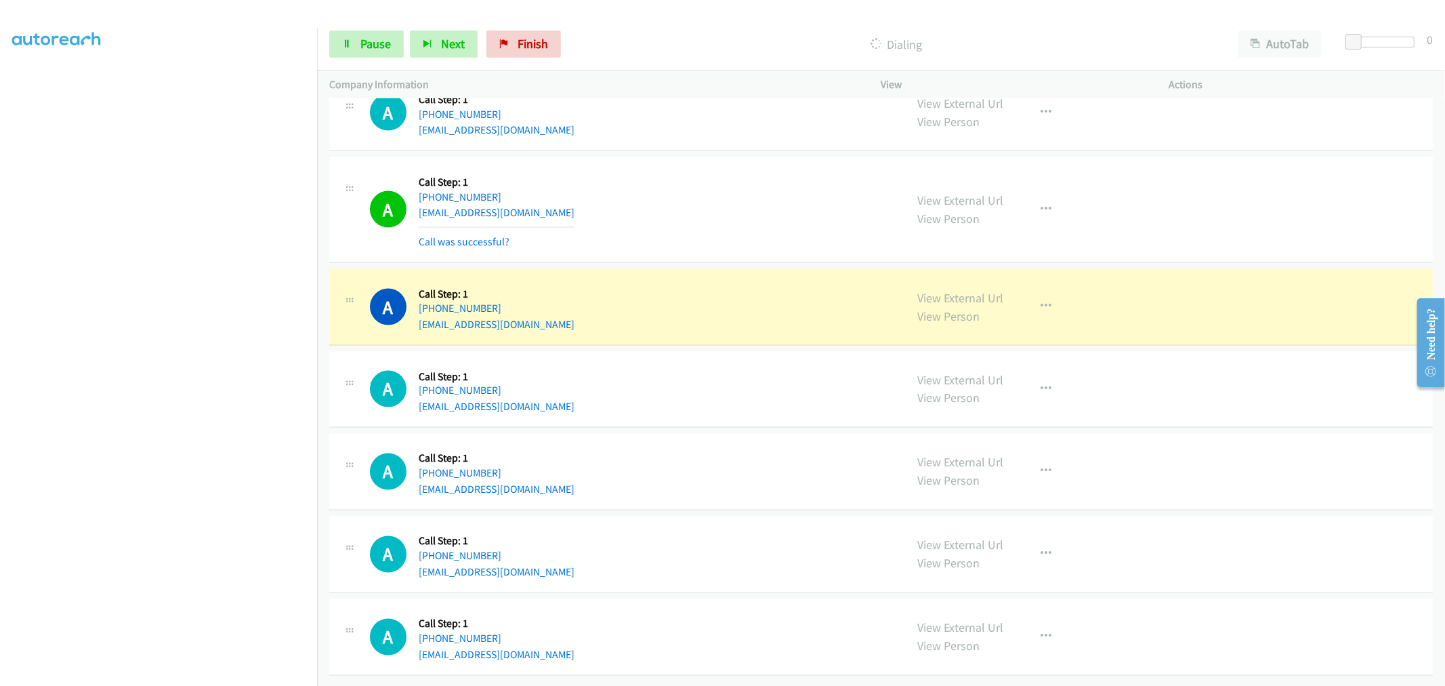
click at [671, 228] on div "A Callback Scheduled Call Step: 1 America/Los_Angeles +1 702-480-3054 brianabra…" at bounding box center [632, 209] width 524 height 81
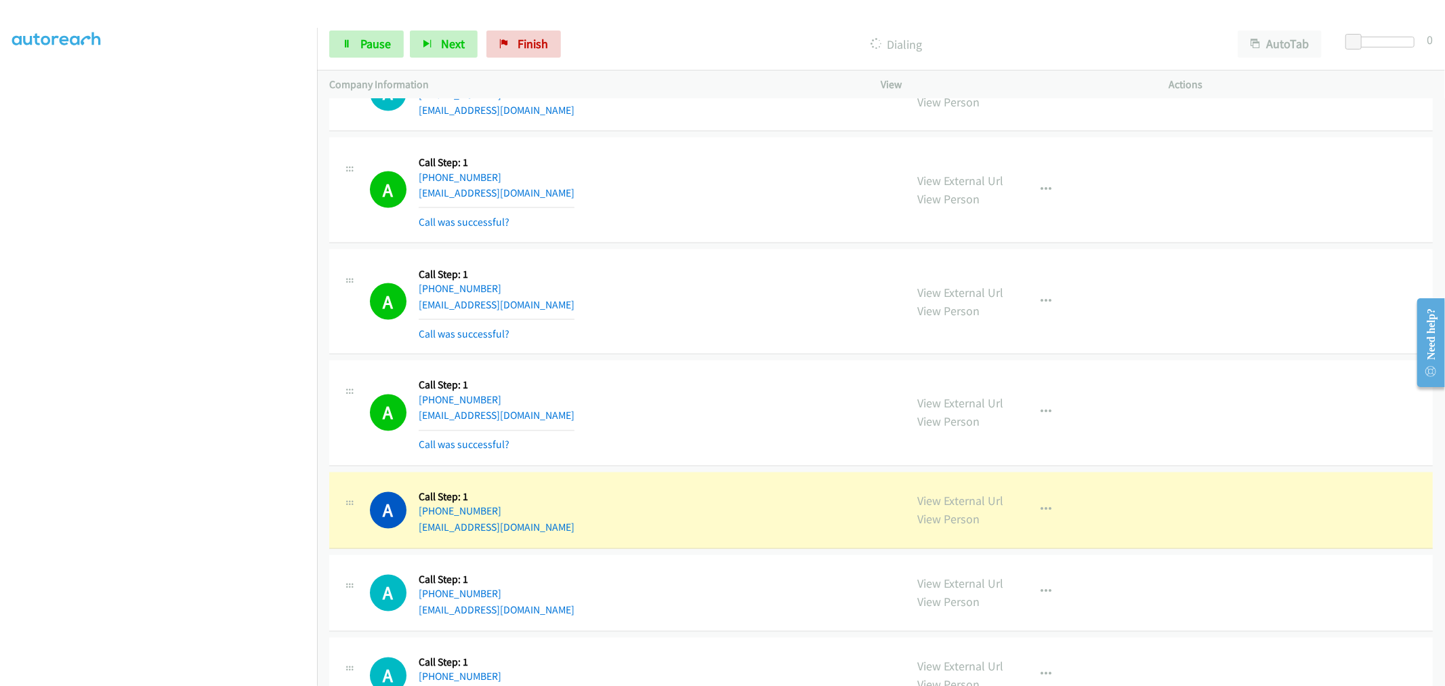
click at [828, 381] on div "A Callback Scheduled Call Step: 1 America/Los_Angeles +1 415-395-6654 amrmalsai…" at bounding box center [880, 413] width 1103 height 106
drag, startPoint x: 377, startPoint y: 48, endPoint x: 390, endPoint y: 64, distance: 20.7
click at [377, 47] on span "Pause" at bounding box center [375, 44] width 30 height 16
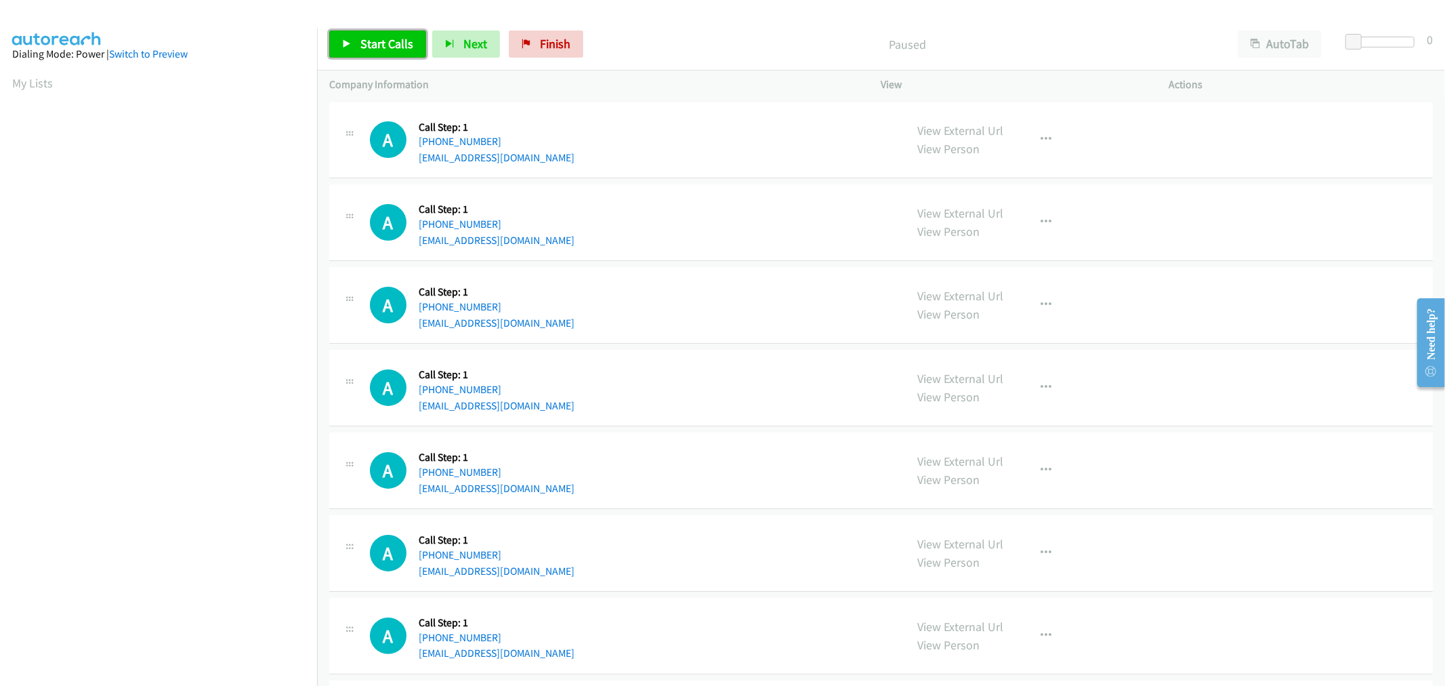
click at [358, 49] on link "Start Calls" at bounding box center [377, 43] width 97 height 27
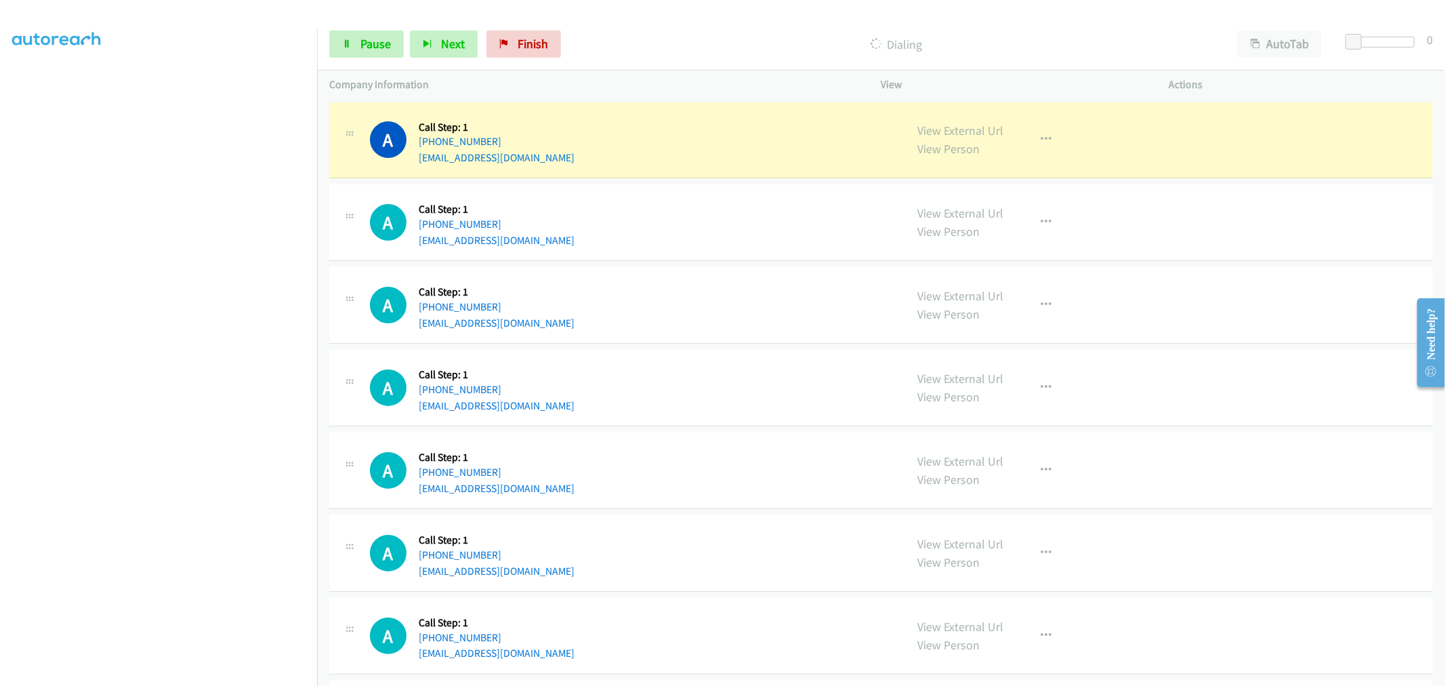
click at [712, 265] on td "A Callback Scheduled Call Step: 1 America/Chicago +1 224-875-9236 mleipert321@g…" at bounding box center [881, 305] width 1128 height 83
click at [692, 403] on div "A Callback Scheduled Call Step: 1 America/New_York +1 434-710-0975 puckettmike1…" at bounding box center [632, 387] width 524 height 51
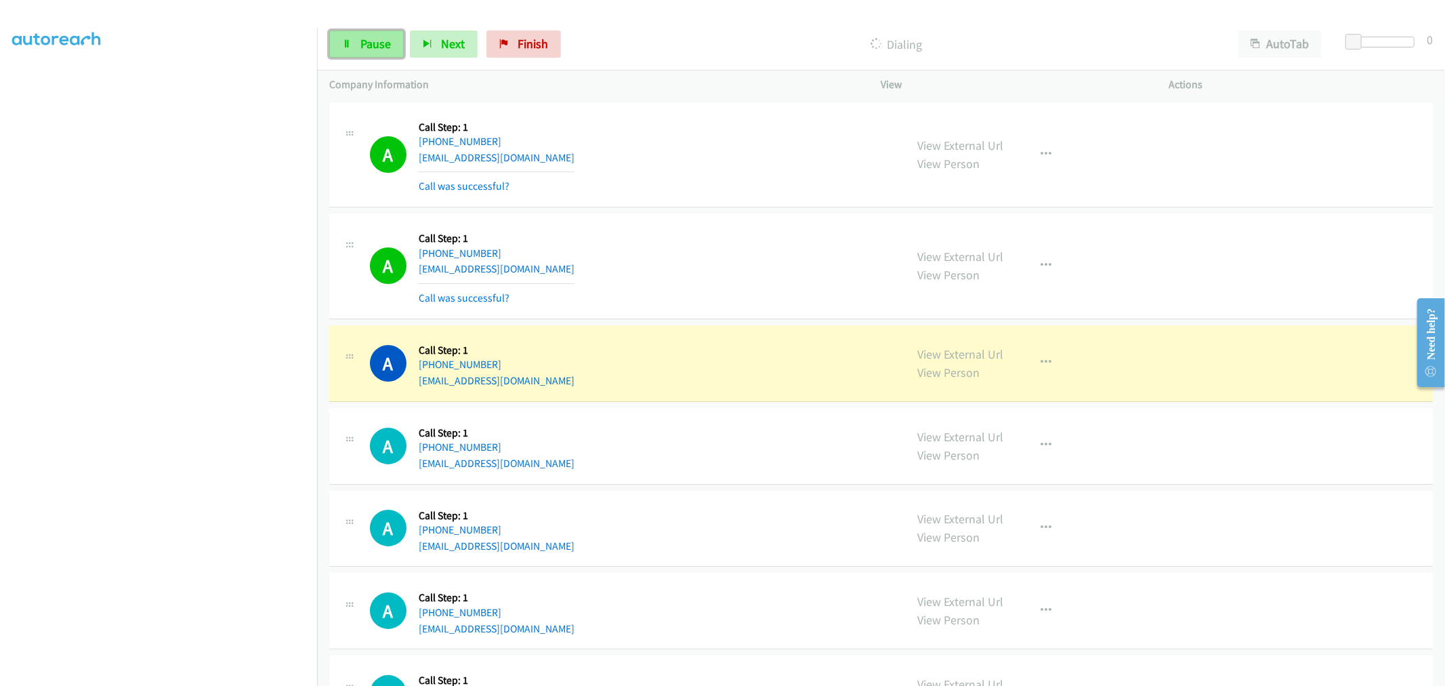
click at [369, 51] on span "Pause" at bounding box center [375, 44] width 30 height 16
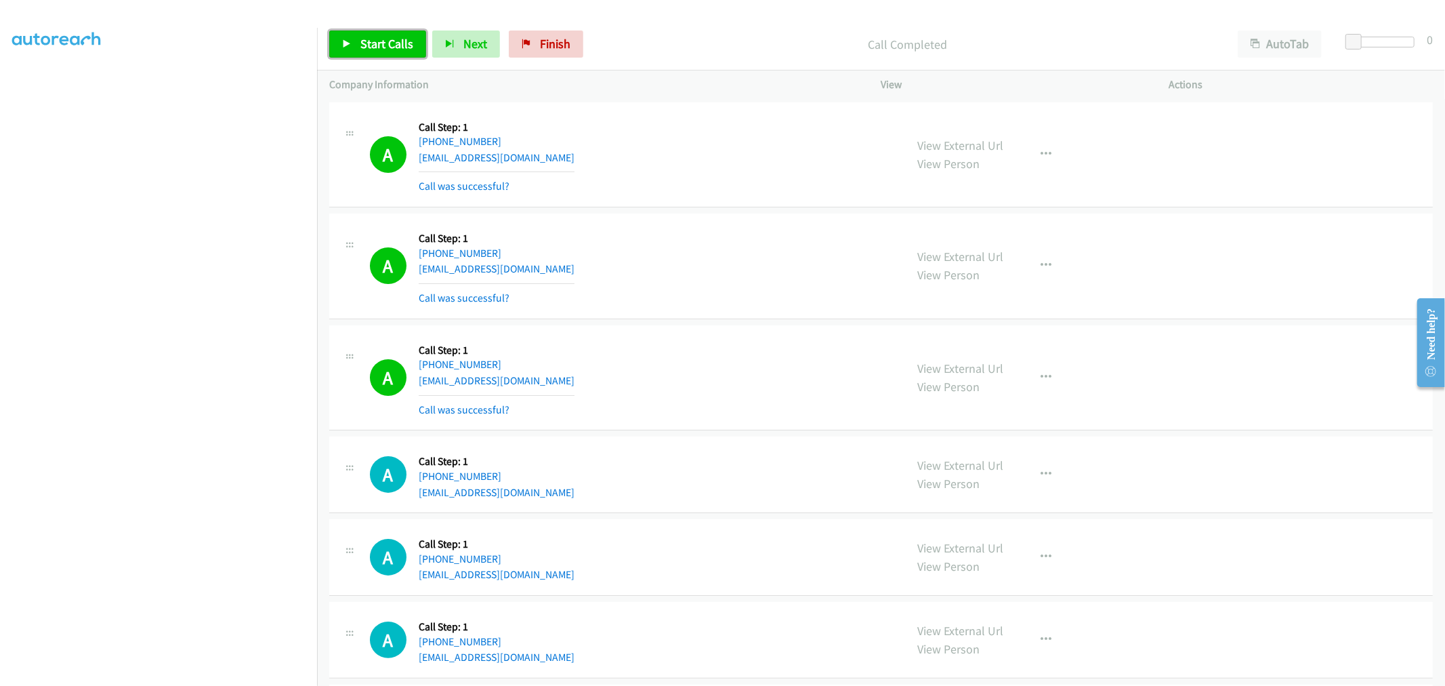
click at [367, 39] on span "Start Calls" at bounding box center [386, 44] width 53 height 16
click at [665, 331] on div "A Callback Scheduled Call Step: 1 America/Chicago +1 224-875-9236 mleipert321@g…" at bounding box center [880, 378] width 1103 height 106
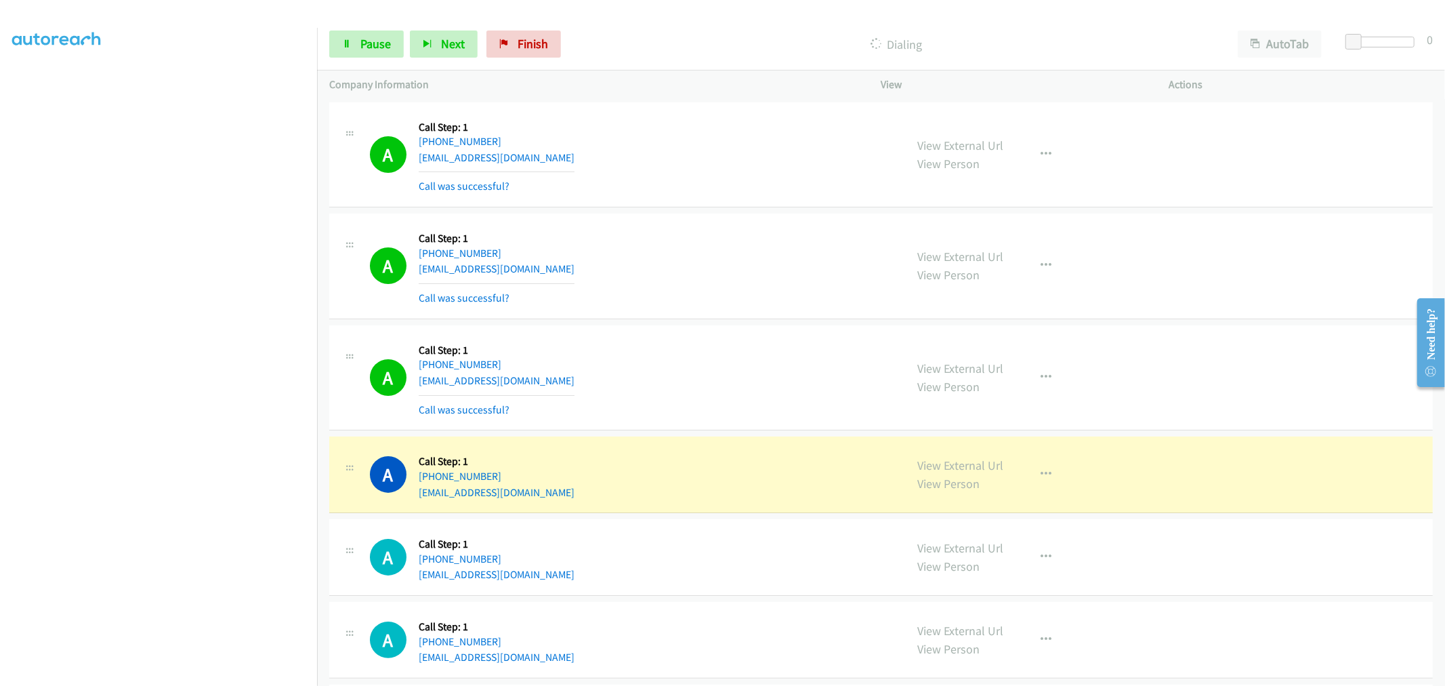
click at [737, 305] on div "A Callback Scheduled Call Step: 1 America/Chicago +1 913-428-6782 washingtonmar…" at bounding box center [632, 266] width 524 height 81
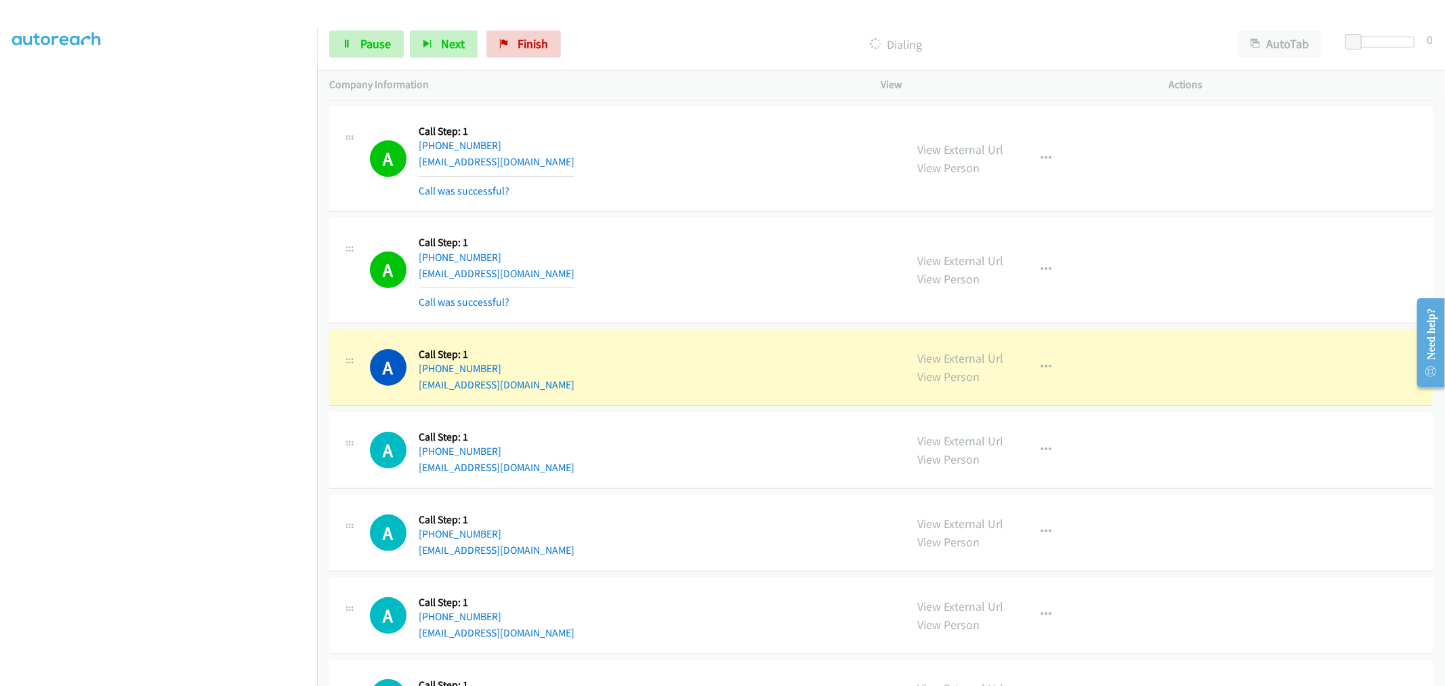
scroll to position [226, 0]
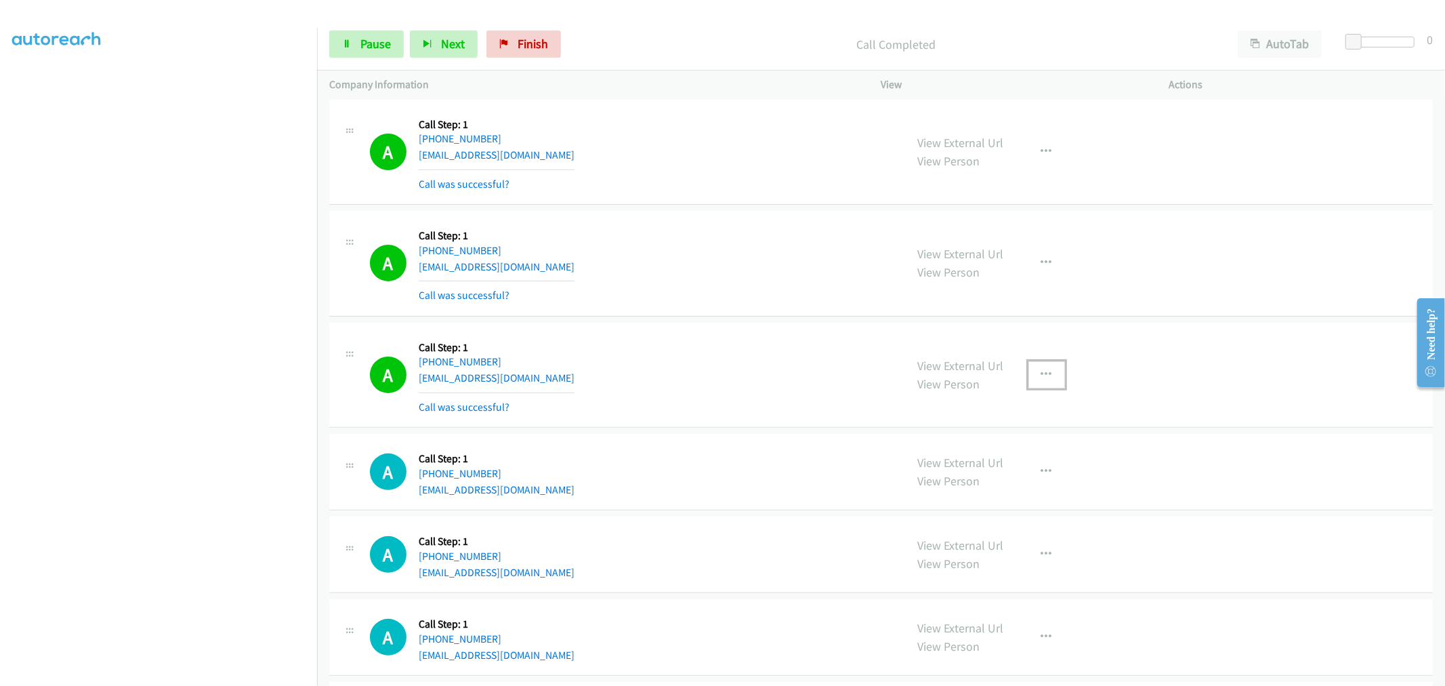
click at [1046, 377] on button "button" at bounding box center [1046, 374] width 37 height 27
click at [989, 488] on link "Add to do not call list" at bounding box center [974, 490] width 180 height 27
click at [706, 350] on div "A Callback Scheduled Call Step: 1 America/Los_Angeles +1 949-254-2487 mitchellm…" at bounding box center [632, 375] width 524 height 81
click at [343, 37] on link "Pause" at bounding box center [366, 43] width 75 height 27
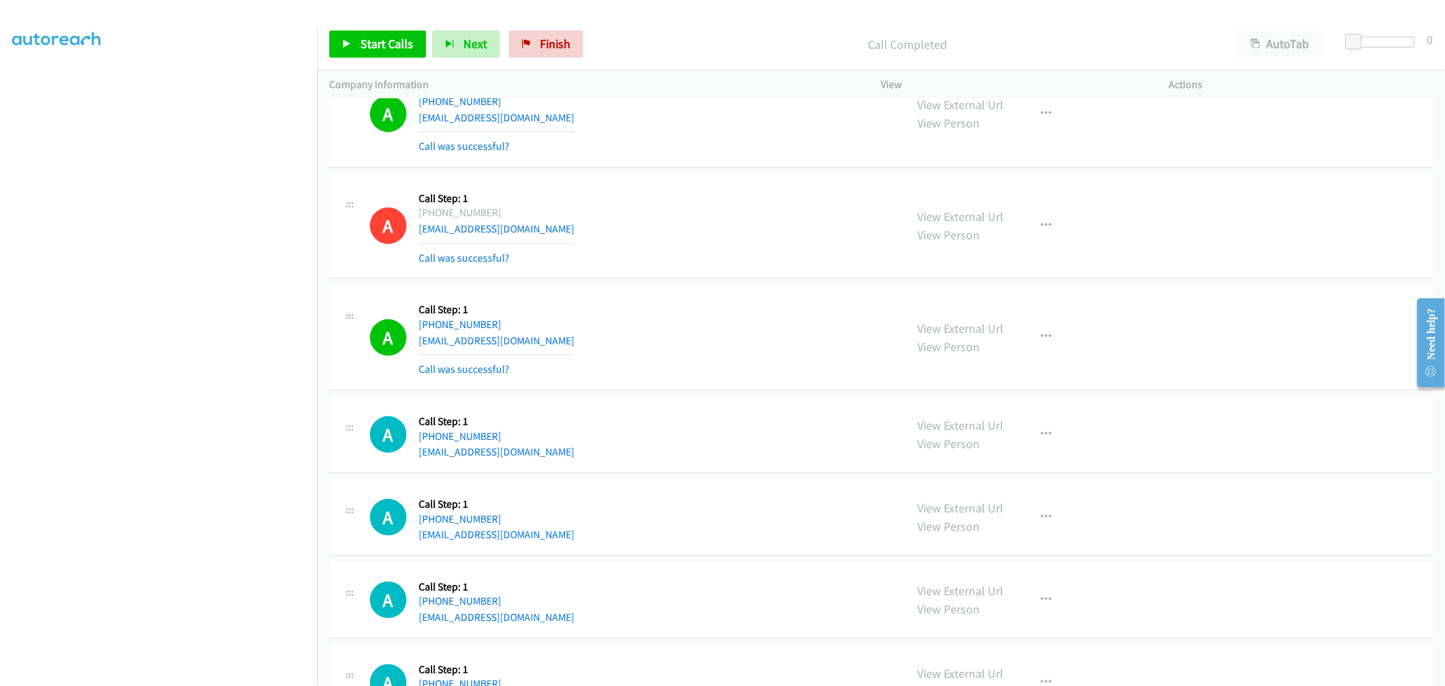
scroll to position [376, 0]
click at [383, 42] on span "Start Calls" at bounding box center [386, 44] width 53 height 16
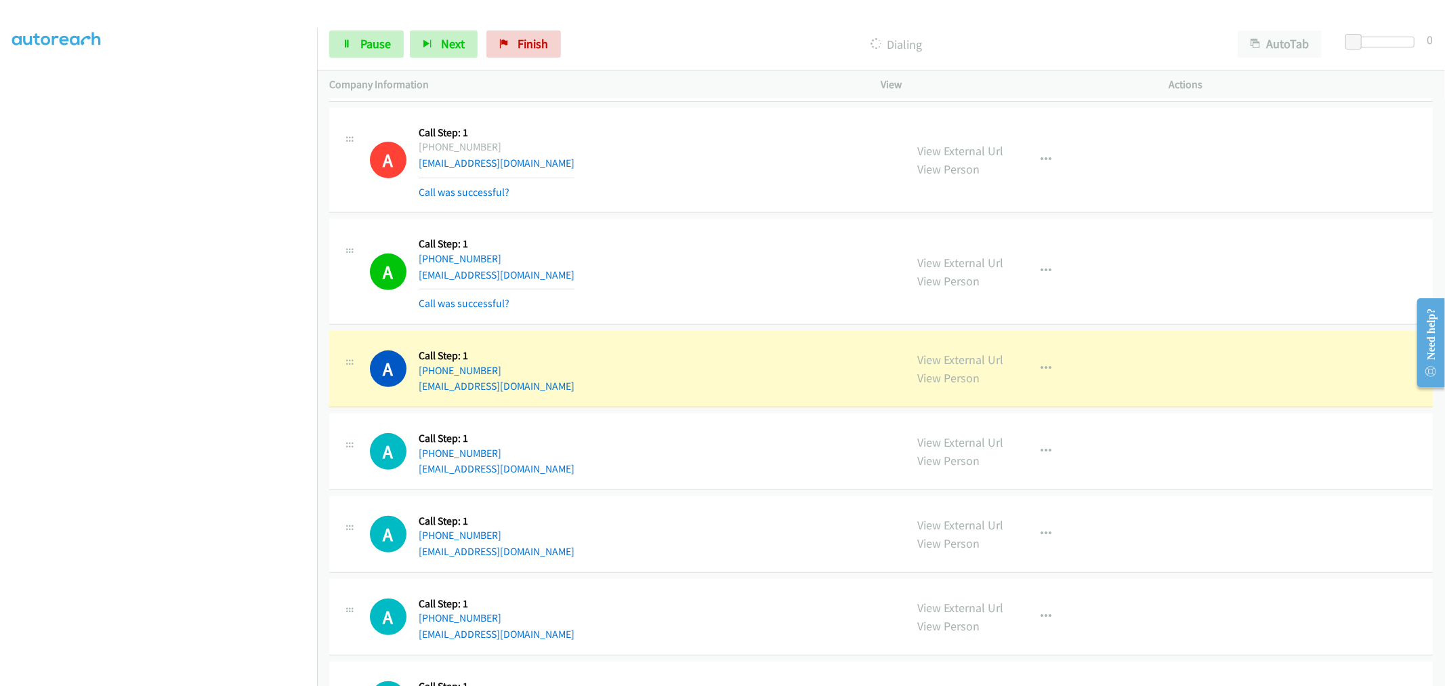
scroll to position [451, 0]
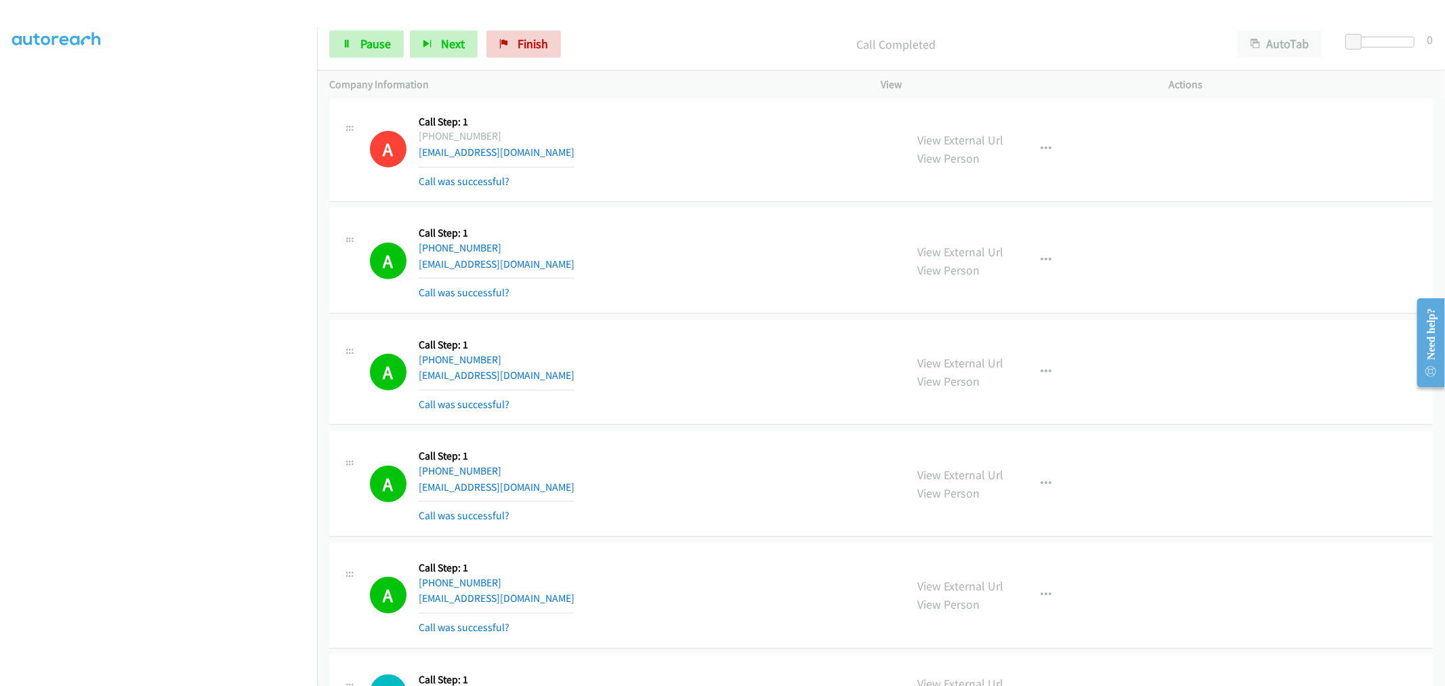
click at [343, 24] on div "Start Calls Pause Next Finish Call Completed AutoTab AutoTab 0" at bounding box center [881, 44] width 1128 height 52
click at [368, 43] on span "Pause" at bounding box center [375, 44] width 30 height 16
click at [391, 45] on span "Start Calls" at bounding box center [386, 44] width 53 height 16
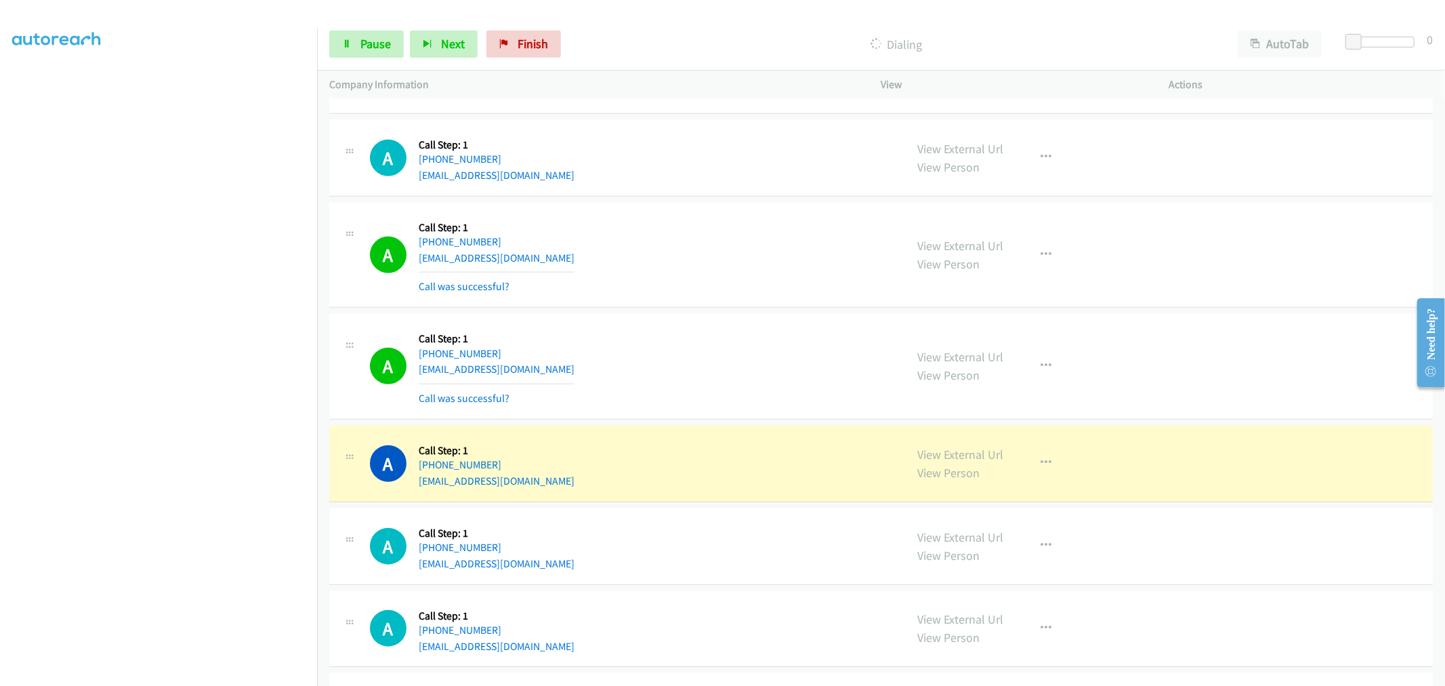
scroll to position [1129, 0]
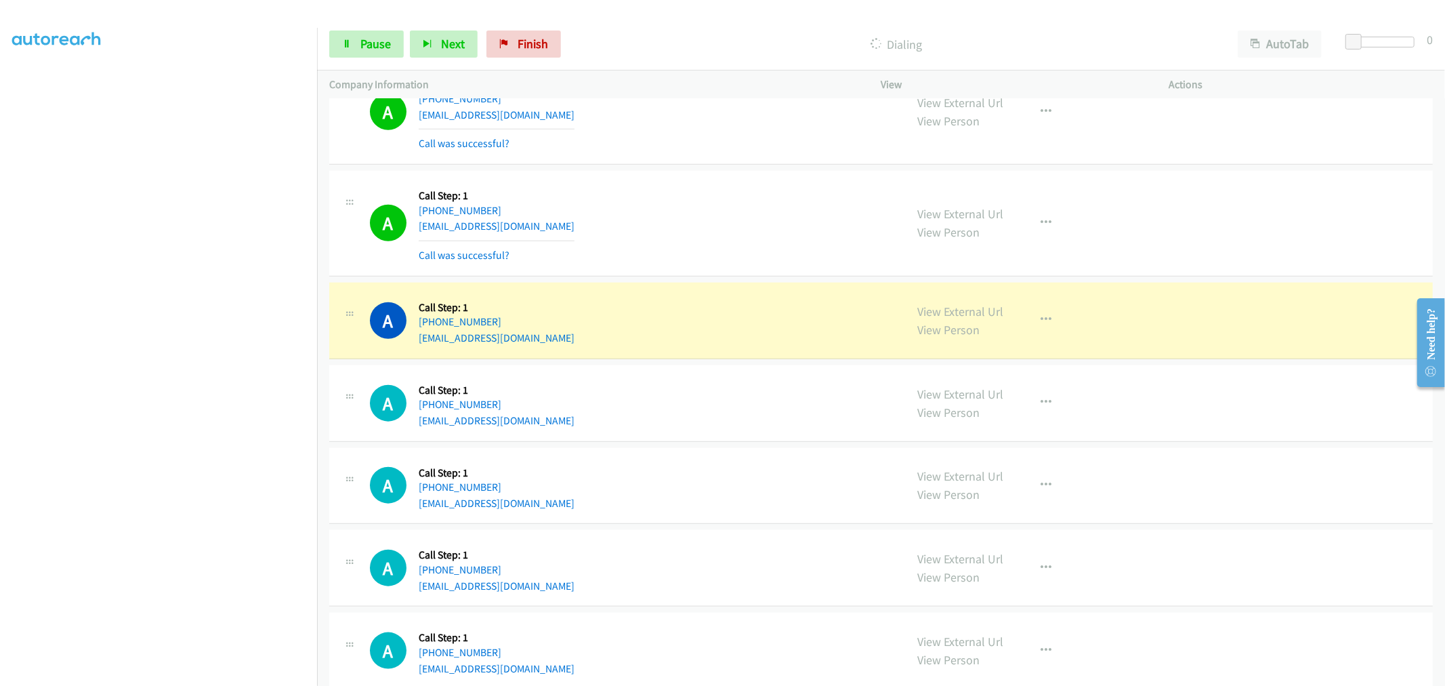
drag, startPoint x: 975, startPoint y: 313, endPoint x: 849, endPoint y: 218, distance: 157.7
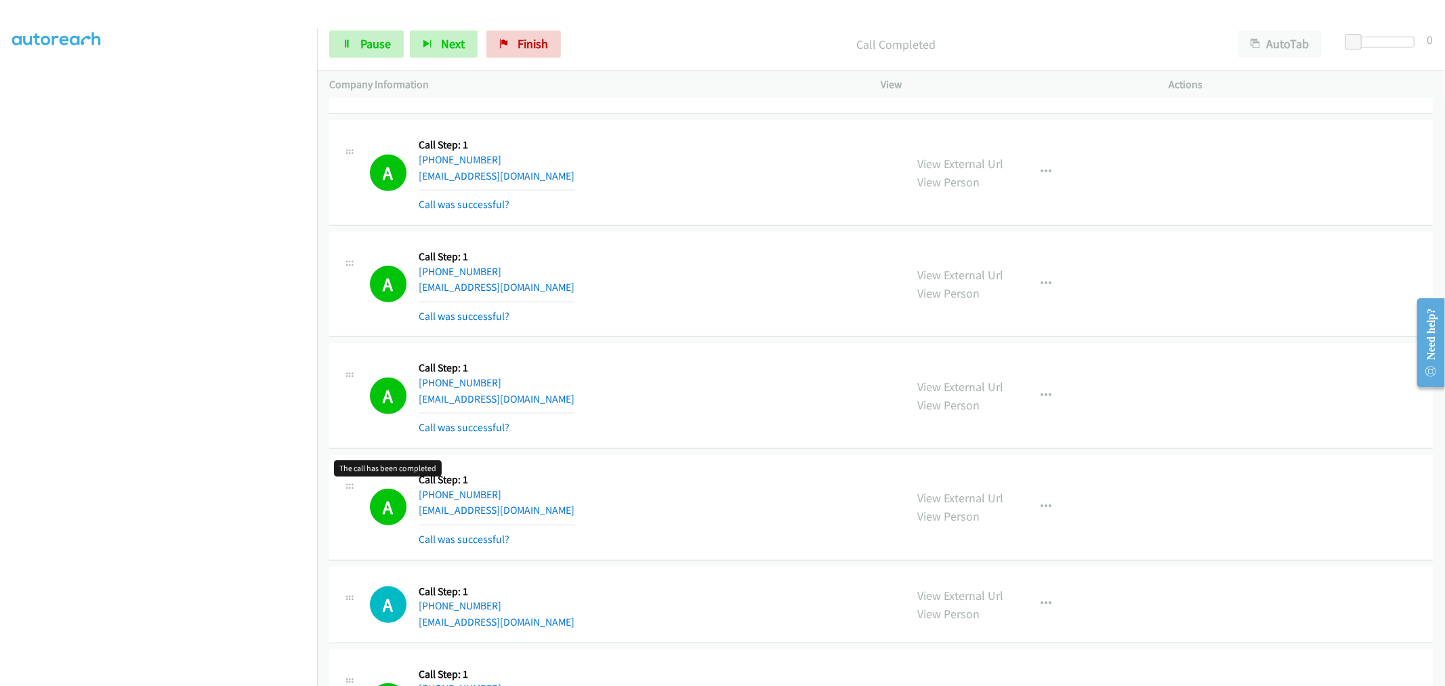
scroll to position [376, 0]
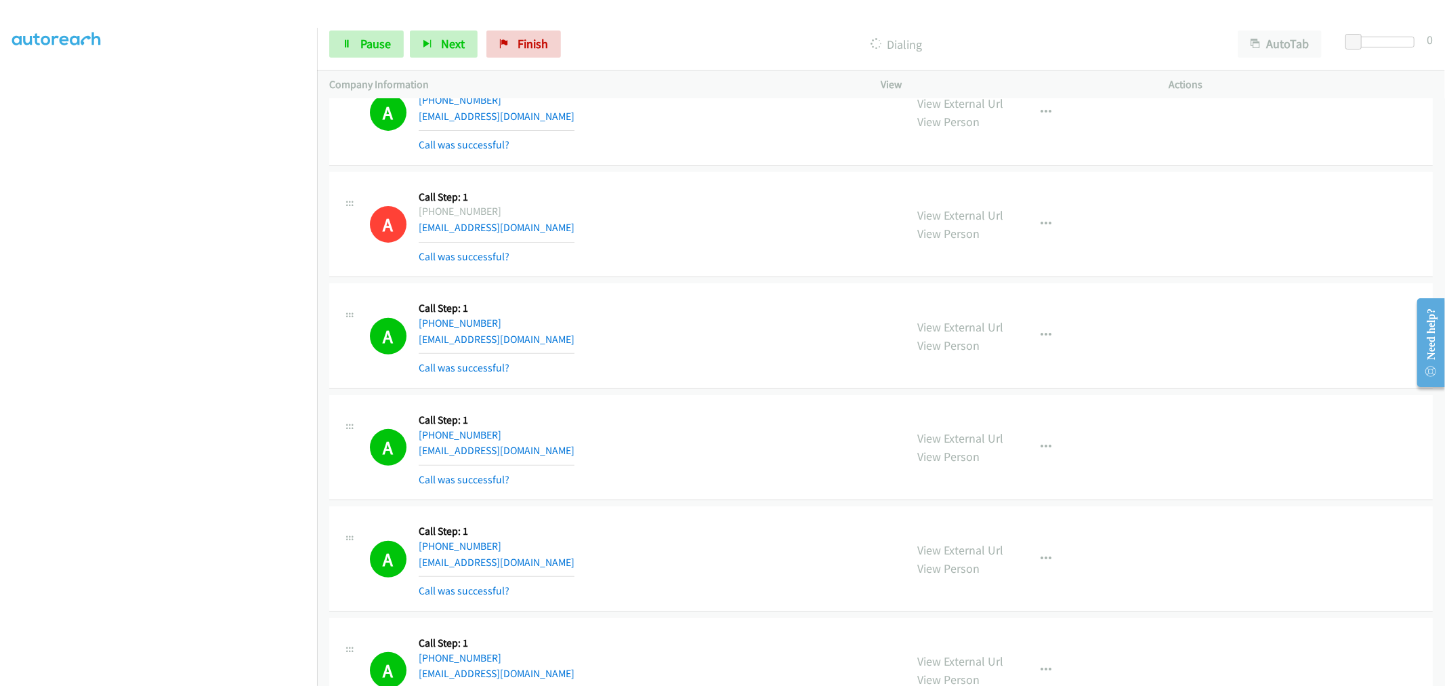
click at [620, 278] on td "A Callback Scheduled Call Step: 1 America/Los_Angeles +1 949-254-2487 mitchellm…" at bounding box center [881, 225] width 1128 height 112
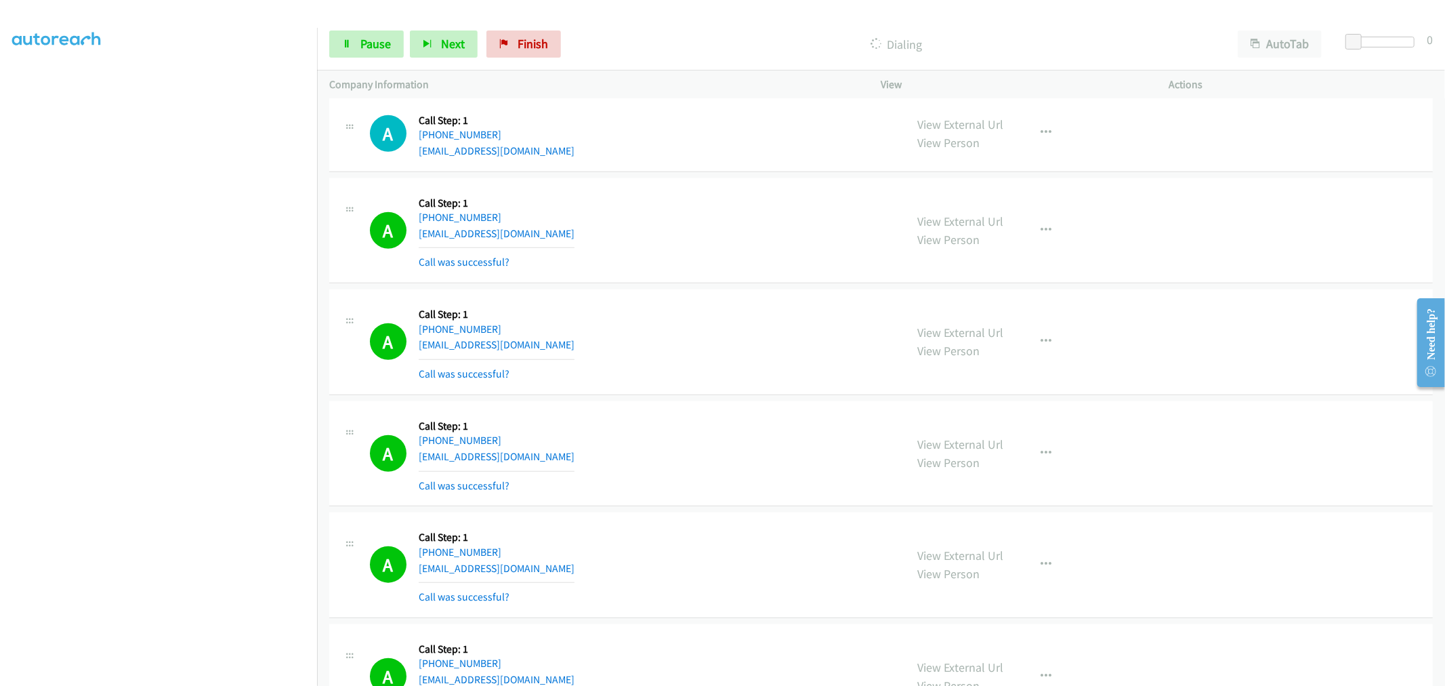
scroll to position [1047, 0]
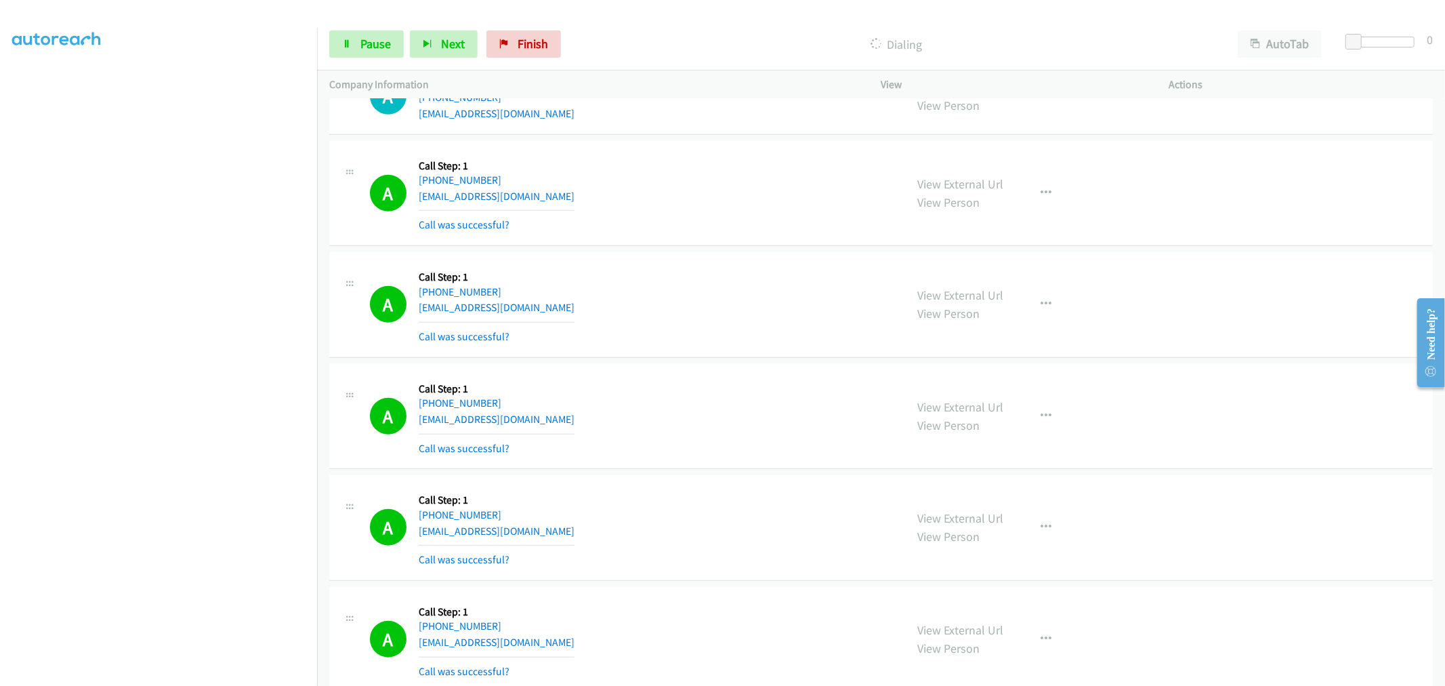
click at [574, 237] on div "A Callback Scheduled Call Step: 1 America/New_York +1 850-485-8775 clayrlocke@g…" at bounding box center [880, 194] width 1103 height 106
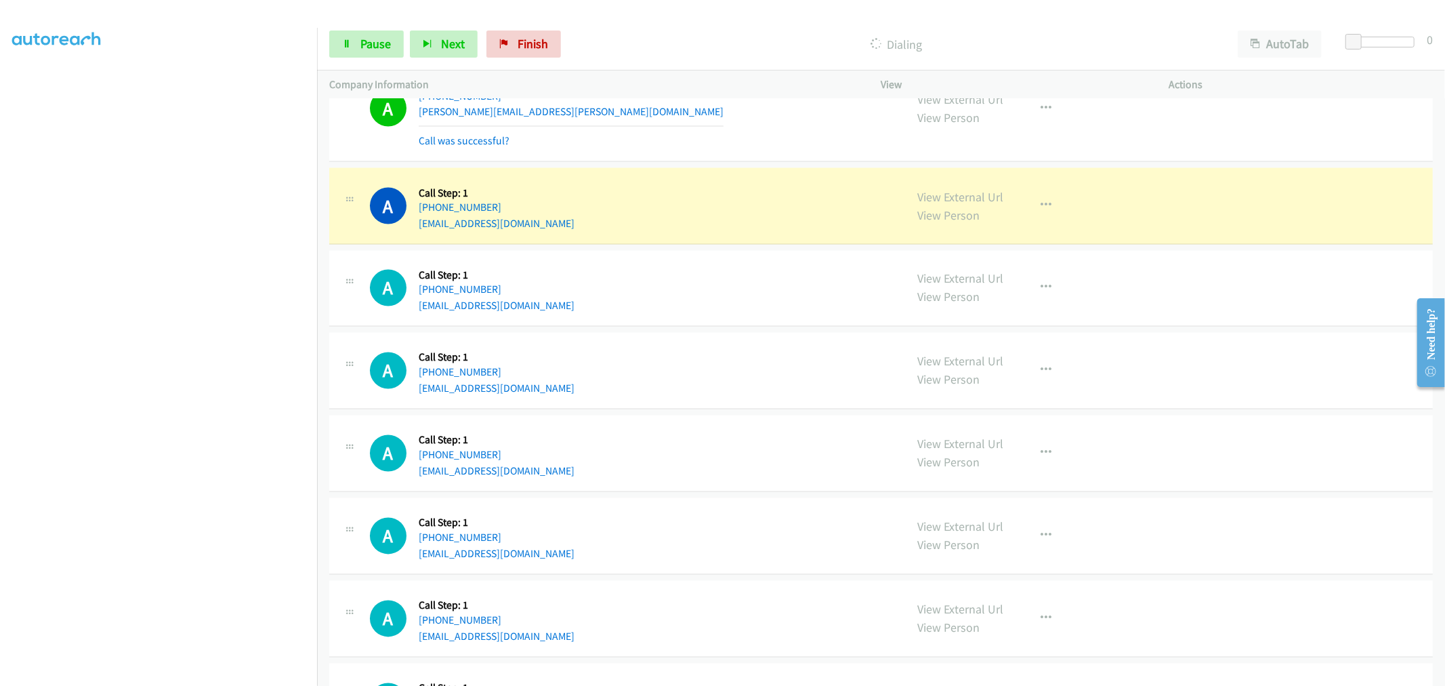
scroll to position [2026, 0]
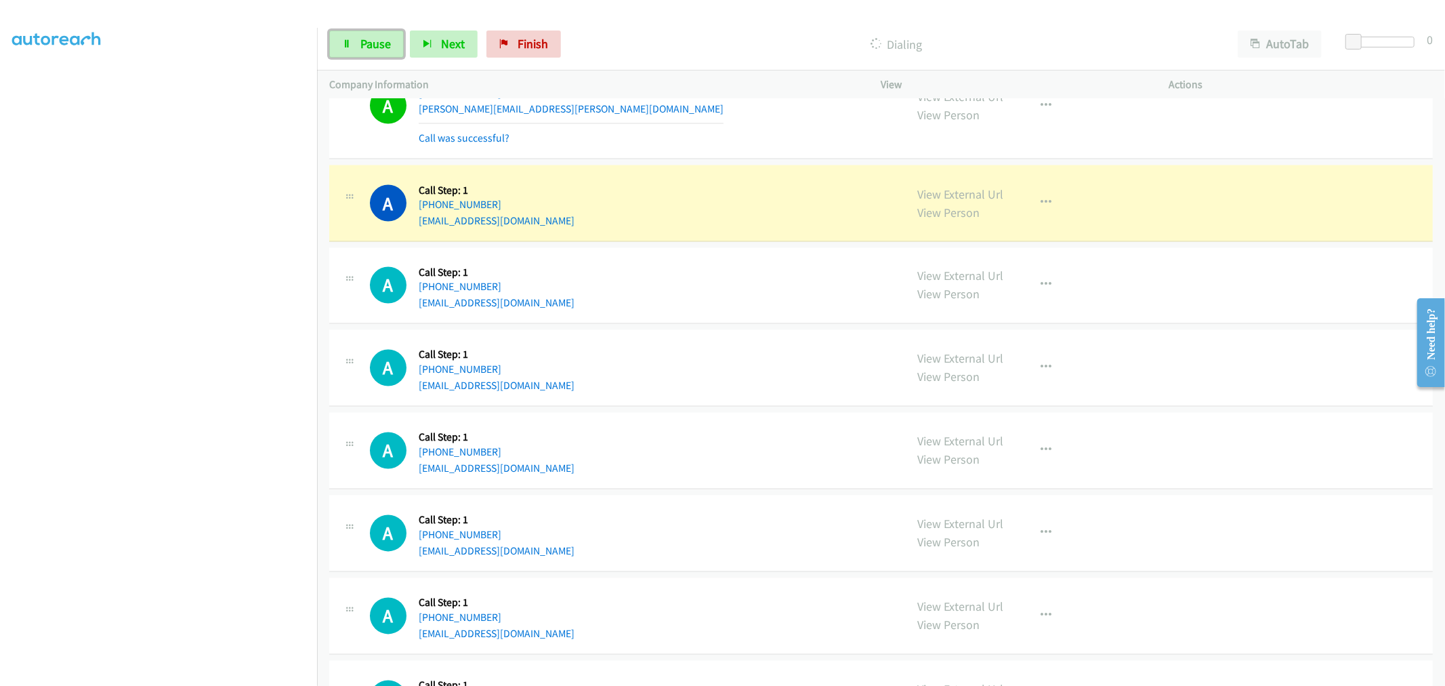
drag, startPoint x: 392, startPoint y: 51, endPoint x: 410, endPoint y: 58, distance: 19.7
click at [392, 51] on link "Pause" at bounding box center [366, 43] width 75 height 27
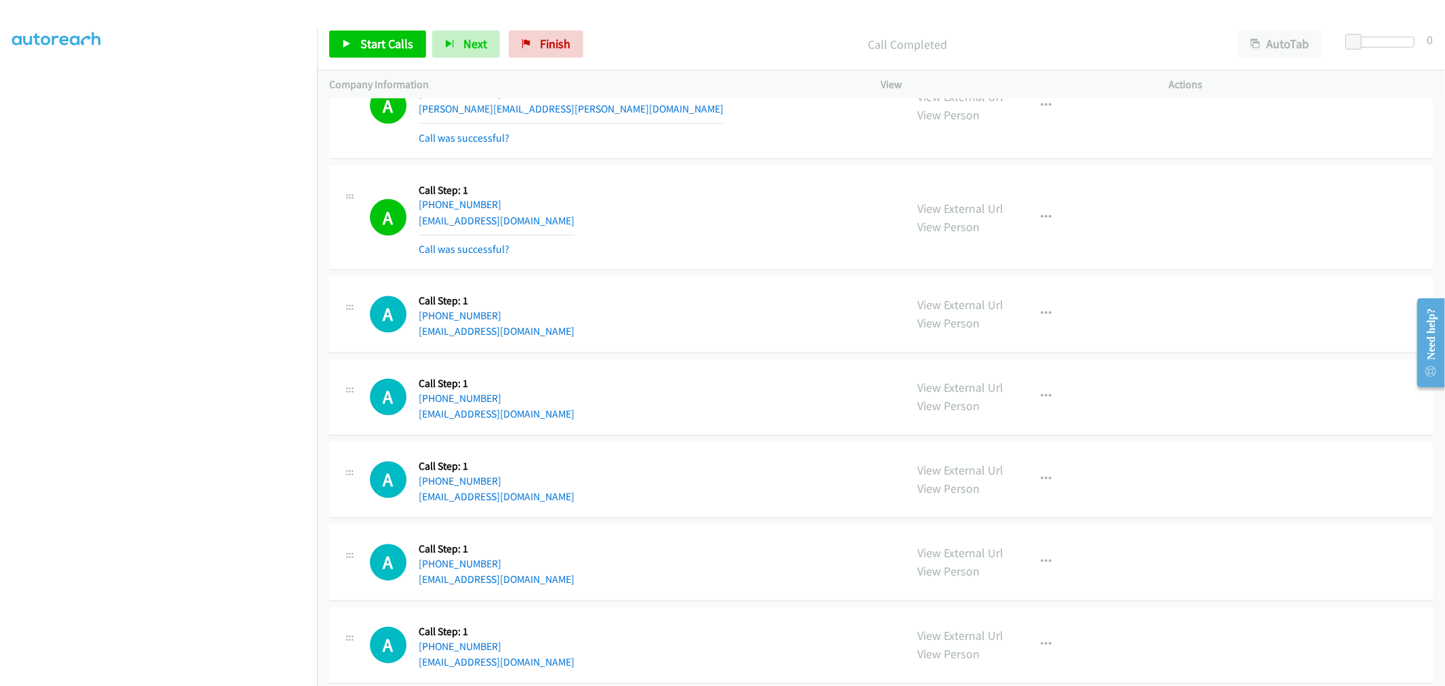
click at [749, 305] on div "A Callback Scheduled Call Step: 1 America/Los_Angeles +1 509-728-2381 markastro…" at bounding box center [632, 314] width 524 height 51
click at [349, 37] on link "Start Calls" at bounding box center [377, 43] width 97 height 27
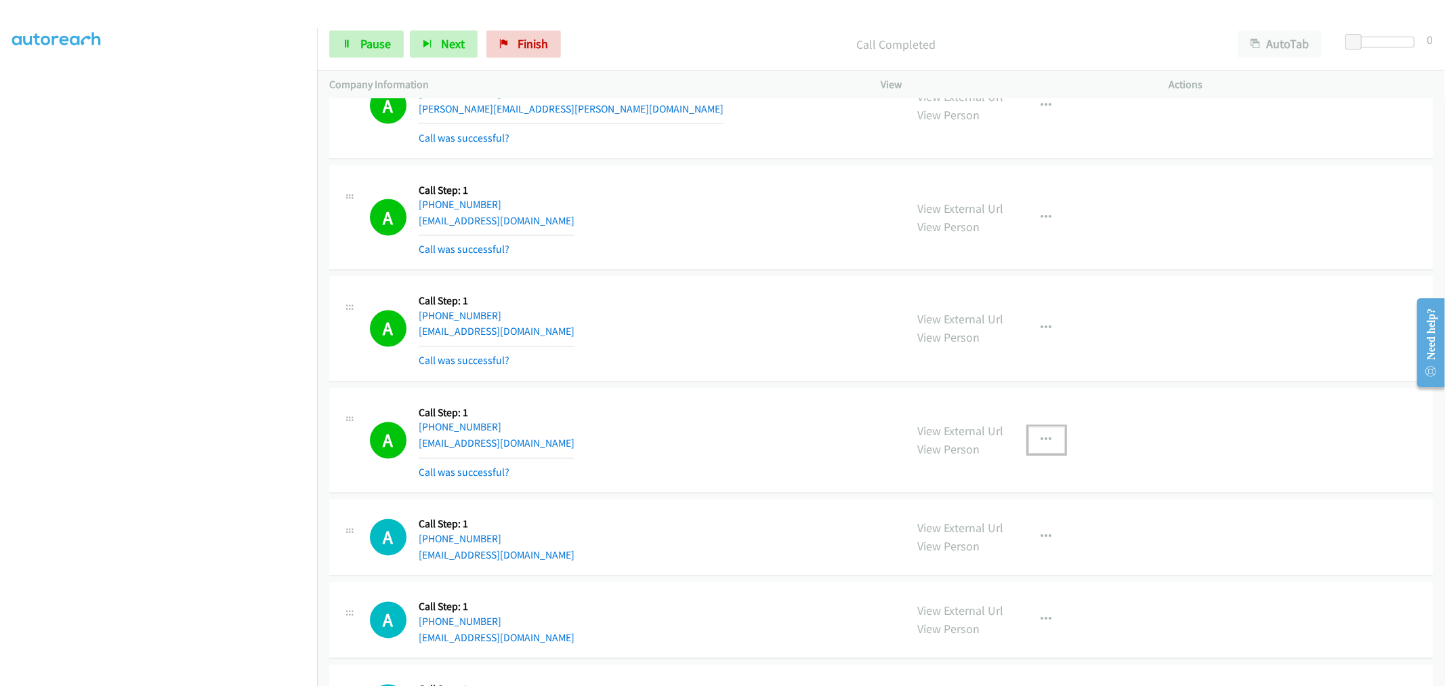
drag, startPoint x: 1039, startPoint y: 430, endPoint x: 1018, endPoint y: 478, distance: 51.9
click at [1039, 430] on button "button" at bounding box center [1046, 440] width 37 height 27
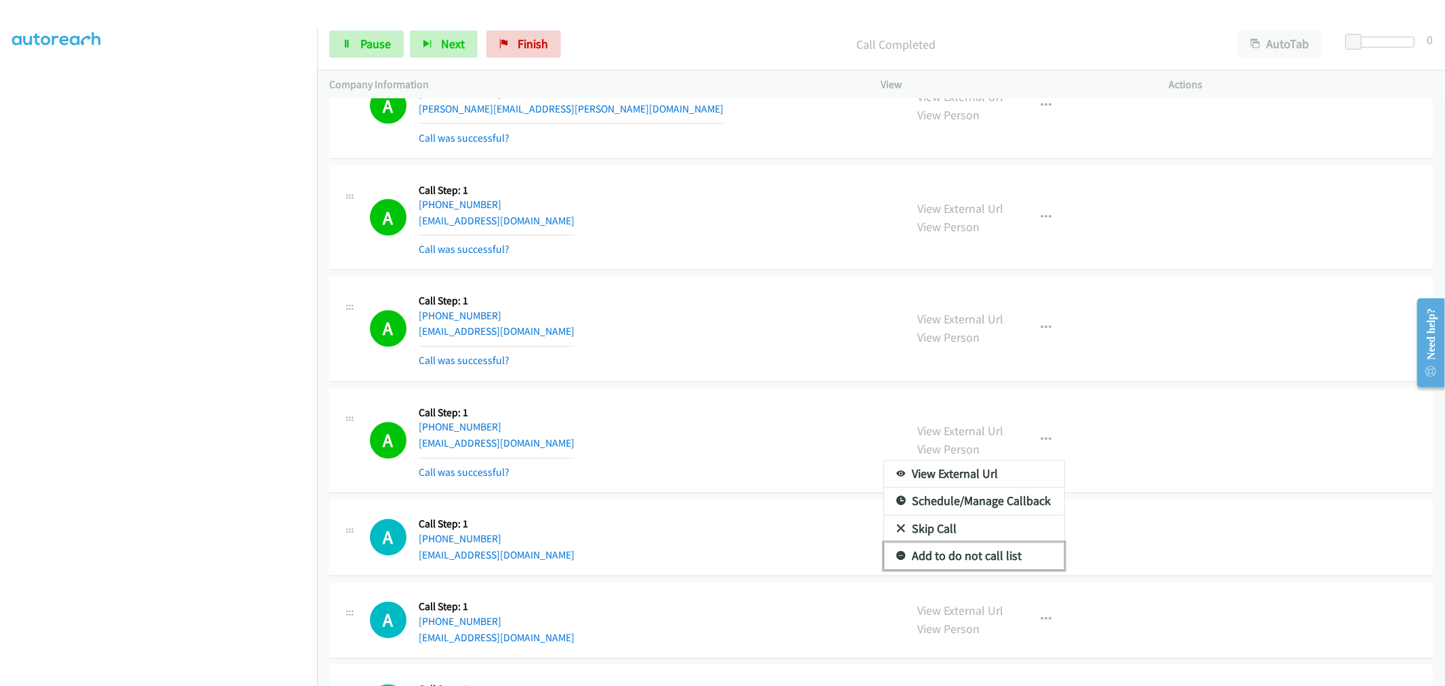
click at [946, 557] on link "Add to do not call list" at bounding box center [974, 556] width 180 height 27
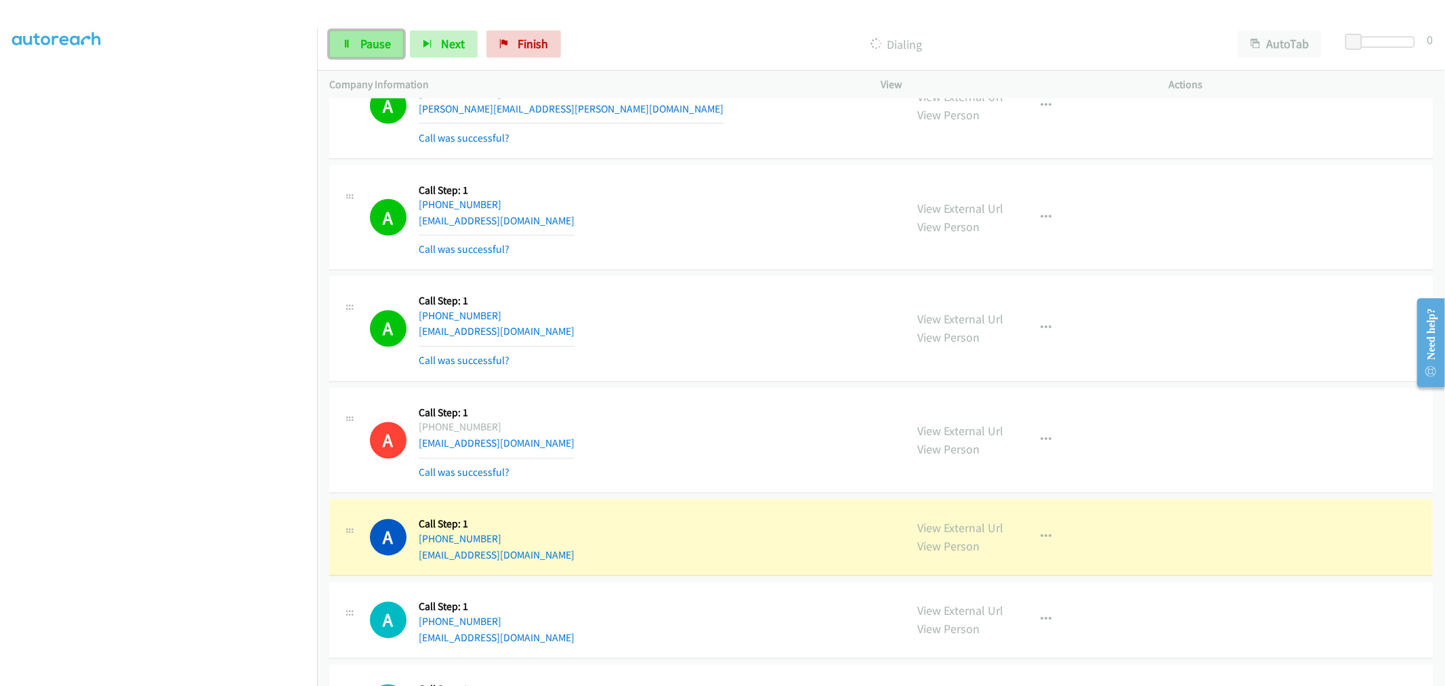
click at [371, 46] on span "Pause" at bounding box center [375, 44] width 30 height 16
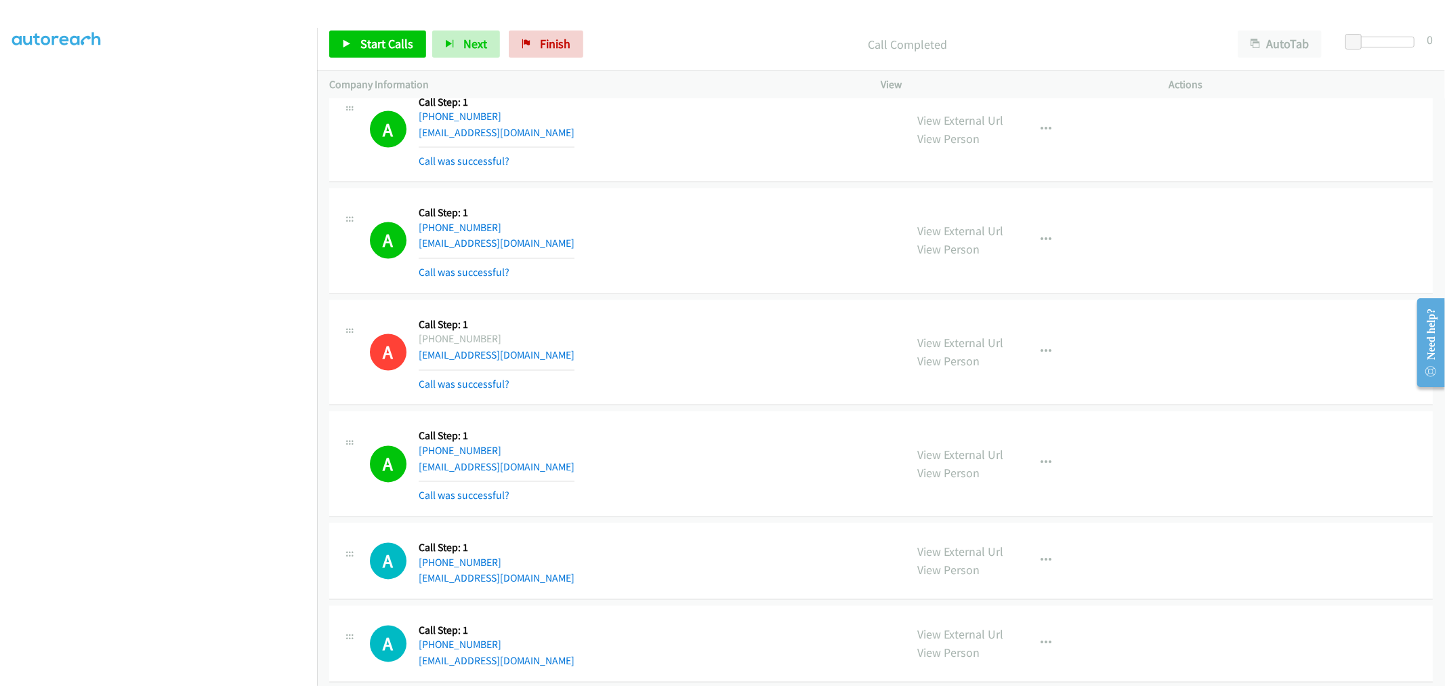
scroll to position [2327, 0]
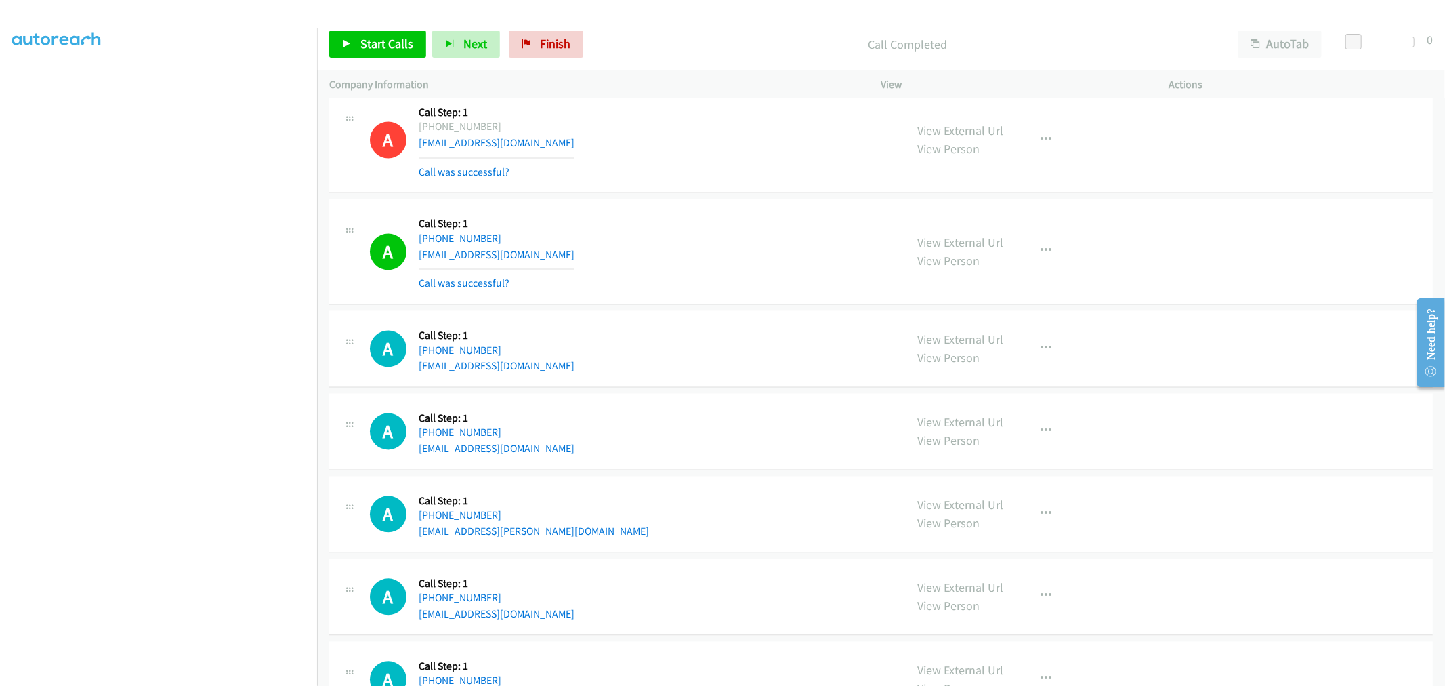
click at [674, 274] on div "A Callback Scheduled Call Step: 1 America/New_York +1 248-909-3144 cindytreb@ao…" at bounding box center [632, 251] width 524 height 81
click at [652, 230] on div "A Callback Scheduled Call Step: 1 America/New_York +1 248-909-3144 cindytreb@ao…" at bounding box center [632, 251] width 524 height 81
click at [646, 244] on div "A Callback Scheduled Call Step: 1 America/New_York +1 248-909-3144 cindytreb@ao…" at bounding box center [632, 251] width 524 height 81
click at [1044, 252] on icon "button" at bounding box center [1046, 250] width 11 height 11
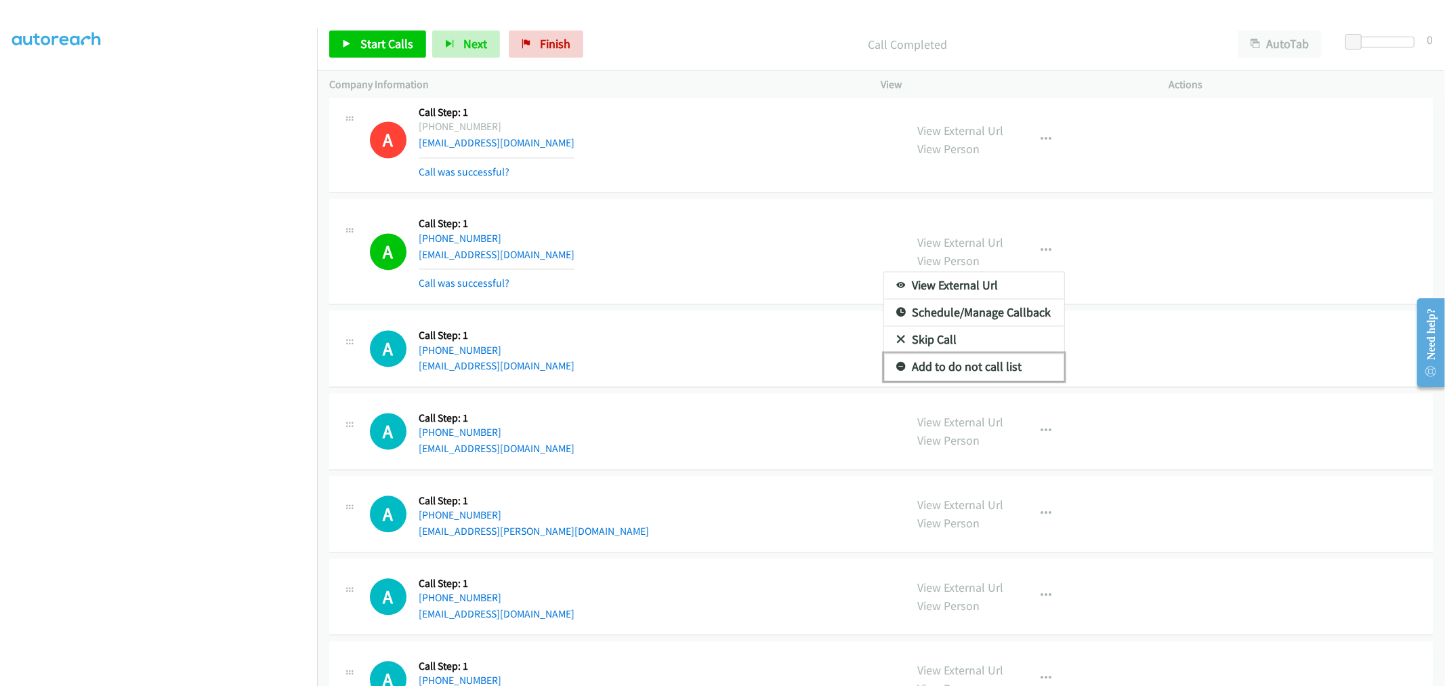
click at [969, 373] on link "Add to do not call list" at bounding box center [974, 366] width 180 height 27
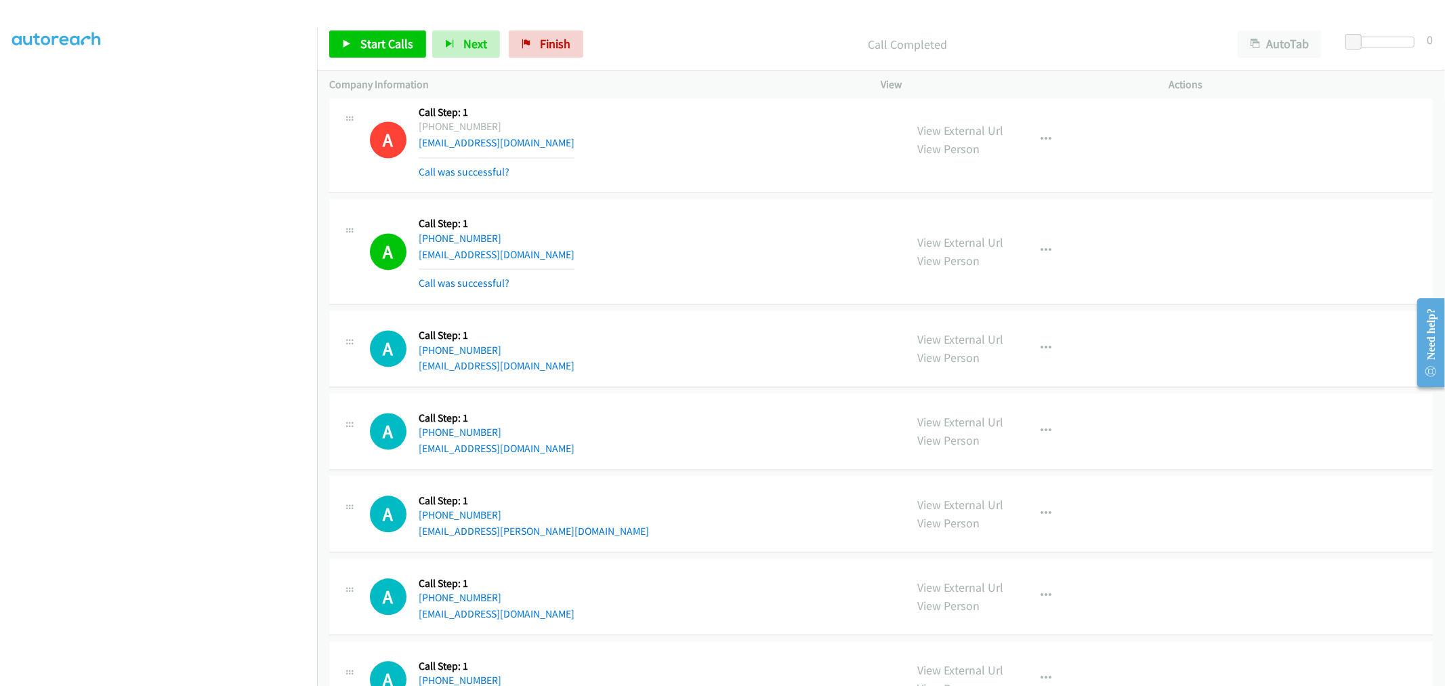
click at [715, 228] on div "A Callback Scheduled Call Step: 1 America/New_York +1 248-909-3144 cindytreb@ao…" at bounding box center [632, 251] width 524 height 81
click at [755, 228] on div "A Callback Scheduled Call Step: 1 America/New_York +1 248-909-3144 cindytreb@ao…" at bounding box center [632, 251] width 524 height 81
click at [733, 353] on div "A Callback Scheduled Call Step: 1 America/New_York +1 941-313-4850 elizabetheve…" at bounding box center [632, 347] width 524 height 51
drag, startPoint x: 405, startPoint y: 46, endPoint x: 414, endPoint y: 41, distance: 10.0
click at [404, 45] on span "Start Calls" at bounding box center [386, 44] width 53 height 16
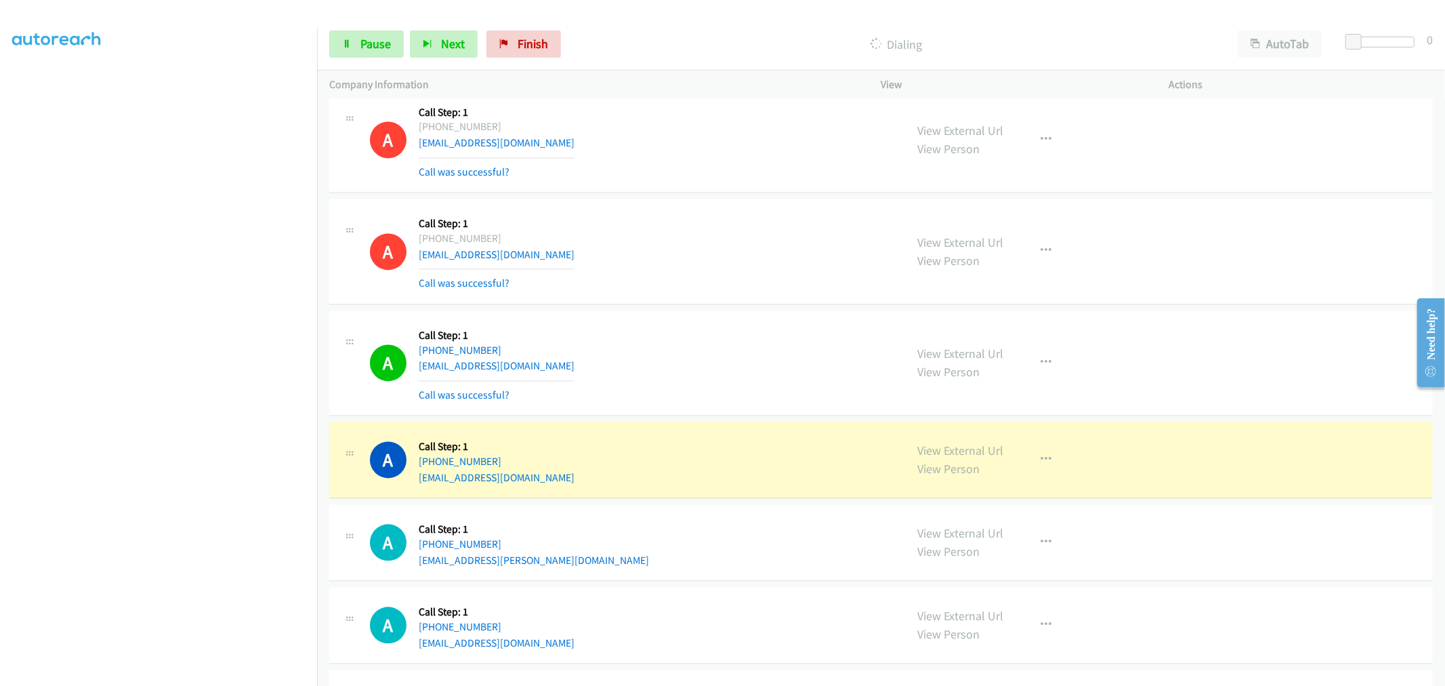
click at [759, 312] on div "A Callback Scheduled Call Step: 1 America/New_York +1 941-313-4850 elizabetheve…" at bounding box center [880, 363] width 1103 height 106
drag, startPoint x: 889, startPoint y: 352, endPoint x: 837, endPoint y: 374, distance: 55.9
click at [889, 352] on div "A Callback Scheduled Call Step: 1 America/New_York +1 941-313-4850 elizabetheve…" at bounding box center [617, 362] width 576 height 81
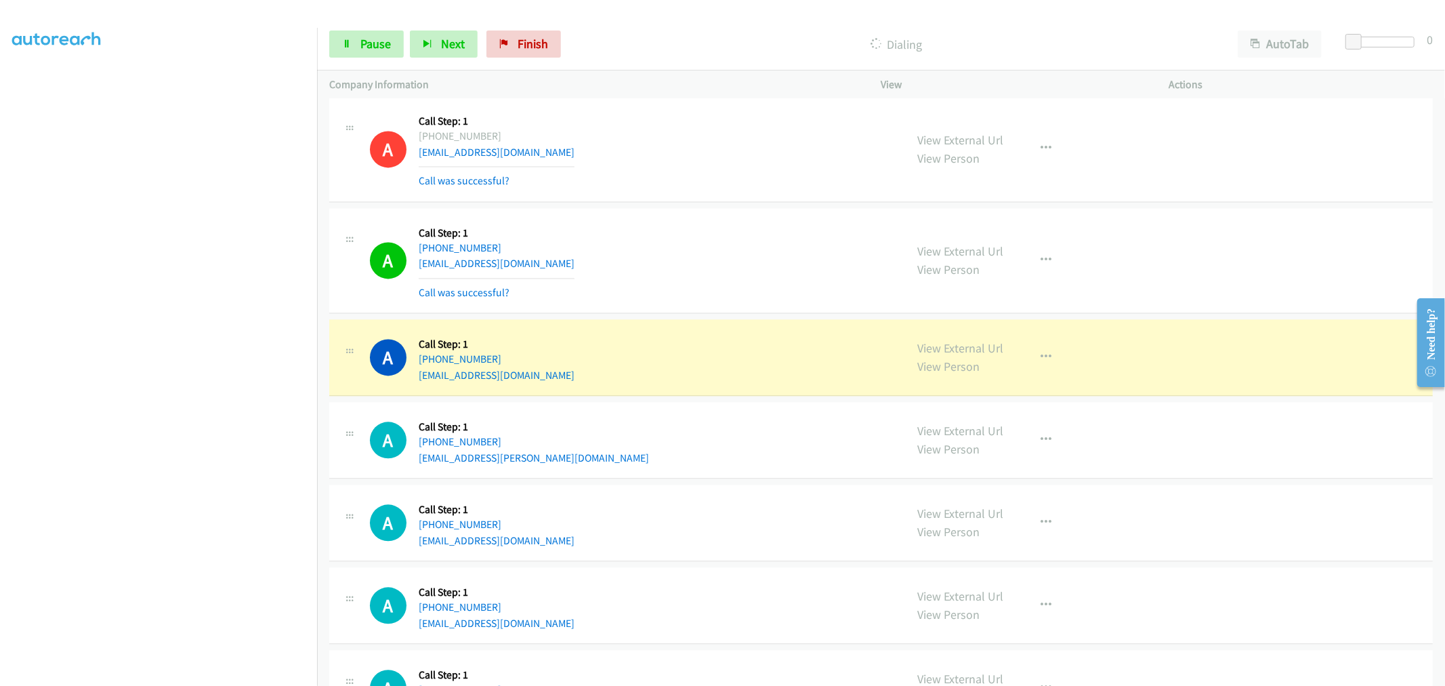
scroll to position [2402, 0]
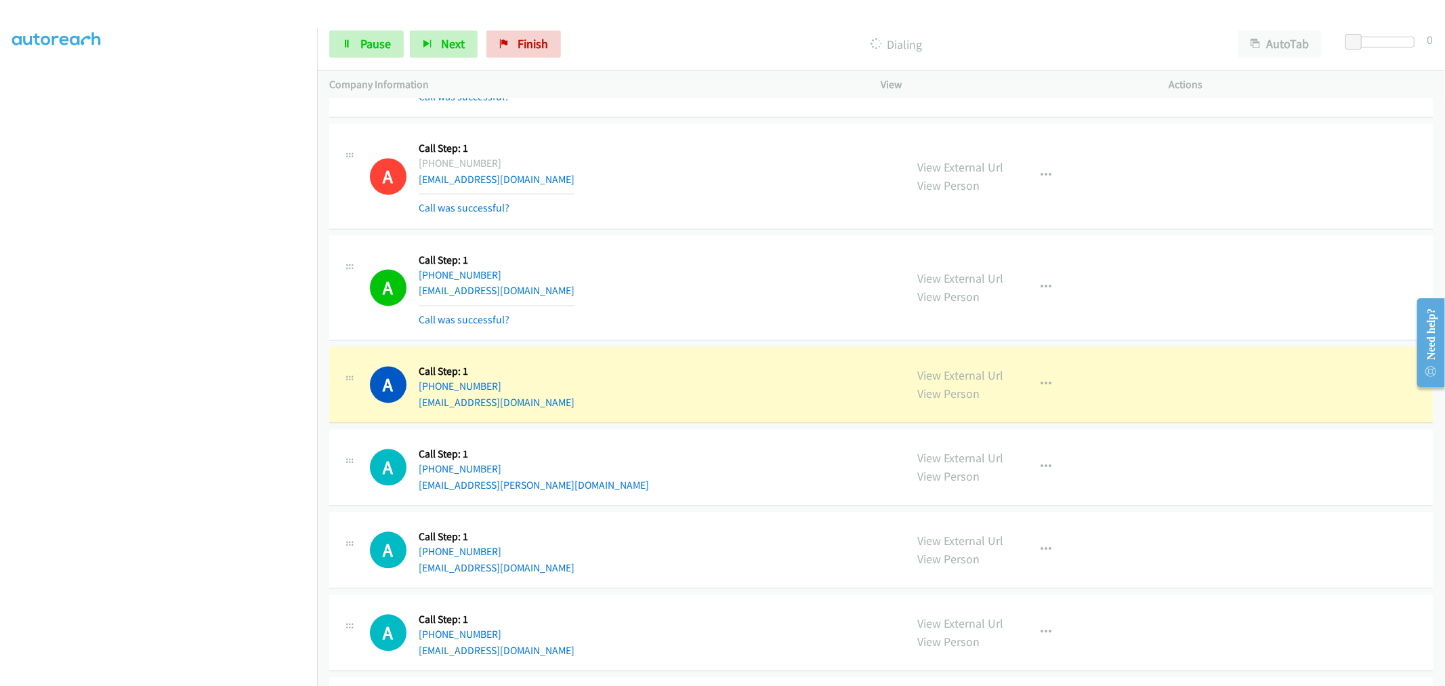
click at [687, 294] on div "A Callback Scheduled Call Step: 1 America/New_York +1 941-313-4850 elizabetheve…" at bounding box center [632, 287] width 524 height 81
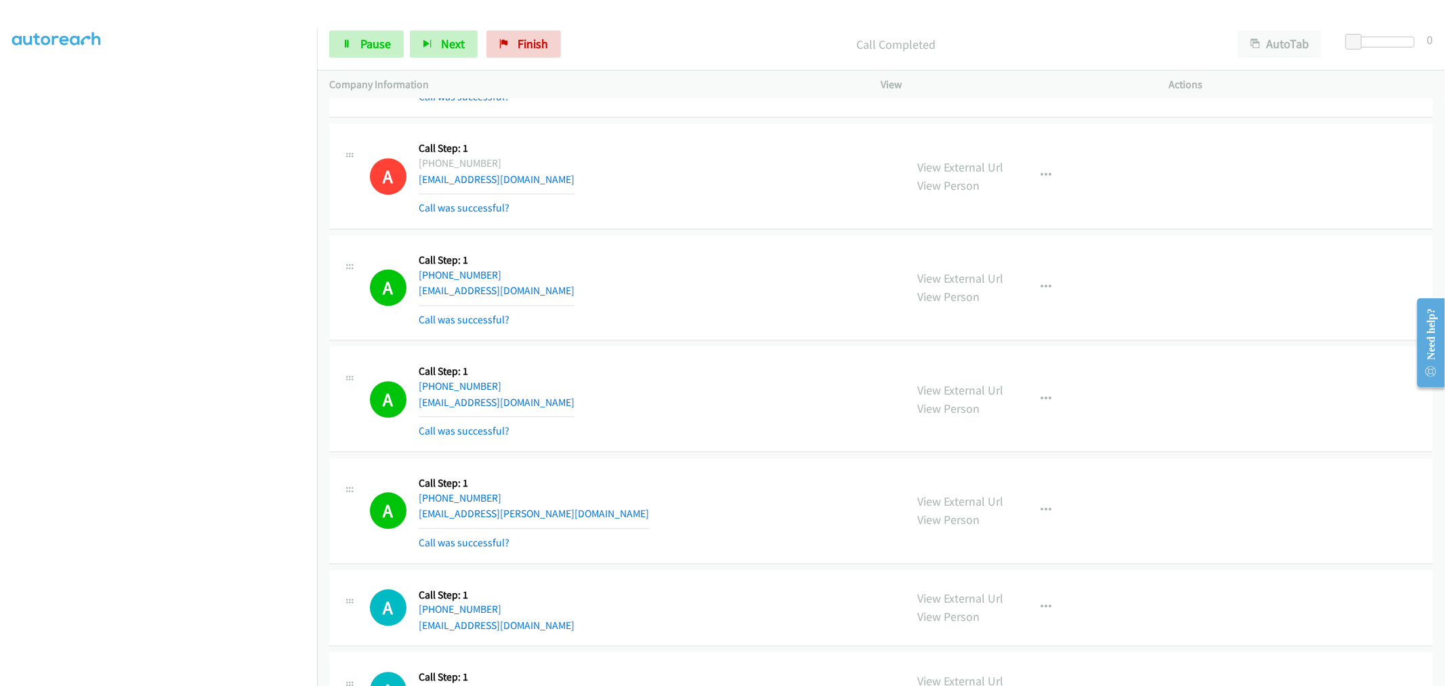
click at [180, 674] on section at bounding box center [158, 364] width 293 height 648
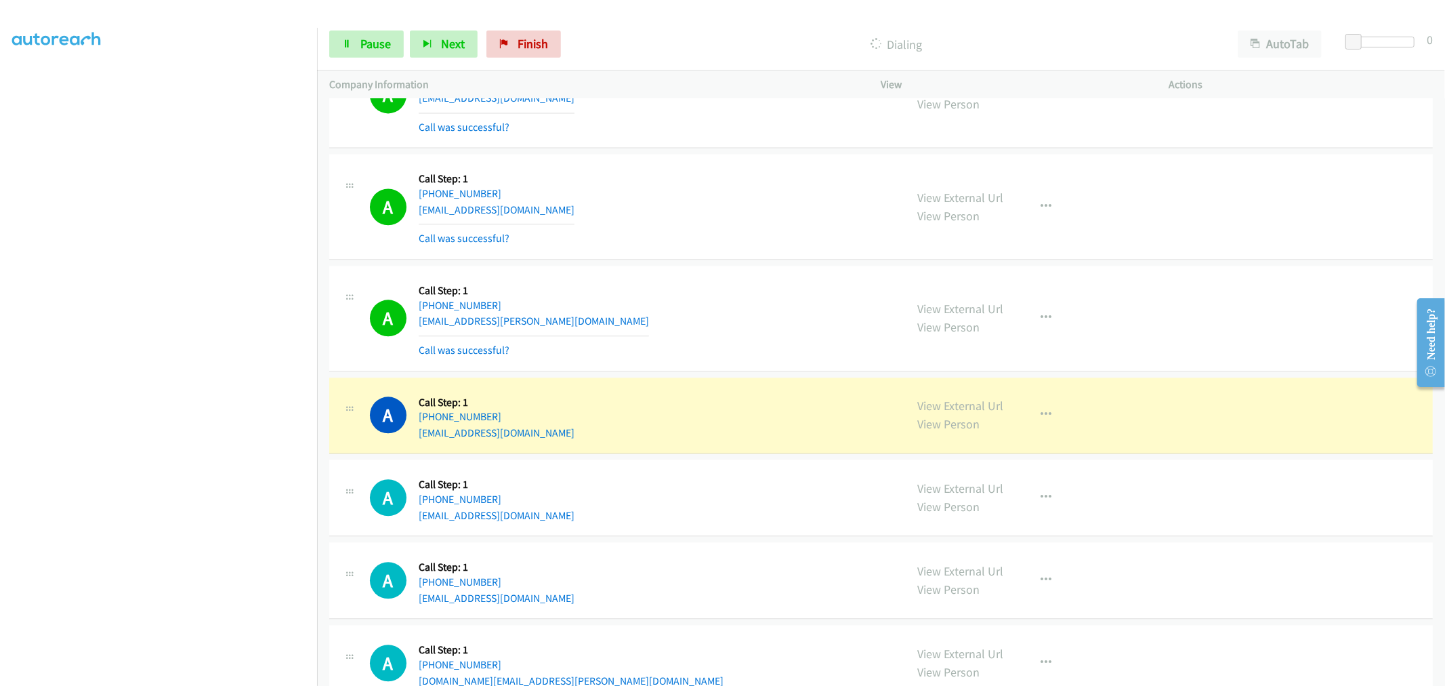
scroll to position [2628, 0]
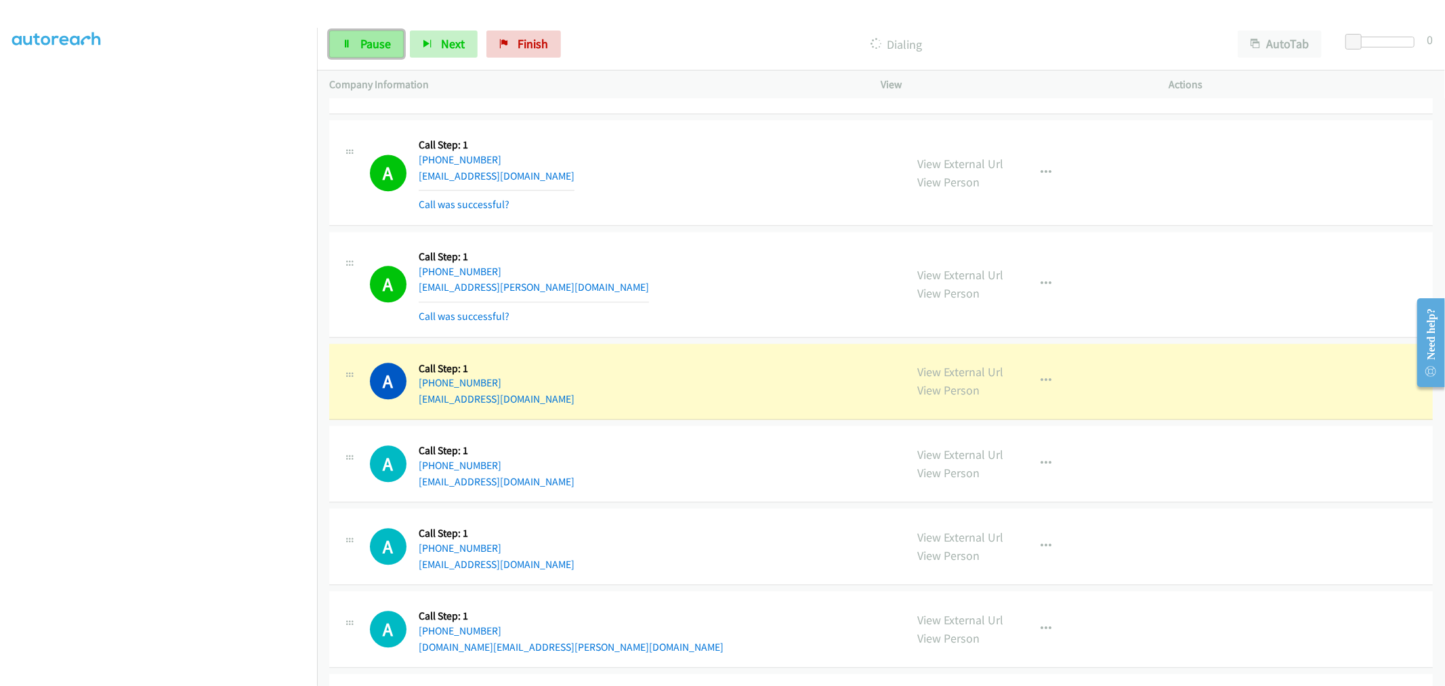
click at [361, 45] on span "Pause" at bounding box center [375, 44] width 30 height 16
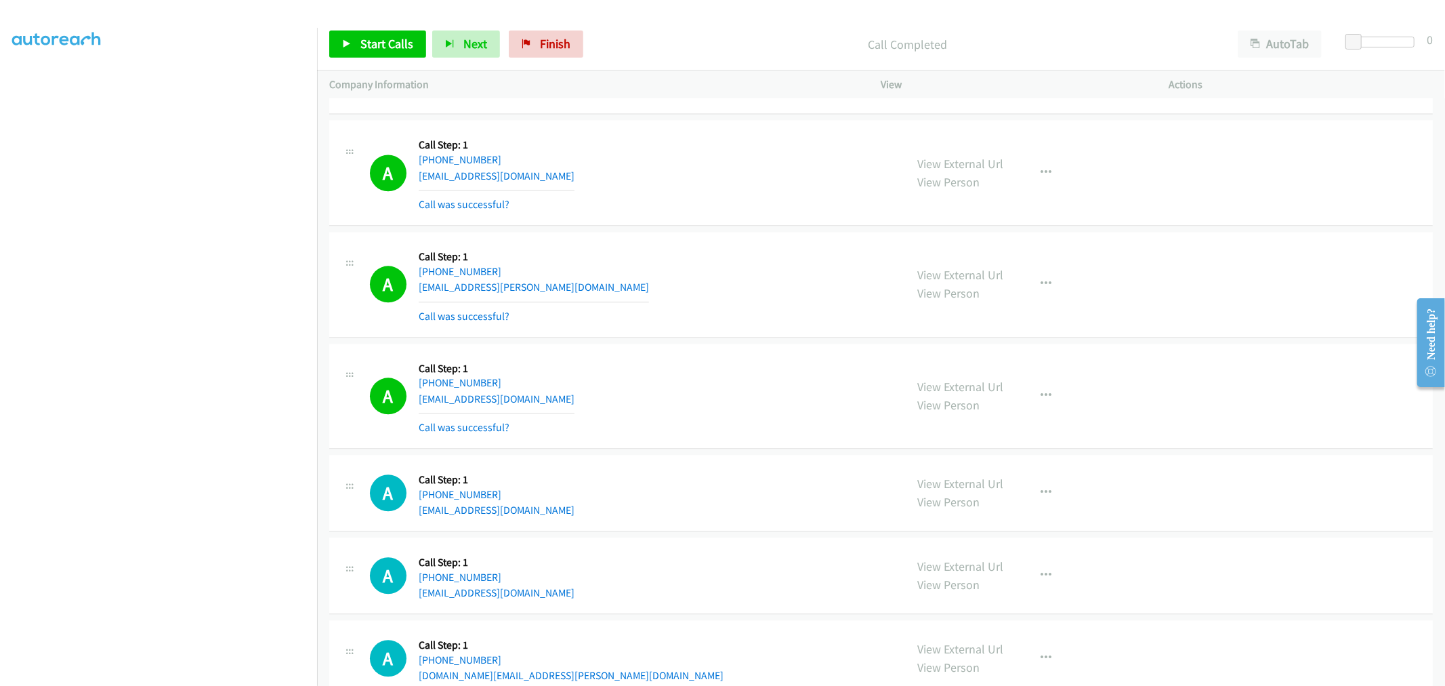
drag, startPoint x: 927, startPoint y: 388, endPoint x: 912, endPoint y: 373, distance: 21.1
click at [702, 339] on td "A Callback Scheduled Call Step: 1 America/Los_Angeles +1 206-751-6159 sidd.vanc…" at bounding box center [881, 284] width 1128 height 112
click at [702, 229] on td "A Callback Scheduled Call Step: 1 America/Denver +1 303-478-0101 gabrielgspring…" at bounding box center [881, 173] width 1128 height 112
click at [356, 45] on link "Start Calls" at bounding box center [377, 43] width 97 height 27
click at [631, 264] on div "A Callback Scheduled Call Step: 1 America/Los_Angeles +1 206-751-6159 sidd.vanc…" at bounding box center [632, 284] width 524 height 81
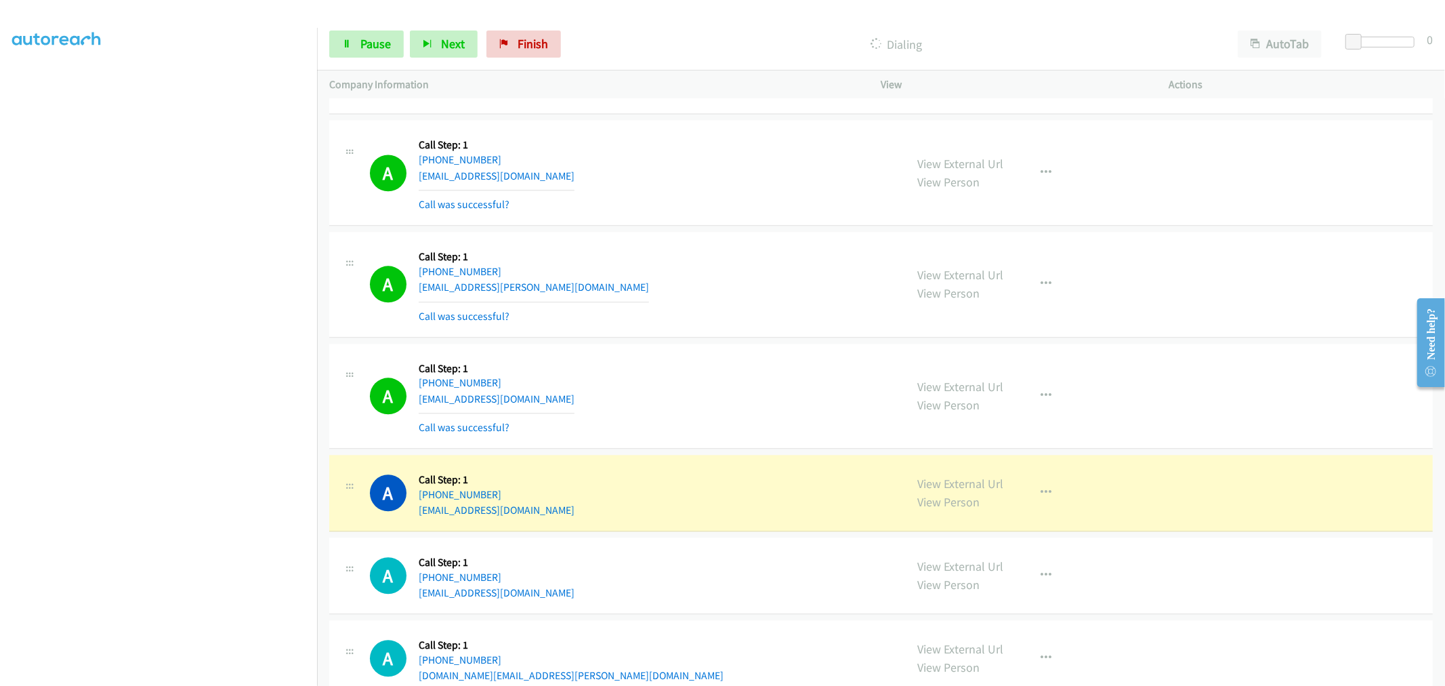
drag, startPoint x: 560, startPoint y: 208, endPoint x: 581, endPoint y: 280, distance: 75.7
click at [560, 208] on div "A Callback Scheduled Call Step: 1 America/Denver +1 303-478-0101 gabrielgspring…" at bounding box center [632, 172] width 524 height 81
click at [642, 309] on div "A Callback Scheduled Call Step: 1 America/Los_Angeles +1 206-751-6159 sidd.vanc…" at bounding box center [632, 284] width 524 height 81
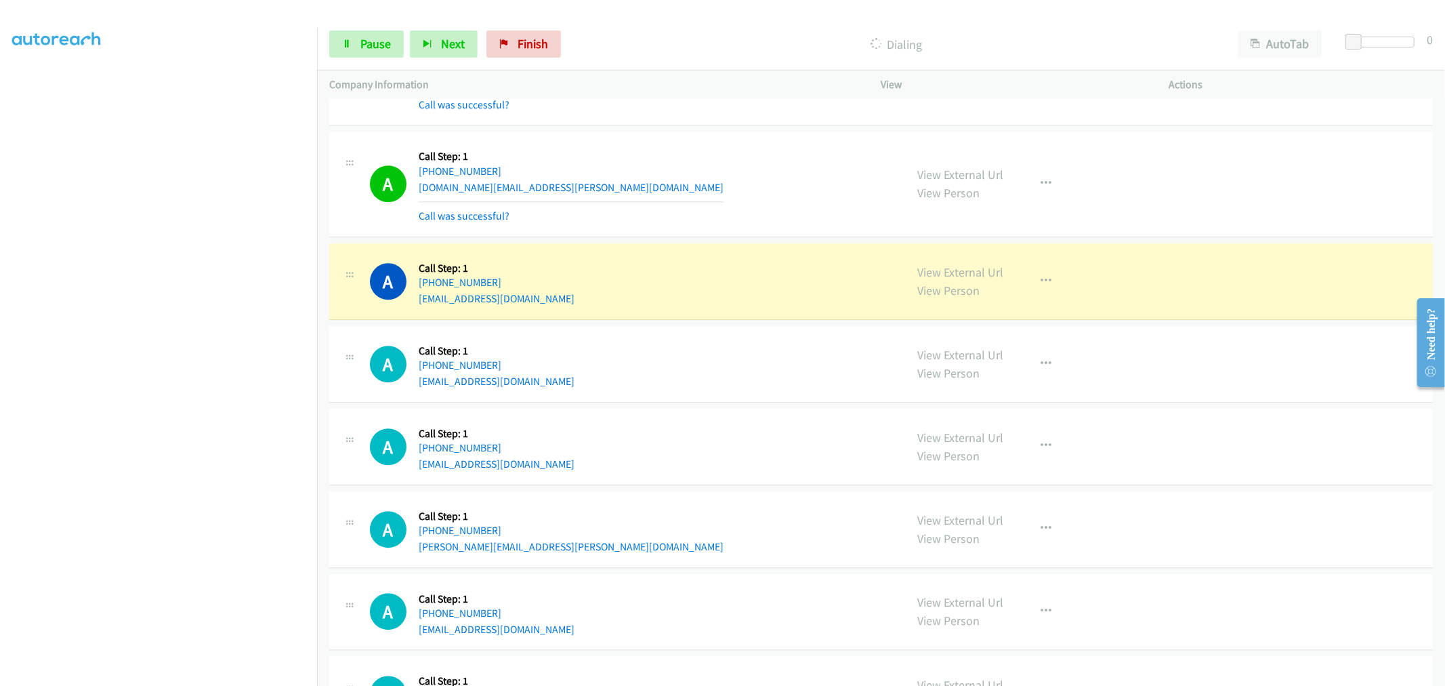
scroll to position [3025, 0]
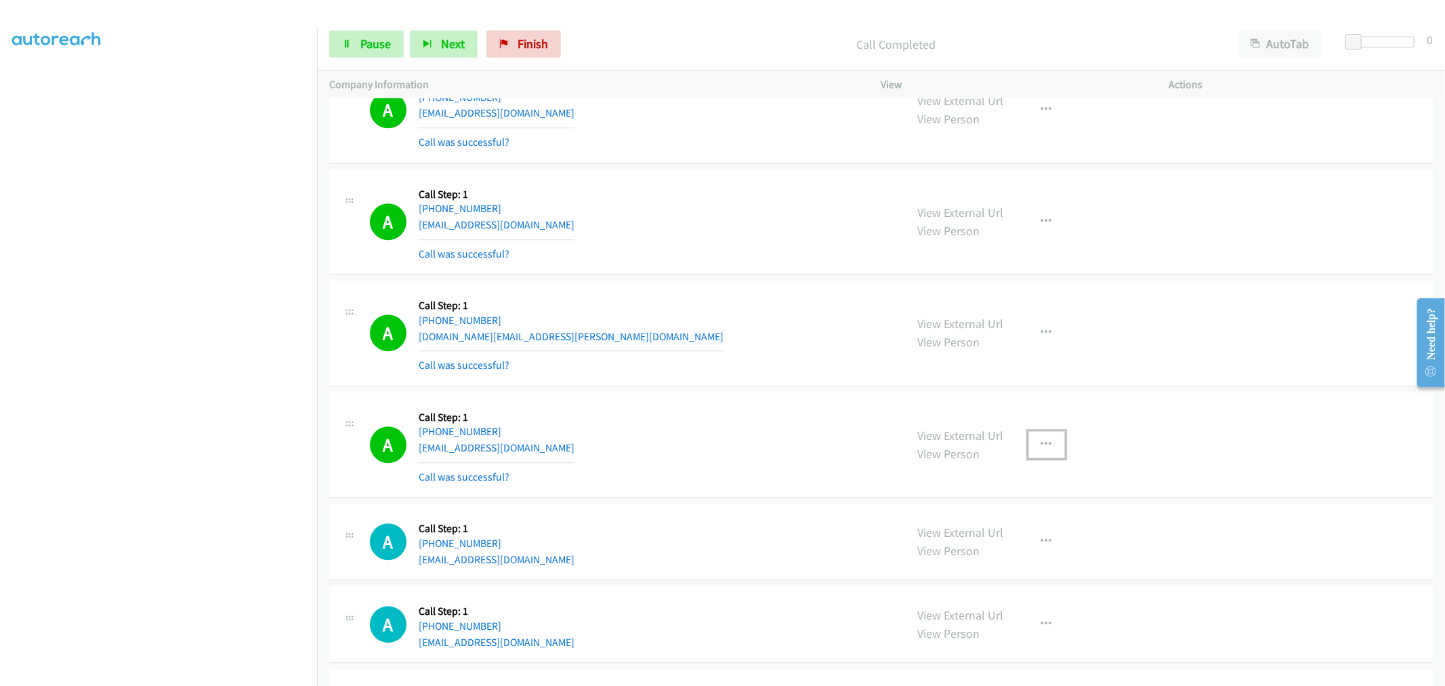
click at [1038, 455] on button "button" at bounding box center [1046, 444] width 37 height 27
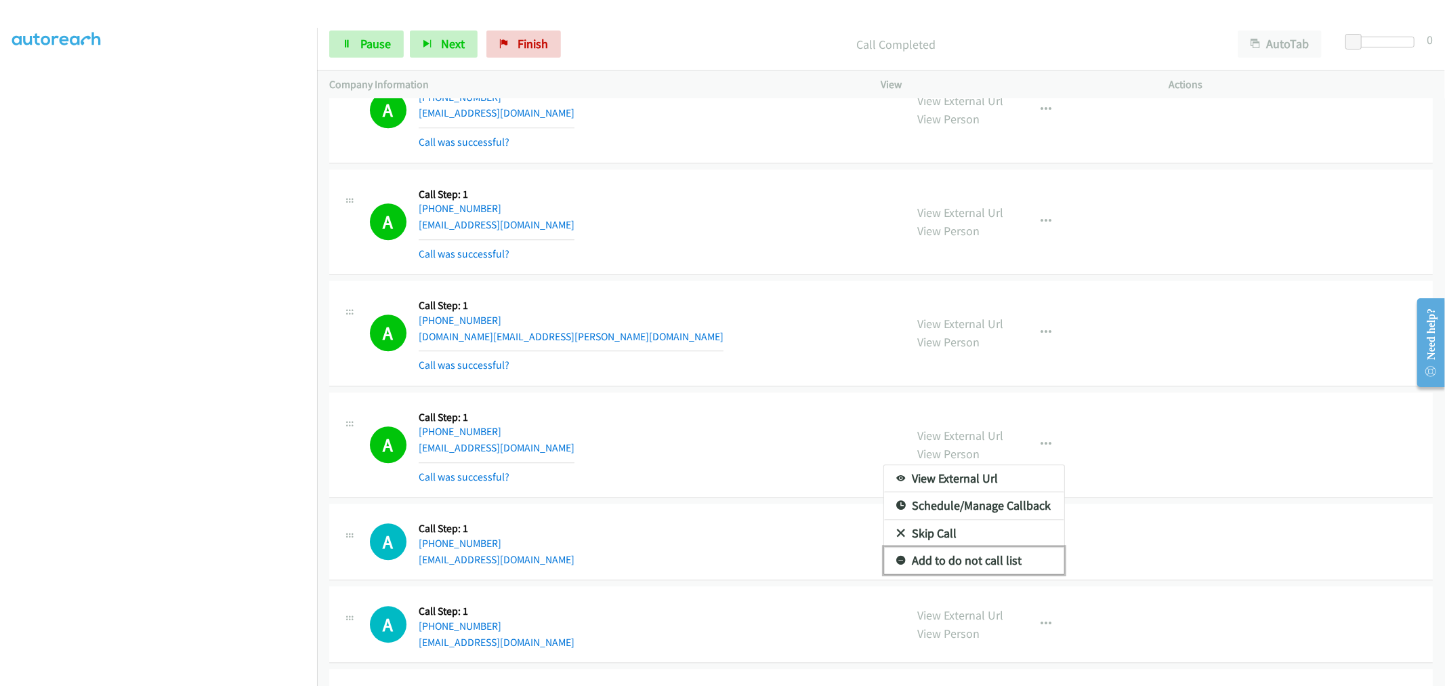
click at [967, 549] on link "Add to do not call list" at bounding box center [974, 560] width 180 height 27
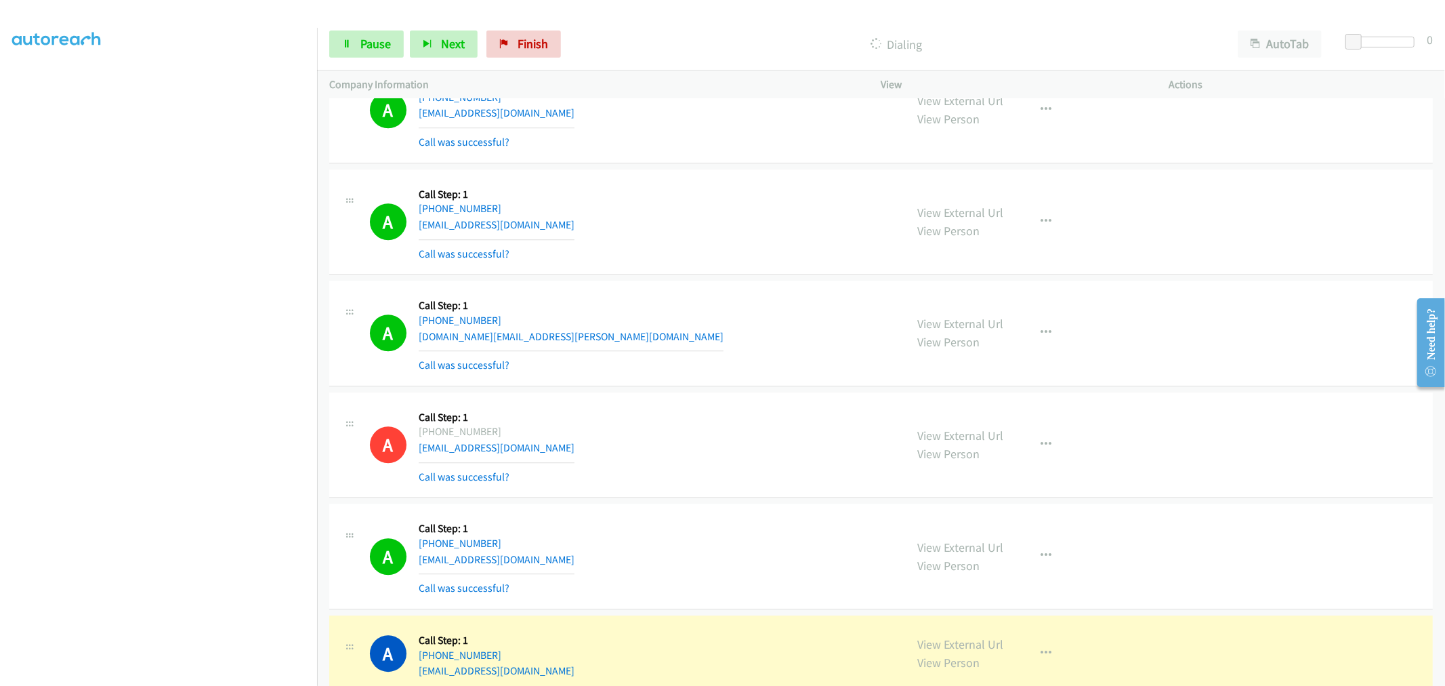
click at [746, 191] on div "A Callback Scheduled Call Step: 1 America/Los_Angeles +1 971-375-7231 cfarmer00…" at bounding box center [632, 222] width 524 height 81
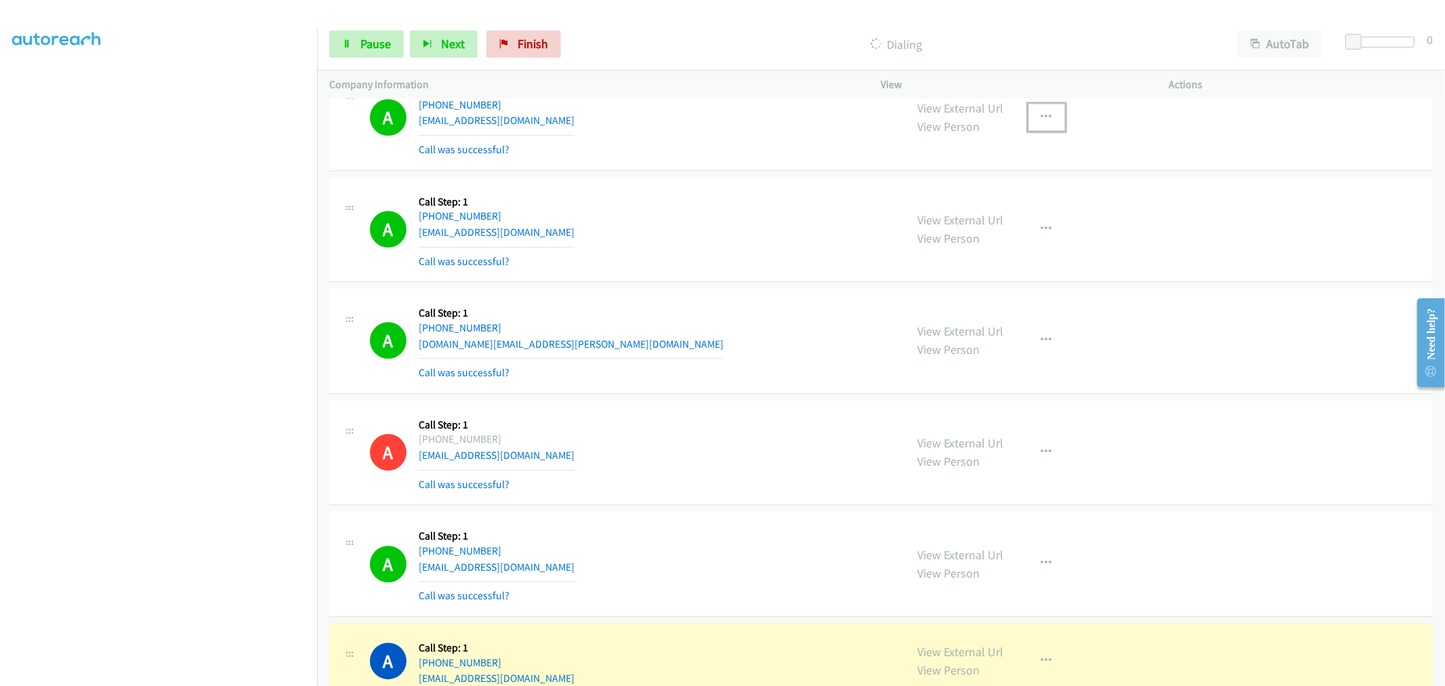
click at [1033, 114] on button "button" at bounding box center [1046, 117] width 37 height 27
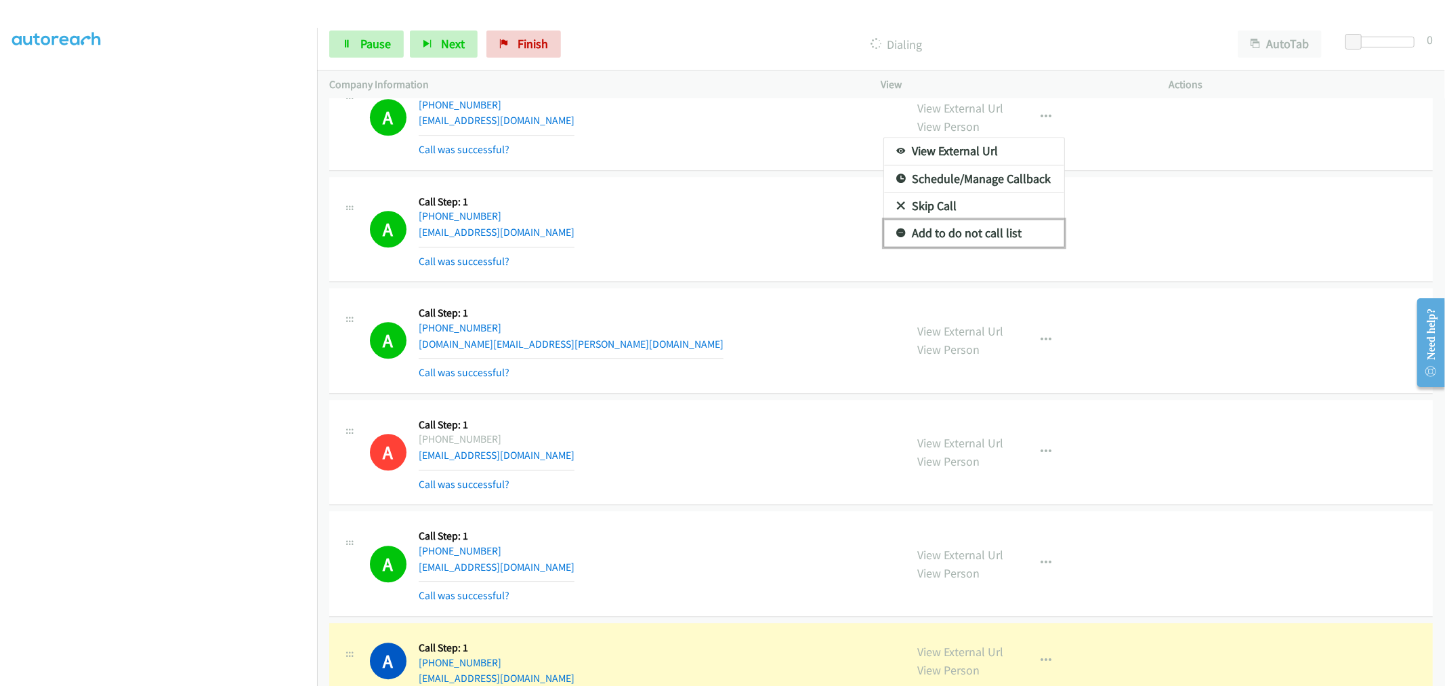
click at [1000, 234] on link "Add to do not call list" at bounding box center [974, 232] width 180 height 27
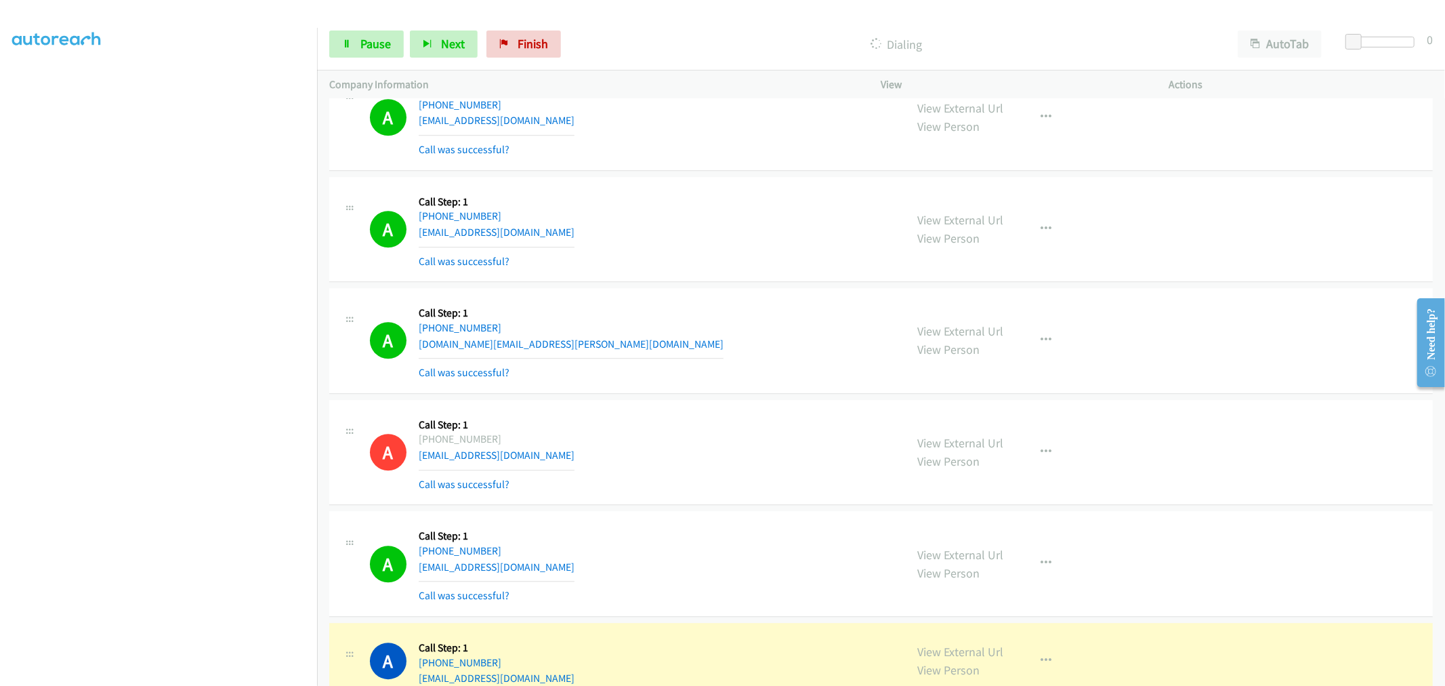
drag, startPoint x: 672, startPoint y: 144, endPoint x: 910, endPoint y: 84, distance: 245.3
click at [673, 144] on div "A Callback Scheduled Call Step: 1 America/Chicago +1 708-654-1340 vanwells333x@…" at bounding box center [632, 117] width 524 height 81
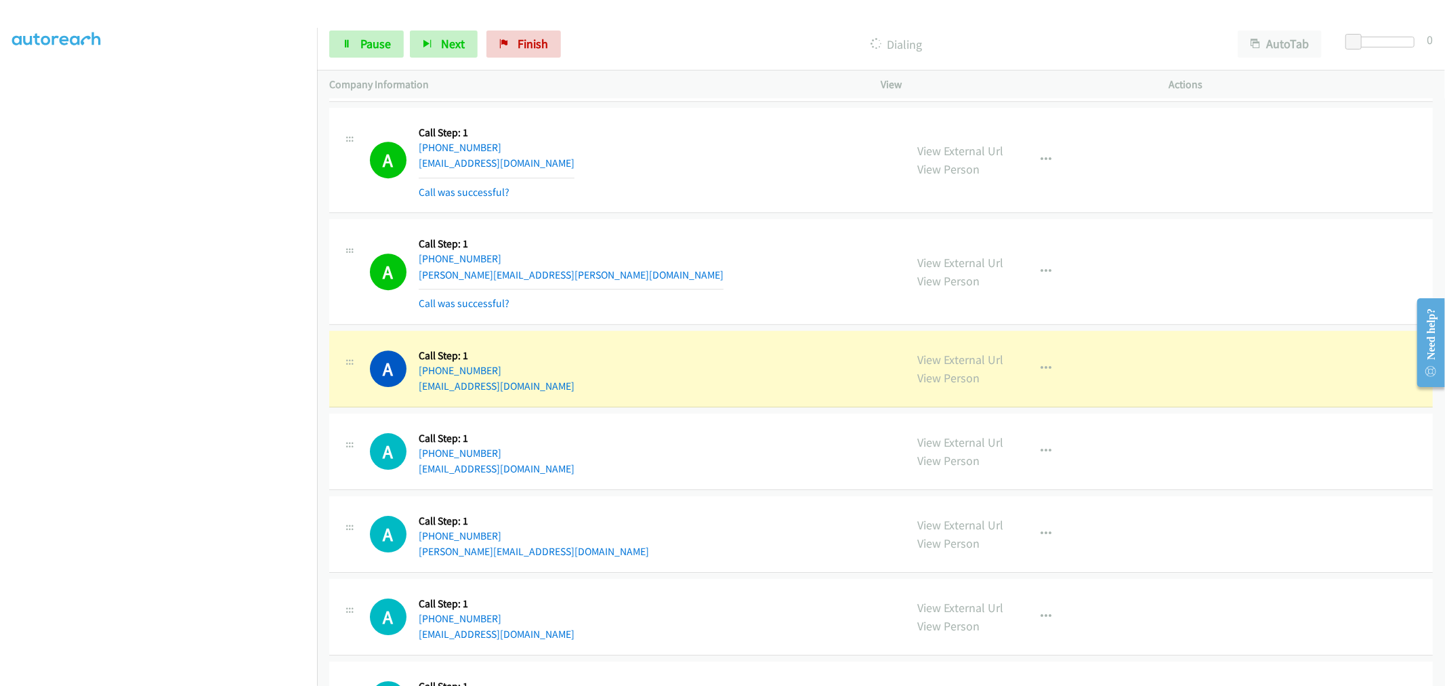
scroll to position [3620, 0]
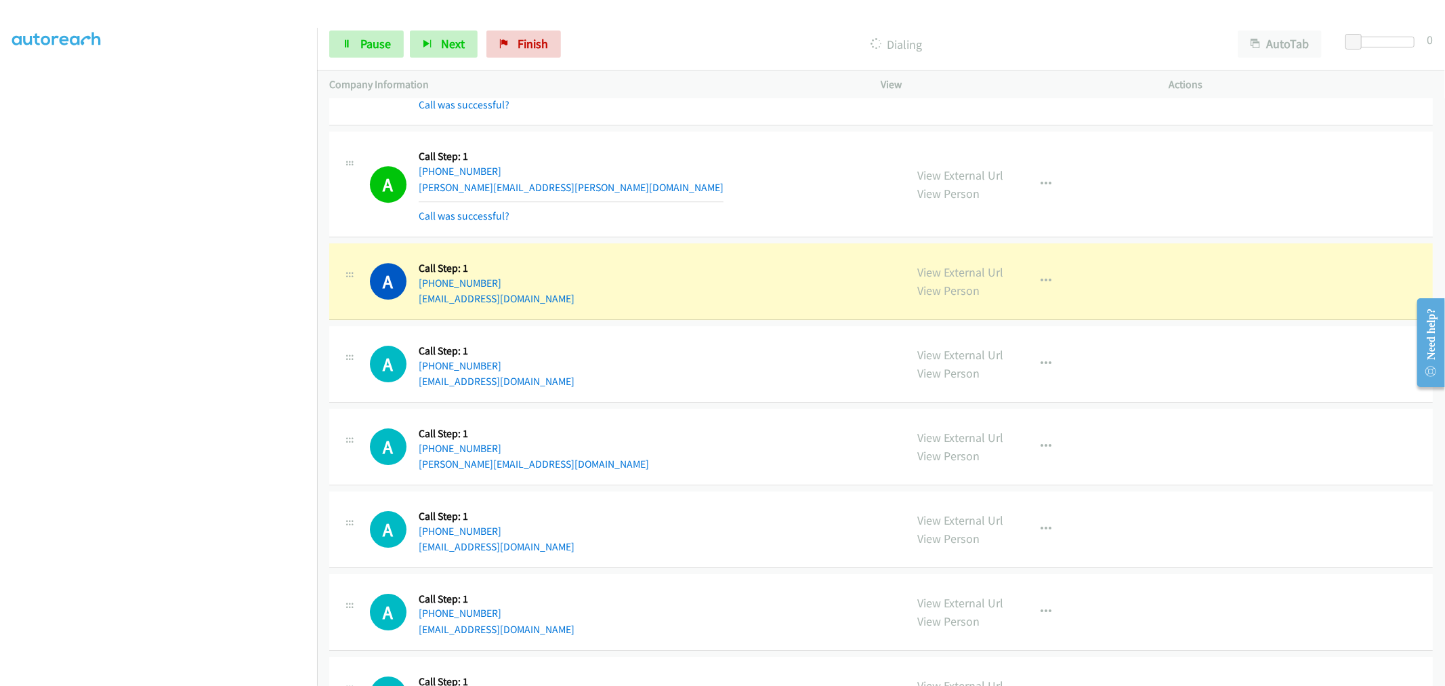
drag, startPoint x: 953, startPoint y: 272, endPoint x: 749, endPoint y: 205, distance: 214.6
click at [687, 197] on div "A Callback Scheduled Call Step: 1 America/Chicago +1 312-339-5000 justin.smith@…" at bounding box center [632, 184] width 524 height 81
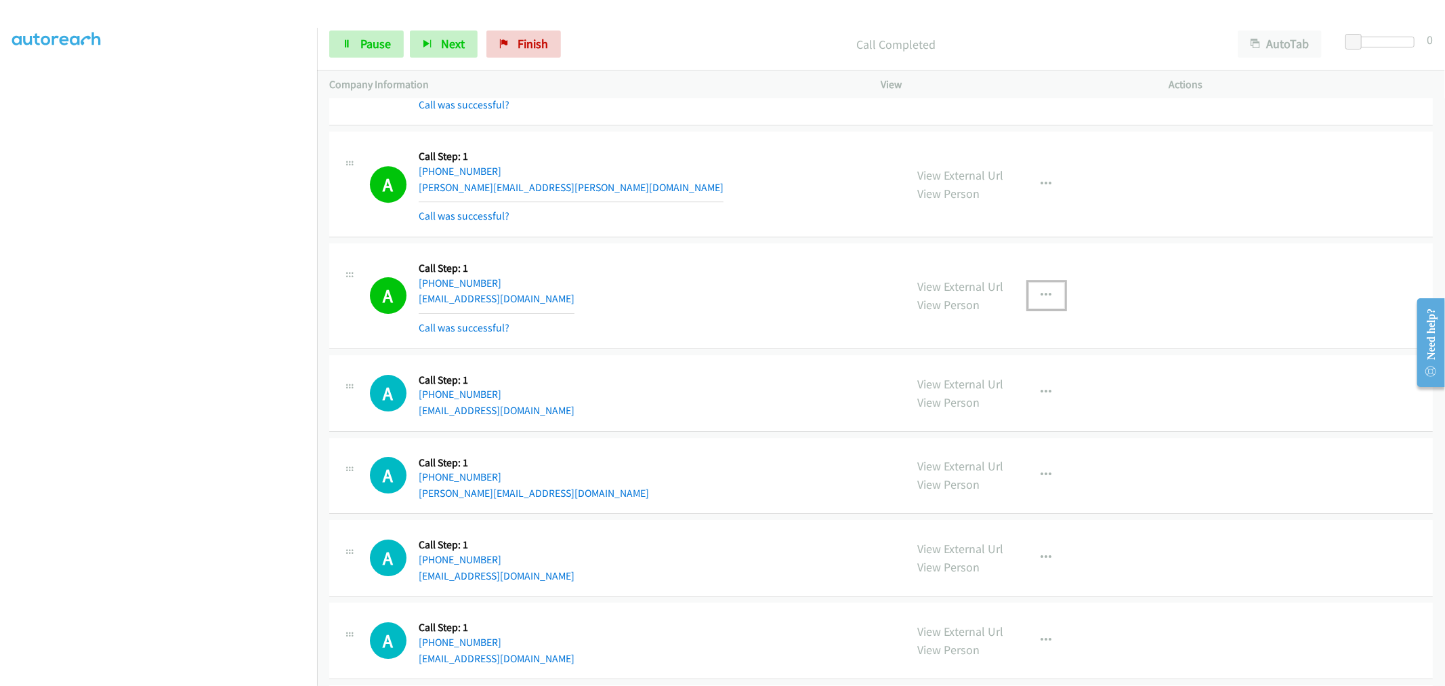
click at [1038, 303] on button "button" at bounding box center [1046, 295] width 37 height 27
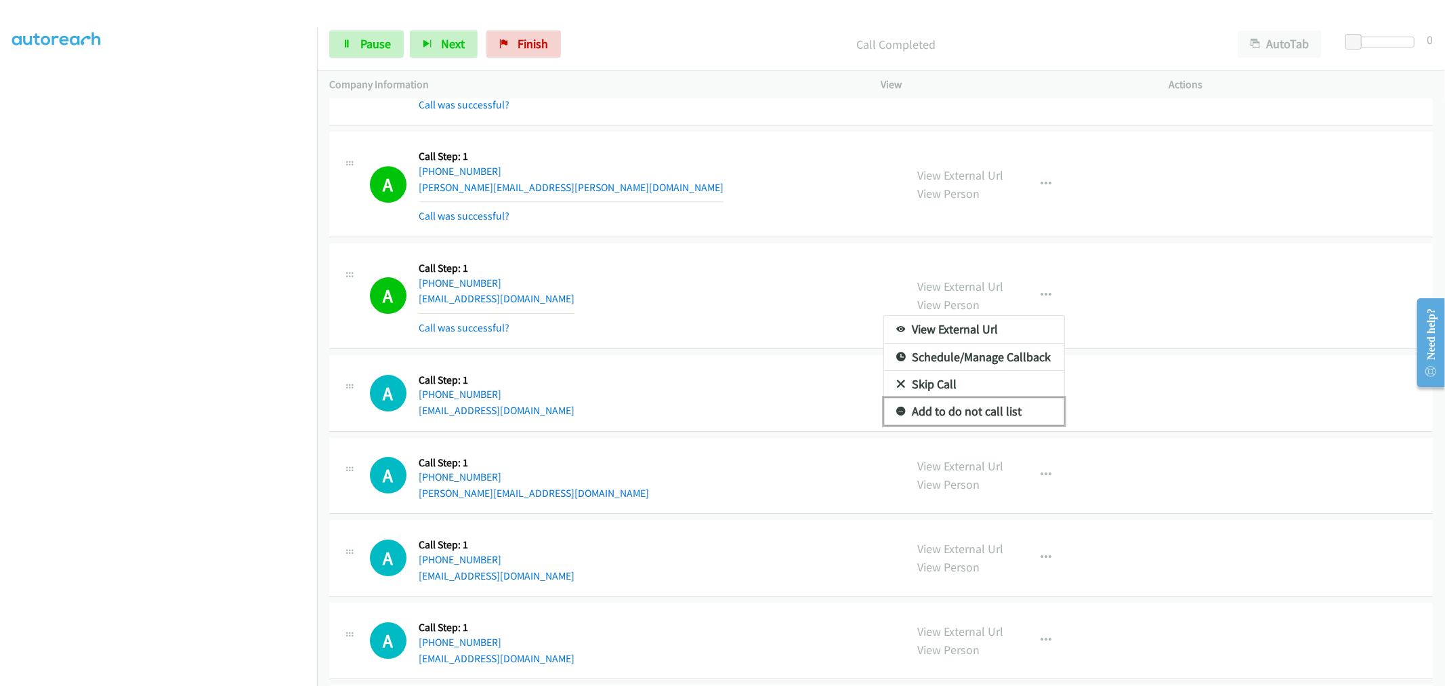
click at [965, 411] on link "Add to do not call list" at bounding box center [974, 411] width 180 height 27
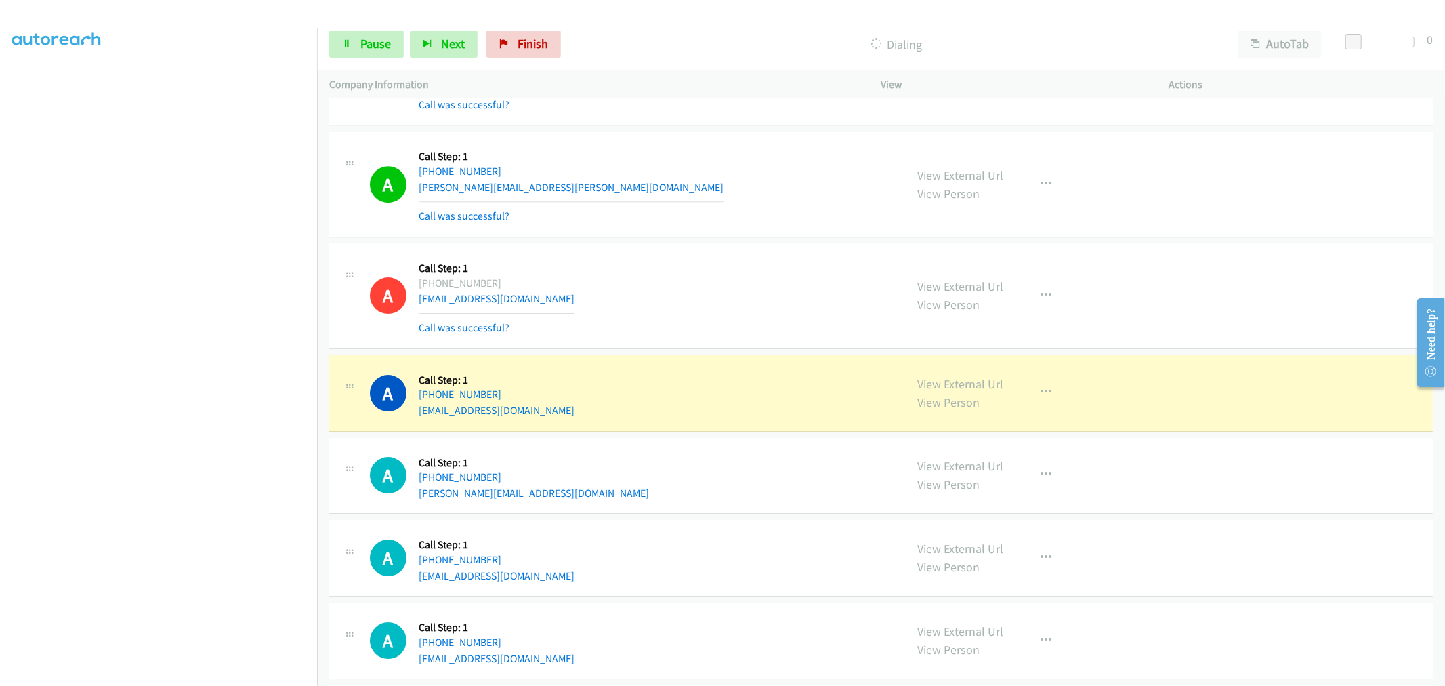
click at [712, 295] on div "A Callback Scheduled Call Step: 1 America/New_York +1 929-250-7743 basit125@icl…" at bounding box center [632, 295] width 524 height 81
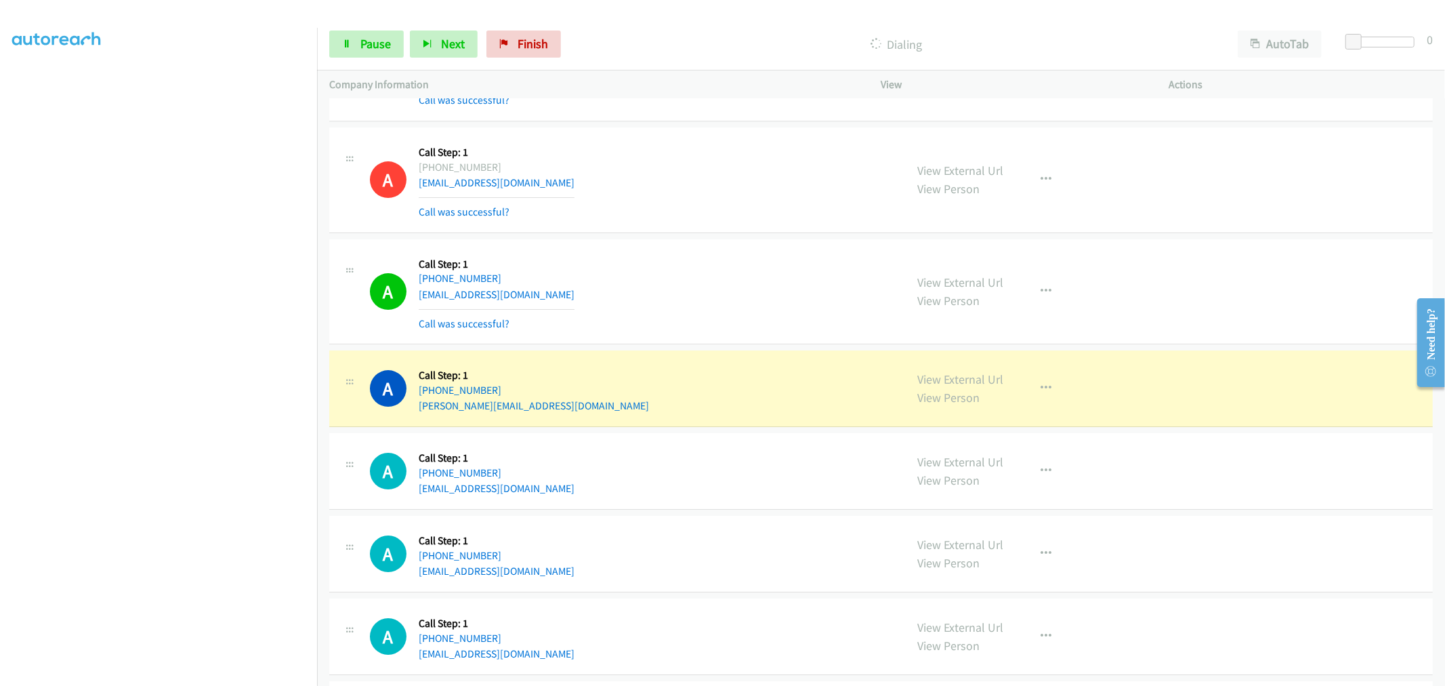
scroll to position [3845, 0]
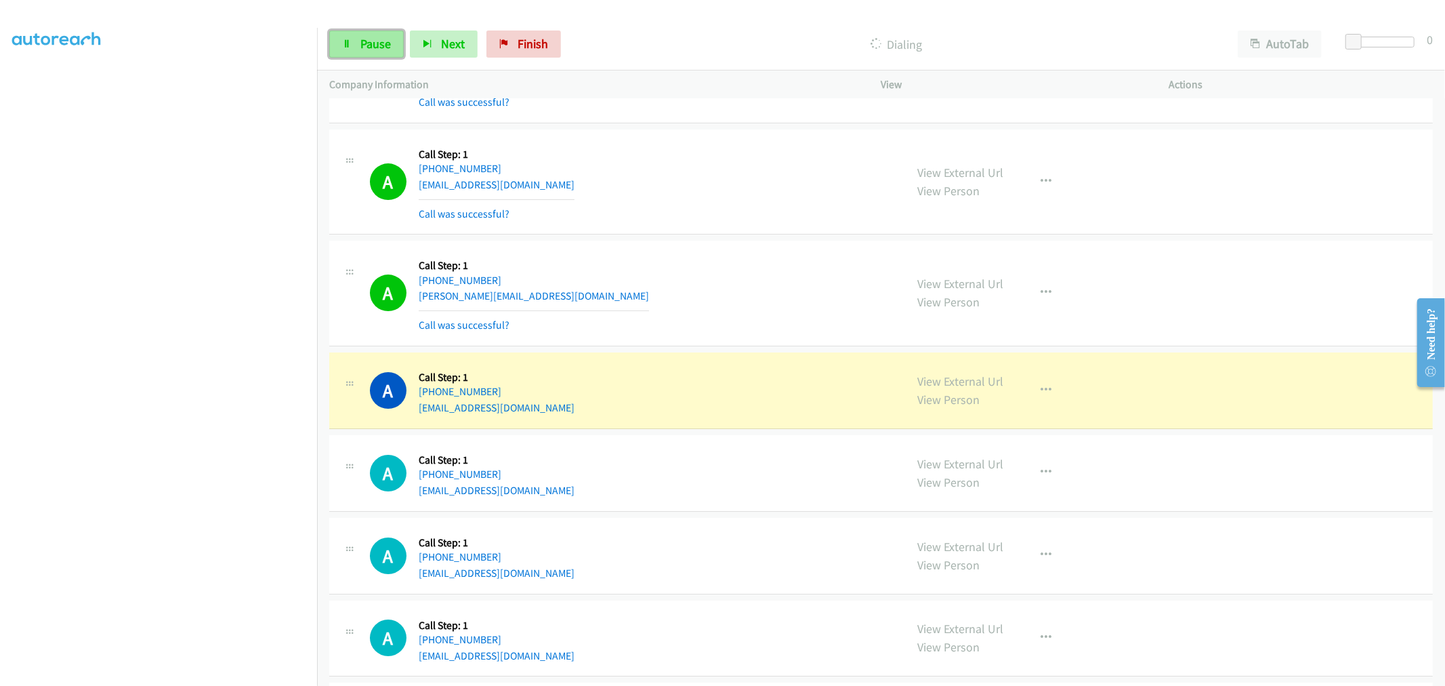
click at [361, 41] on span "Pause" at bounding box center [375, 44] width 30 height 16
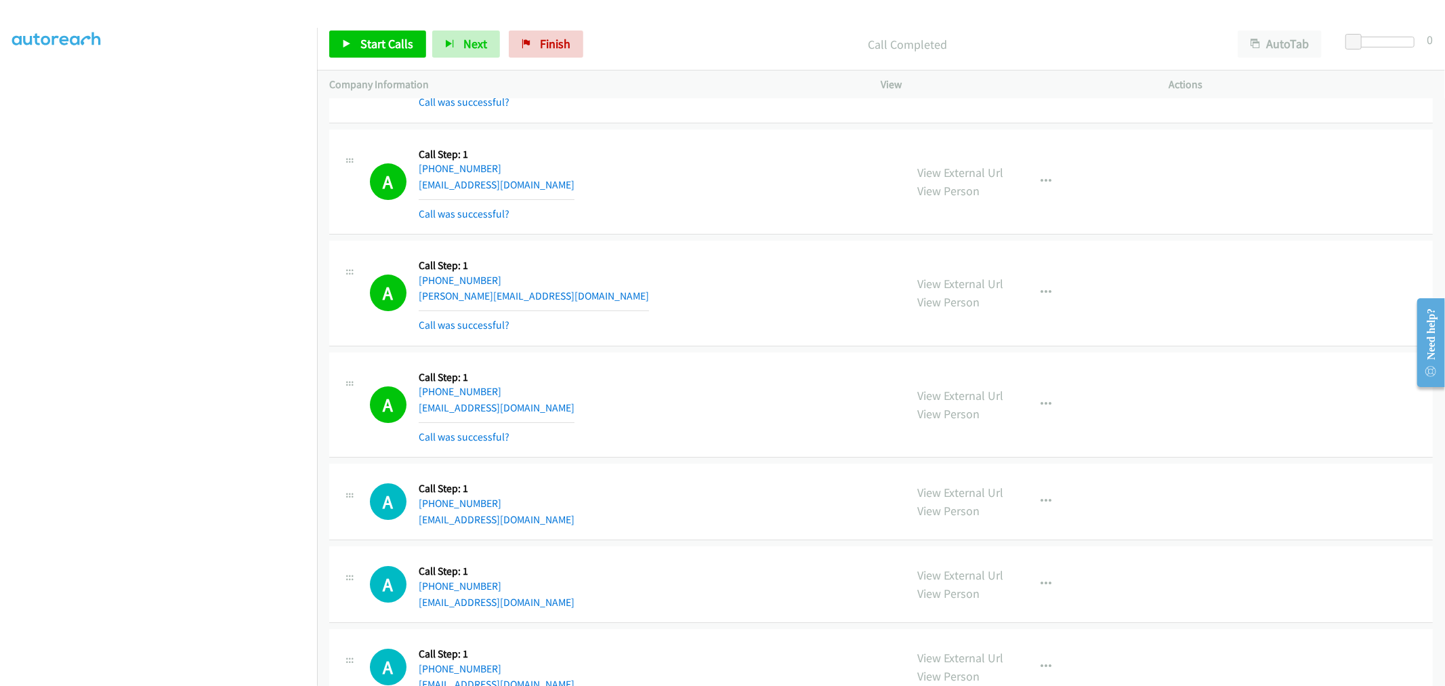
click at [625, 313] on div "A Callback Scheduled Call Step: 1 America/New_York +1 917-825-1368 john.durschi…" at bounding box center [632, 293] width 524 height 81
